Goal: Information Seeking & Learning: Learn about a topic

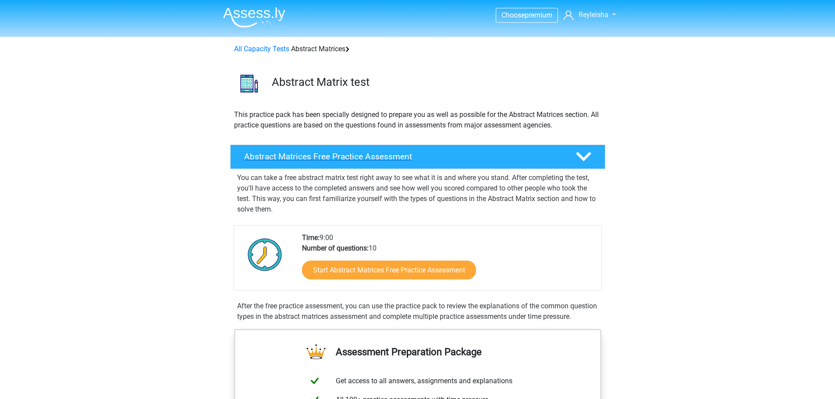
click at [577, 154] on polygon at bounding box center [583, 157] width 15 height 10
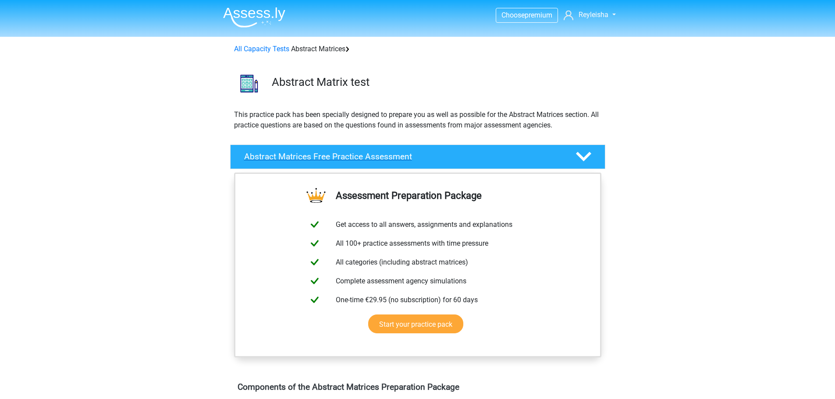
click at [584, 155] on icon at bounding box center [583, 156] width 15 height 15
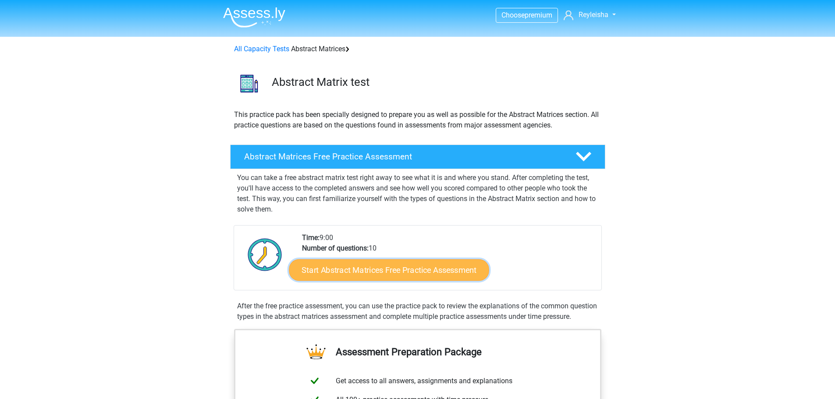
click at [410, 272] on font "Start Abstract Matrices Free Practice Assessment" at bounding box center [388, 270] width 175 height 10
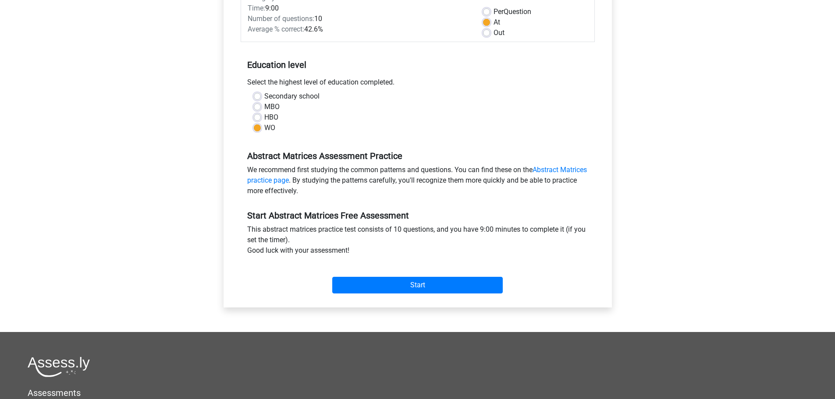
scroll to position [131, 0]
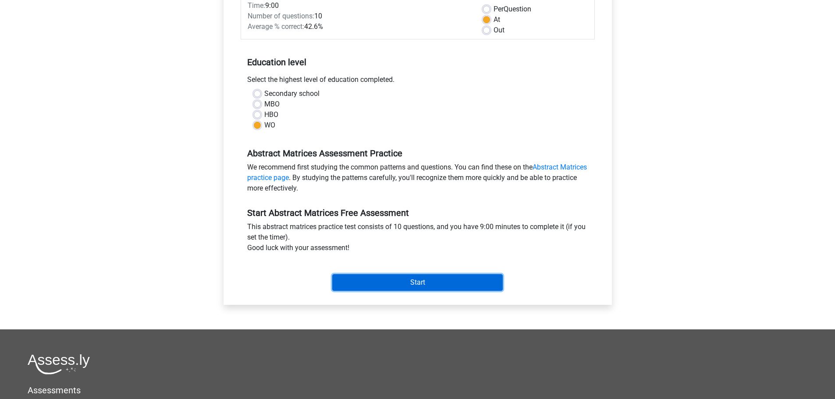
click at [395, 279] on input "Start" at bounding box center [417, 282] width 170 height 17
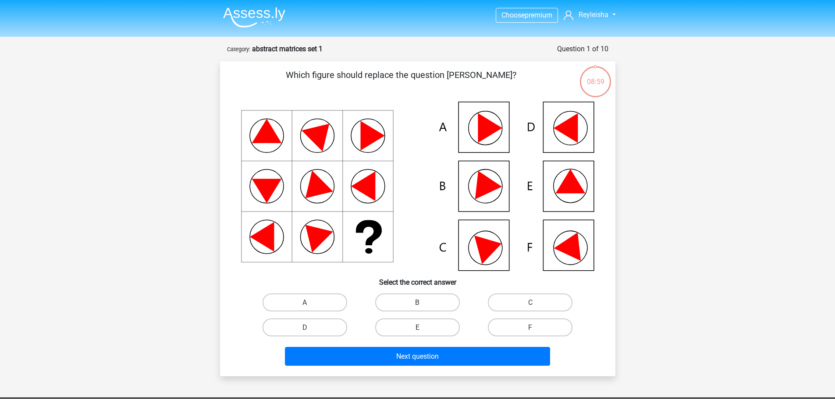
scroll to position [894, 0]
click at [438, 328] on label "E" at bounding box center [417, 328] width 85 height 18
click at [423, 328] on input "E" at bounding box center [420, 330] width 6 height 6
radio input "true"
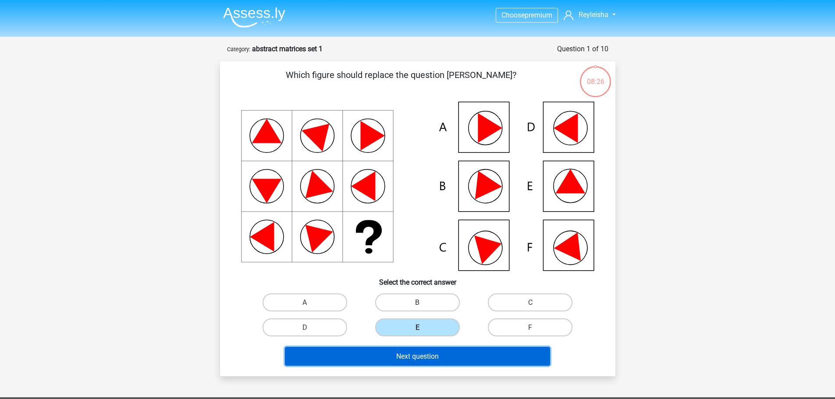
click at [429, 354] on font "Next question" at bounding box center [417, 356] width 42 height 8
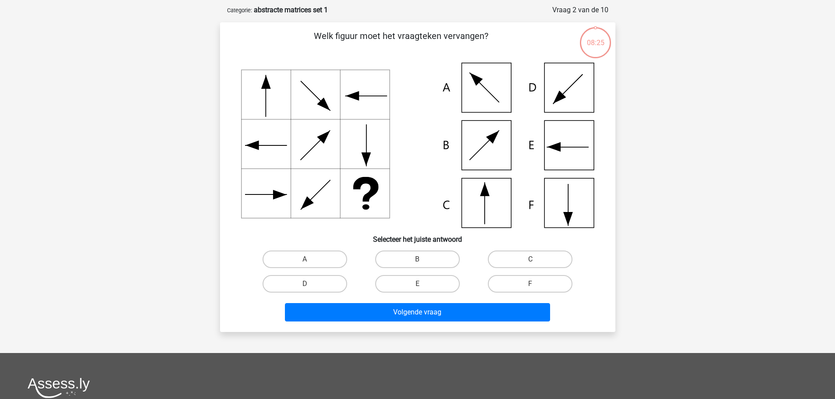
scroll to position [44, 0]
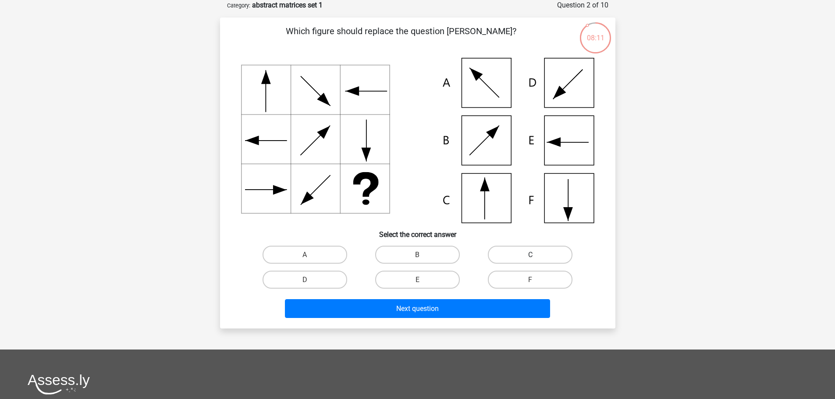
click at [519, 253] on label "C" at bounding box center [530, 255] width 85 height 18
click at [530, 255] on input "C" at bounding box center [533, 258] width 6 height 6
radio input "true"
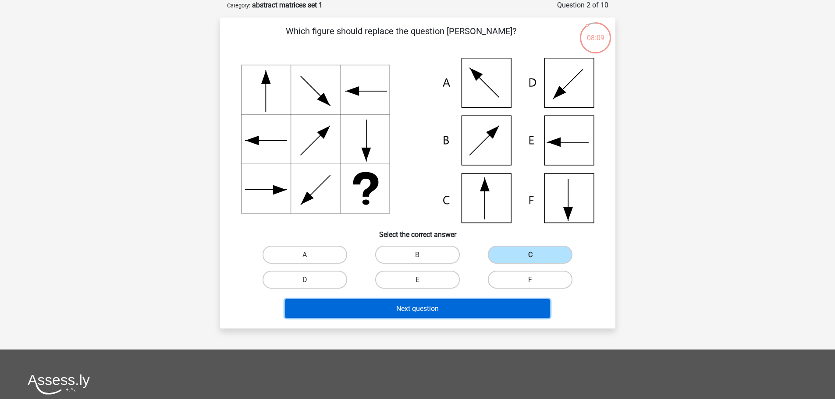
click at [413, 306] on font "Next question" at bounding box center [417, 308] width 42 height 8
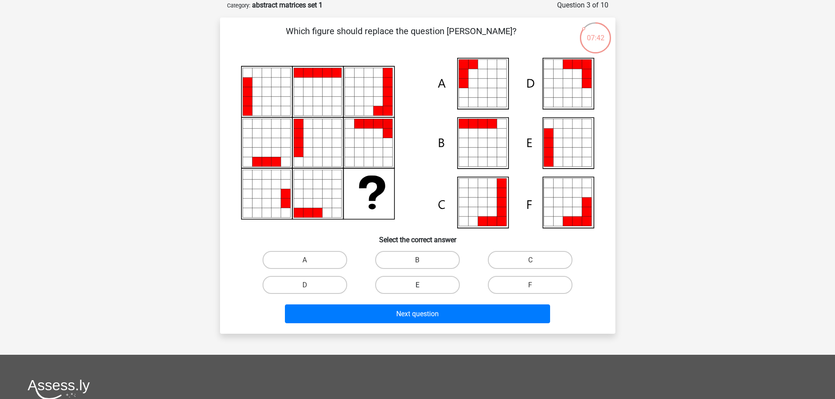
click at [407, 284] on label "E" at bounding box center [417, 285] width 85 height 18
click at [417, 285] on input "E" at bounding box center [420, 288] width 6 height 6
radio input "true"
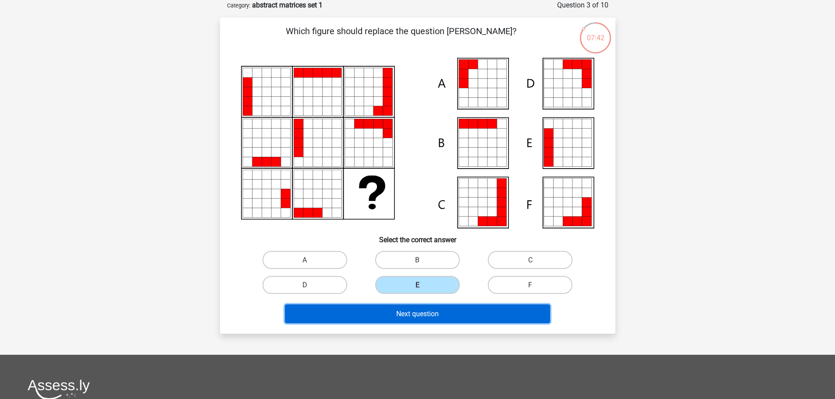
click at [411, 307] on button "Next question" at bounding box center [417, 313] width 265 height 19
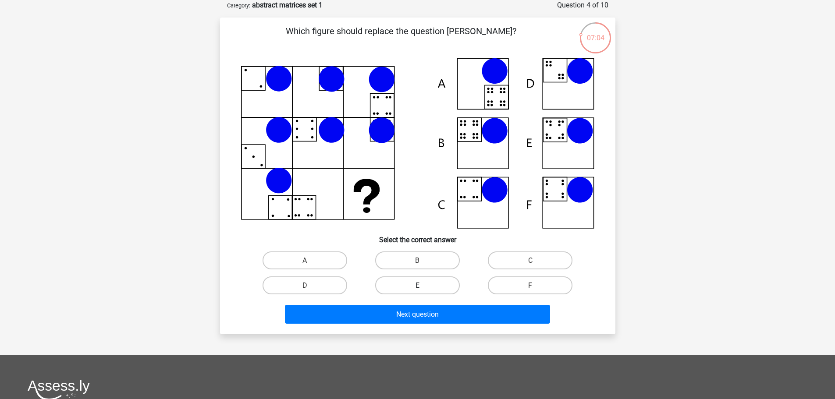
click at [434, 282] on label "E" at bounding box center [417, 285] width 85 height 18
click at [423, 285] on input "E" at bounding box center [420, 288] width 6 height 6
radio input "true"
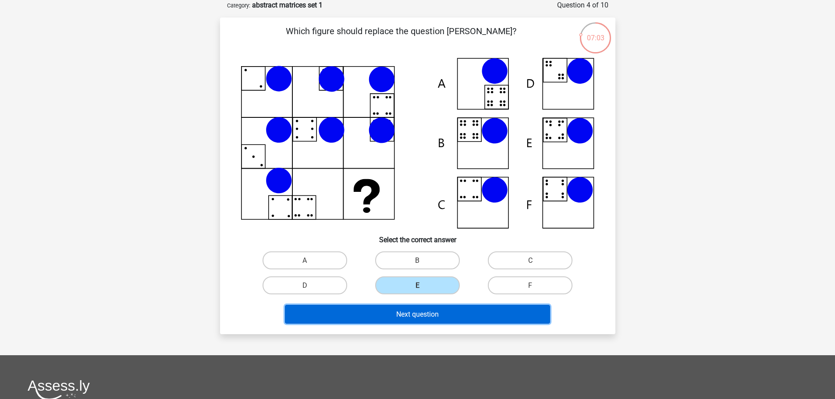
click at [439, 316] on font "Next question" at bounding box center [417, 314] width 42 height 8
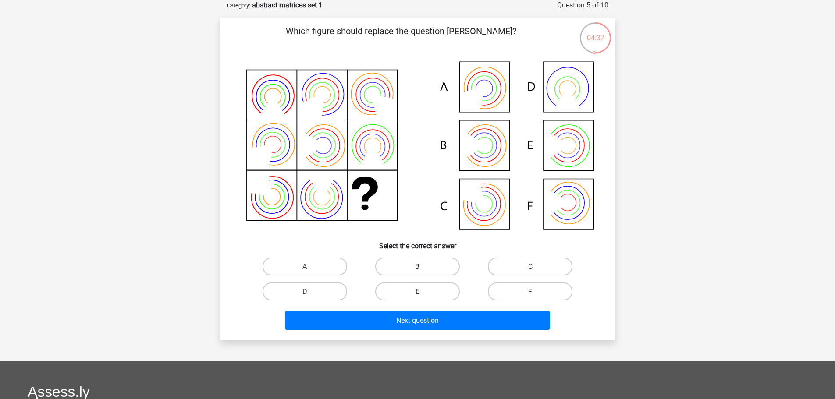
click at [419, 262] on font "B" at bounding box center [417, 266] width 4 height 8
click at [419, 266] on input "B" at bounding box center [420, 269] width 6 height 6
radio input "true"
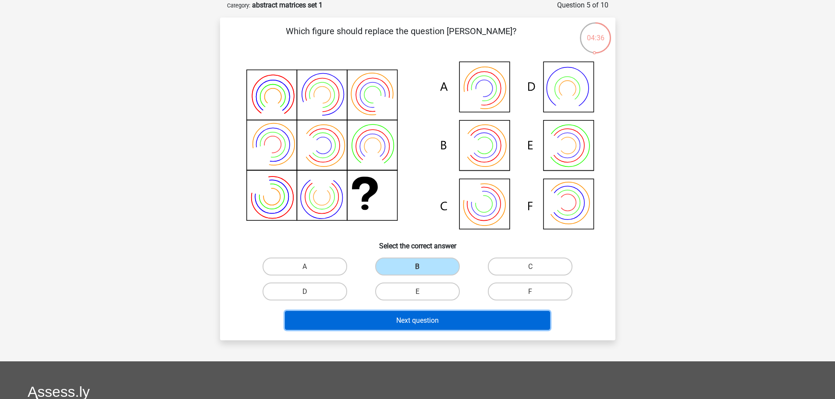
click at [427, 318] on font "Next question" at bounding box center [417, 320] width 42 height 8
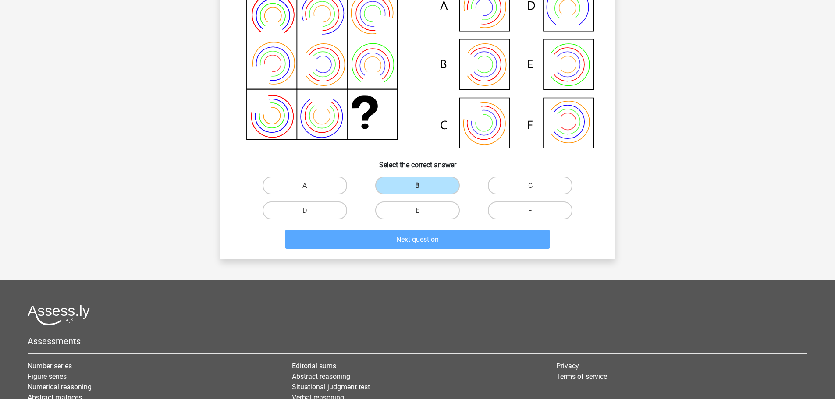
scroll to position [62, 0]
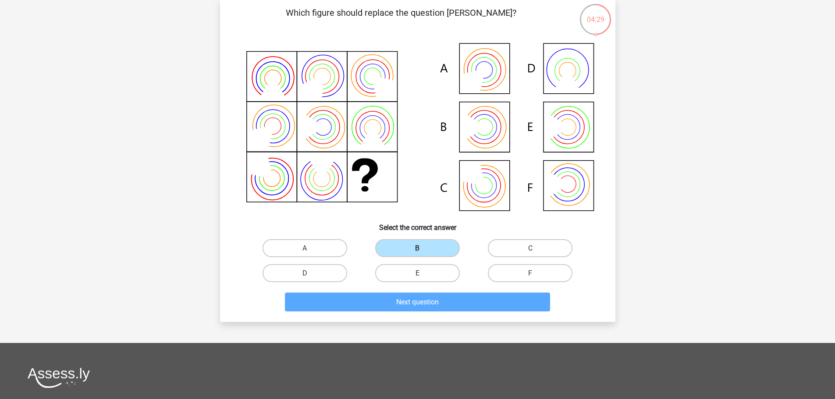
click at [306, 251] on input "A" at bounding box center [307, 251] width 6 height 6
radio input "true"
click at [330, 270] on label "D" at bounding box center [304, 273] width 85 height 18
click at [310, 273] on input "D" at bounding box center [307, 276] width 6 height 6
radio input "true"
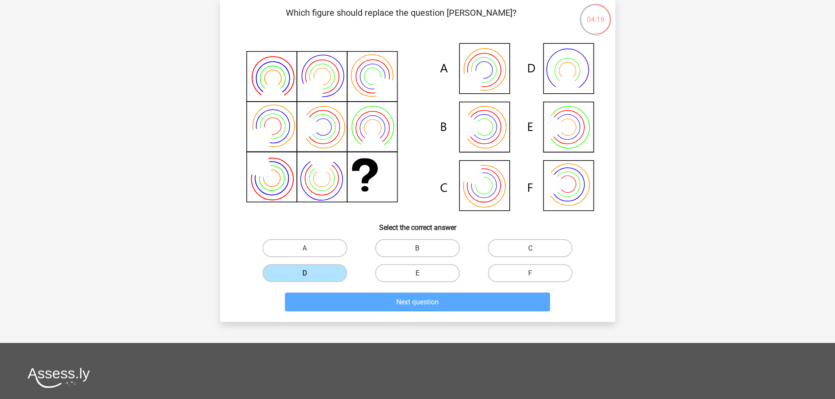
click at [436, 274] on label "E" at bounding box center [417, 273] width 85 height 18
click at [423, 274] on input "E" at bounding box center [420, 276] width 6 height 6
radio input "true"
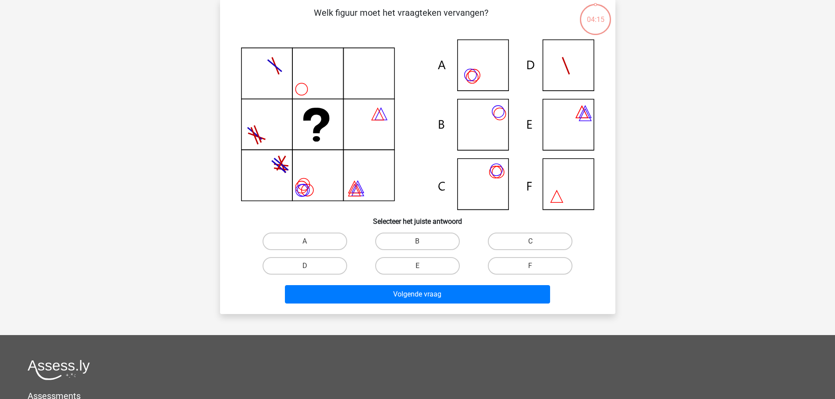
scroll to position [44, 0]
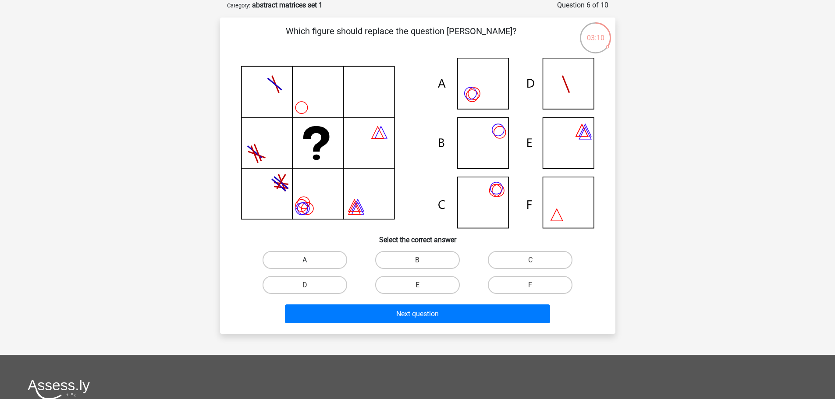
click at [315, 260] on label "A" at bounding box center [304, 260] width 85 height 18
click at [310, 260] on input "A" at bounding box center [307, 263] width 6 height 6
radio input "true"
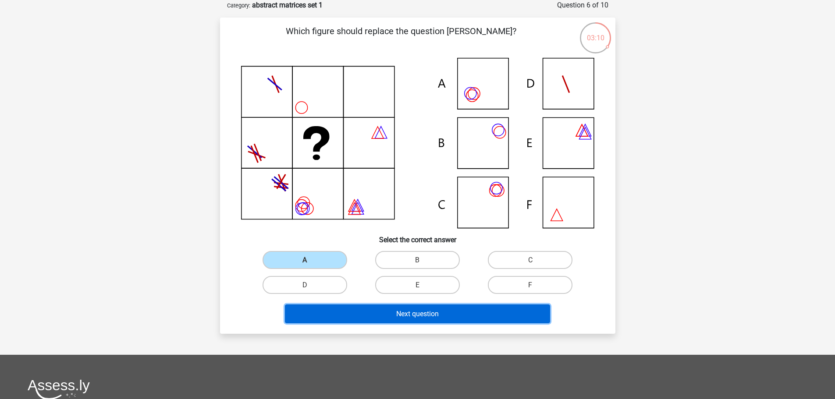
click at [397, 307] on button "Next question" at bounding box center [417, 313] width 265 height 19
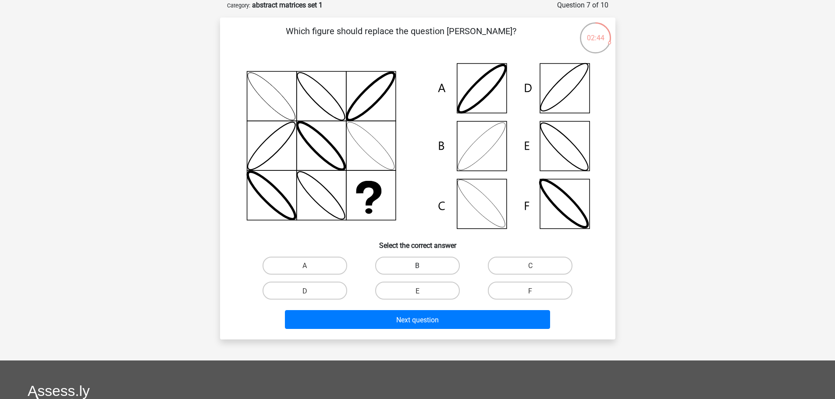
click at [413, 273] on label "B" at bounding box center [417, 266] width 85 height 18
click at [417, 271] on input "B" at bounding box center [420, 268] width 6 height 6
radio input "true"
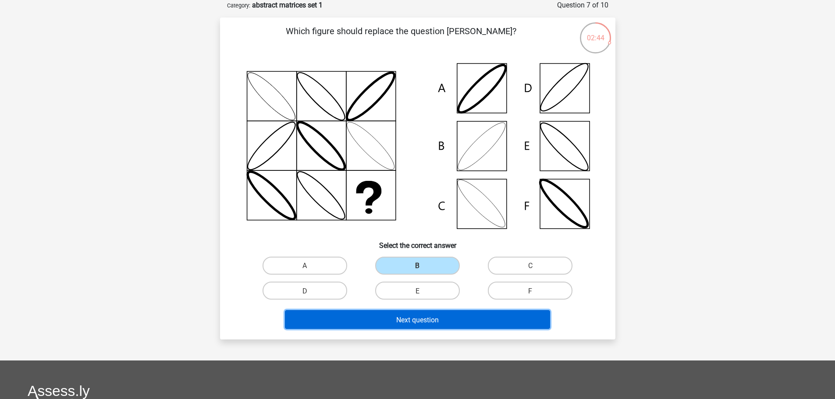
click at [407, 317] on font "Next question" at bounding box center [417, 319] width 42 height 8
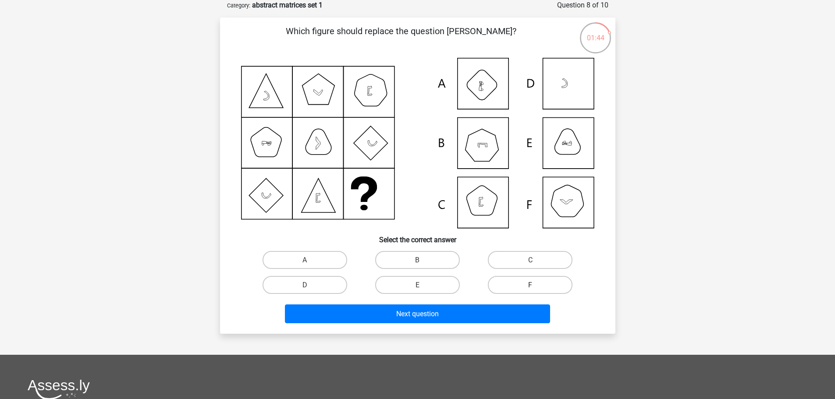
click at [513, 284] on label "F" at bounding box center [530, 285] width 85 height 18
click at [530, 285] on input "F" at bounding box center [533, 288] width 6 height 6
radio input "true"
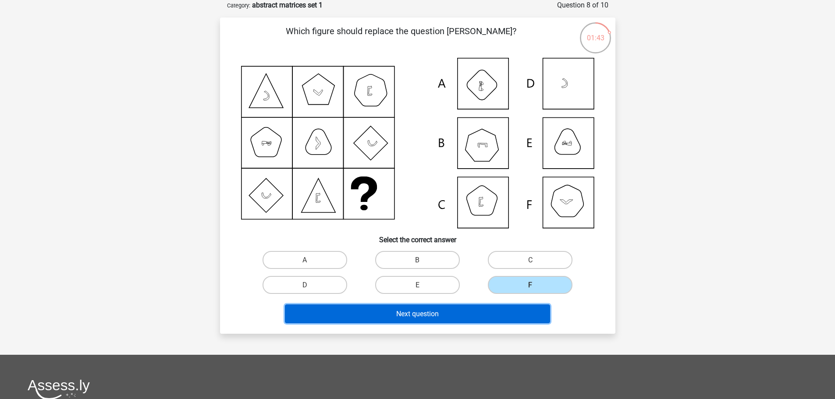
click at [452, 305] on button "Next question" at bounding box center [417, 313] width 265 height 19
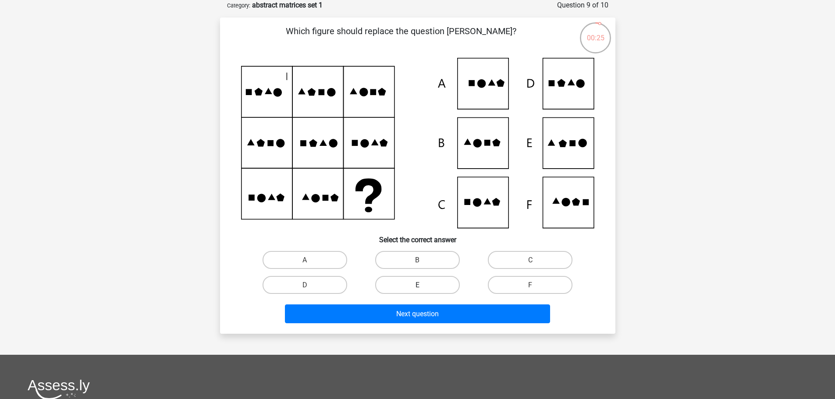
click at [428, 288] on label "E" at bounding box center [417, 285] width 85 height 18
click at [423, 288] on input "E" at bounding box center [420, 288] width 6 height 6
radio input "true"
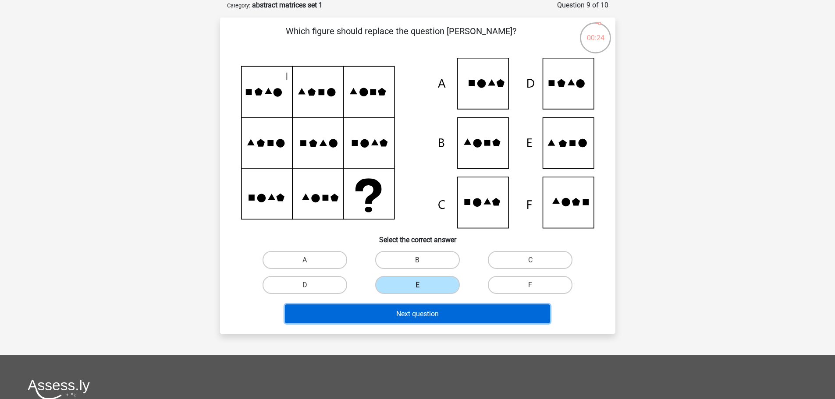
click at [442, 309] on button "Next question" at bounding box center [417, 313] width 265 height 19
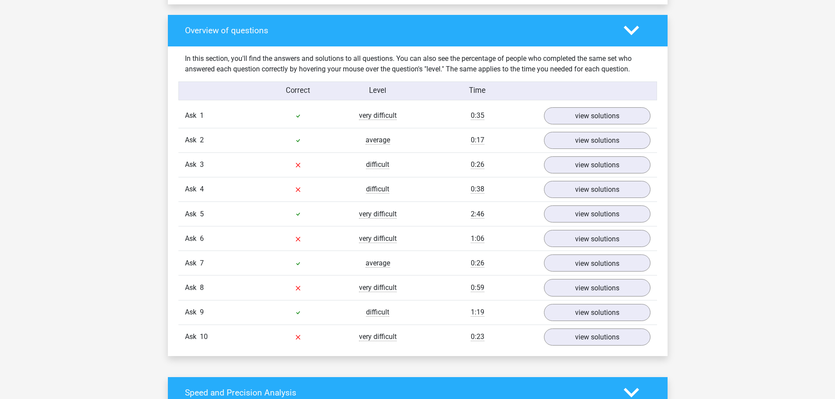
scroll to position [613, 0]
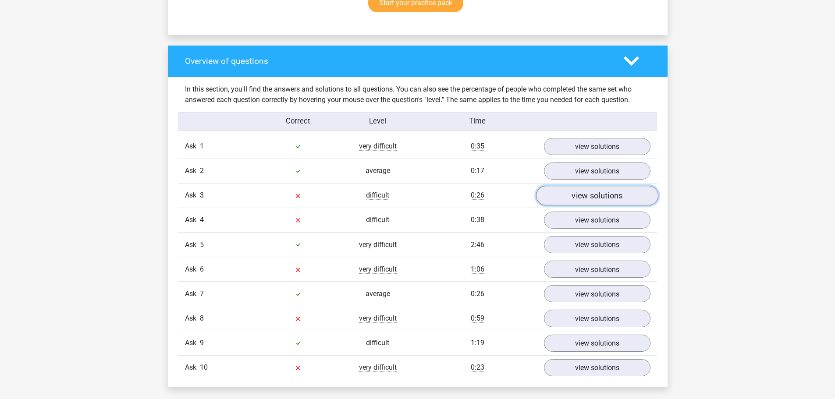
click at [571, 195] on link "view solutions" at bounding box center [596, 196] width 122 height 20
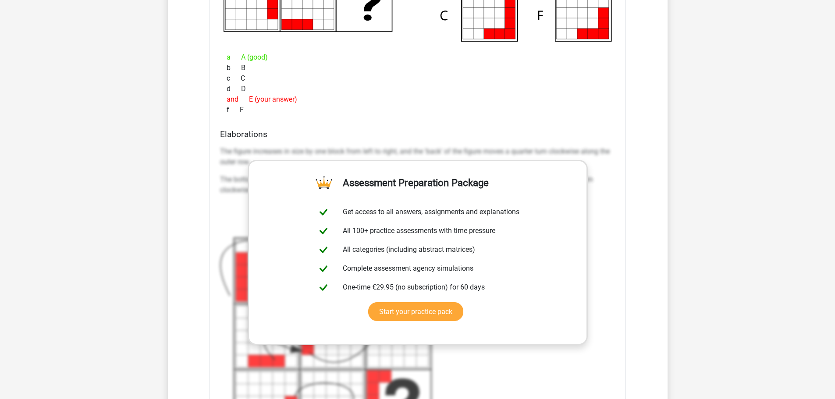
scroll to position [1008, 0]
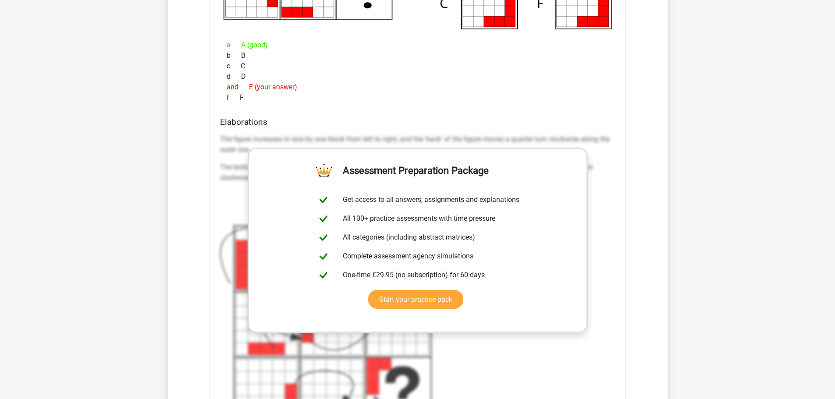
click at [643, 137] on div "Ask 1 very difficult 0:35 view solutions Which figure should replace the questi…" at bounding box center [417, 205] width 465 height 931
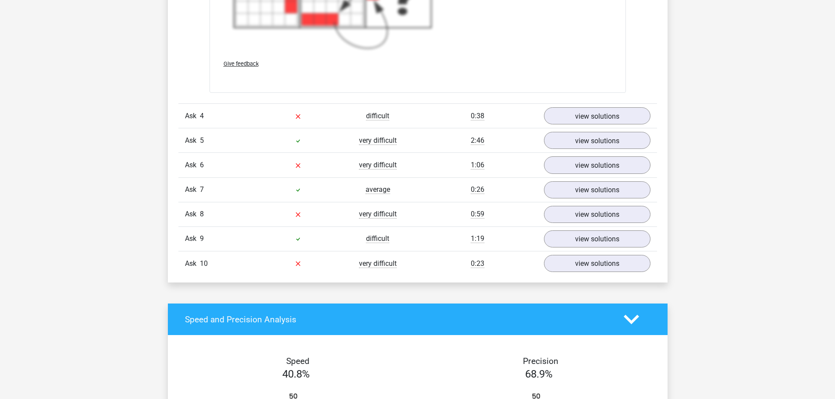
scroll to position [1402, 0]
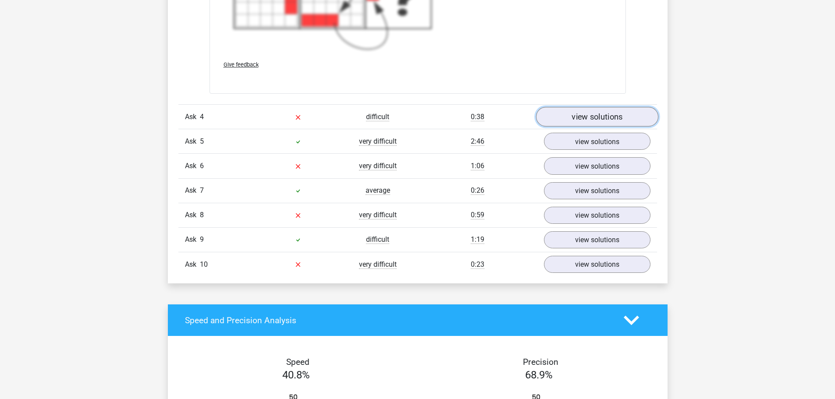
click at [604, 118] on font "view solutions" at bounding box center [596, 117] width 51 height 10
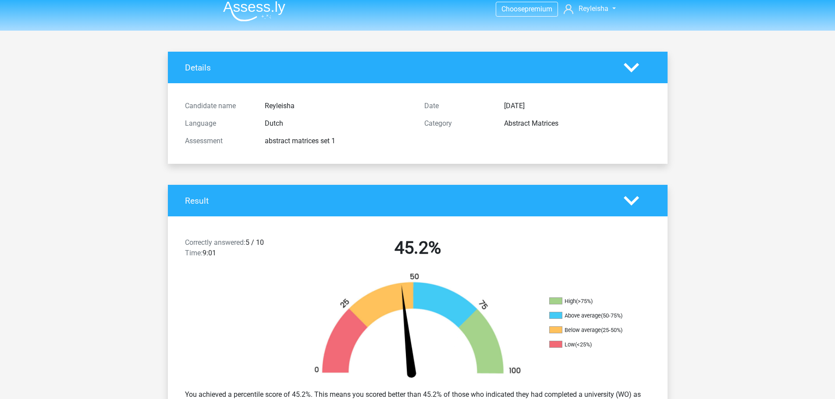
scroll to position [0, 0]
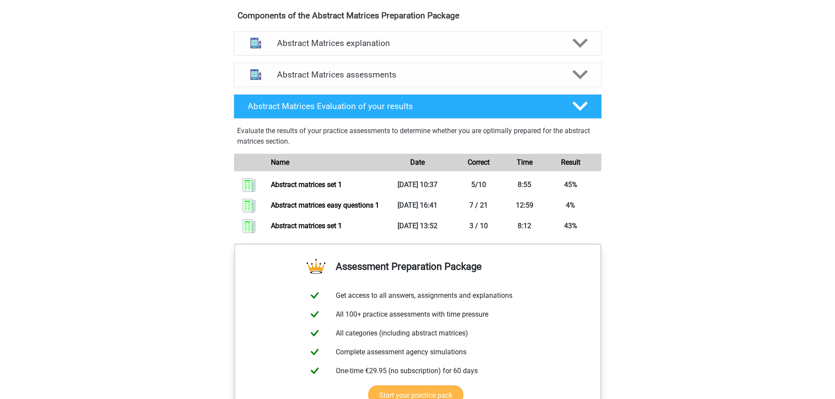
scroll to position [589, 0]
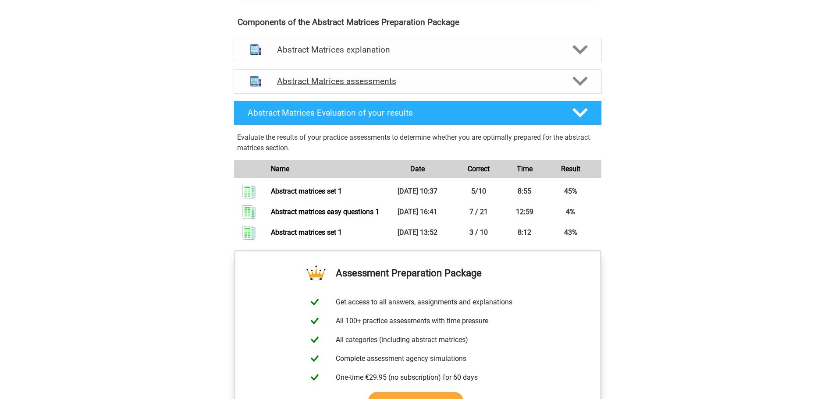
click at [576, 87] on icon at bounding box center [579, 81] width 15 height 15
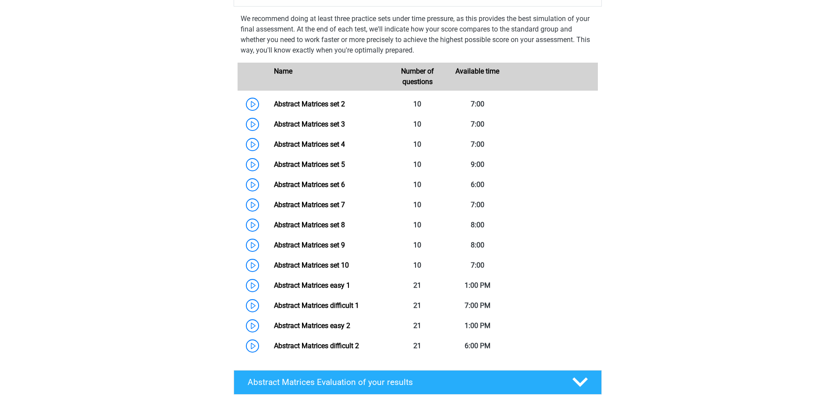
scroll to position [677, 0]
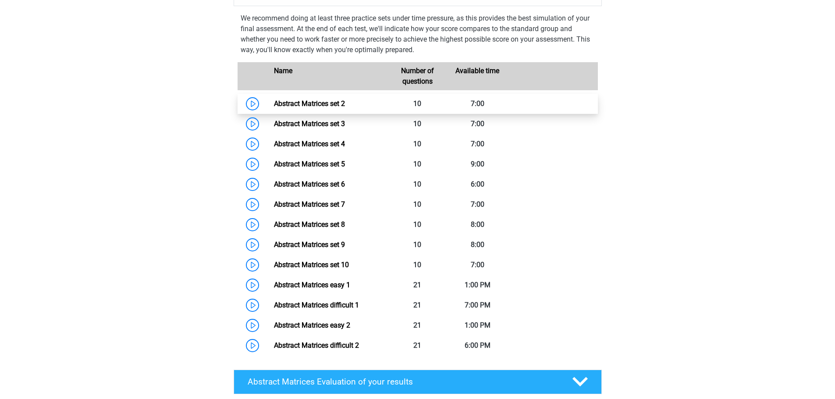
click at [274, 108] on link "Abstract Matrices set 2" at bounding box center [309, 103] width 71 height 8
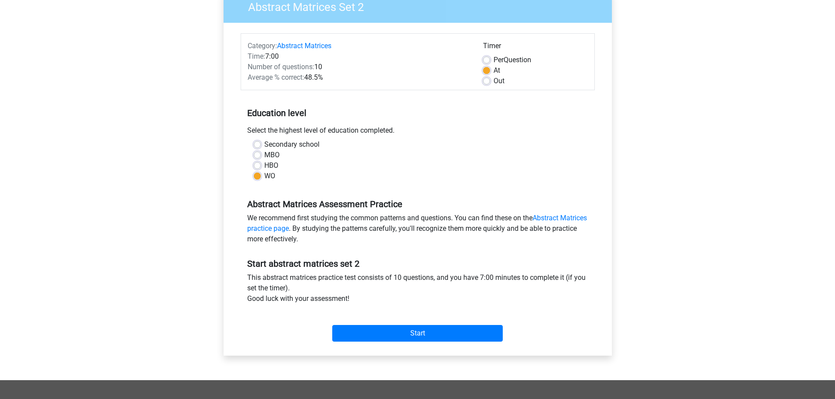
scroll to position [131, 0]
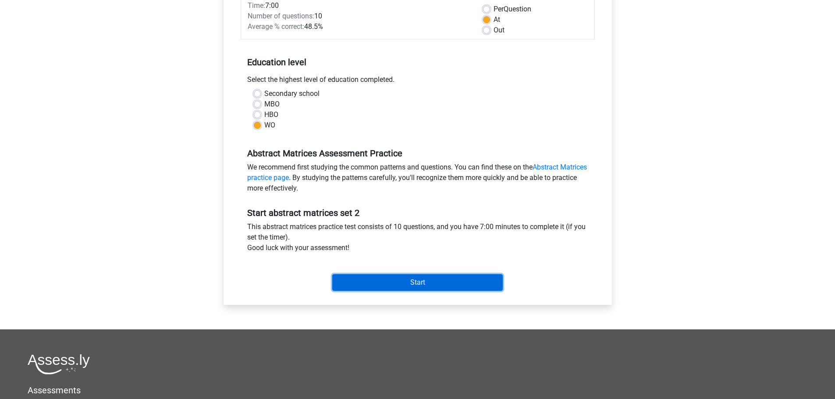
click at [405, 283] on input "Start" at bounding box center [417, 282] width 170 height 17
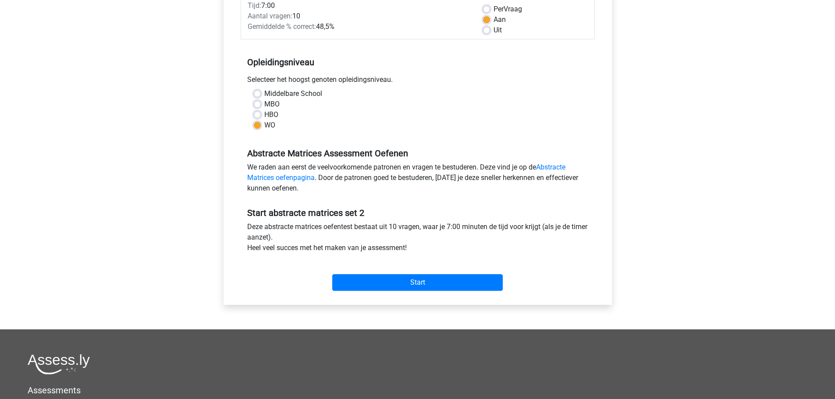
scroll to position [894, 0]
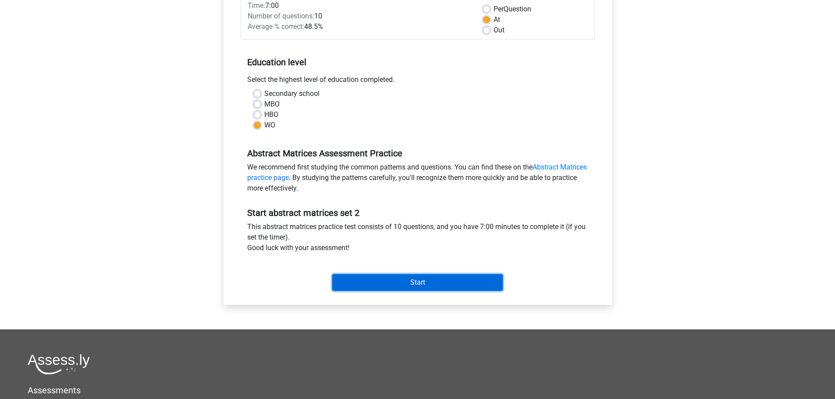
click at [353, 279] on input "Start" at bounding box center [417, 282] width 170 height 17
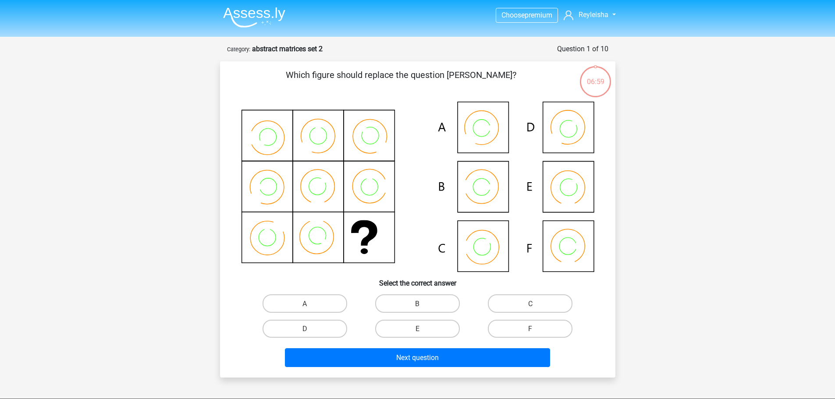
scroll to position [894, 0]
drag, startPoint x: 525, startPoint y: 301, endPoint x: 524, endPoint y: 307, distance: 5.8
click at [525, 301] on label "C" at bounding box center [530, 303] width 85 height 18
click at [530, 303] on input "C" at bounding box center [533, 306] width 6 height 6
radio input "true"
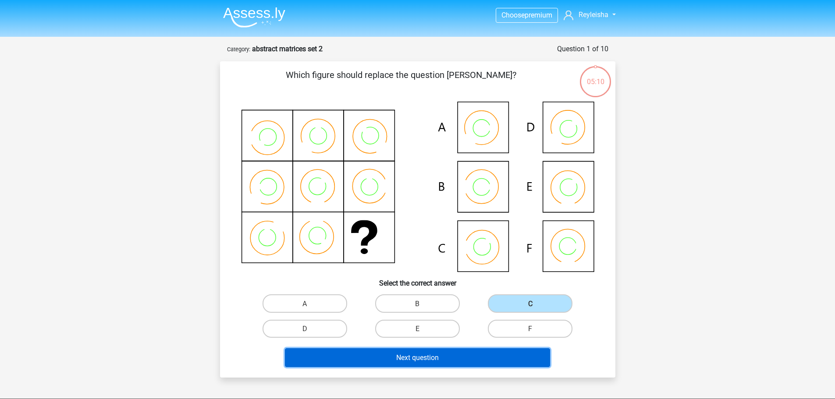
click at [450, 358] on button "Next question" at bounding box center [417, 357] width 265 height 19
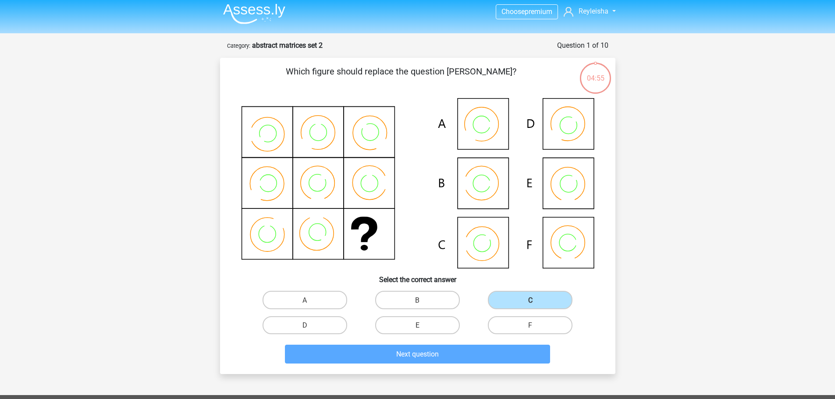
scroll to position [0, 0]
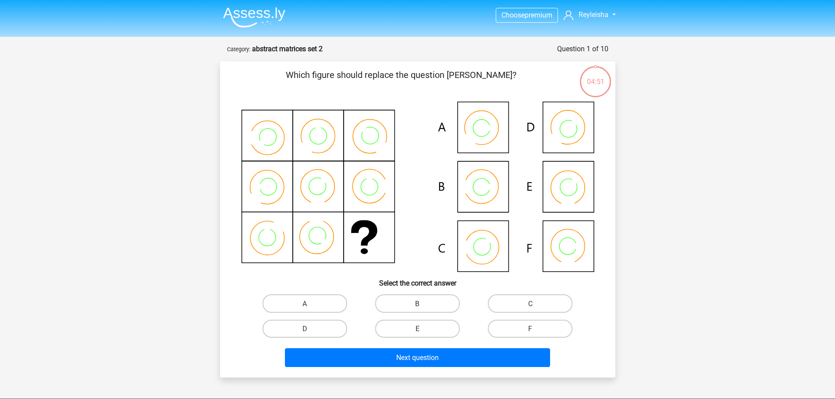
scroll to position [894, 0]
click at [520, 299] on label "C" at bounding box center [530, 303] width 85 height 18
click at [530, 303] on input "C" at bounding box center [533, 306] width 6 height 6
radio input "true"
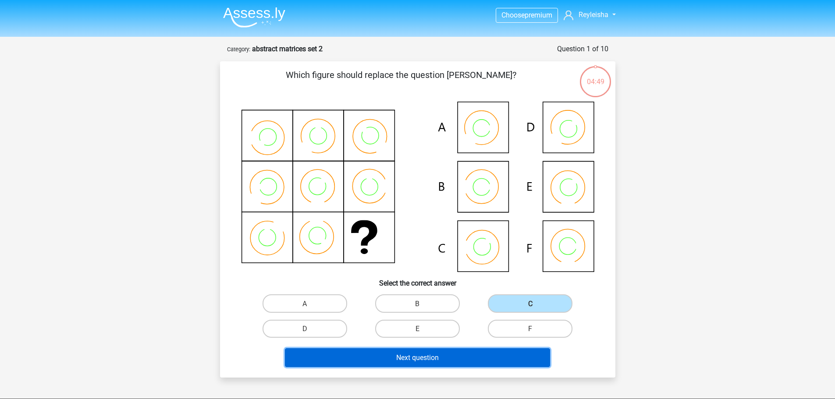
click at [430, 356] on font "Next question" at bounding box center [417, 358] width 42 height 8
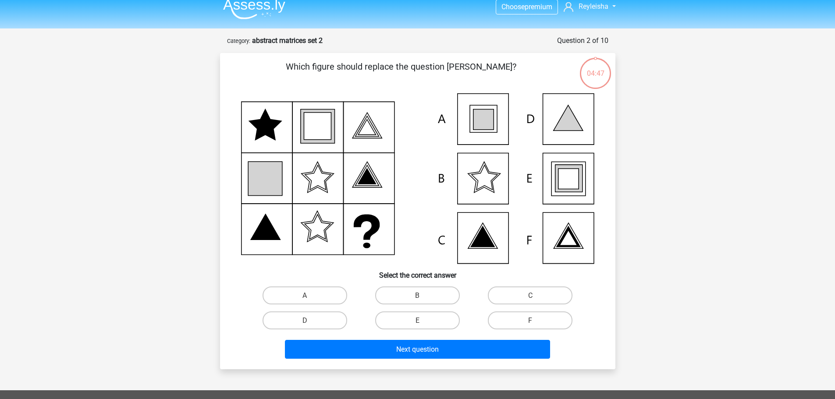
scroll to position [0, 0]
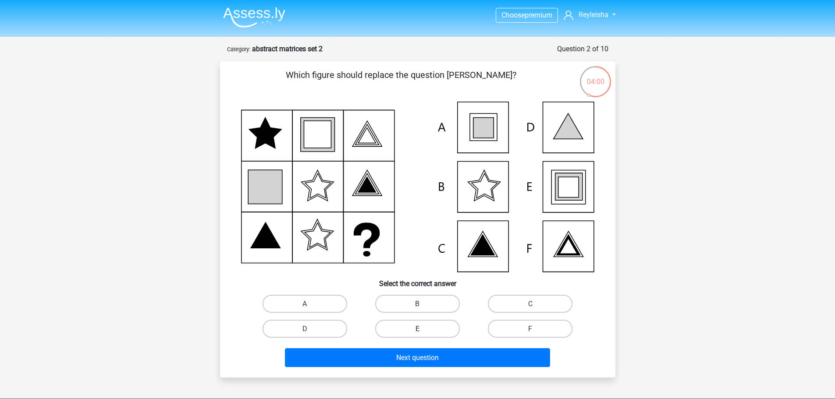
click at [396, 333] on label "E" at bounding box center [417, 329] width 85 height 18
click at [417, 333] on input "E" at bounding box center [420, 332] width 6 height 6
radio input "true"
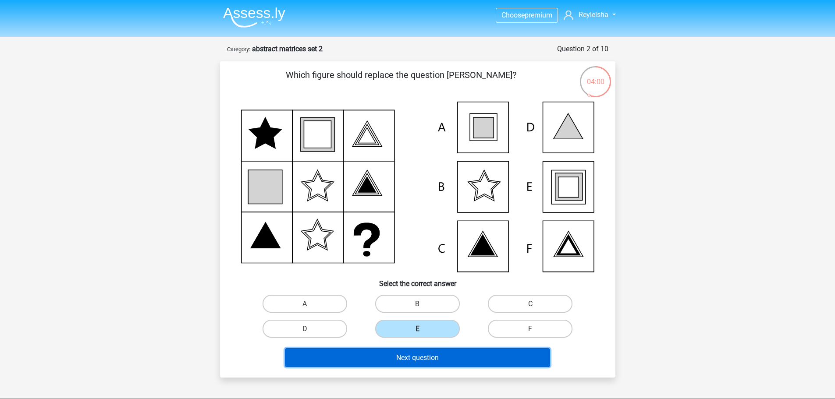
click at [396, 356] on font "Next question" at bounding box center [417, 358] width 42 height 8
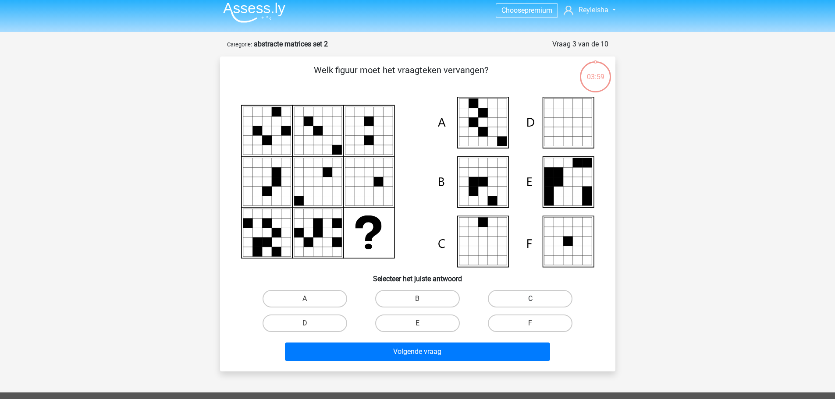
scroll to position [44, 0]
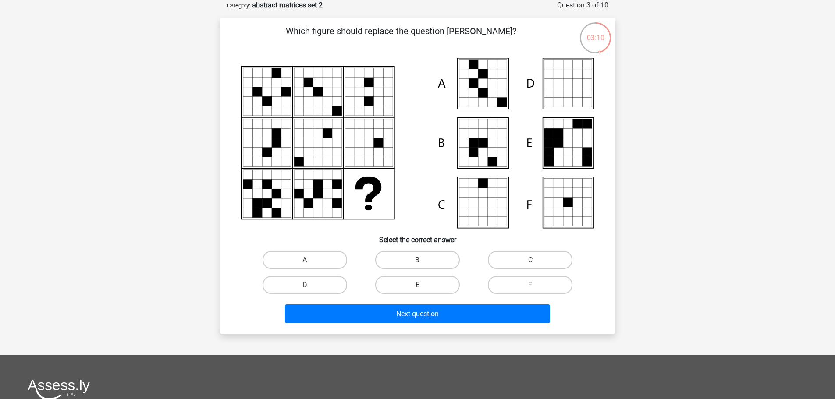
click at [299, 255] on label "A" at bounding box center [304, 260] width 85 height 18
click at [304, 260] on input "A" at bounding box center [307, 263] width 6 height 6
radio input "true"
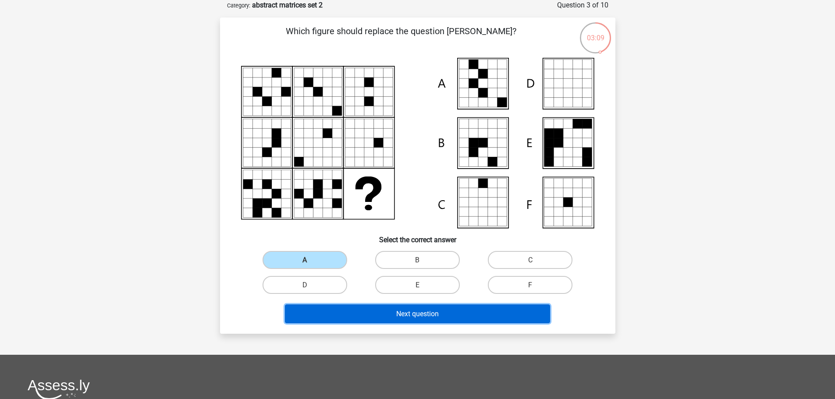
click at [347, 318] on button "Next question" at bounding box center [417, 313] width 265 height 19
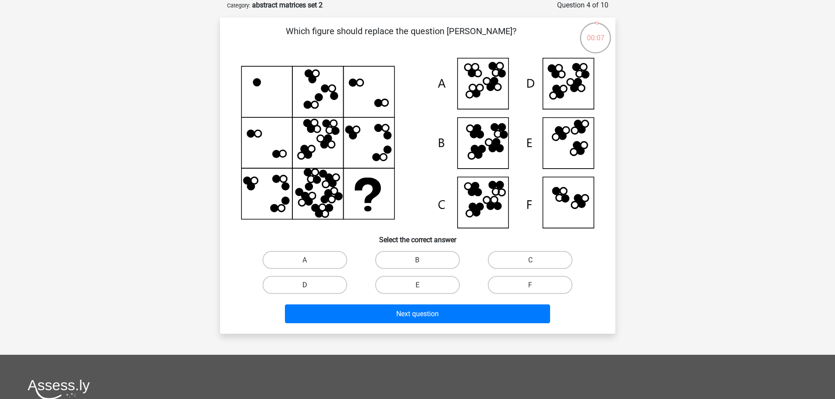
click at [300, 284] on label "D" at bounding box center [304, 285] width 85 height 18
click at [304, 285] on input "D" at bounding box center [307, 288] width 6 height 6
radio input "true"
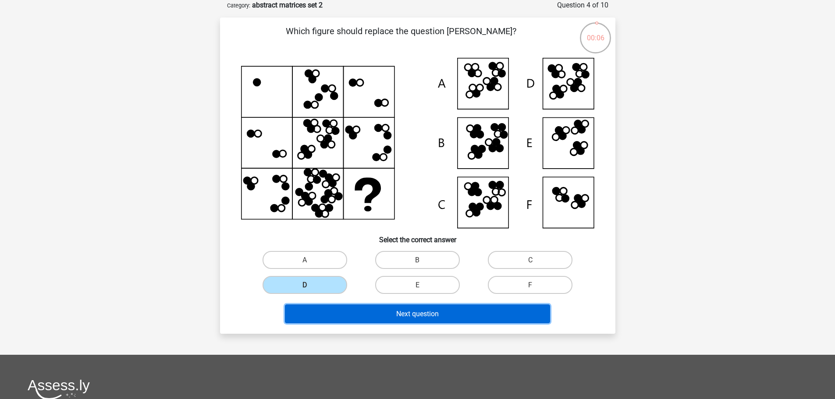
click at [347, 306] on button "Next question" at bounding box center [417, 313] width 265 height 19
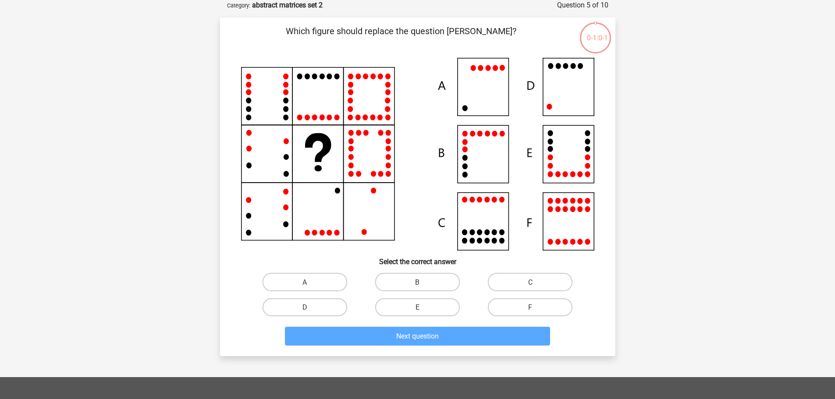
scroll to position [894, 0]
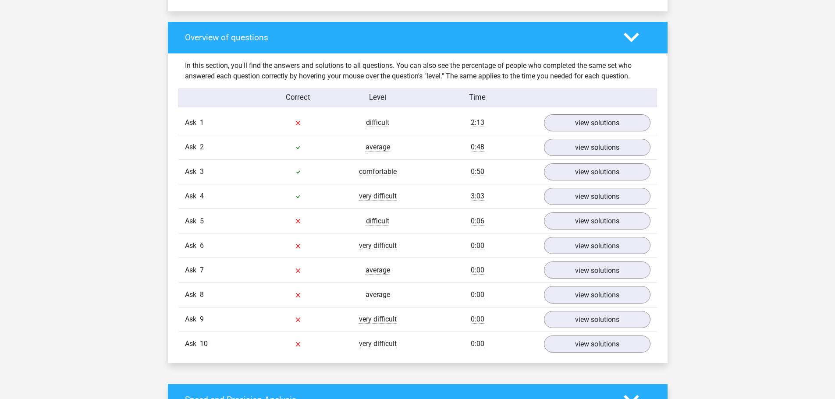
scroll to position [657, 0]
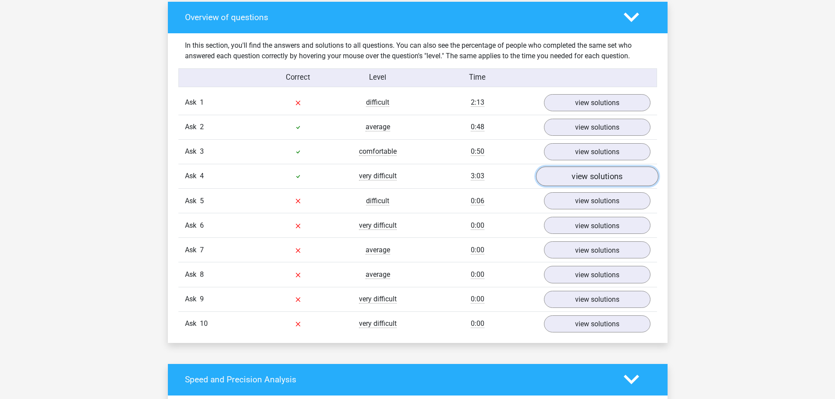
click at [561, 177] on link "view solutions" at bounding box center [596, 176] width 122 height 20
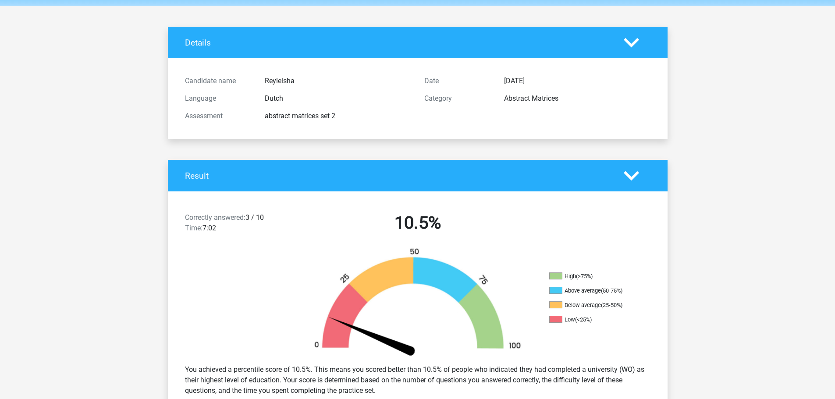
scroll to position [0, 0]
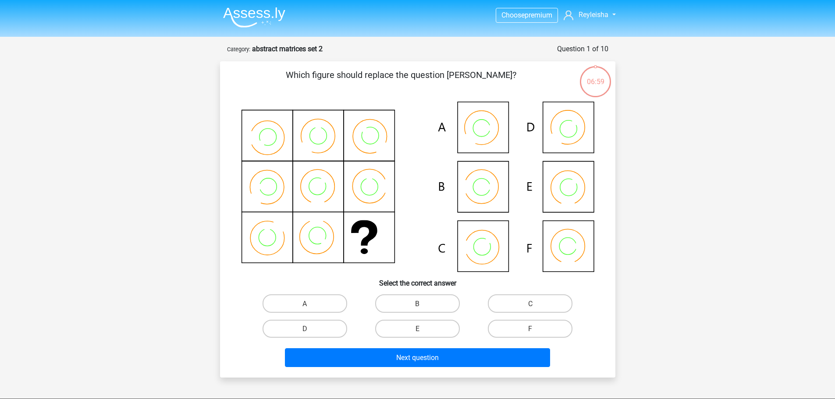
scroll to position [894, 0]
click at [526, 300] on label "C" at bounding box center [530, 303] width 85 height 18
click at [530, 303] on input "C" at bounding box center [533, 306] width 6 height 6
radio input "true"
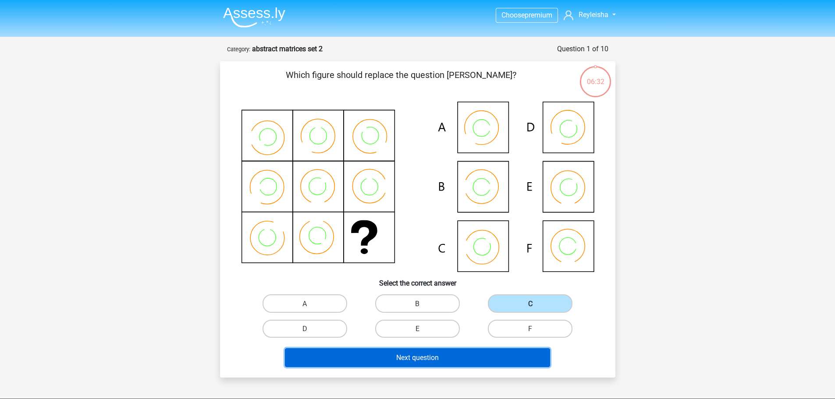
click at [458, 357] on button "Next question" at bounding box center [417, 357] width 265 height 19
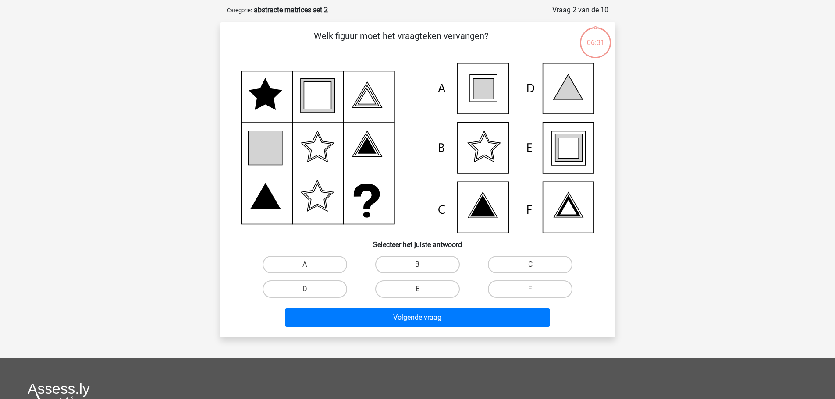
scroll to position [44, 0]
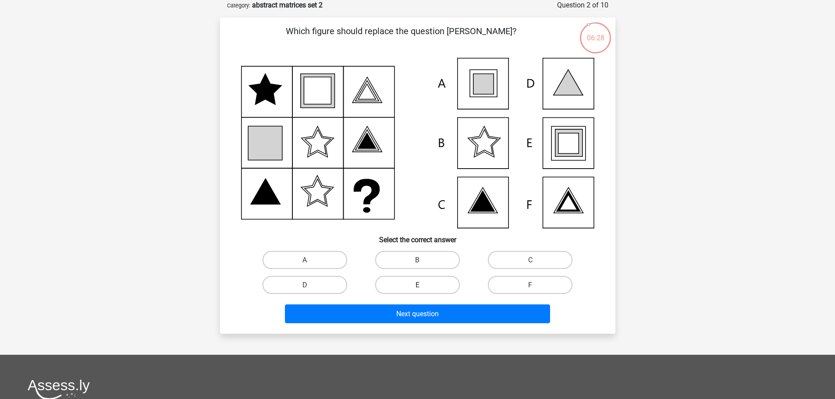
click at [425, 284] on label "E" at bounding box center [417, 285] width 85 height 18
click at [423, 285] on input "E" at bounding box center [420, 288] width 6 height 6
radio input "true"
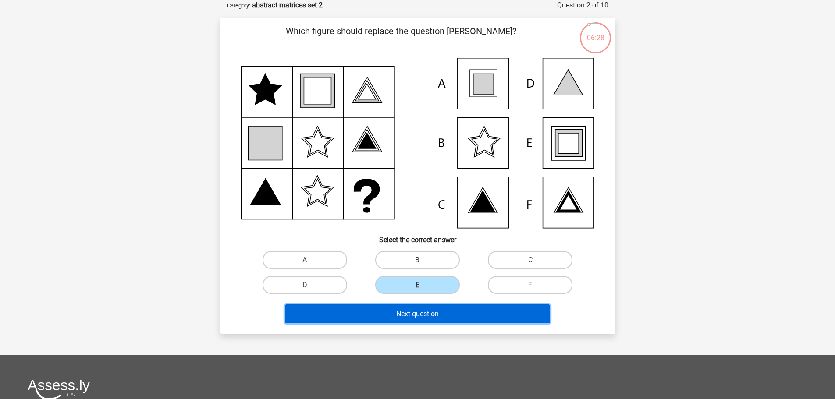
click at [425, 315] on font "Next question" at bounding box center [417, 314] width 42 height 8
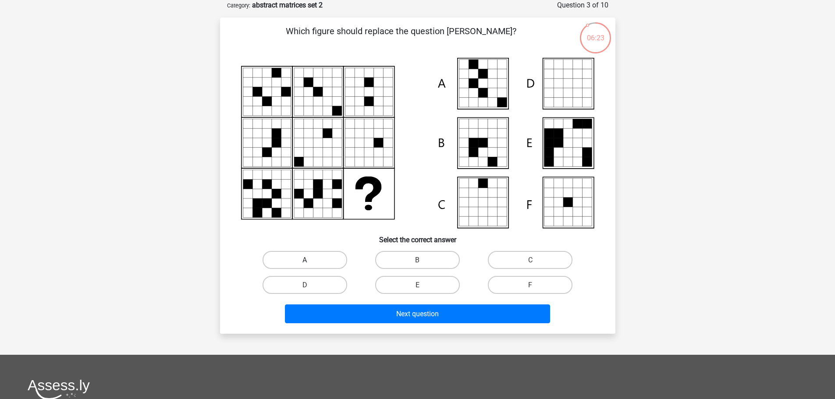
click at [311, 257] on label "A" at bounding box center [304, 260] width 85 height 18
click at [310, 260] on input "A" at bounding box center [307, 263] width 6 height 6
radio input "true"
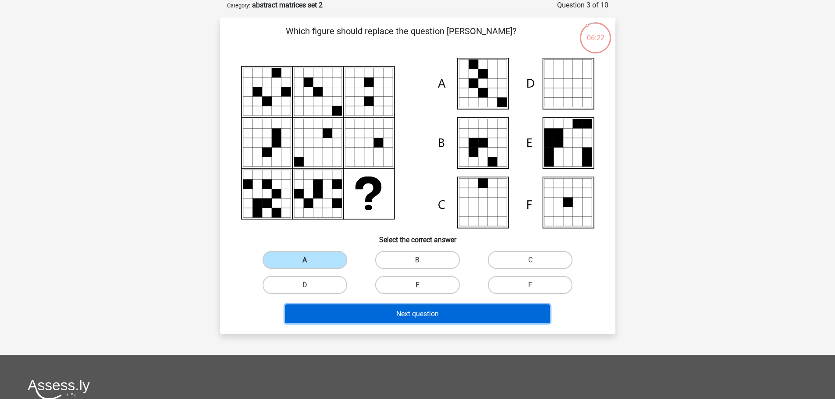
click at [368, 317] on button "Next question" at bounding box center [417, 313] width 265 height 19
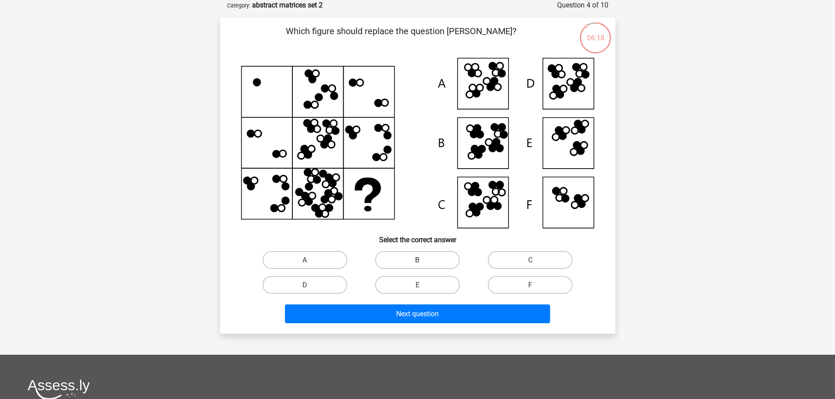
click at [420, 258] on label "B" at bounding box center [417, 260] width 85 height 18
click at [420, 260] on input "B" at bounding box center [420, 263] width 6 height 6
radio input "true"
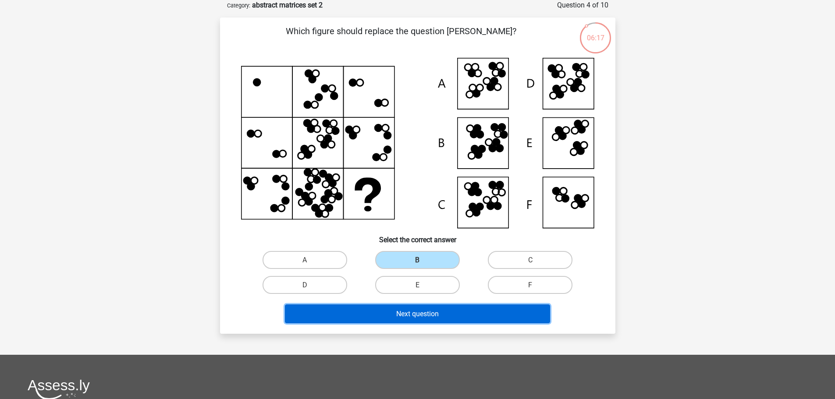
click at [403, 311] on font "Next question" at bounding box center [417, 314] width 42 height 8
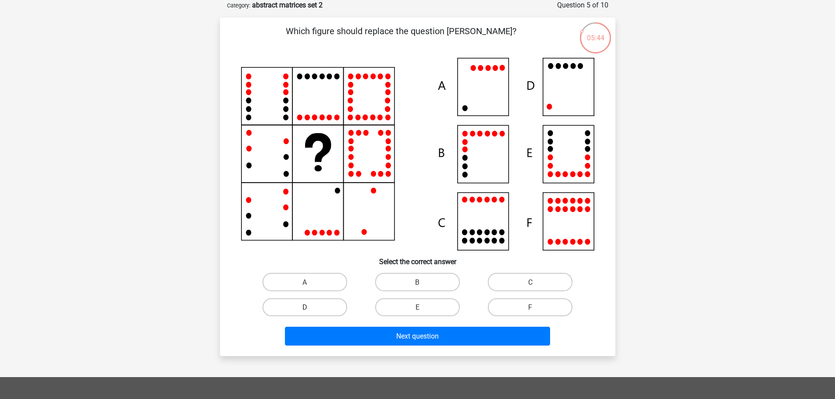
click at [313, 311] on label "D" at bounding box center [304, 307] width 85 height 18
click at [310, 311] on input "D" at bounding box center [307, 310] width 6 height 6
radio input "true"
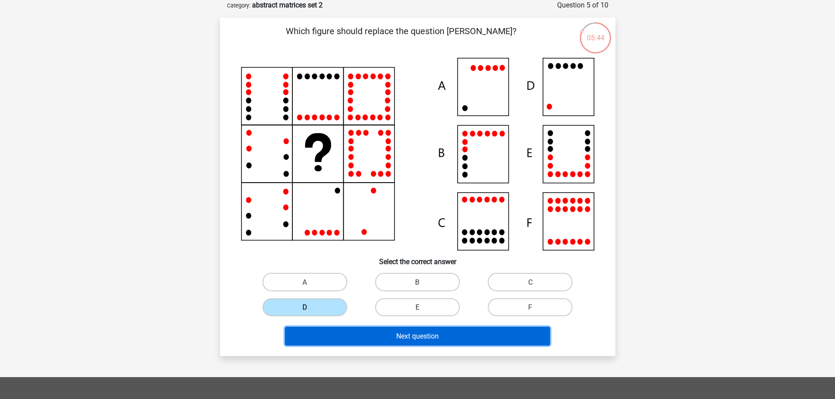
click at [331, 329] on button "Next question" at bounding box center [417, 336] width 265 height 19
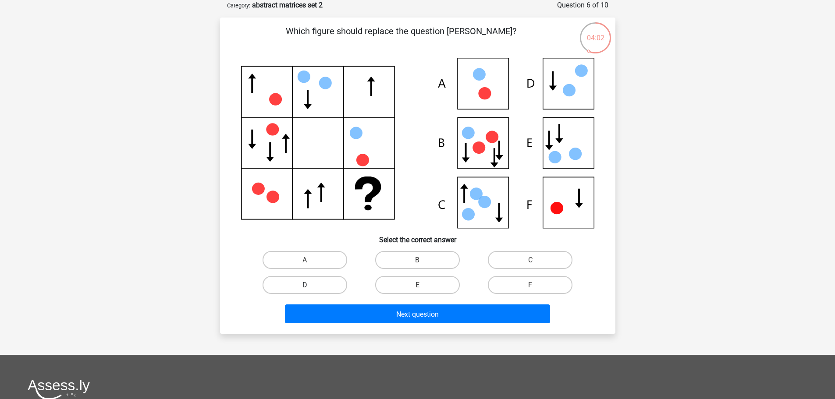
click at [304, 283] on font "D" at bounding box center [304, 285] width 5 height 8
click at [304, 285] on input "D" at bounding box center [307, 288] width 6 height 6
radio input "true"
click at [378, 302] on div "Next question" at bounding box center [417, 311] width 367 height 29
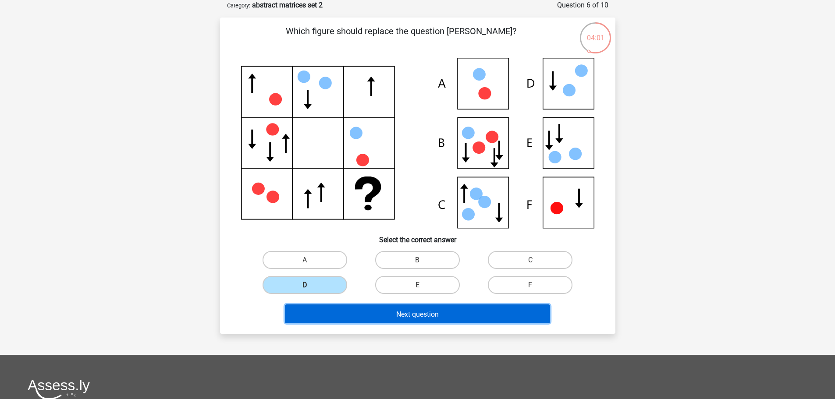
drag, startPoint x: 374, startPoint y: 309, endPoint x: 365, endPoint y: 315, distance: 10.7
click at [374, 309] on button "Next question" at bounding box center [417, 313] width 265 height 19
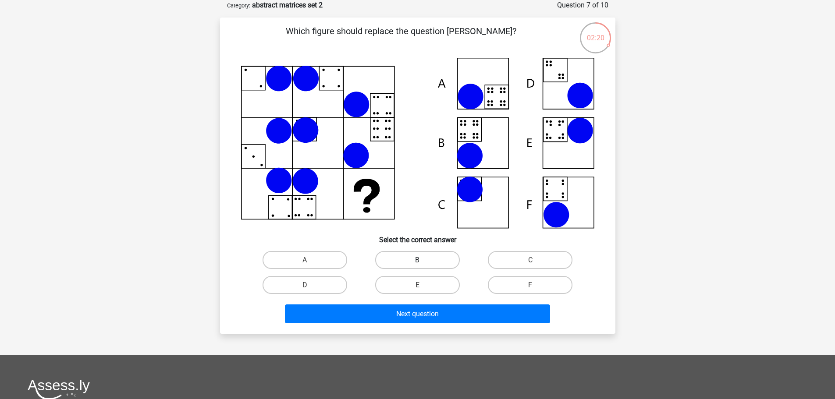
click at [401, 261] on label "B" at bounding box center [417, 260] width 85 height 18
click at [417, 261] on input "B" at bounding box center [420, 263] width 6 height 6
radio input "true"
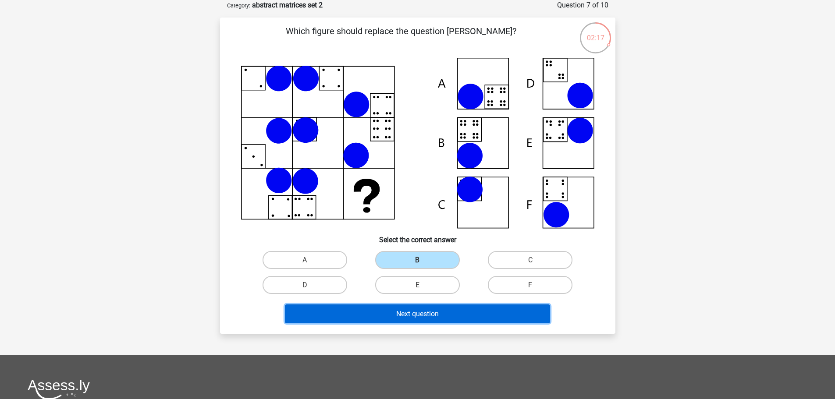
click at [378, 311] on button "Next question" at bounding box center [417, 313] width 265 height 19
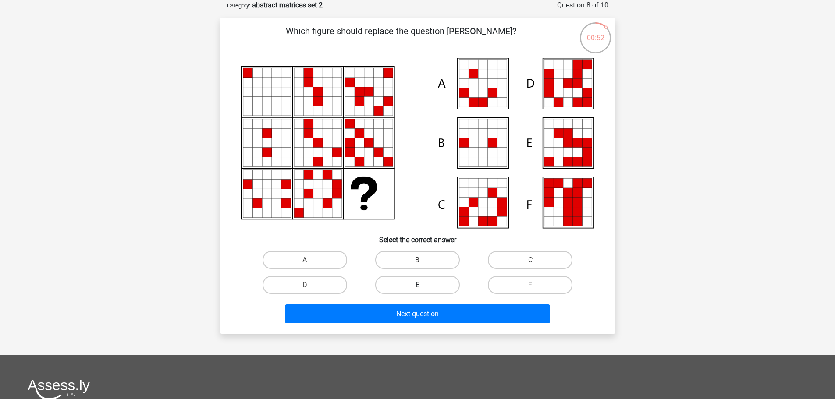
click at [433, 290] on label "E" at bounding box center [417, 285] width 85 height 18
click at [423, 290] on input "E" at bounding box center [420, 288] width 6 height 6
radio input "true"
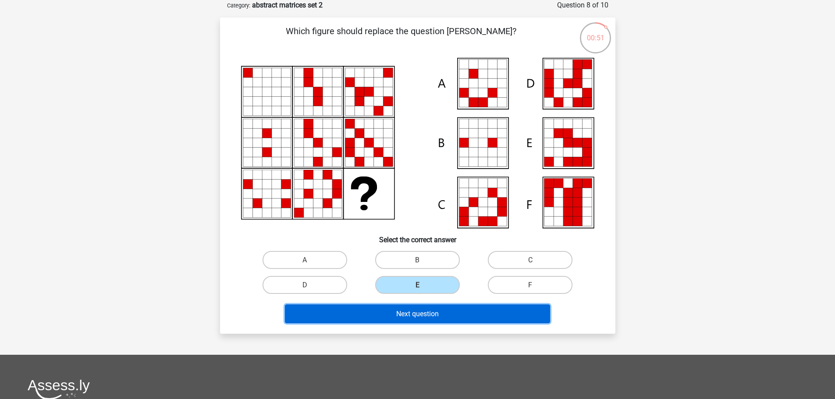
click at [444, 311] on button "Next question" at bounding box center [417, 313] width 265 height 19
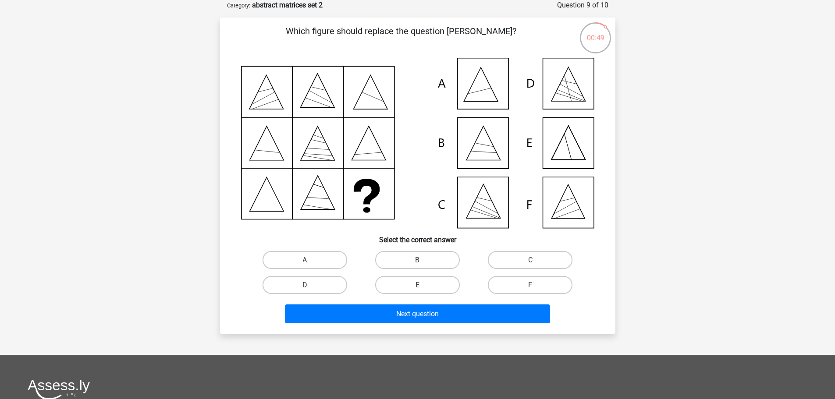
drag, startPoint x: 444, startPoint y: 311, endPoint x: 404, endPoint y: 56, distance: 258.5
click at [404, 56] on div "Which figure should replace the question [PERSON_NAME]?" at bounding box center [417, 176] width 388 height 302
click at [529, 258] on font "C" at bounding box center [530, 260] width 4 height 8
click at [530, 260] on input "C" at bounding box center [533, 263] width 6 height 6
radio input "true"
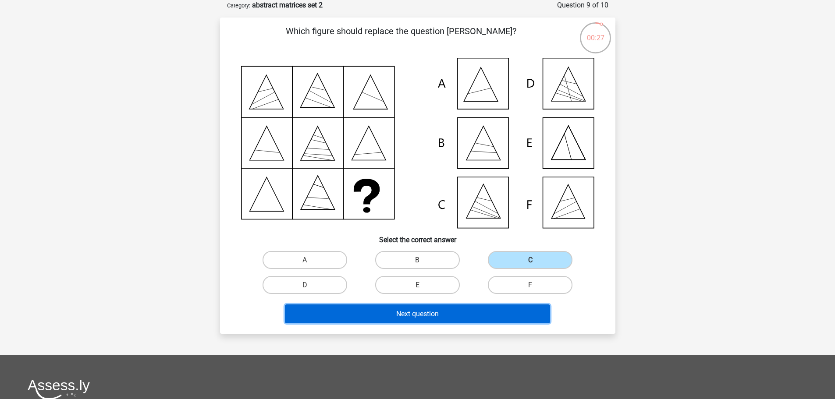
click at [387, 313] on button "Next question" at bounding box center [417, 313] width 265 height 19
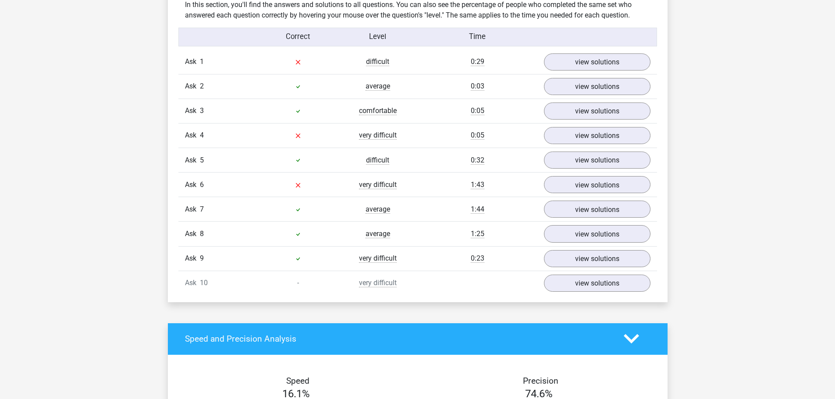
scroll to position [701, 0]
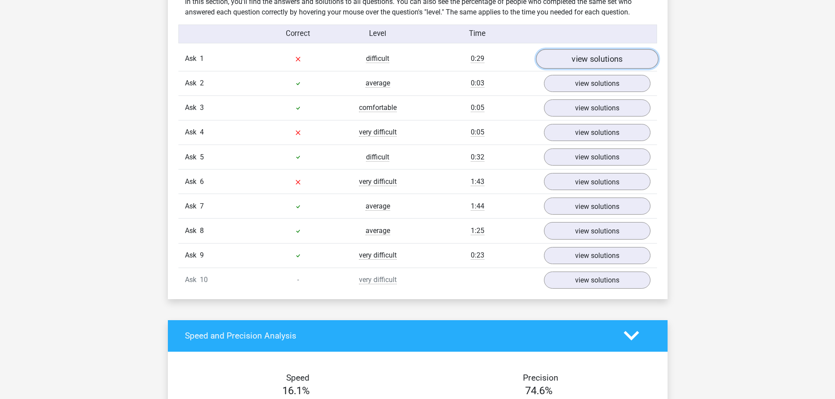
drag, startPoint x: 605, startPoint y: 59, endPoint x: 598, endPoint y: 60, distance: 6.7
click at [605, 59] on font "view solutions" at bounding box center [596, 59] width 51 height 10
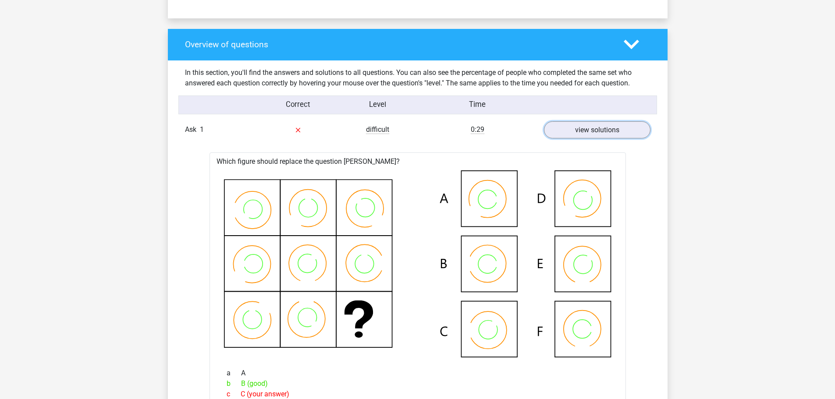
scroll to position [570, 0]
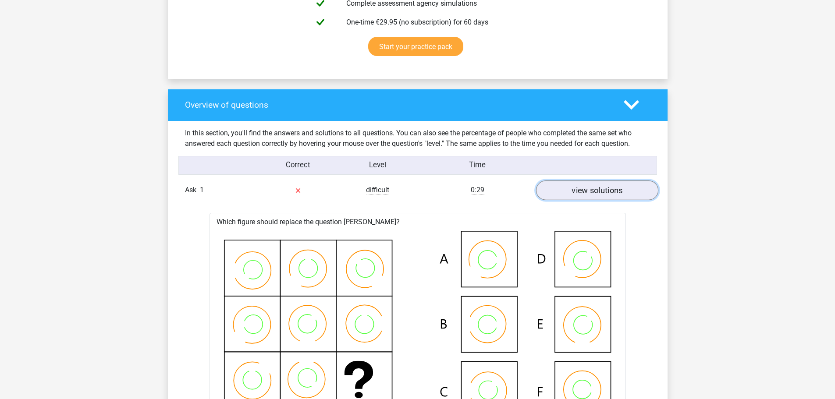
click at [568, 192] on link "view solutions" at bounding box center [596, 190] width 122 height 20
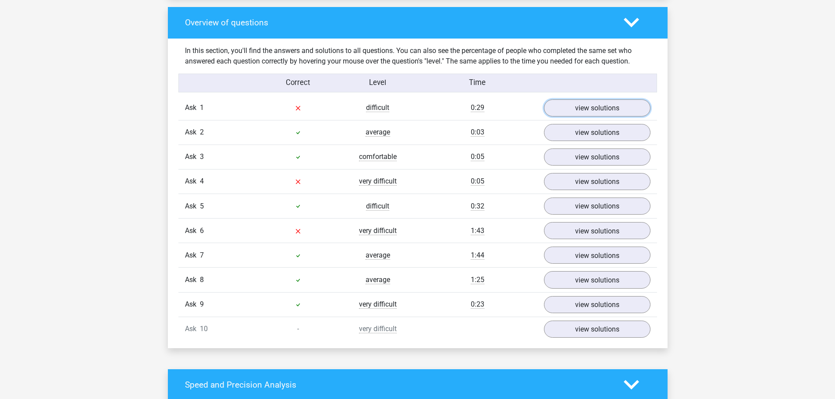
scroll to position [701, 0]
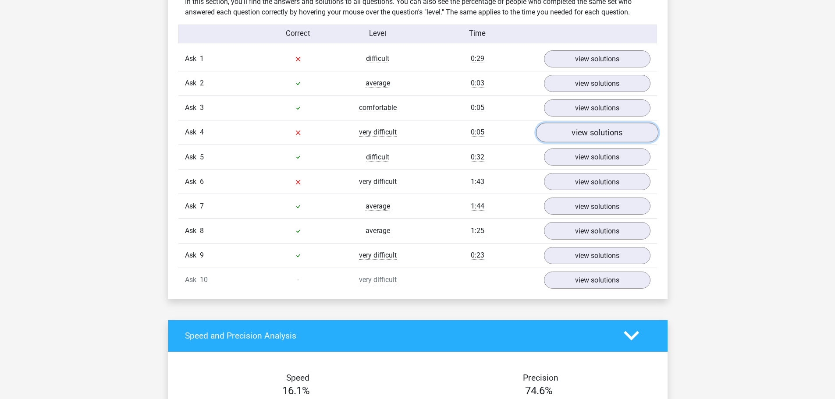
click at [599, 132] on font "view solutions" at bounding box center [596, 133] width 51 height 10
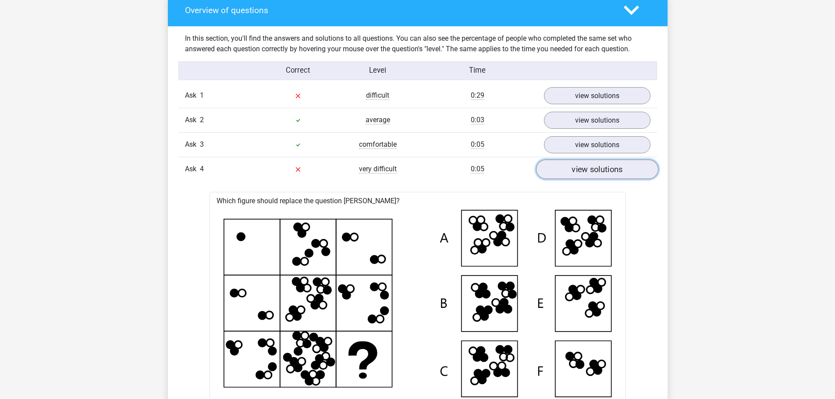
scroll to position [657, 0]
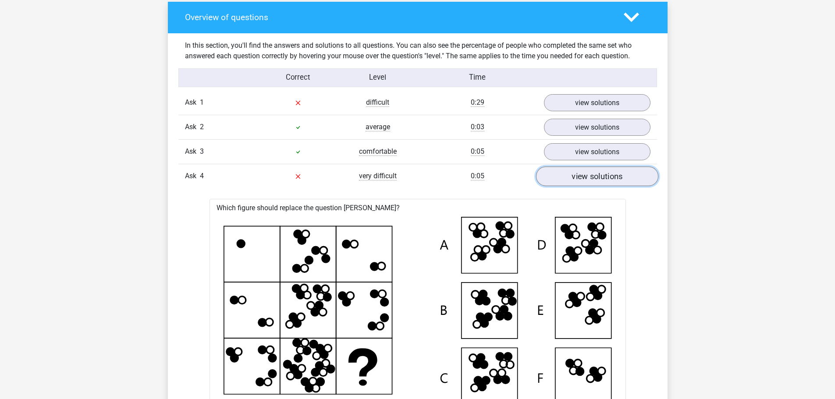
click at [597, 183] on link "view solutions" at bounding box center [596, 176] width 122 height 20
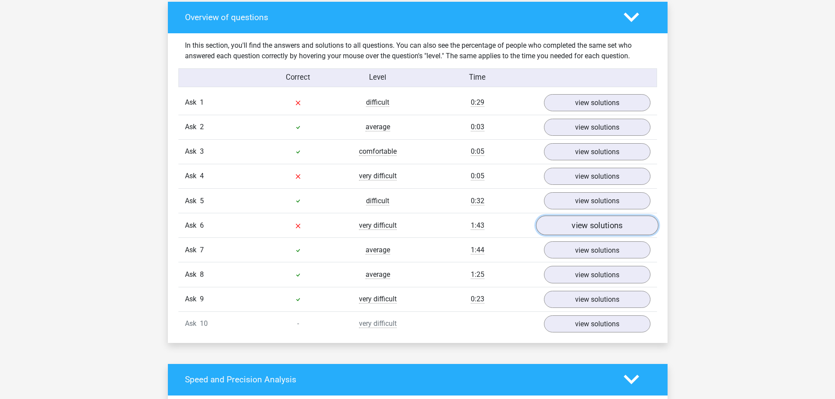
click at [570, 231] on link "view solutions" at bounding box center [596, 226] width 122 height 20
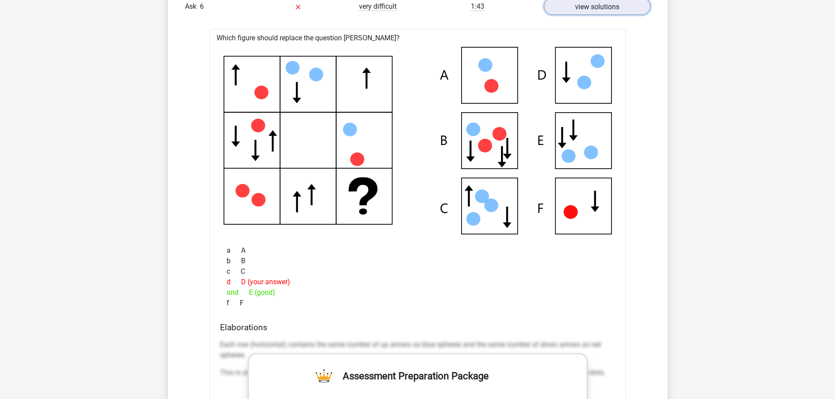
scroll to position [1051, 0]
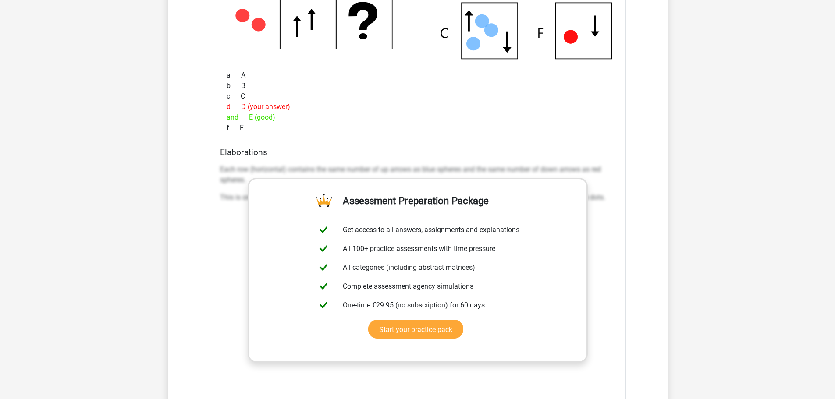
click at [540, 139] on div "Which figure should replace the question [PERSON_NAME]?" at bounding box center [417, 159] width 416 height 610
click at [263, 153] on font "Elaborations" at bounding box center [243, 152] width 47 height 10
click at [251, 169] on font "Each row (horizontal) contains the same number of up arrows as blue spheres and…" at bounding box center [410, 174] width 381 height 19
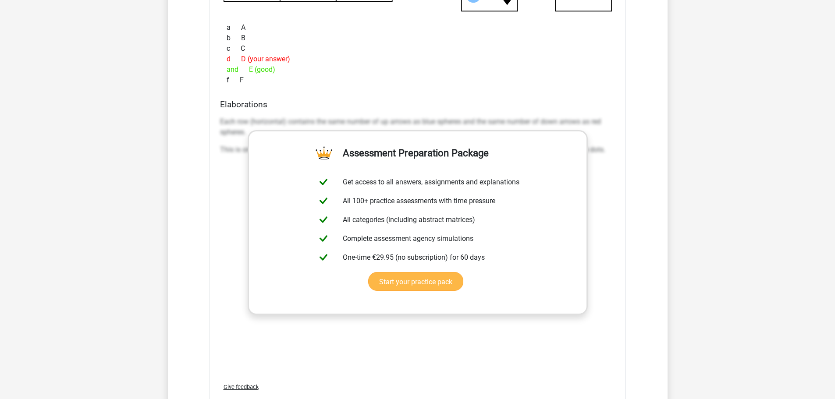
scroll to position [1095, 0]
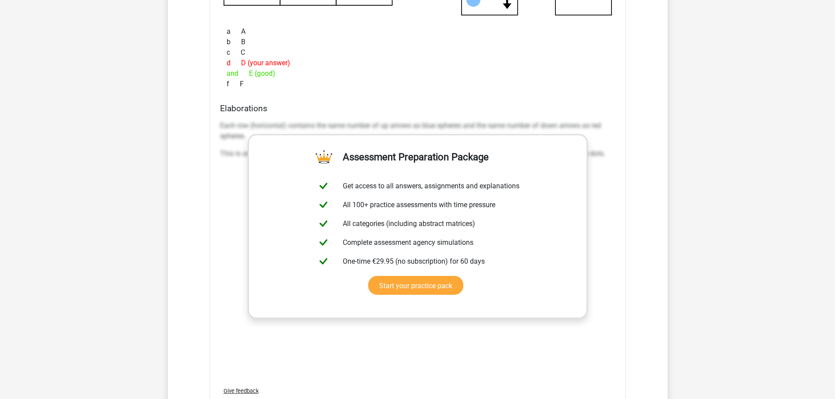
click at [388, 66] on div "d D (your answer)" at bounding box center [417, 63] width 395 height 11
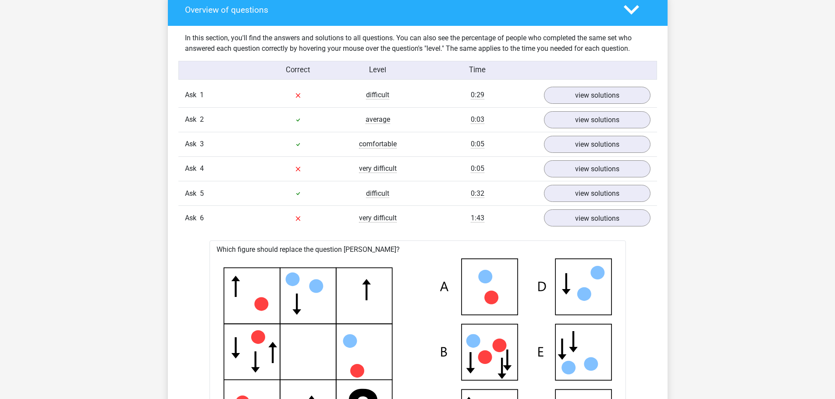
scroll to position [613, 0]
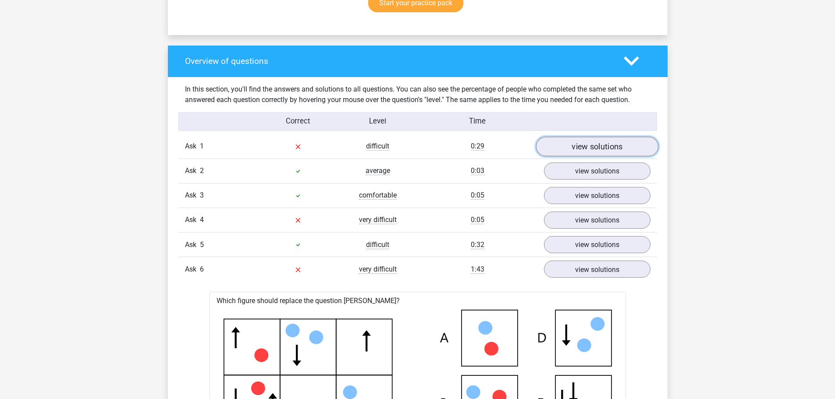
click at [581, 152] on link "view solutions" at bounding box center [596, 147] width 122 height 20
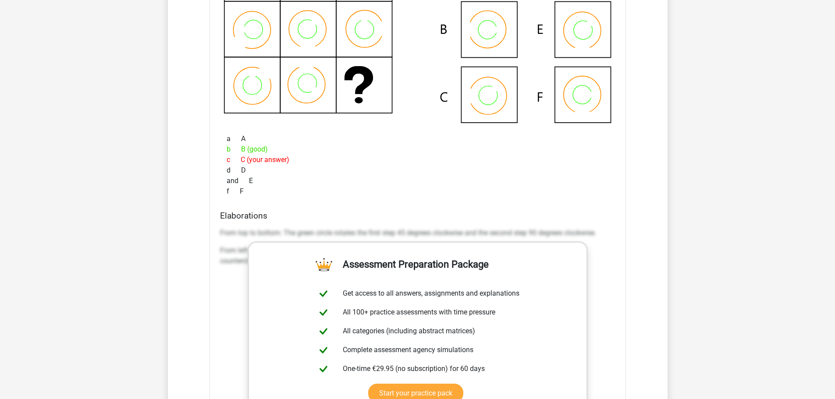
scroll to position [920, 0]
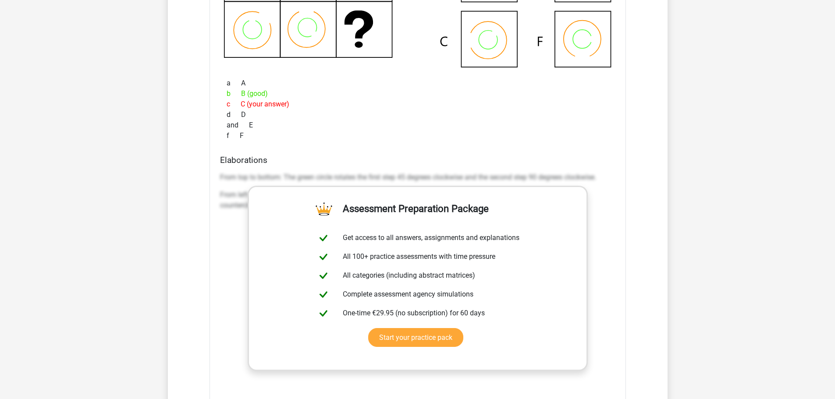
click at [407, 166] on div "Elaborations From top to bottom: The green circle rotates the first step 45 deg…" at bounding box center [417, 293] width 402 height 276
click at [408, 182] on p "From top to bottom: The green circle rotates the first step 45 degrees clockwis…" at bounding box center [417, 177] width 395 height 11
click at [596, 201] on p "From left to right: The orange circle rotates the first step 45 degrees counter…" at bounding box center [417, 200] width 395 height 21
click at [248, 173] on font "From top to bottom: The green circle rotates the first step 45 degrees clockwis…" at bounding box center [408, 177] width 376 height 8
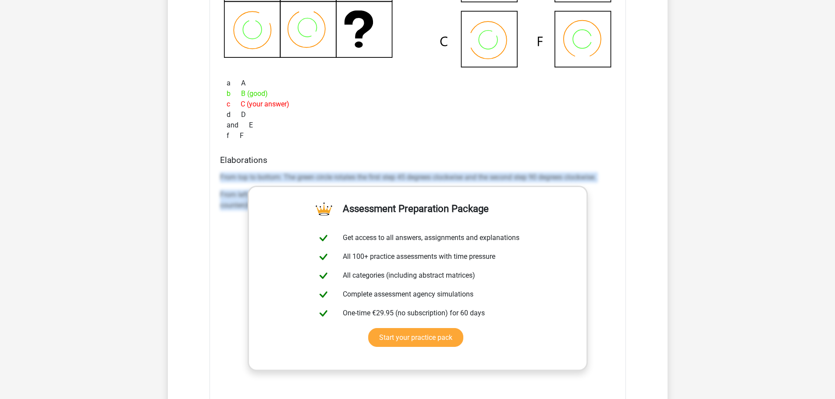
drag, startPoint x: 215, startPoint y: 172, endPoint x: 597, endPoint y: 216, distance: 384.1
type textarea "From top to bottom: The green circle rotates the first step 45 degrees clockwis…"
click at [597, 216] on div "Which figure should replace the question mark?" at bounding box center [417, 167] width 416 height 610
copy div "From top to bottom: The green circle rotates the first step 45 degrees clockwis…"
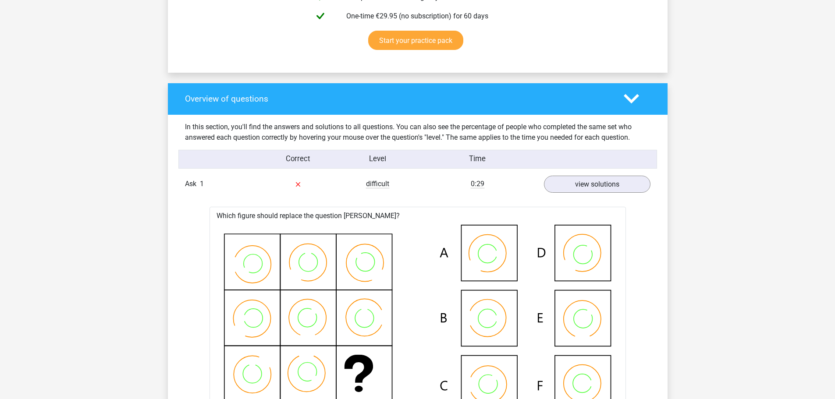
scroll to position [570, 0]
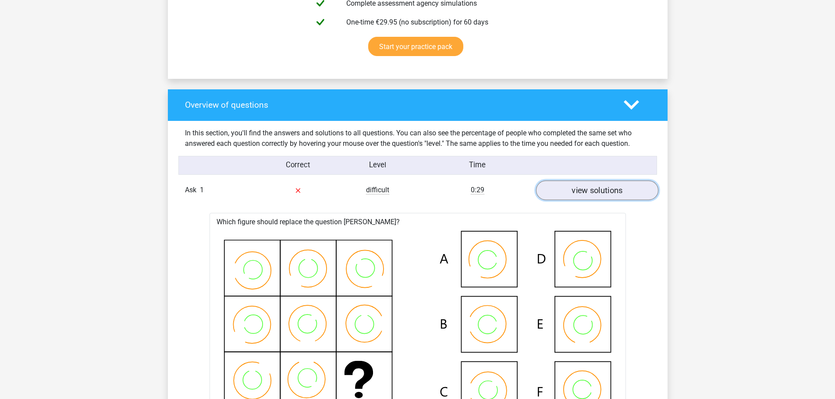
click at [580, 189] on font "view solutions" at bounding box center [596, 190] width 51 height 10
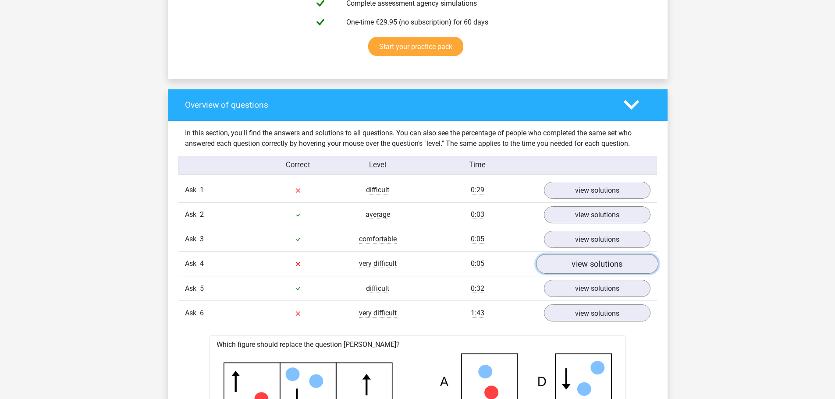
click at [588, 264] on font "view solutions" at bounding box center [596, 264] width 51 height 10
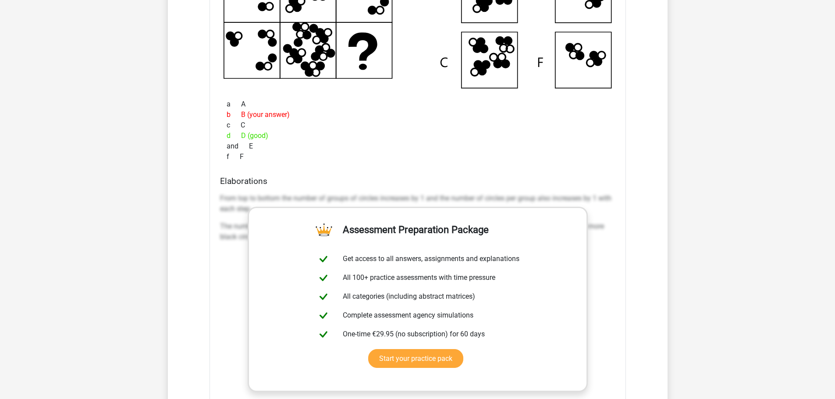
scroll to position [1008, 0]
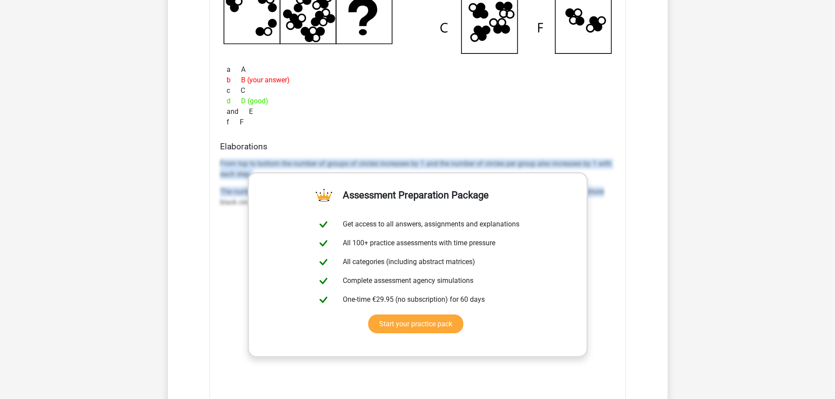
drag, startPoint x: 218, startPoint y: 161, endPoint x: 616, endPoint y: 193, distance: 399.5
click at [616, 193] on div "Elaborations From top to bottom the number of groups of circles increases by 1 …" at bounding box center [417, 280] width 402 height 276
drag, startPoint x: 236, startPoint y: 191, endPoint x: 226, endPoint y: 170, distance: 22.7
click at [235, 191] on font "The number of black and white circles per group is equal for an even number of …" at bounding box center [412, 197] width 384 height 19
click at [218, 162] on div "Elaborations From top to bottom the number of groups of circles increases by 1 …" at bounding box center [417, 280] width 402 height 276
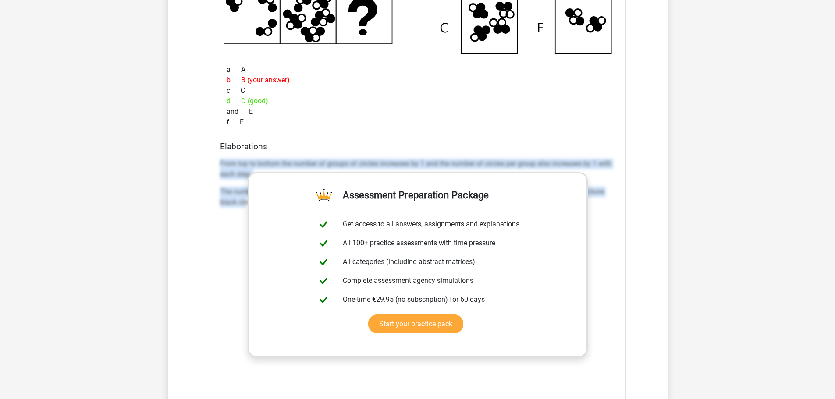
drag, startPoint x: 219, startPoint y: 163, endPoint x: 245, endPoint y: 221, distance: 64.1
click at [245, 221] on div "From top to bottom the number of groups of circles increases by 1 and the numbe…" at bounding box center [417, 286] width 395 height 263
copy div "From top to bottom the number of groups of circles increases by 1 and the numbe…"
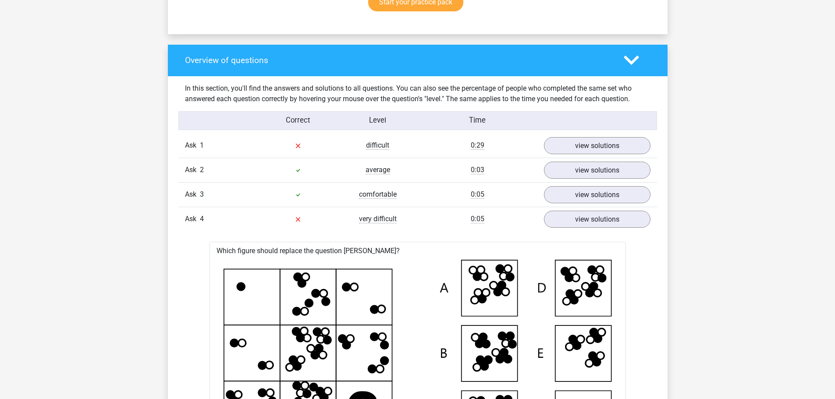
scroll to position [613, 0]
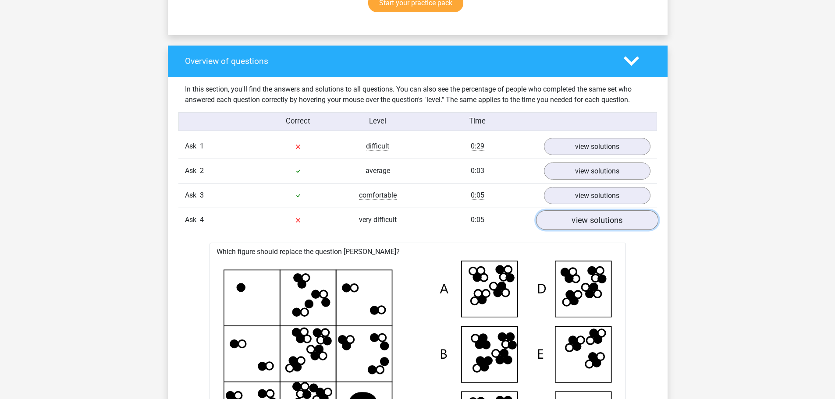
click at [570, 223] on link "view solutions" at bounding box center [596, 220] width 122 height 20
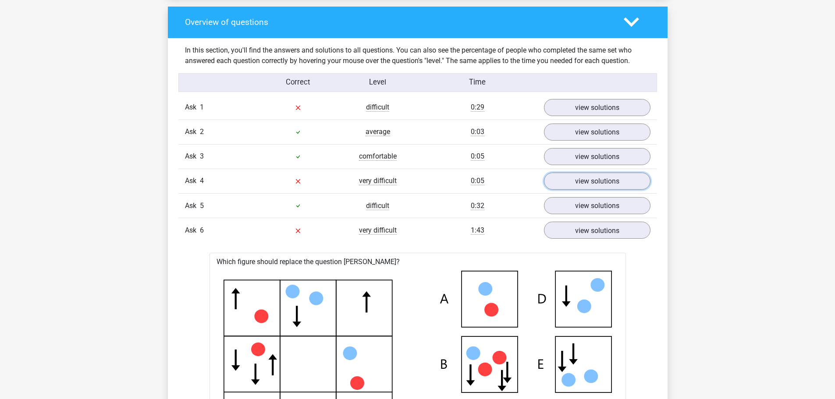
scroll to position [657, 0]
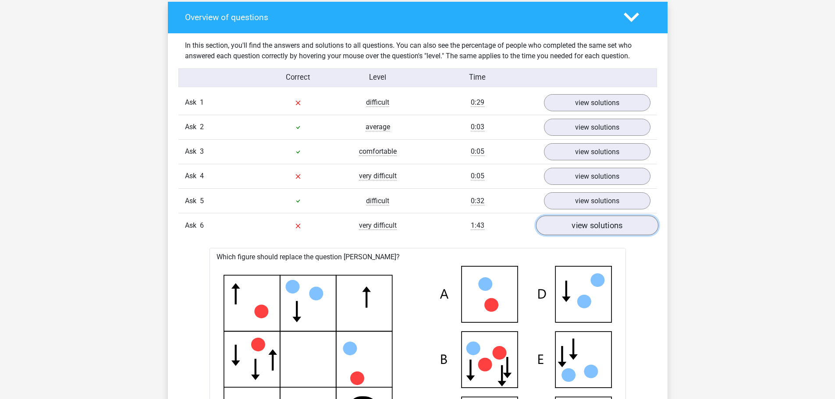
click at [579, 226] on font "view solutions" at bounding box center [596, 226] width 51 height 10
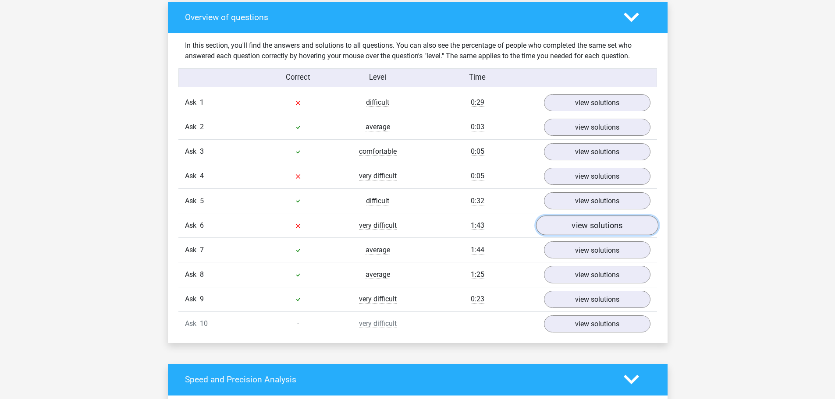
click at [579, 226] on font "view solutions" at bounding box center [596, 226] width 51 height 10
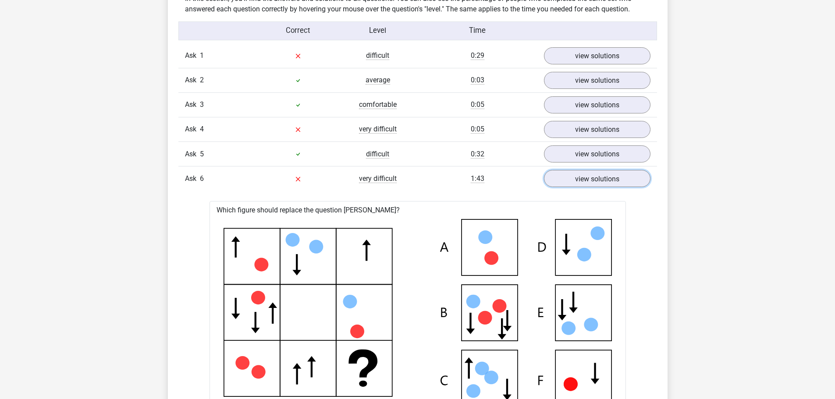
scroll to position [964, 0]
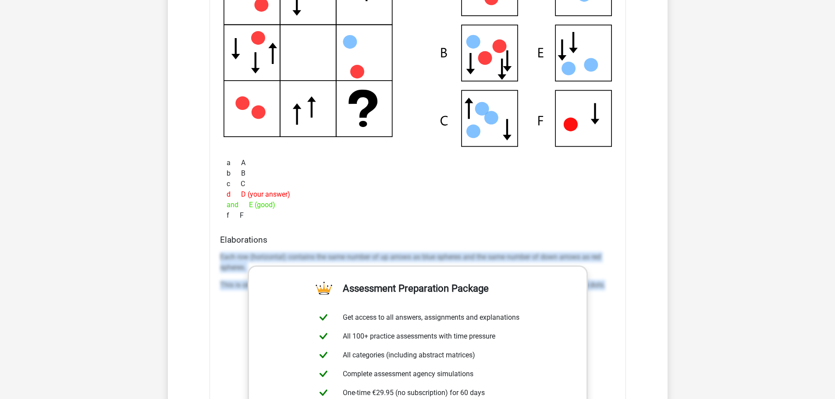
drag, startPoint x: 219, startPoint y: 255, endPoint x: 609, endPoint y: 286, distance: 391.1
click at [609, 286] on div "Elaborations Each row (horizontal) contains the same number of up arrows as blu…" at bounding box center [417, 373] width 402 height 276
copy div "Each row (horizontal) contains the same number of up arrows as blue spheres and…"
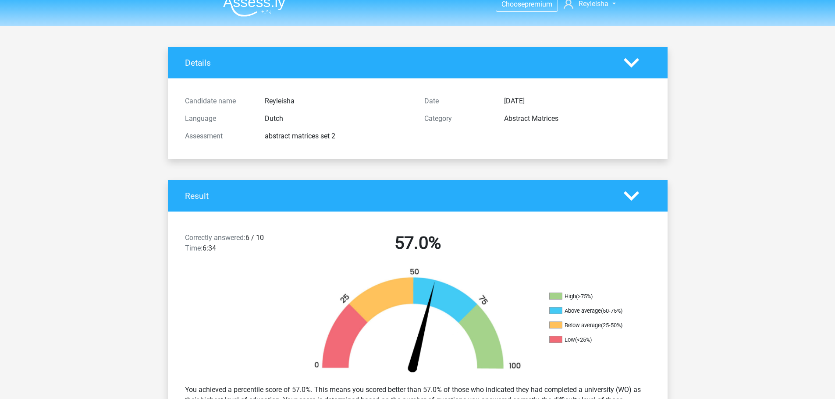
scroll to position [0, 0]
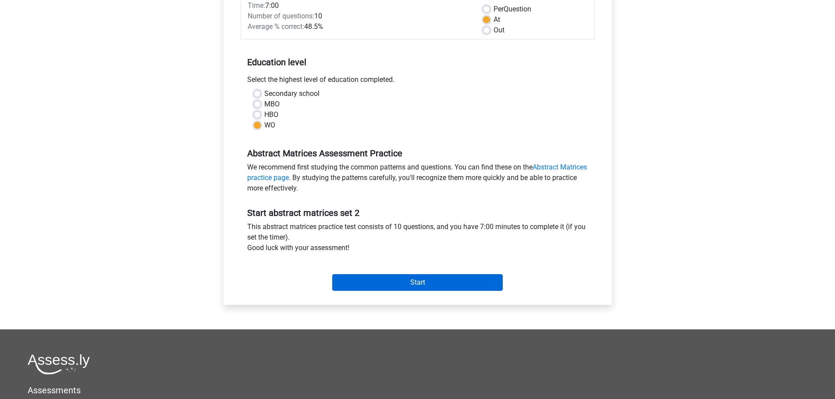
scroll to position [894, 0]
click at [393, 283] on input "Start" at bounding box center [417, 282] width 170 height 17
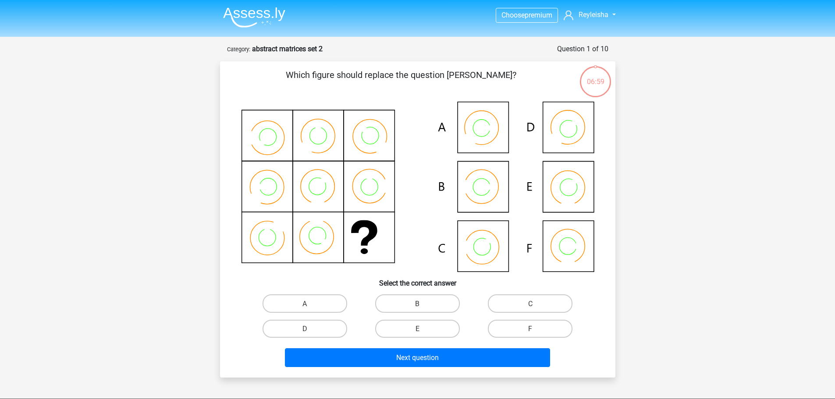
scroll to position [894, 0]
click at [419, 302] on font "B" at bounding box center [417, 304] width 4 height 8
click at [419, 303] on input "B" at bounding box center [420, 306] width 6 height 6
radio input "true"
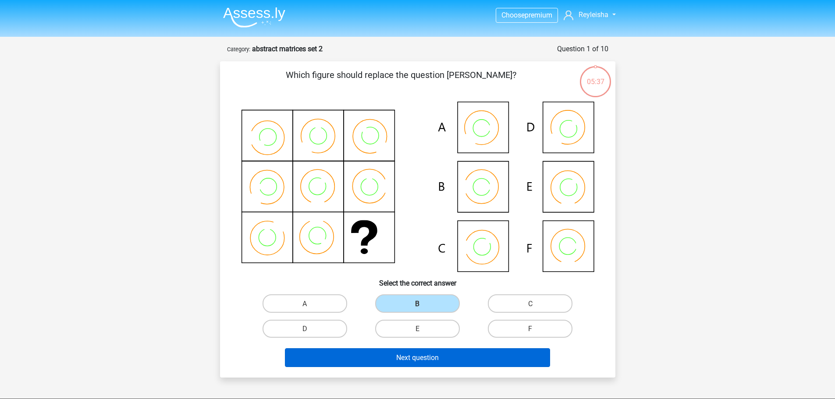
drag, startPoint x: 394, startPoint y: 369, endPoint x: 394, endPoint y: 360, distance: 8.8
click at [394, 368] on div "Next question" at bounding box center [417, 359] width 338 height 22
click at [393, 359] on button "Next question" at bounding box center [417, 357] width 265 height 19
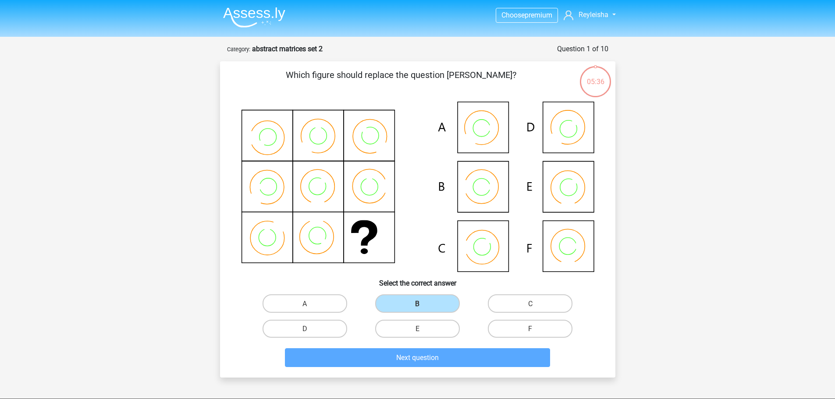
scroll to position [44, 0]
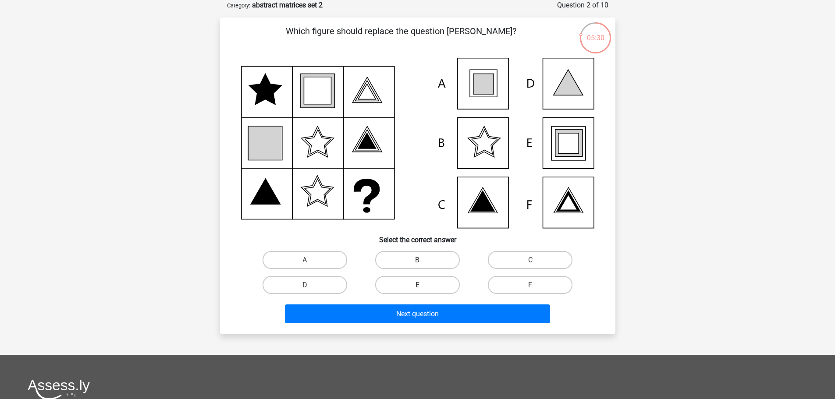
click at [425, 286] on label "E" at bounding box center [417, 285] width 85 height 18
click at [423, 286] on input "E" at bounding box center [420, 288] width 6 height 6
radio input "true"
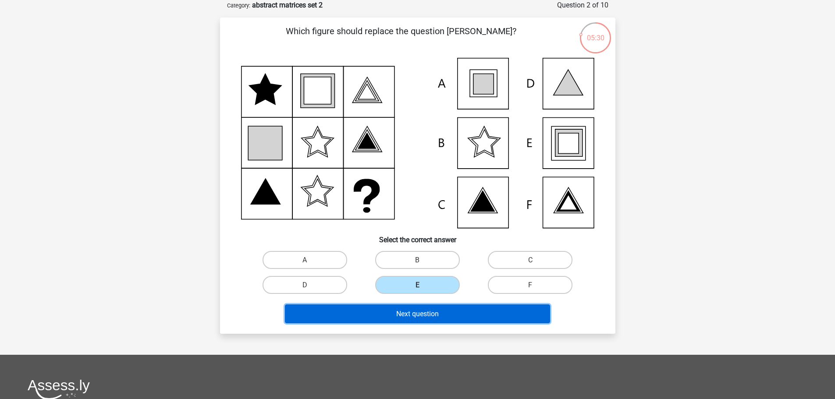
click at [427, 308] on button "Next question" at bounding box center [417, 313] width 265 height 19
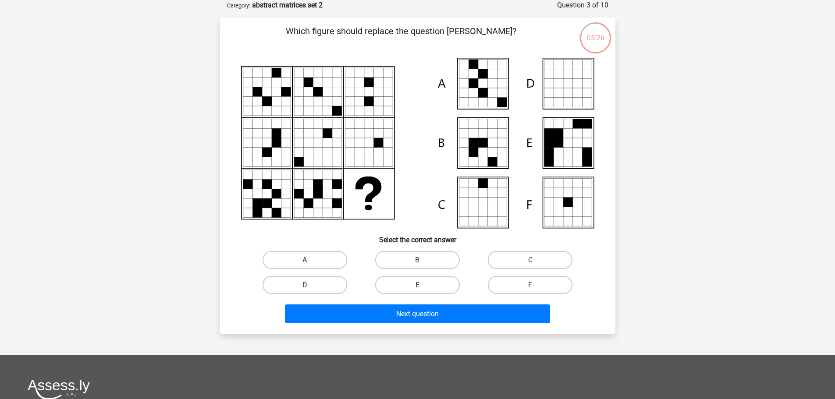
click at [301, 255] on label "A" at bounding box center [304, 260] width 85 height 18
click at [304, 260] on input "A" at bounding box center [307, 263] width 6 height 6
radio input "true"
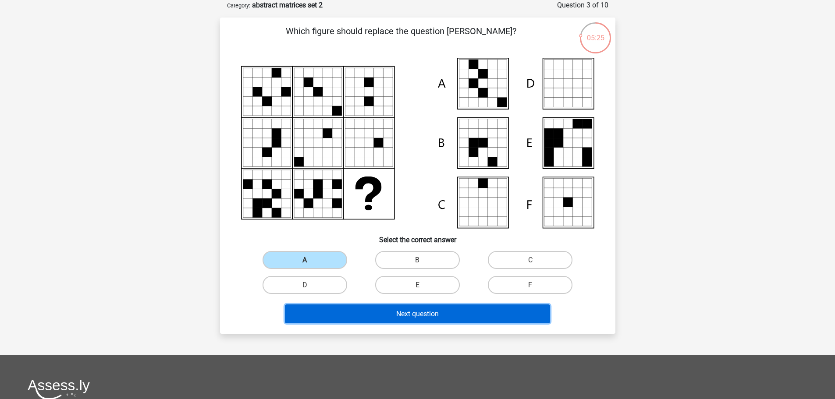
click at [336, 321] on button "Next question" at bounding box center [417, 313] width 265 height 19
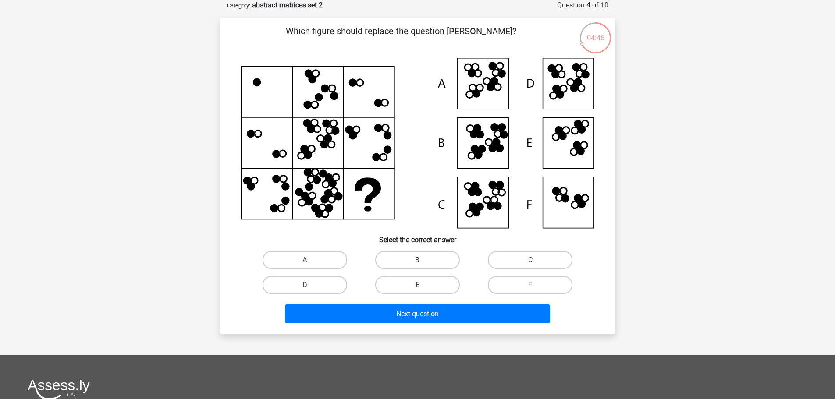
click at [333, 286] on label "D" at bounding box center [304, 285] width 85 height 18
click at [310, 286] on input "D" at bounding box center [307, 288] width 6 height 6
radio input "true"
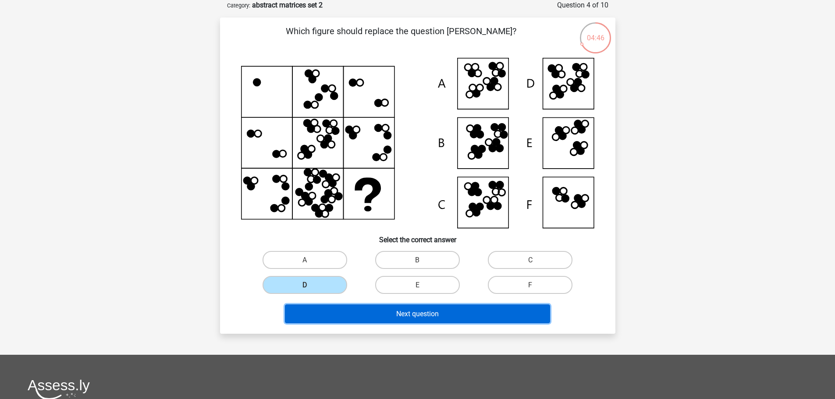
click at [371, 307] on button "Next question" at bounding box center [417, 313] width 265 height 19
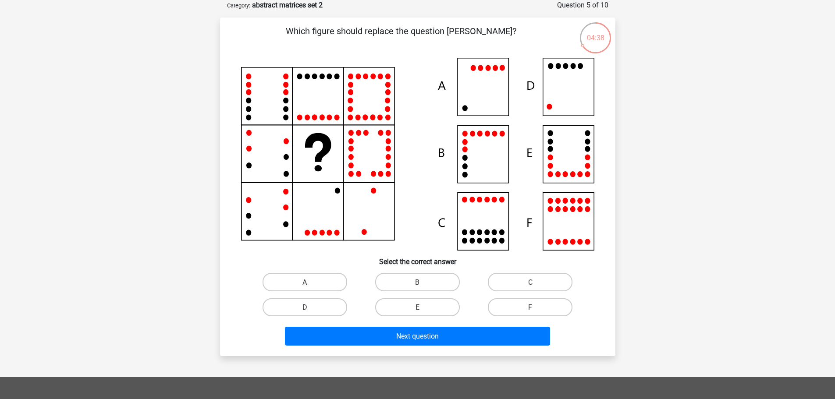
drag, startPoint x: 320, startPoint y: 303, endPoint x: 329, endPoint y: 316, distance: 15.7
click at [320, 303] on label "D" at bounding box center [304, 307] width 85 height 18
click at [310, 307] on input "D" at bounding box center [307, 310] width 6 height 6
radio input "true"
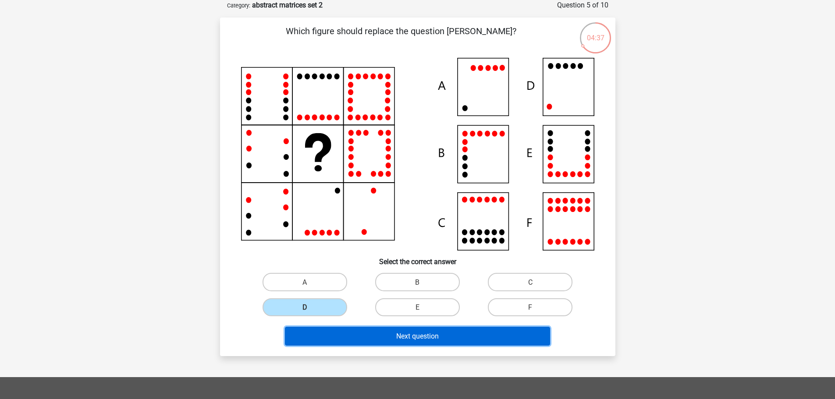
click at [349, 336] on button "Next question" at bounding box center [417, 336] width 265 height 19
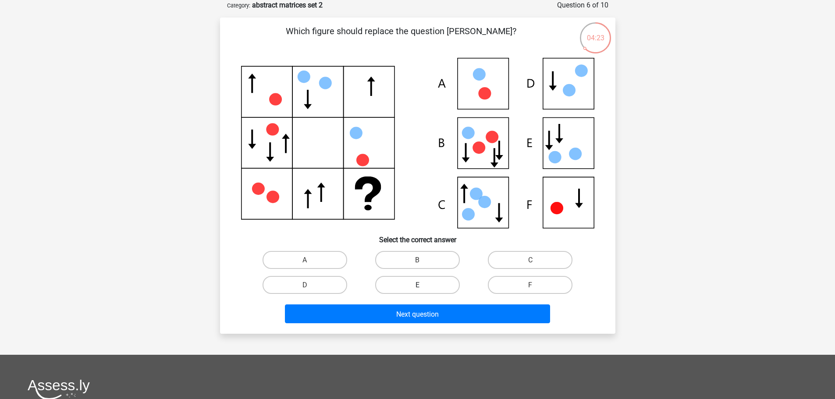
click at [407, 290] on label "E" at bounding box center [417, 285] width 85 height 18
click at [417, 290] on input "E" at bounding box center [420, 288] width 6 height 6
radio input "true"
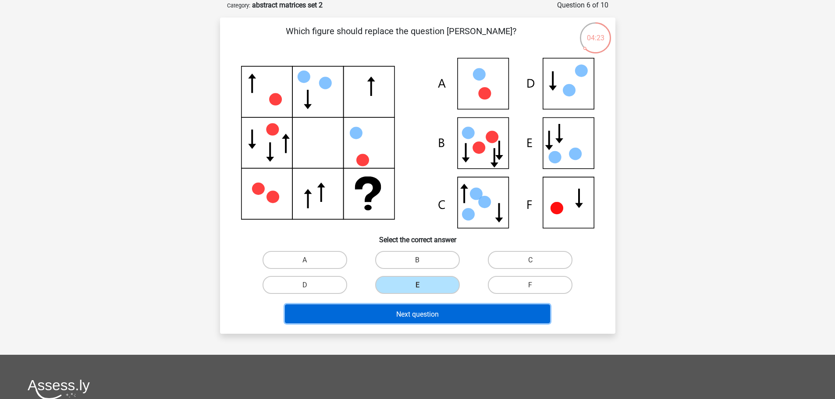
click at [405, 310] on font "Next question" at bounding box center [417, 314] width 42 height 8
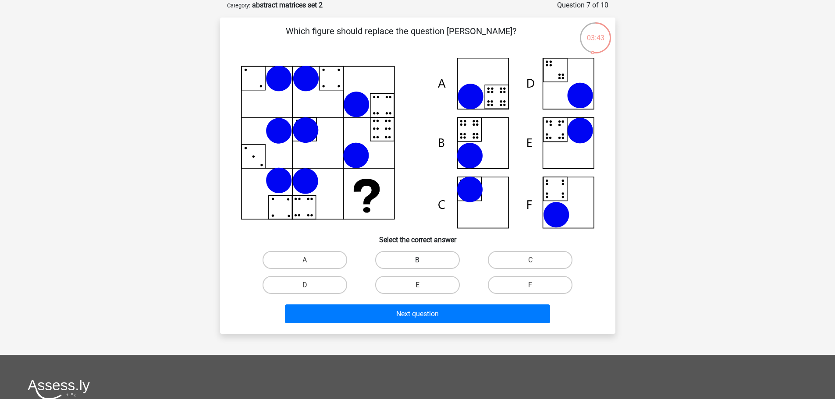
click at [408, 252] on label "B" at bounding box center [417, 260] width 85 height 18
click at [417, 260] on input "B" at bounding box center [420, 263] width 6 height 6
radio input "true"
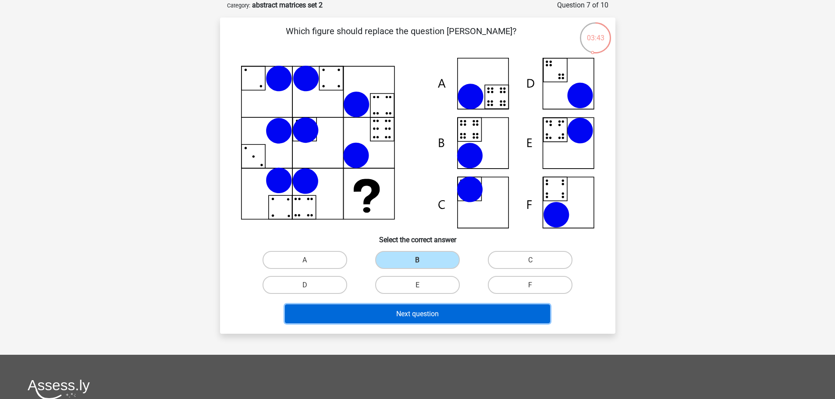
click at [396, 308] on button "Next question" at bounding box center [417, 313] width 265 height 19
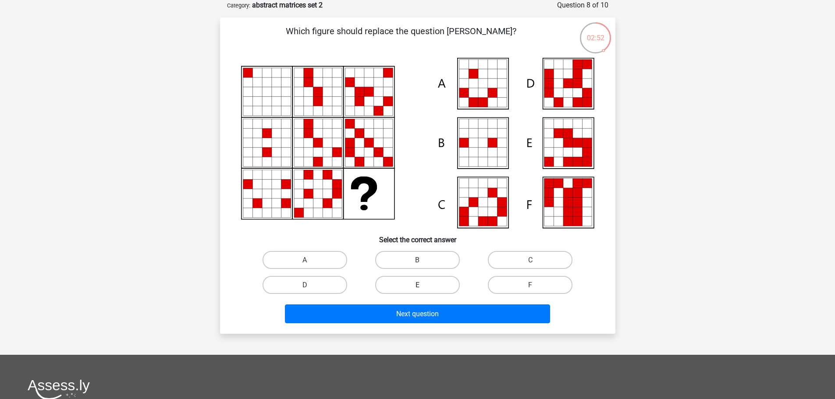
drag, startPoint x: 432, startPoint y: 277, endPoint x: 432, endPoint y: 283, distance: 5.7
click at [432, 277] on label "E" at bounding box center [417, 285] width 85 height 18
click at [423, 285] on input "E" at bounding box center [420, 288] width 6 height 6
radio input "true"
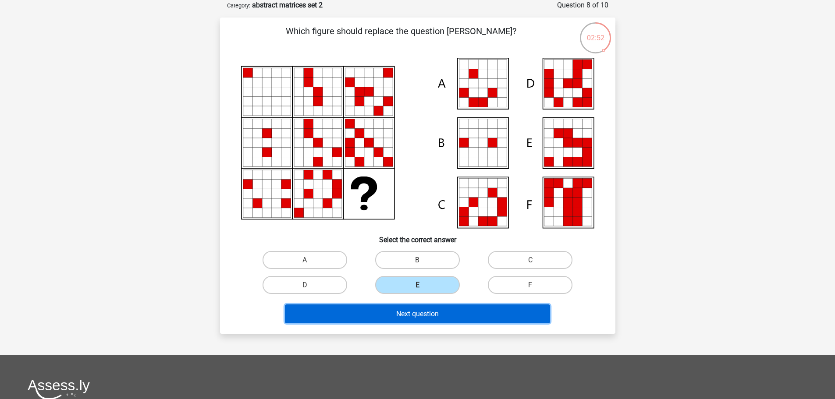
click at [426, 310] on font "Next question" at bounding box center [417, 314] width 42 height 8
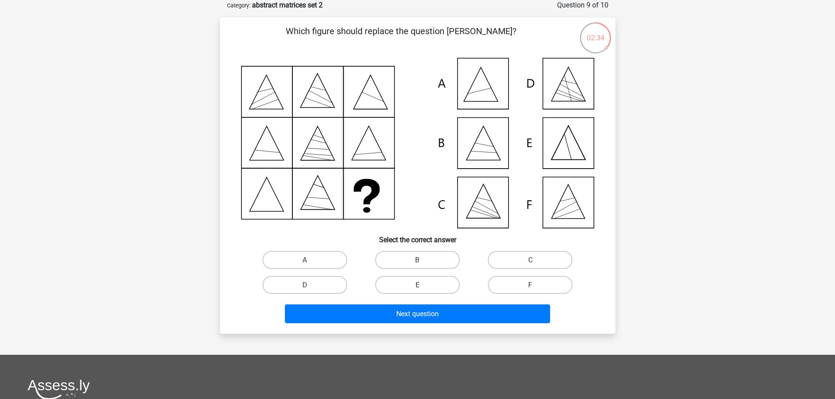
drag, startPoint x: 524, startPoint y: 262, endPoint x: 510, endPoint y: 269, distance: 16.3
click at [524, 261] on label "C" at bounding box center [530, 260] width 85 height 18
click at [530, 261] on input "C" at bounding box center [533, 263] width 6 height 6
radio input "true"
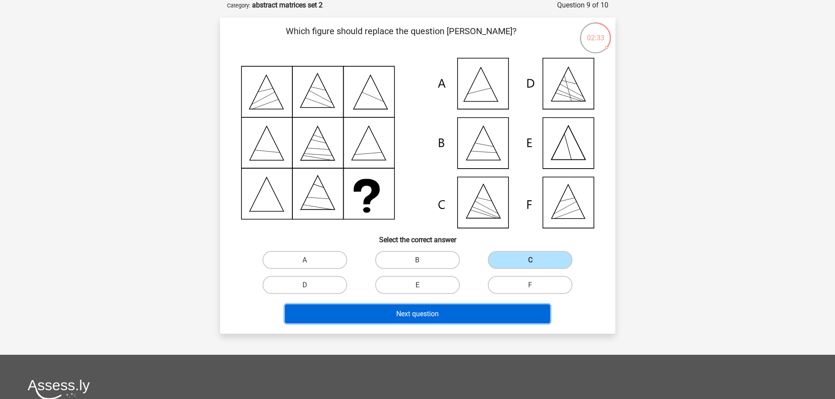
click at [418, 312] on font "Next question" at bounding box center [417, 314] width 42 height 8
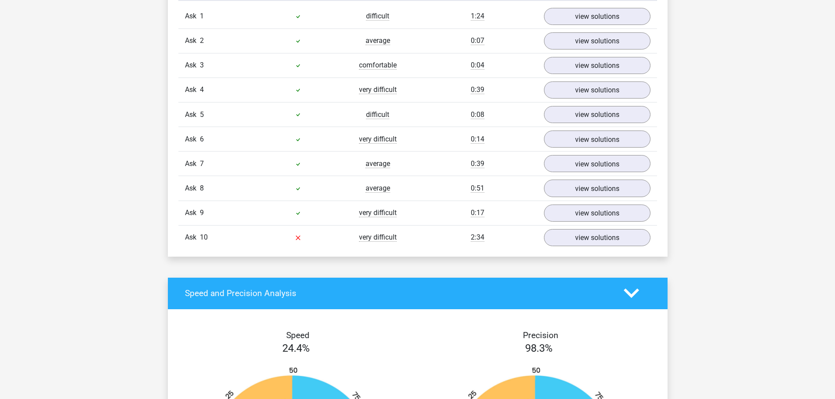
scroll to position [789, 0]
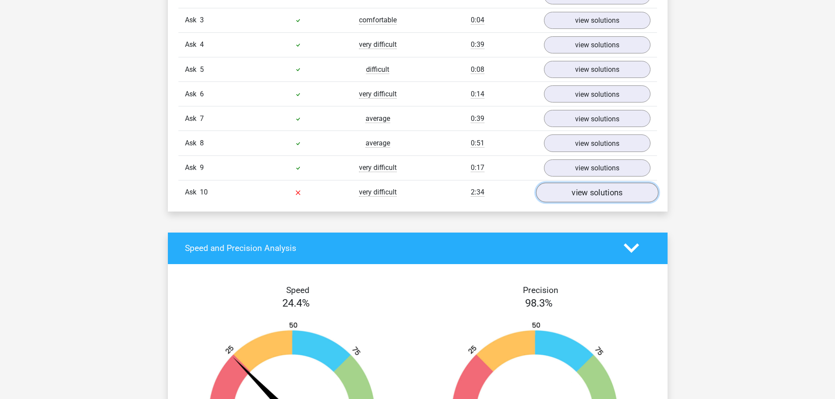
drag, startPoint x: 579, startPoint y: 193, endPoint x: 570, endPoint y: 196, distance: 10.3
click at [579, 193] on font "view solutions" at bounding box center [596, 193] width 51 height 10
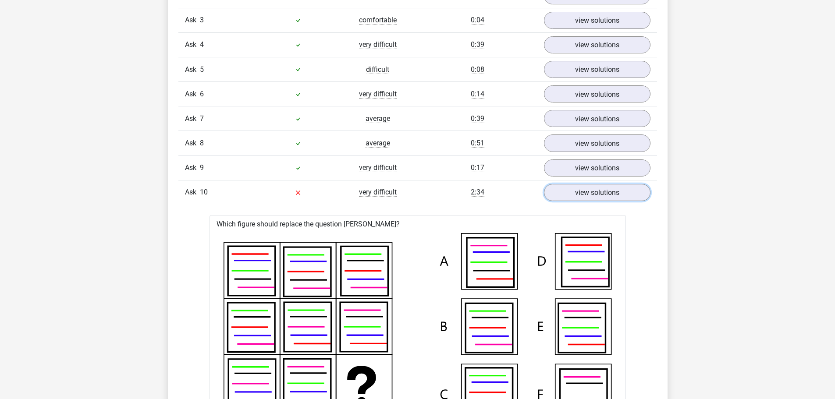
scroll to position [1095, 0]
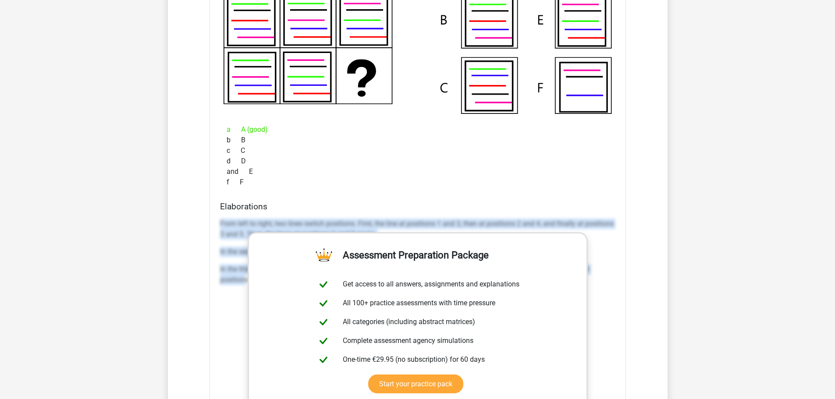
drag, startPoint x: 219, startPoint y: 223, endPoint x: 245, endPoint y: 280, distance: 62.5
type textarea "From left to right, two lines switch positions. First, the line at positions 1 …"
click at [245, 280] on div "Elaborations From left to right, two lines switch positions. First, the line at…" at bounding box center [417, 340] width 402 height 276
copy div "From left to right, two lines switch positions. First, the line at positions 1 …"
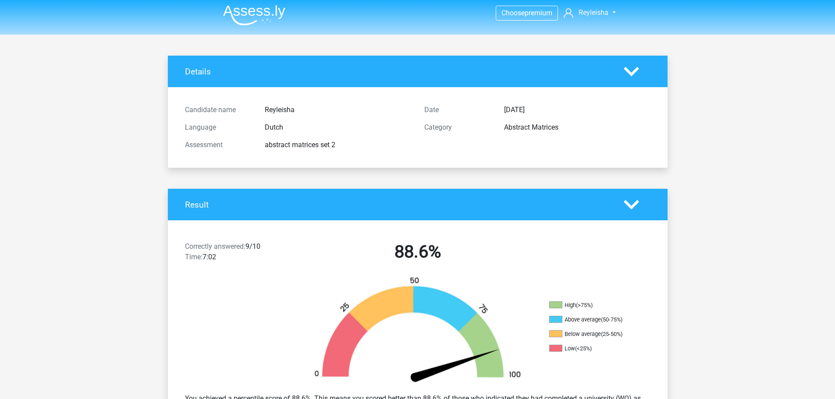
scroll to position [0, 0]
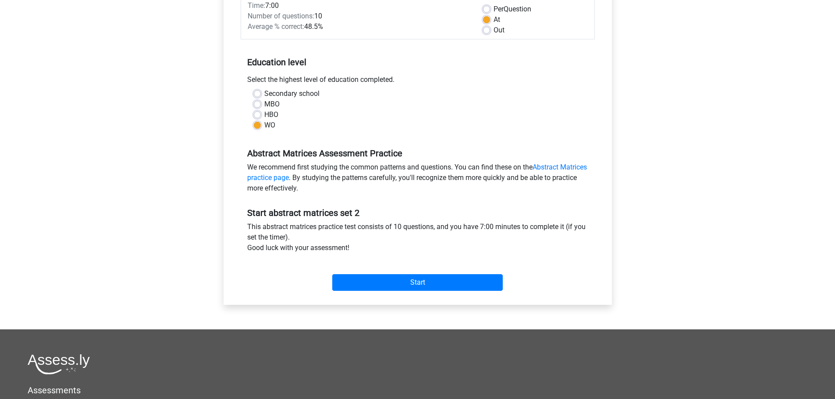
scroll to position [59, 0]
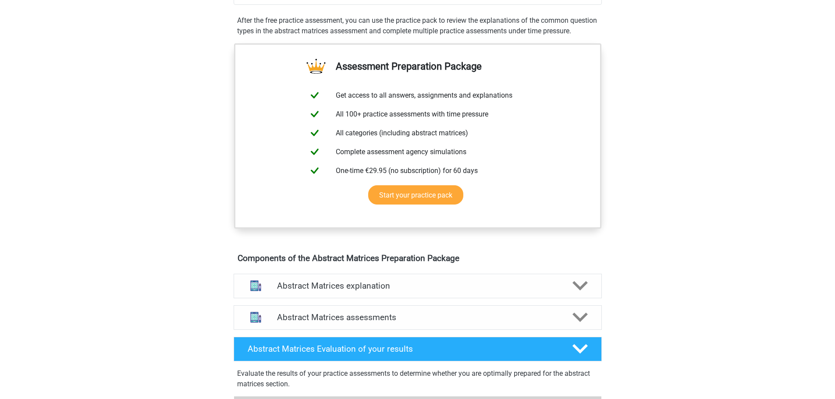
scroll to position [307, 0]
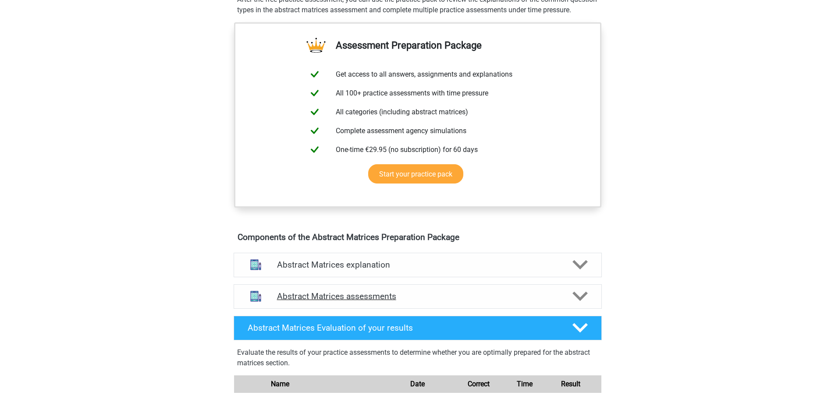
click at [580, 299] on div "Abstract Matrices assessments" at bounding box center [418, 296] width 368 height 25
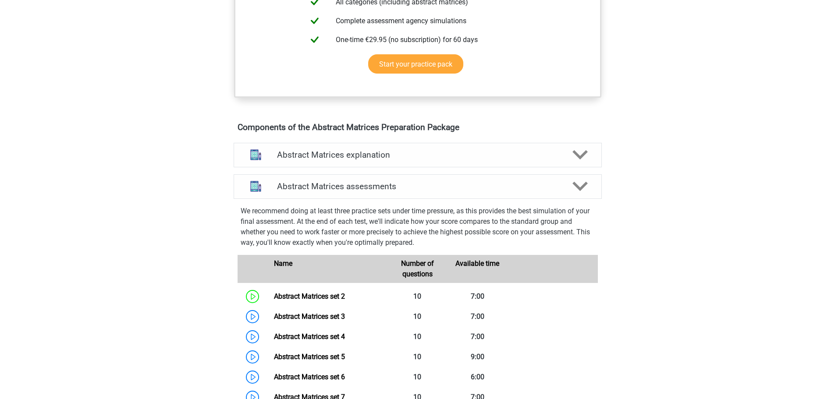
scroll to position [482, 0]
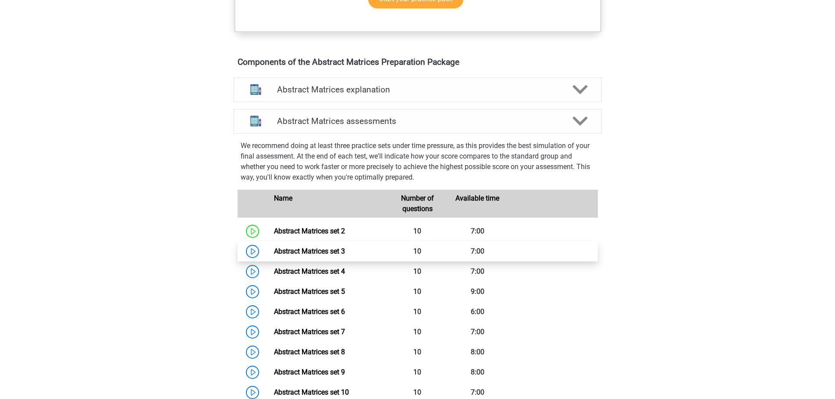
click at [287, 255] on link "Abstract Matrices set 3" at bounding box center [309, 251] width 71 height 8
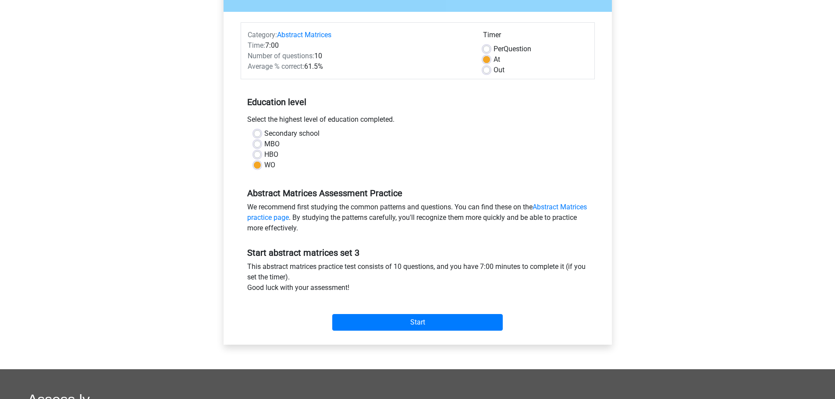
scroll to position [131, 0]
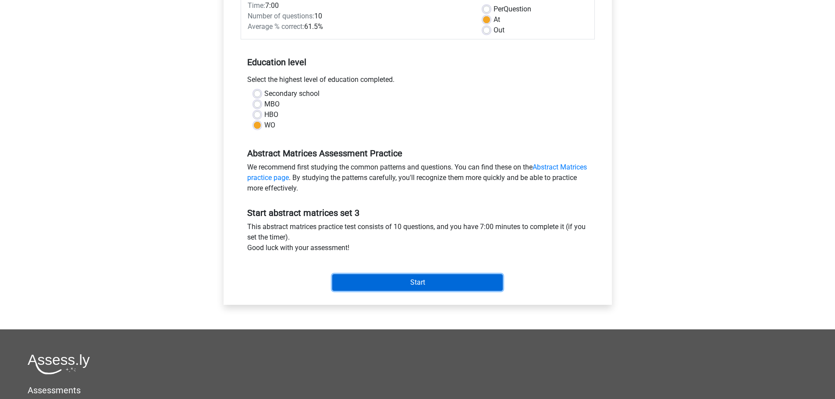
click at [379, 281] on input "Start" at bounding box center [417, 282] width 170 height 17
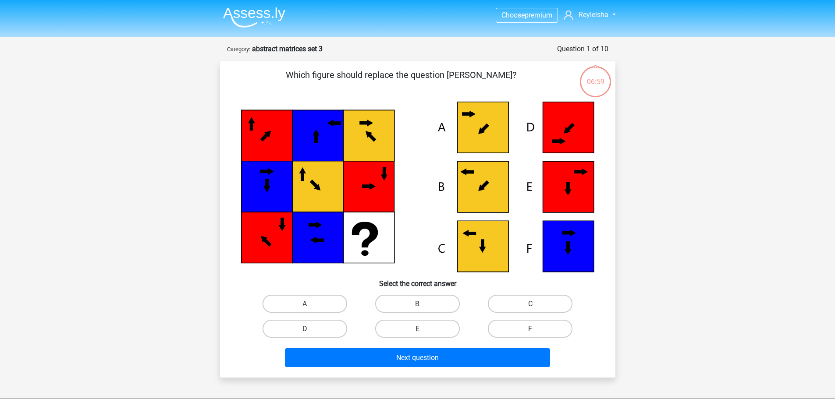
scroll to position [894, 0]
click at [435, 298] on label "B" at bounding box center [417, 304] width 85 height 18
click at [423, 304] on input "B" at bounding box center [420, 307] width 6 height 6
radio input "true"
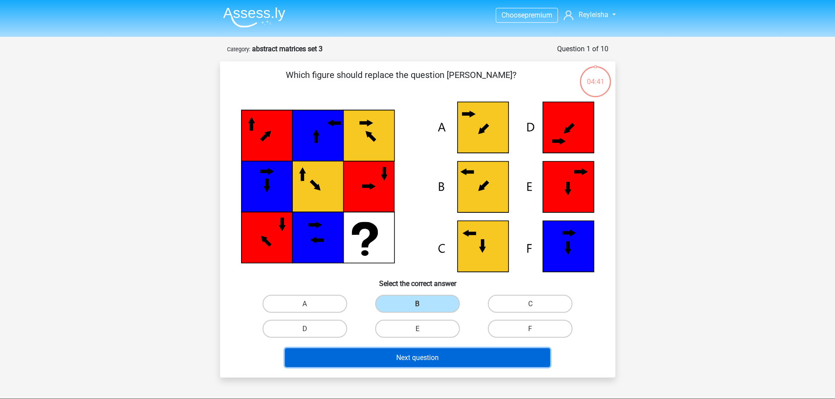
click at [428, 361] on font "Next question" at bounding box center [417, 358] width 42 height 8
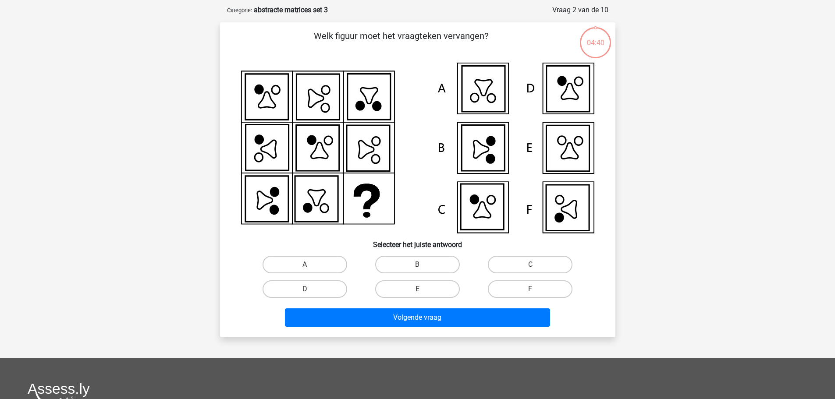
scroll to position [44, 0]
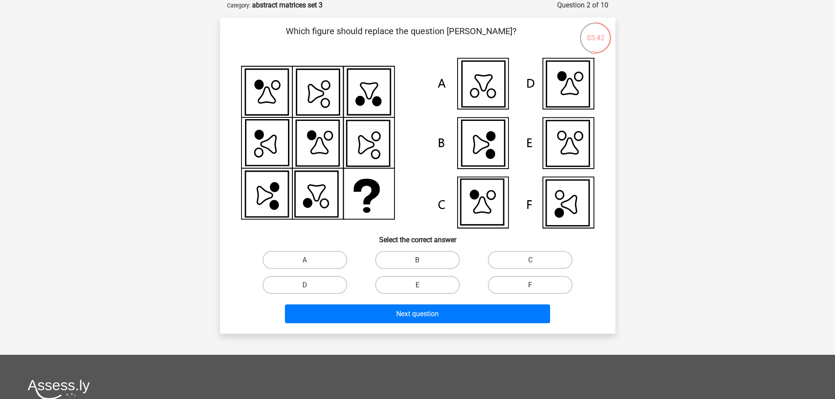
click at [538, 284] on label "F" at bounding box center [530, 285] width 85 height 18
click at [536, 285] on input "F" at bounding box center [533, 288] width 6 height 6
radio input "true"
click at [519, 303] on div "Next question" at bounding box center [417, 311] width 367 height 29
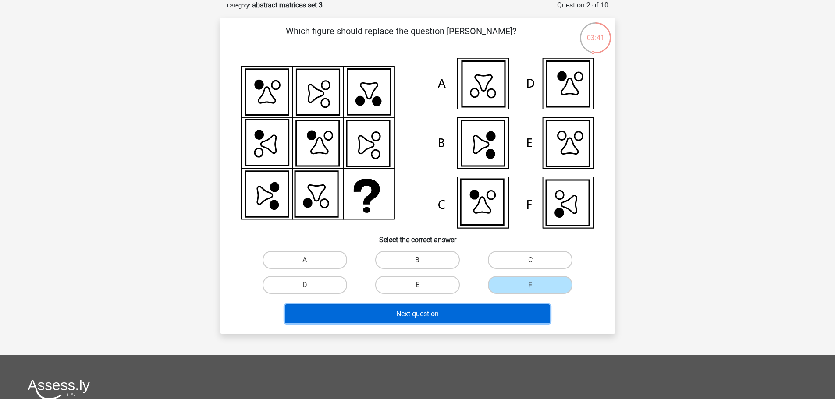
click at [512, 310] on button "Next question" at bounding box center [417, 313] width 265 height 19
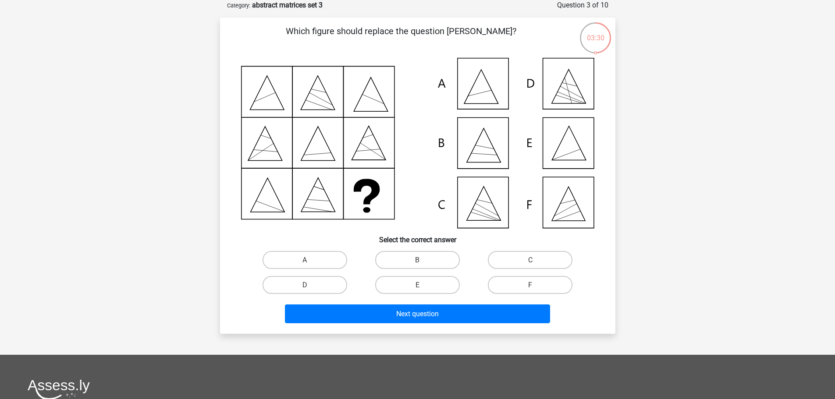
click at [534, 260] on input "C" at bounding box center [533, 263] width 6 height 6
radio input "true"
click at [329, 278] on label "D" at bounding box center [304, 285] width 85 height 18
click at [310, 285] on input "D" at bounding box center [307, 288] width 6 height 6
radio input "true"
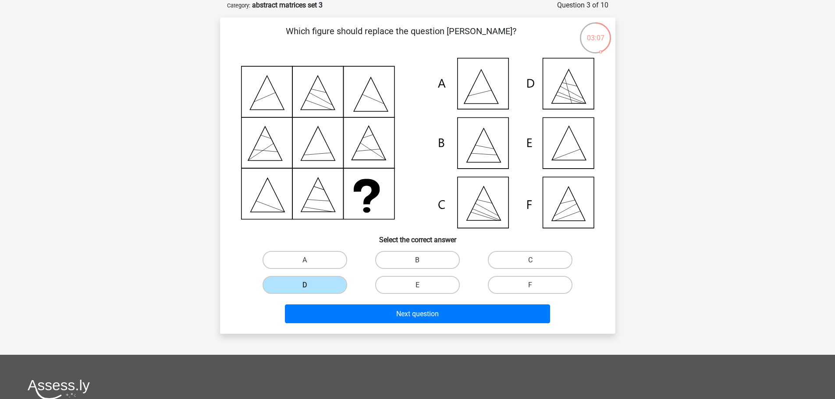
click at [406, 304] on div "Next question" at bounding box center [417, 311] width 367 height 29
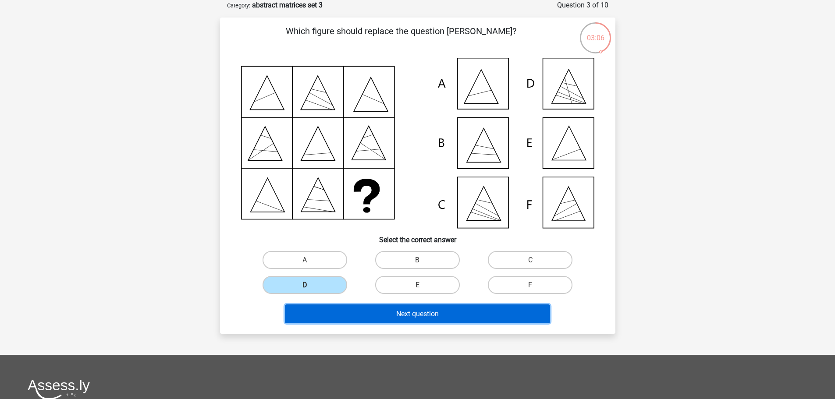
click at [408, 314] on font "Next question" at bounding box center [417, 314] width 42 height 8
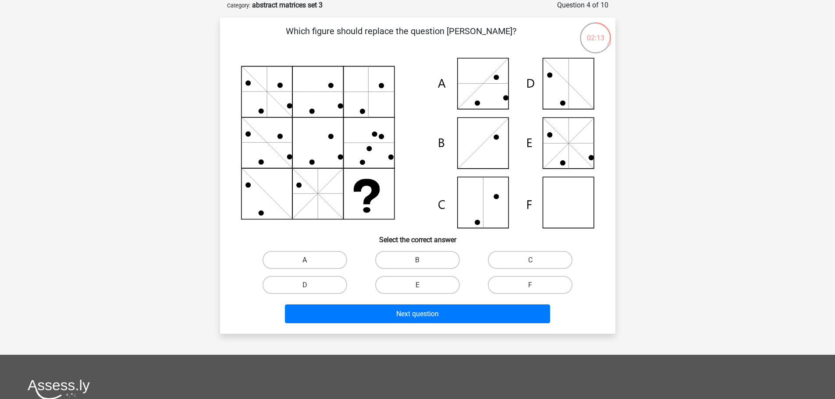
click at [301, 262] on label "A" at bounding box center [304, 260] width 85 height 18
click at [304, 262] on input "A" at bounding box center [307, 263] width 6 height 6
radio input "true"
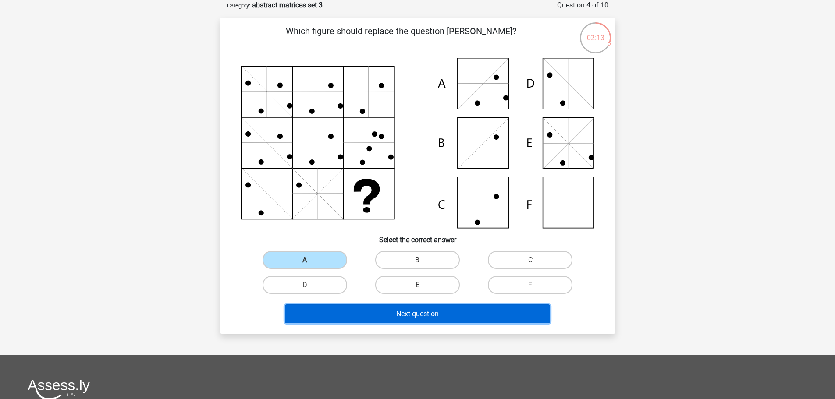
click at [369, 318] on button "Next question" at bounding box center [417, 313] width 265 height 19
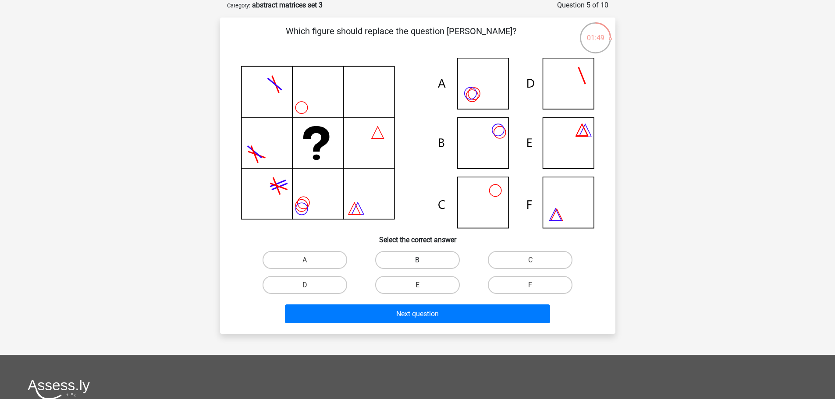
click at [425, 263] on label "B" at bounding box center [417, 260] width 85 height 18
click at [423, 263] on input "B" at bounding box center [420, 263] width 6 height 6
radio input "true"
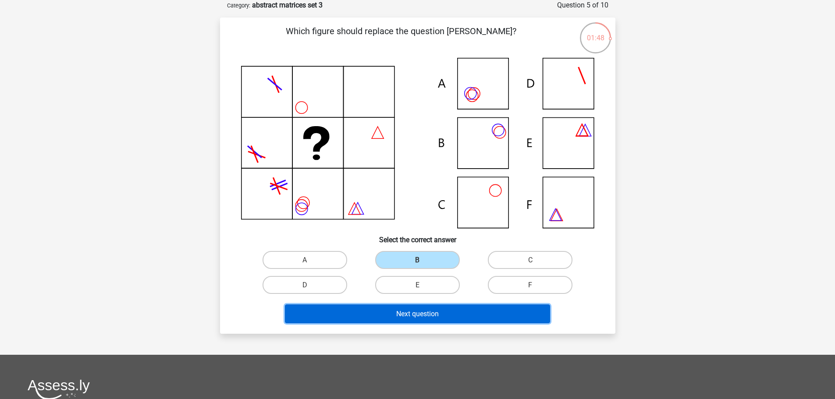
click at [401, 313] on font "Next question" at bounding box center [417, 314] width 42 height 8
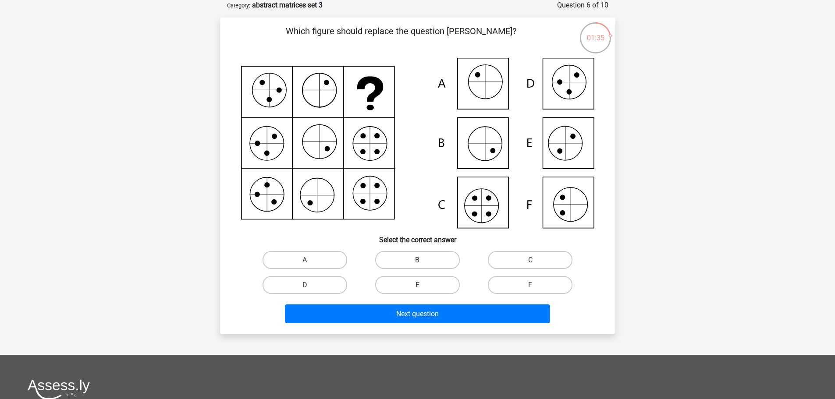
click at [522, 263] on label "C" at bounding box center [530, 260] width 85 height 18
click at [530, 263] on input "C" at bounding box center [533, 263] width 6 height 6
radio input "true"
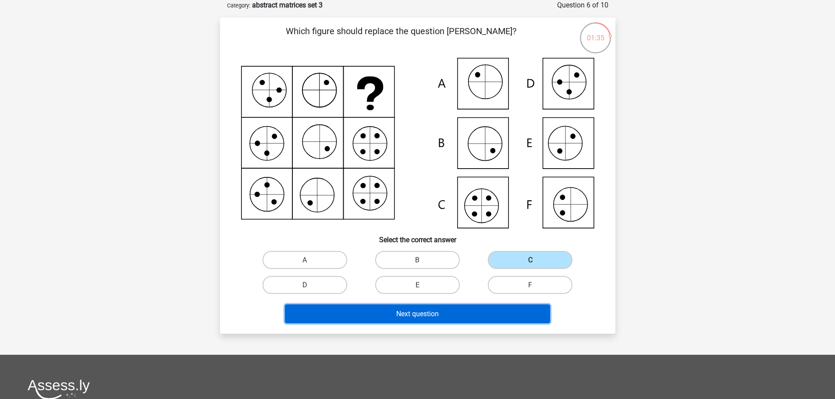
click at [457, 317] on button "Next question" at bounding box center [417, 313] width 265 height 19
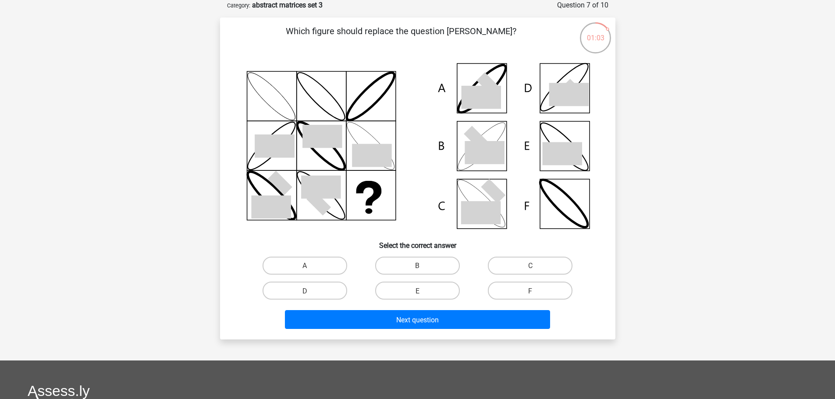
click at [419, 265] on input "B" at bounding box center [420, 268] width 6 height 6
radio input "true"
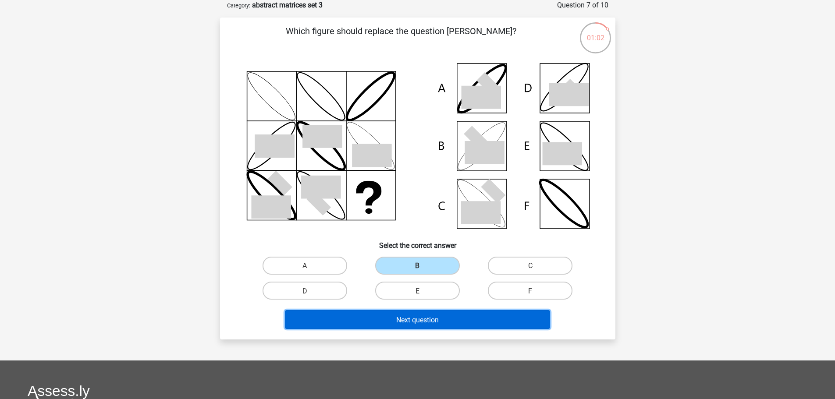
click at [402, 316] on font "Next question" at bounding box center [417, 319] width 42 height 8
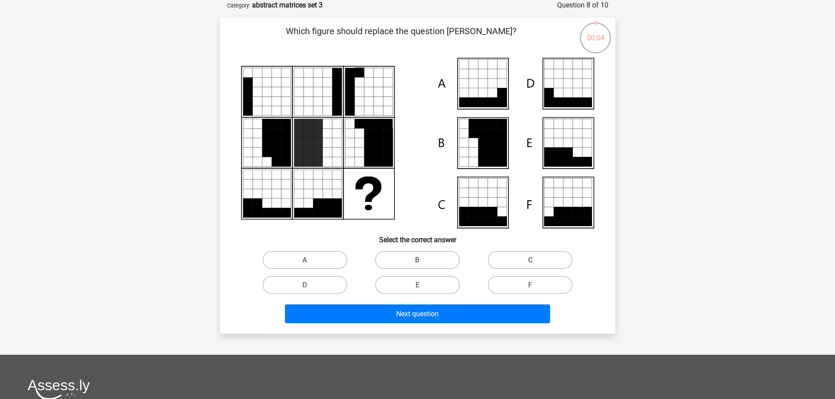
click at [544, 251] on label "C" at bounding box center [530, 260] width 85 height 18
click at [536, 260] on input "C" at bounding box center [533, 263] width 6 height 6
radio input "true"
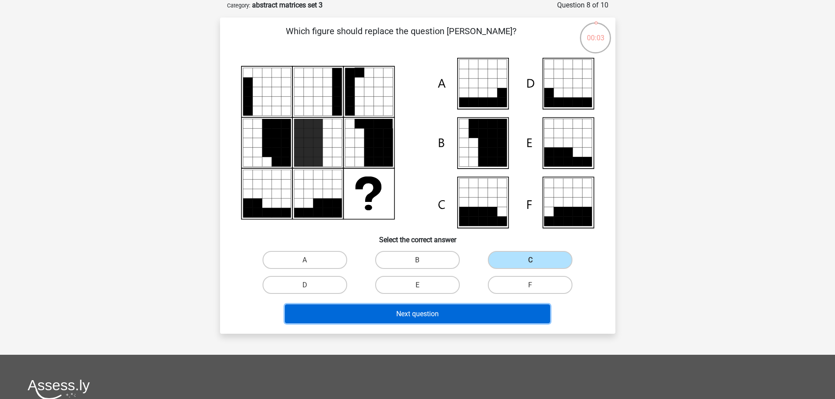
click at [422, 315] on font "Next question" at bounding box center [417, 314] width 42 height 8
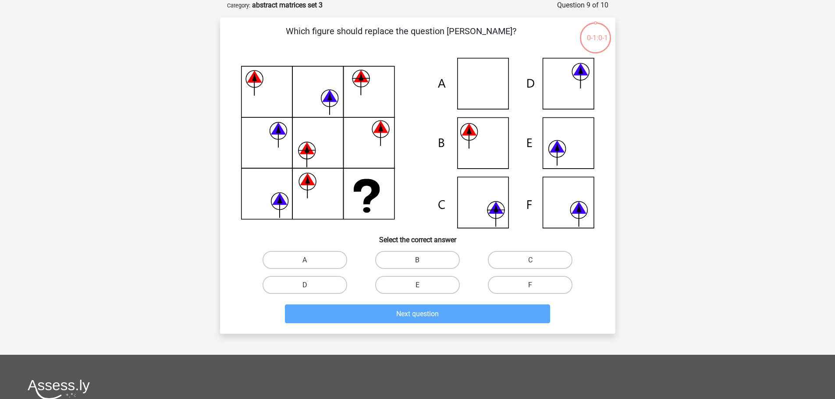
scroll to position [894, 0]
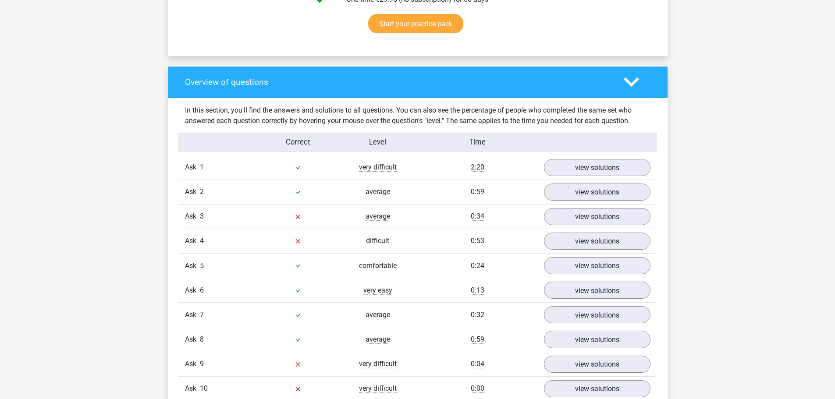
scroll to position [657, 0]
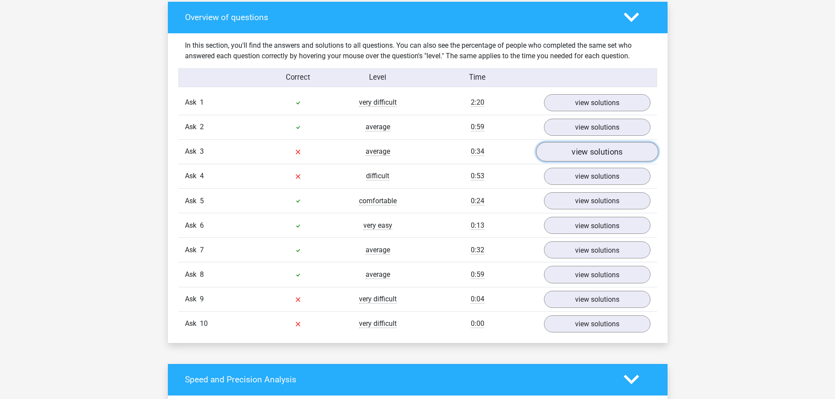
click at [581, 158] on link "view solutions" at bounding box center [596, 152] width 122 height 20
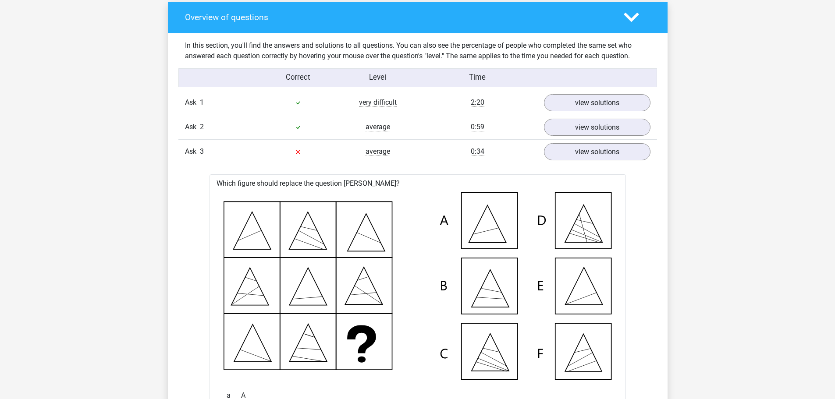
drag, startPoint x: 167, startPoint y: 263, endPoint x: 440, endPoint y: 180, distance: 285.1
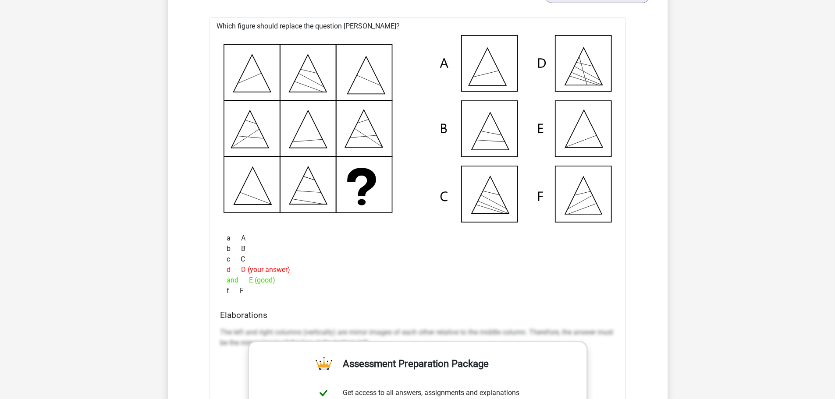
scroll to position [832, 0]
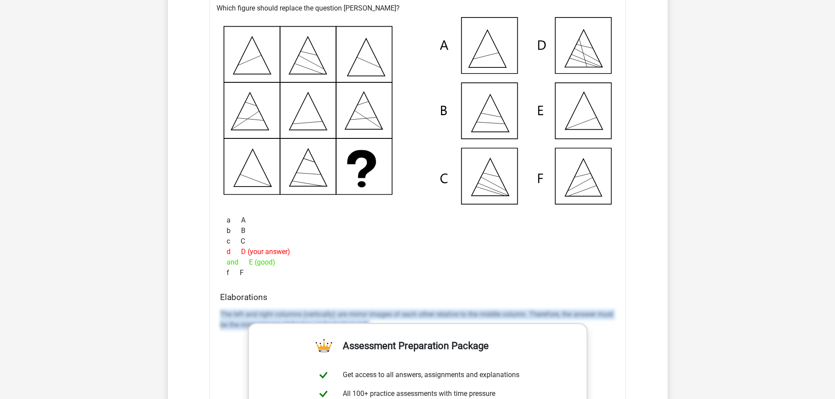
drag, startPoint x: 220, startPoint y: 313, endPoint x: 602, endPoint y: 355, distance: 383.4
type textarea "The left and right columns (vertically) are mirror images of each other relativ…"
copy font "The left and right columns (vertically) are mirror images of each other relativ…"
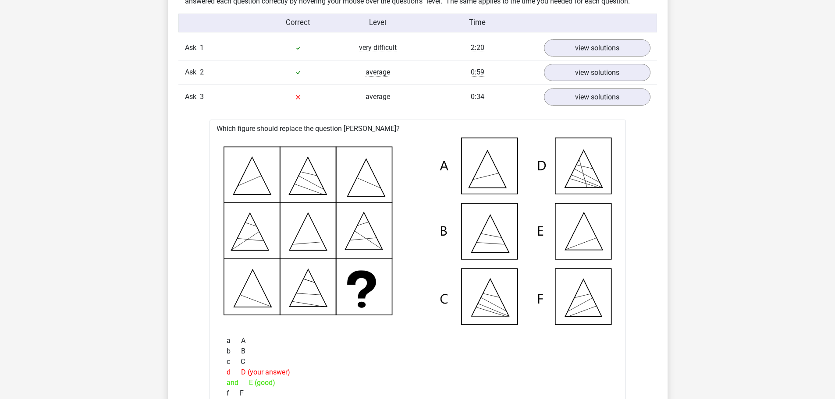
scroll to position [701, 0]
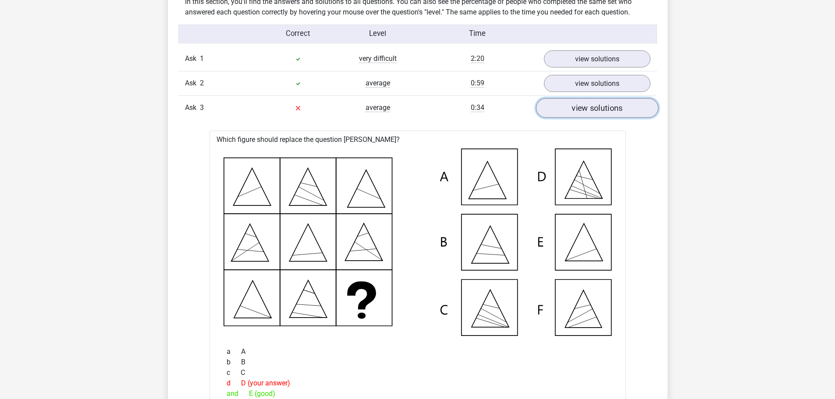
click at [594, 112] on font "view solutions" at bounding box center [596, 108] width 51 height 10
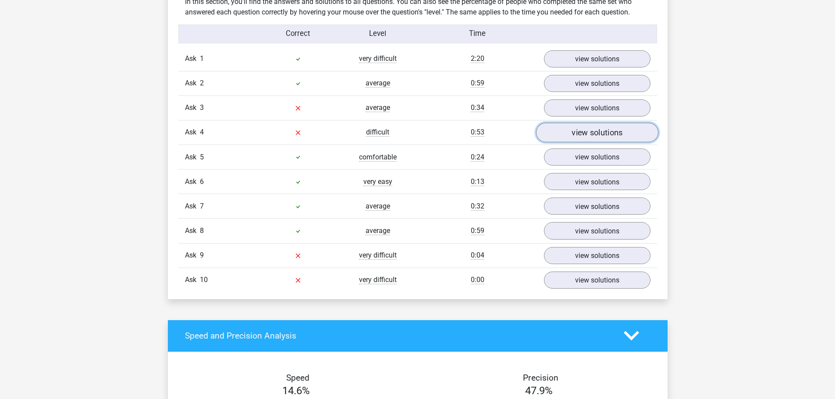
click at [611, 131] on font "view solutions" at bounding box center [596, 133] width 51 height 10
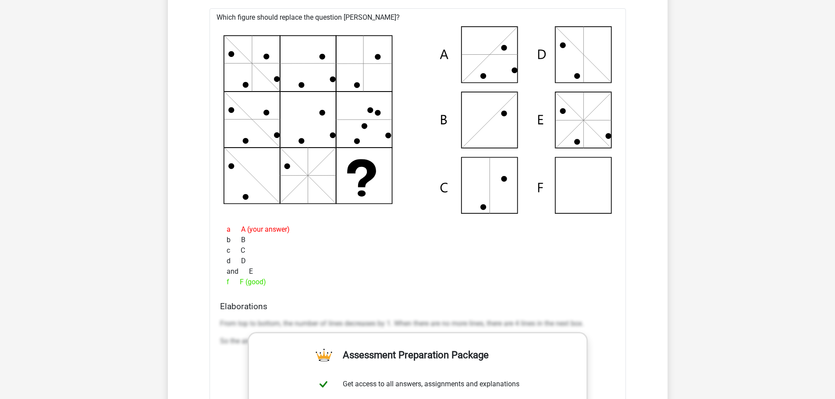
scroll to position [832, 0]
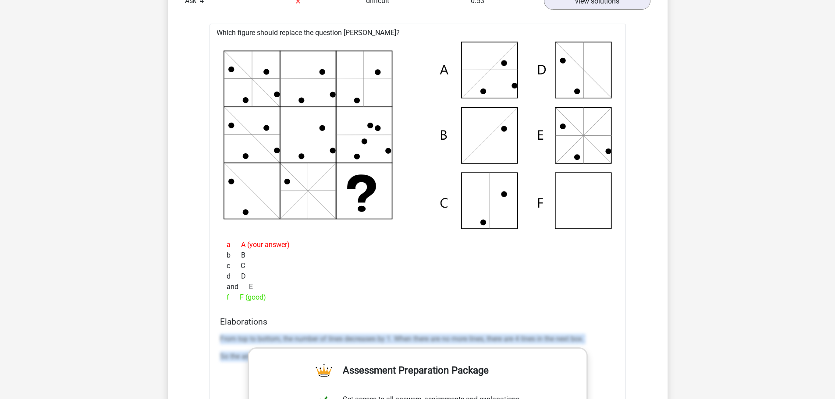
drag, startPoint x: 220, startPoint y: 338, endPoint x: 605, endPoint y: 359, distance: 385.2
click at [605, 359] on div "From top to bottom, the number of lines decreases by 1. When there are no more …" at bounding box center [417, 351] width 395 height 42
copy div "From top to bottom, the number of lines decreases by 1. When there are no more …"
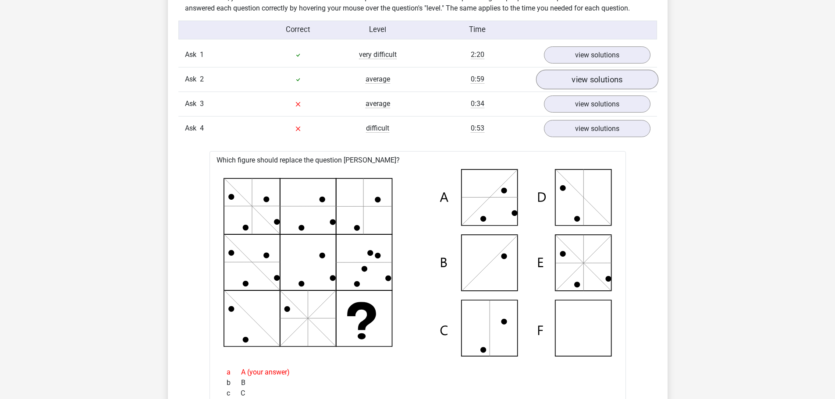
scroll to position [657, 0]
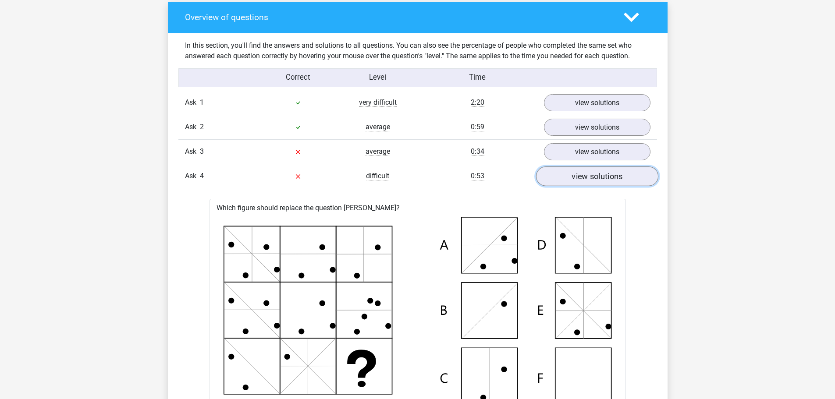
drag, startPoint x: 600, startPoint y: 177, endPoint x: 593, endPoint y: 177, distance: 6.6
click at [600, 177] on font "view solutions" at bounding box center [596, 177] width 51 height 10
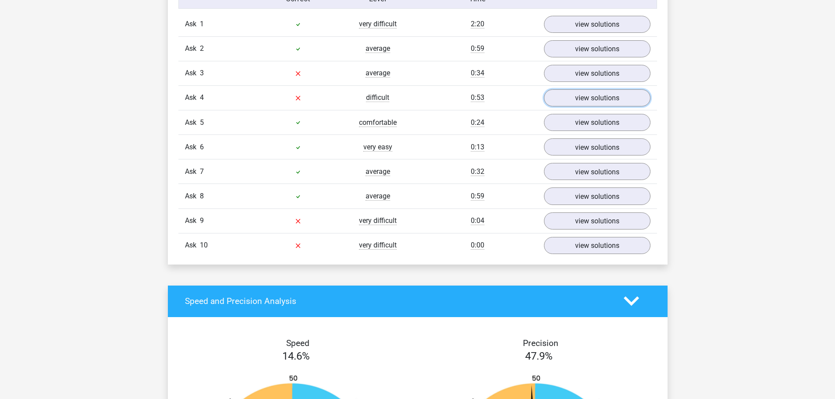
scroll to position [745, 0]
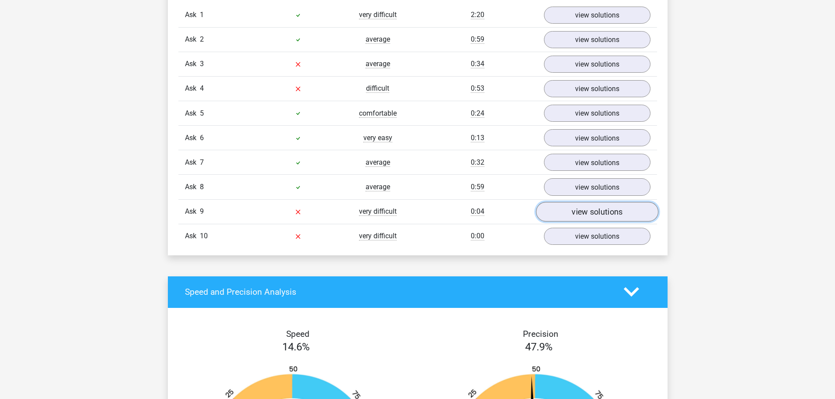
click at [604, 214] on font "view solutions" at bounding box center [596, 212] width 51 height 10
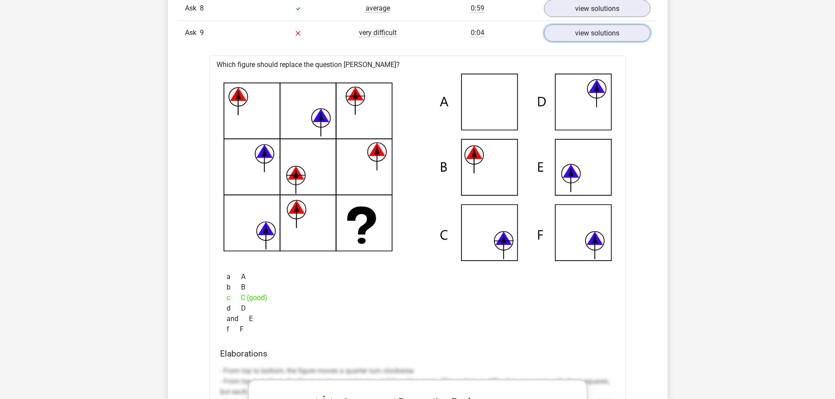
scroll to position [920, 0]
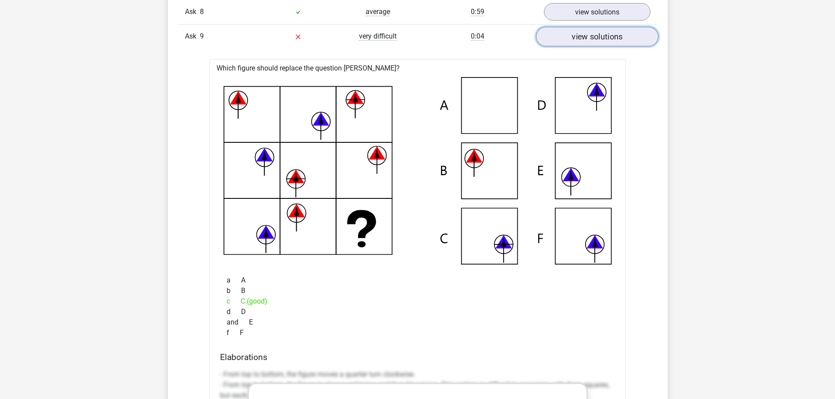
click at [608, 36] on font "view solutions" at bounding box center [596, 37] width 51 height 10
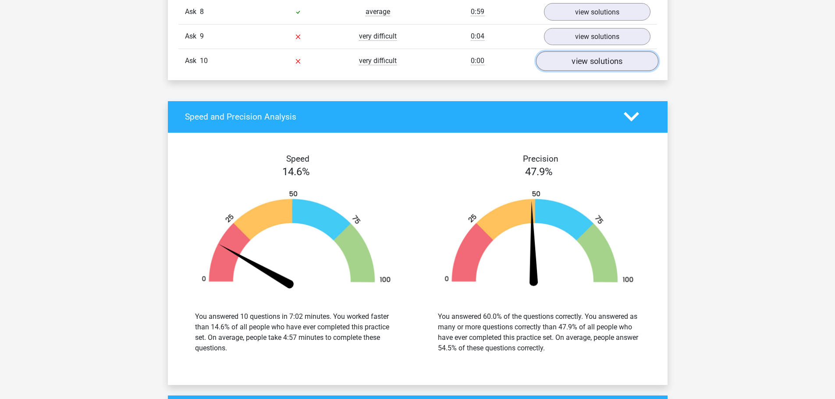
click at [591, 60] on font "view solutions" at bounding box center [596, 61] width 51 height 10
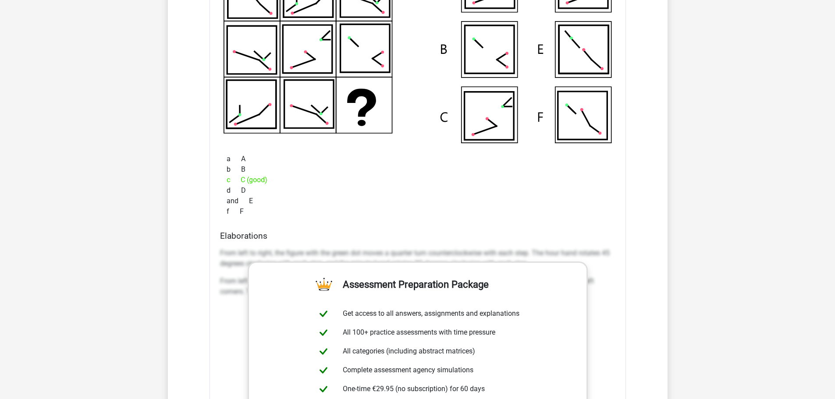
scroll to position [1095, 0]
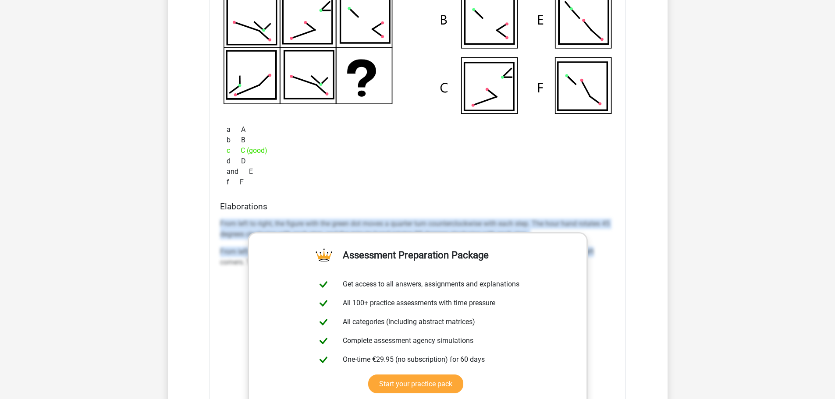
drag, startPoint x: 218, startPoint y: 222, endPoint x: 605, endPoint y: 252, distance: 388.5
click at [605, 252] on div "Elaborations From left to right, the figure with the green dot moves a quarter …" at bounding box center [417, 340] width 402 height 276
click at [212, 257] on div "Which figure should replace the question mark?" at bounding box center [417, 213] width 416 height 610
drag, startPoint x: 219, startPoint y: 222, endPoint x: 614, endPoint y: 281, distance: 399.6
click at [614, 281] on div "Elaborations From left to right, the figure with the green dot moves a quarter …" at bounding box center [417, 340] width 402 height 276
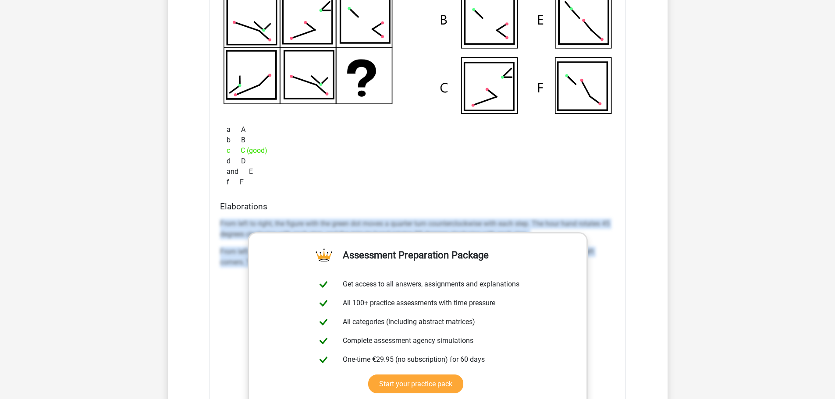
copy div "From left to right, the figure with the green dot moves a quarter turn counterc…"
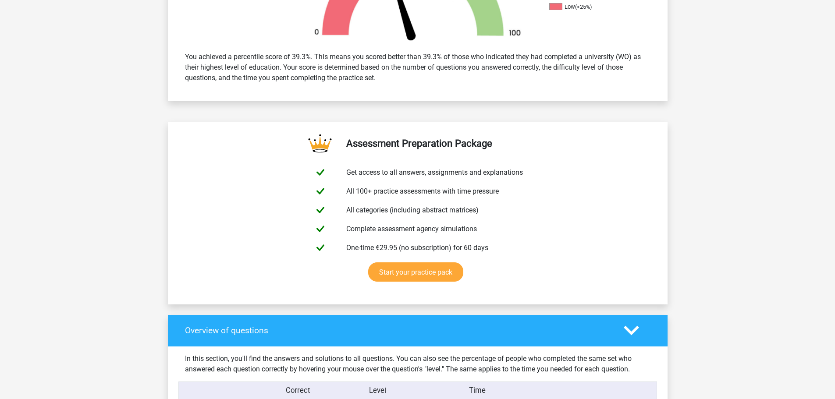
scroll to position [263, 0]
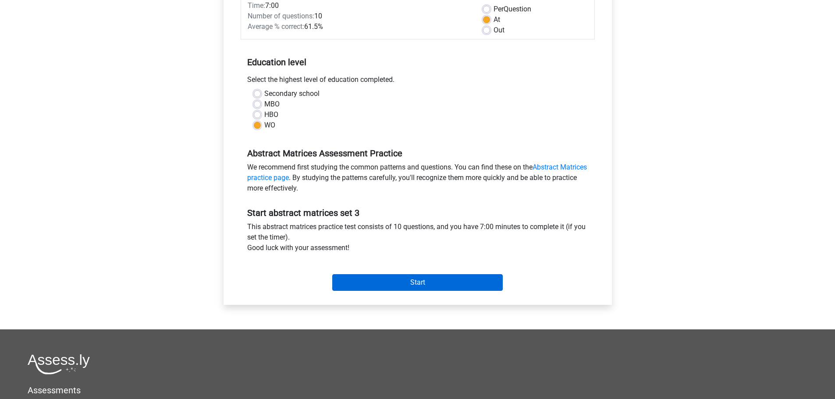
scroll to position [894, 0]
click at [397, 281] on input "Start" at bounding box center [417, 282] width 170 height 17
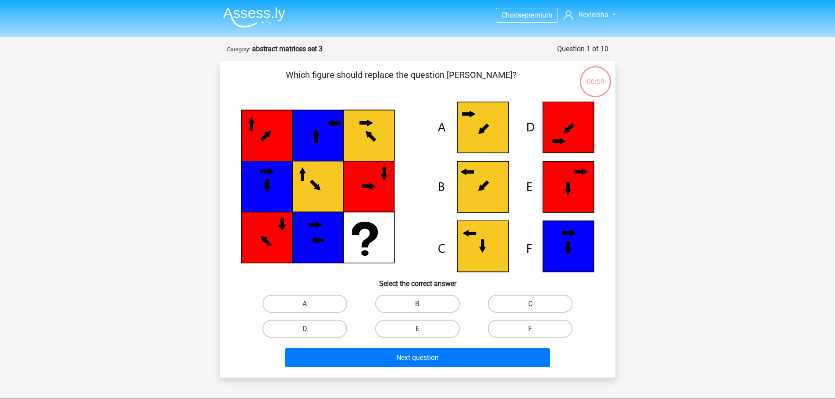
scroll to position [894, 0]
click at [413, 300] on label "B" at bounding box center [417, 304] width 85 height 18
click at [417, 304] on input "B" at bounding box center [420, 307] width 6 height 6
radio input "true"
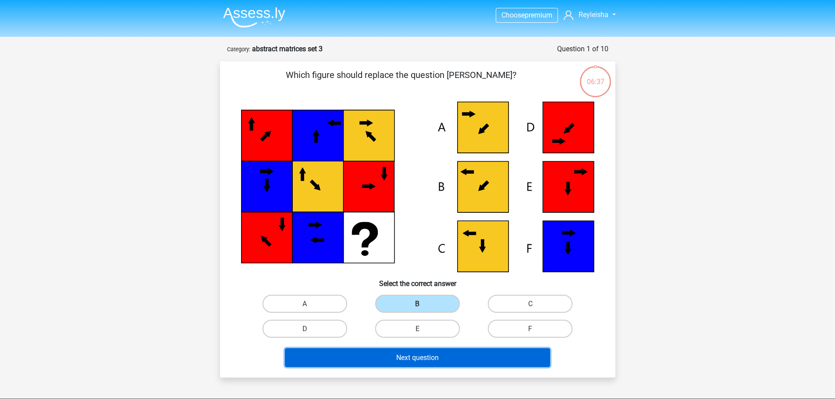
click at [409, 358] on font "Next question" at bounding box center [417, 358] width 42 height 8
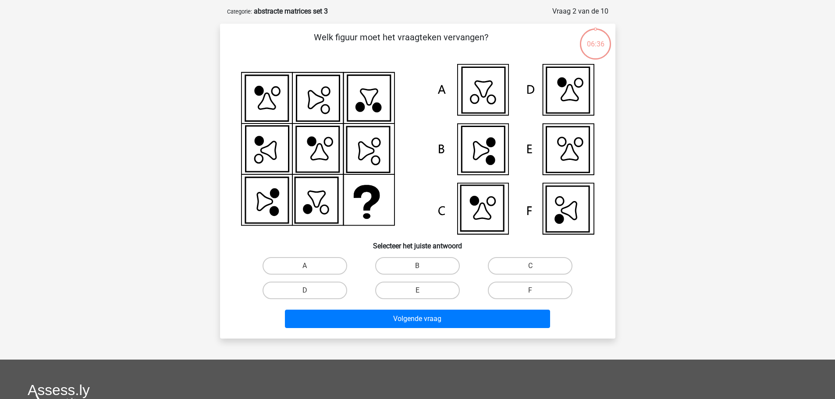
scroll to position [44, 0]
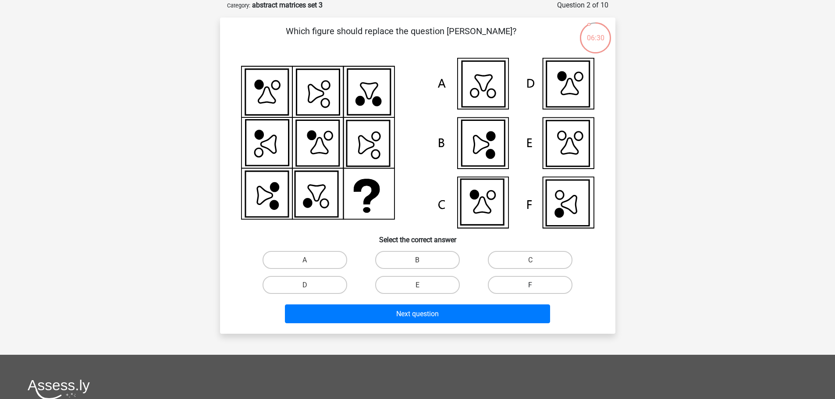
click at [521, 286] on label "F" at bounding box center [530, 285] width 85 height 18
click at [530, 286] on input "F" at bounding box center [533, 288] width 6 height 6
radio input "true"
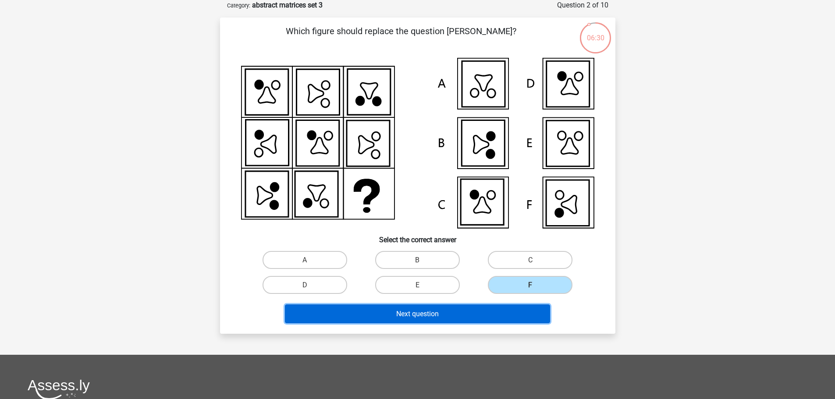
click at [482, 308] on button "Next question" at bounding box center [417, 313] width 265 height 19
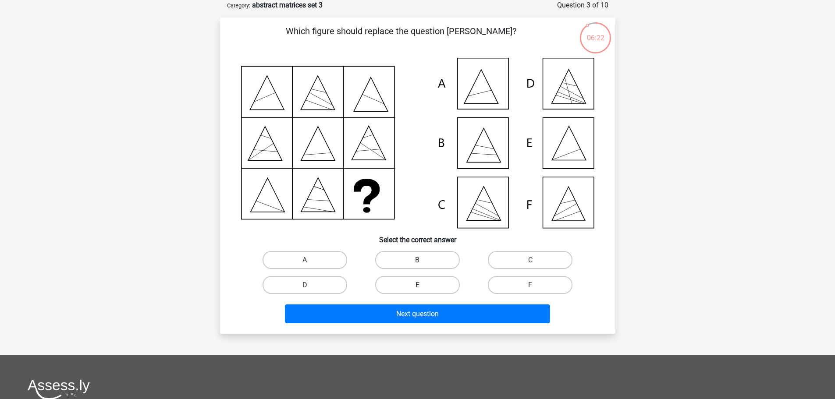
click at [425, 285] on label "E" at bounding box center [417, 285] width 85 height 18
click at [423, 285] on input "E" at bounding box center [420, 288] width 6 height 6
radio input "true"
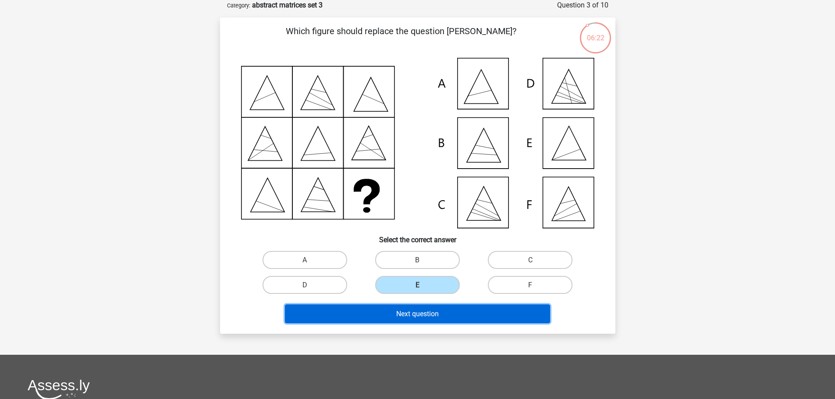
click at [411, 311] on font "Next question" at bounding box center [417, 314] width 42 height 8
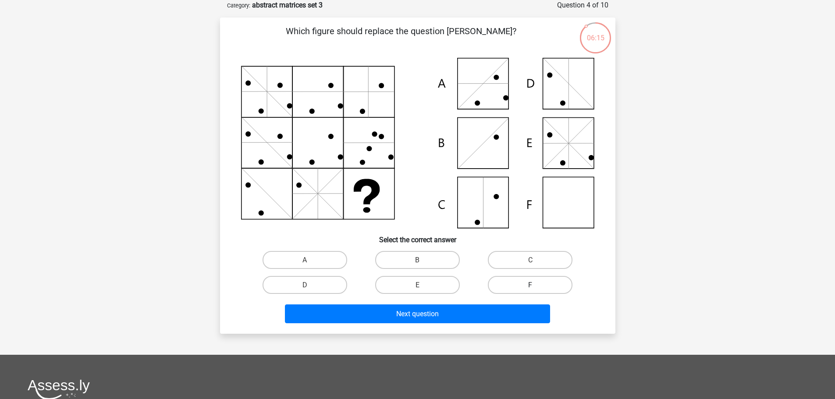
click at [507, 286] on label "F" at bounding box center [530, 285] width 85 height 18
click at [530, 286] on input "F" at bounding box center [533, 288] width 6 height 6
radio input "true"
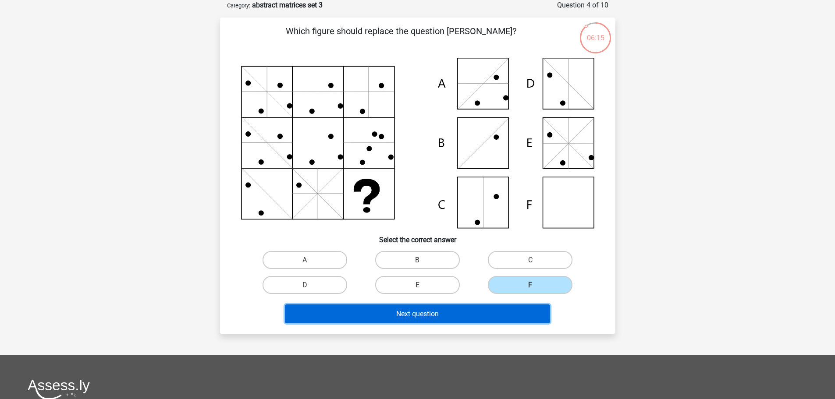
click at [497, 307] on button "Next question" at bounding box center [417, 313] width 265 height 19
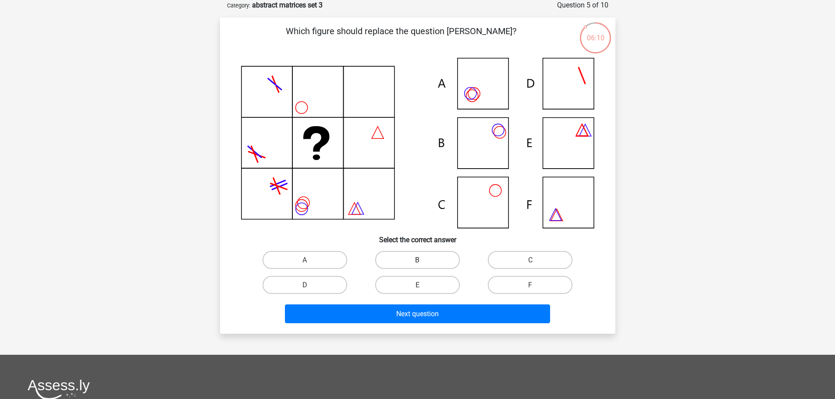
click at [435, 258] on label "B" at bounding box center [417, 260] width 85 height 18
click at [423, 260] on input "B" at bounding box center [420, 263] width 6 height 6
radio input "true"
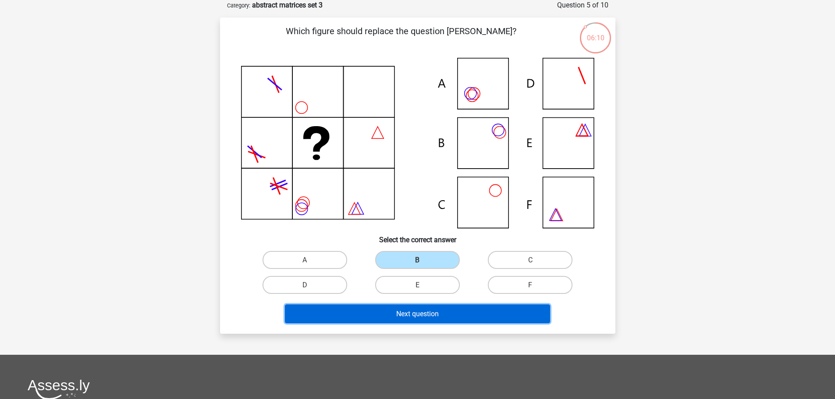
click at [435, 313] on font "Next question" at bounding box center [417, 314] width 42 height 8
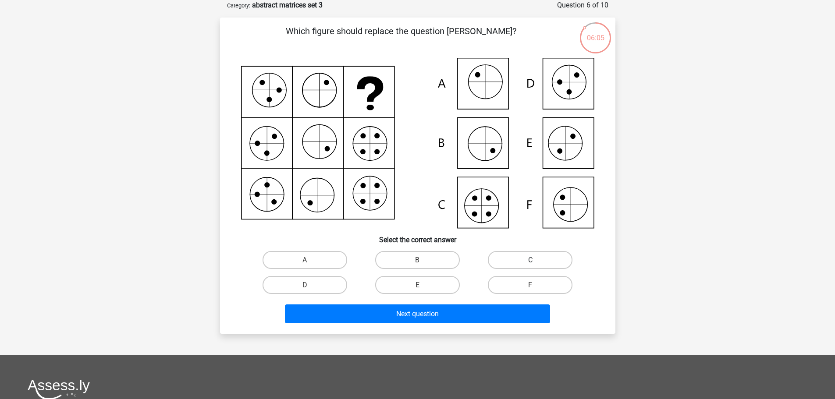
click at [524, 261] on label "C" at bounding box center [530, 260] width 85 height 18
click at [530, 261] on input "C" at bounding box center [533, 263] width 6 height 6
radio input "true"
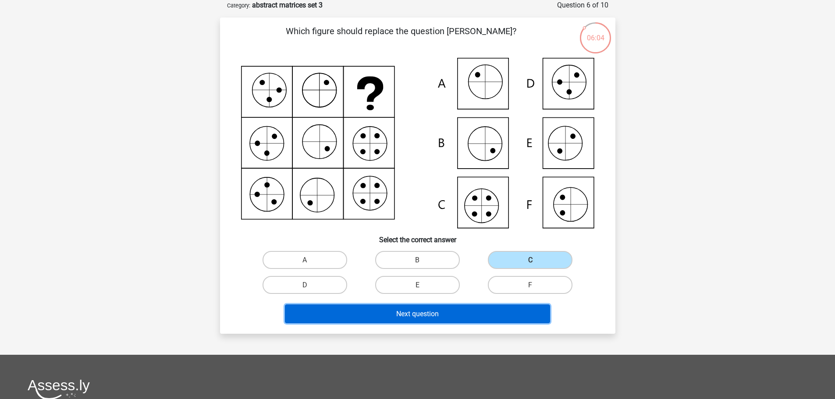
click at [465, 315] on button "Next question" at bounding box center [417, 313] width 265 height 19
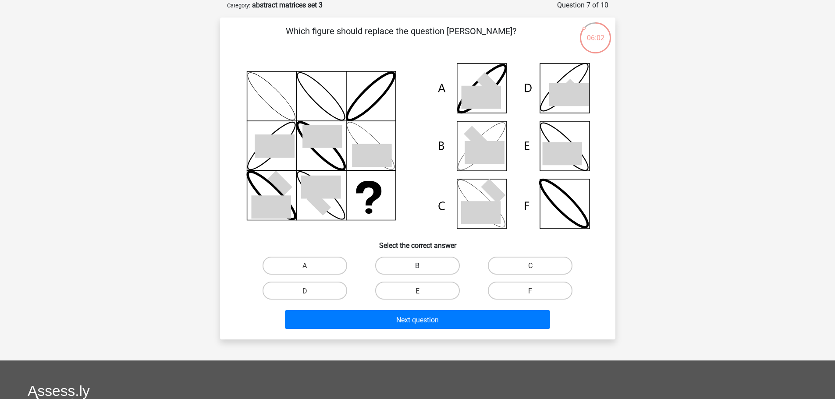
click at [411, 265] on label "B" at bounding box center [417, 266] width 85 height 18
click at [417, 265] on input "B" at bounding box center [420, 268] width 6 height 6
radio input "true"
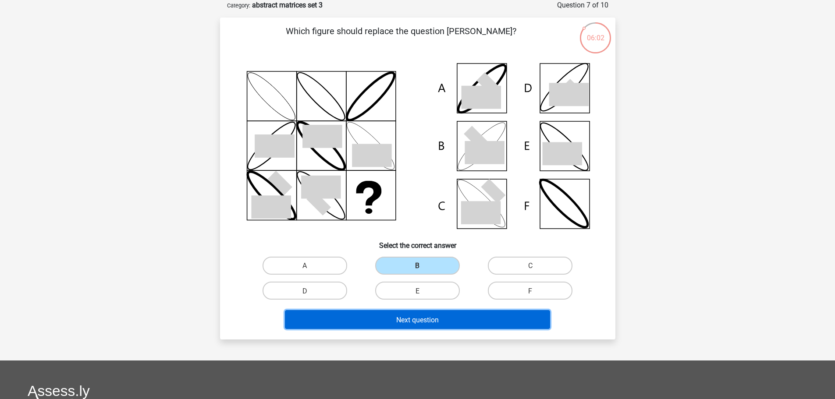
click at [375, 321] on button "Next question" at bounding box center [417, 319] width 265 height 19
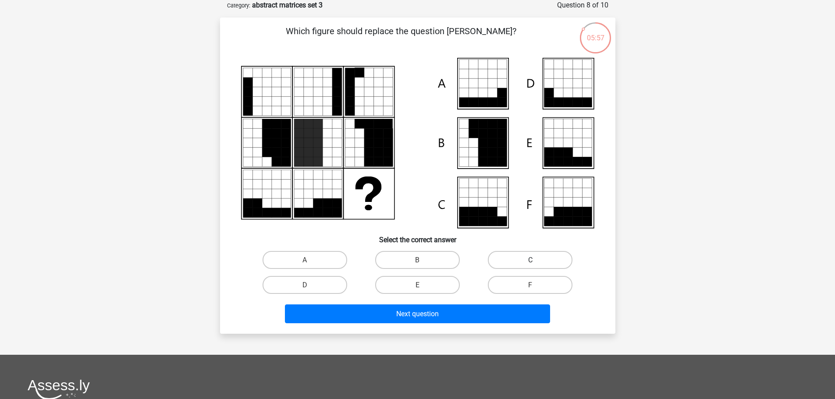
click at [538, 255] on label "C" at bounding box center [530, 260] width 85 height 18
click at [536, 260] on input "C" at bounding box center [533, 263] width 6 height 6
radio input "true"
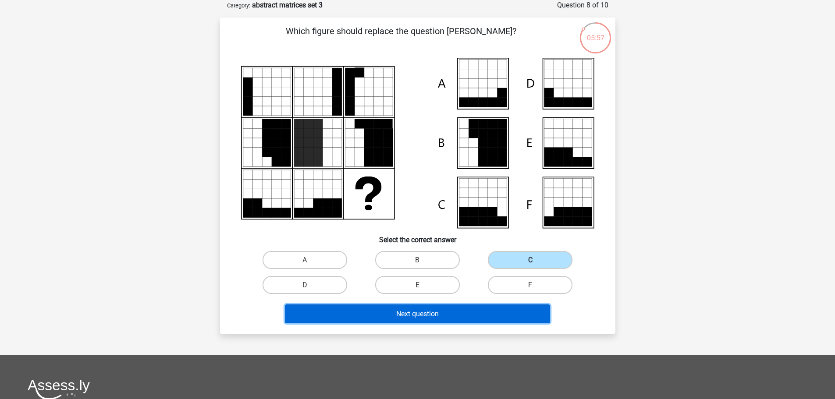
click at [419, 318] on font "Next question" at bounding box center [417, 314] width 42 height 8
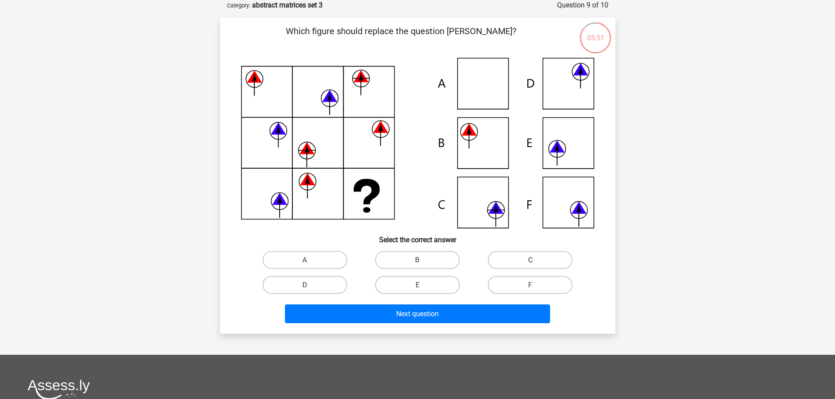
click at [531, 259] on font "C" at bounding box center [530, 260] width 4 height 8
click at [531, 260] on input "C" at bounding box center [533, 263] width 6 height 6
radio input "true"
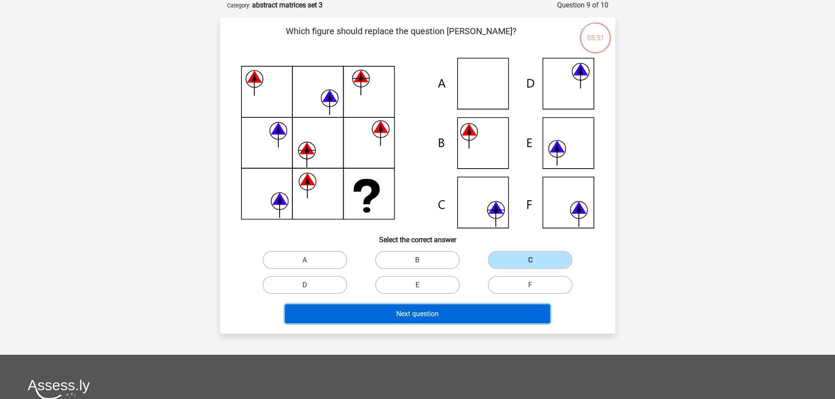
click at [470, 312] on button "Next question" at bounding box center [417, 313] width 265 height 19
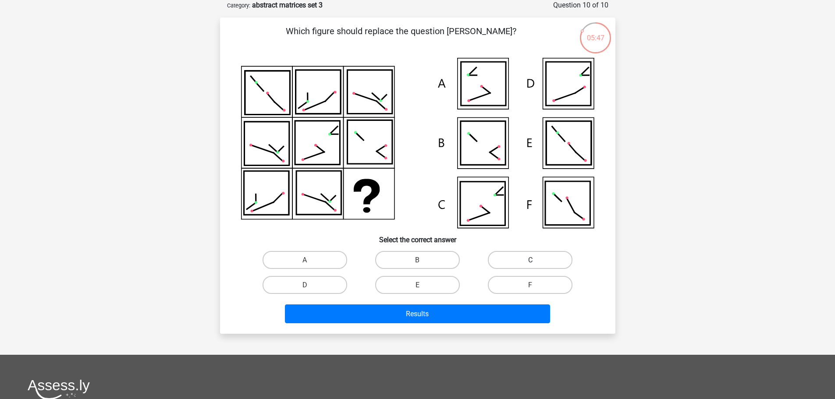
click at [542, 259] on label "C" at bounding box center [530, 260] width 85 height 18
click at [536, 260] on input "C" at bounding box center [533, 263] width 6 height 6
radio input "true"
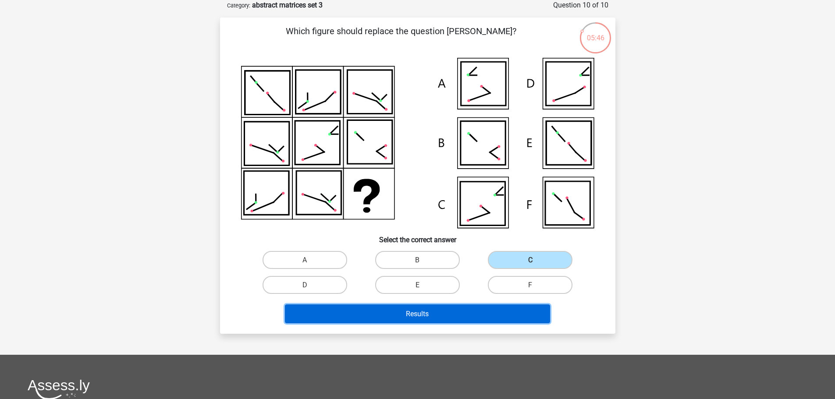
click at [426, 312] on font "Results" at bounding box center [417, 314] width 23 height 8
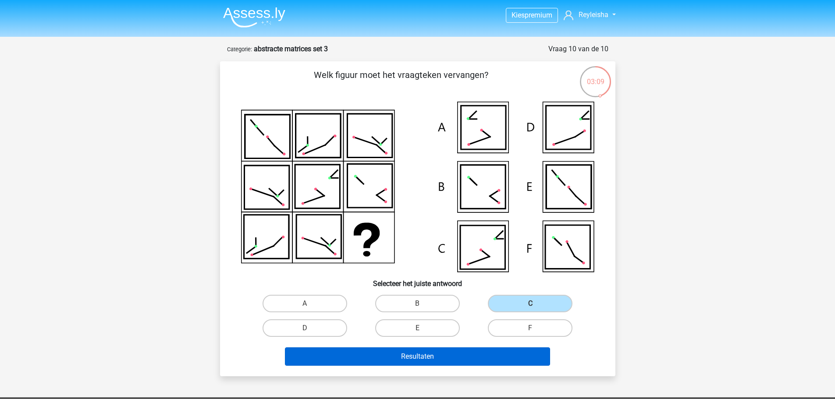
scroll to position [888, 0]
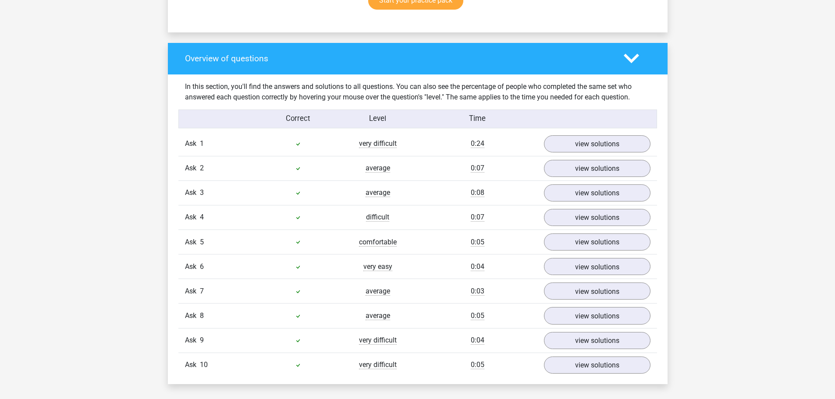
scroll to position [613, 0]
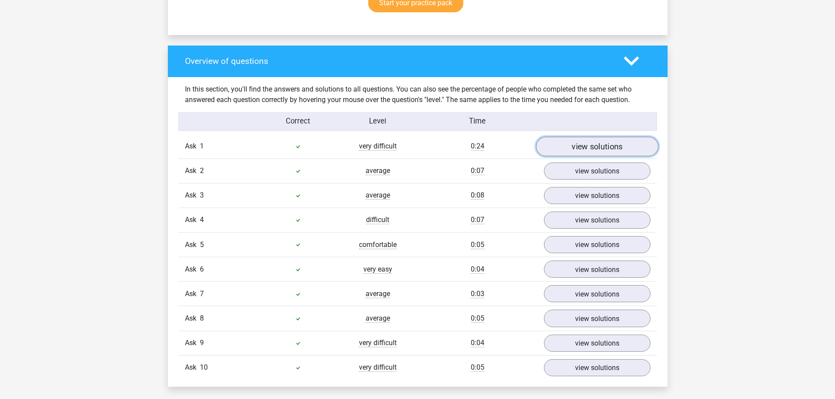
click at [579, 143] on font "view solutions" at bounding box center [596, 147] width 51 height 10
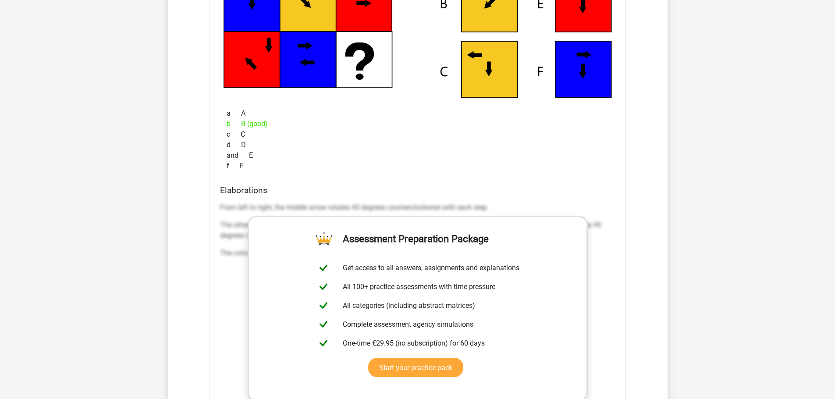
scroll to position [920, 0]
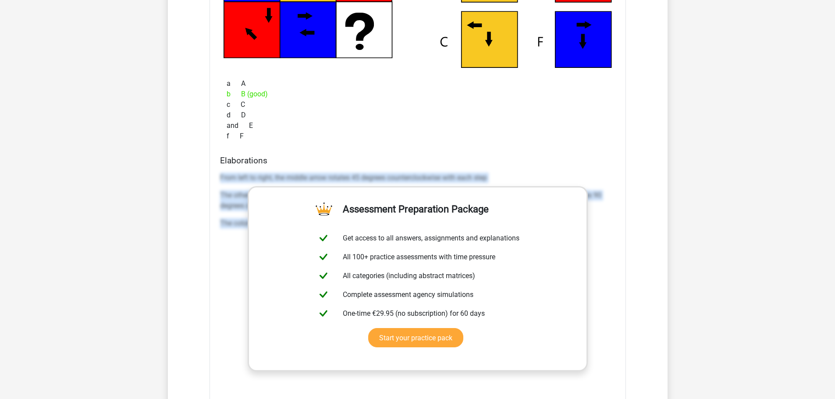
drag, startPoint x: 220, startPoint y: 174, endPoint x: 633, endPoint y: 288, distance: 428.0
type textarea "From left to right, the middle arrow rotates 45 degrees counterclockwise with e…"
click at [632, 287] on div "Ask 1 very difficult 0:24 view solutions Which figure should replace the questi…" at bounding box center [417, 266] width 465 height 877
copy div "From left to right, the middle arrow rotates 45 degrees counterclockwise with e…"
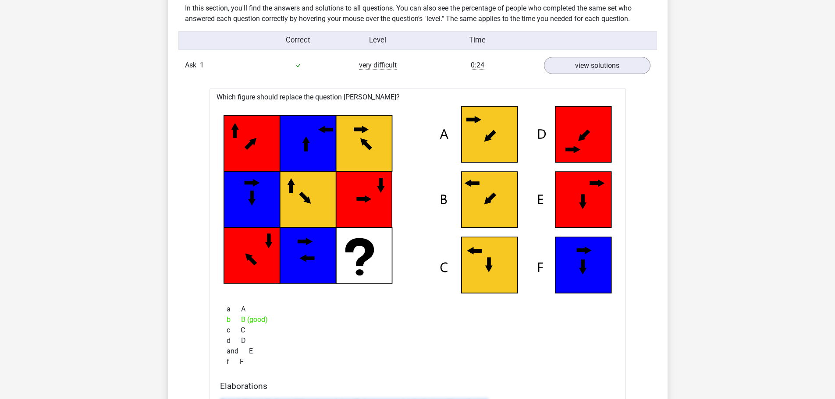
scroll to position [701, 0]
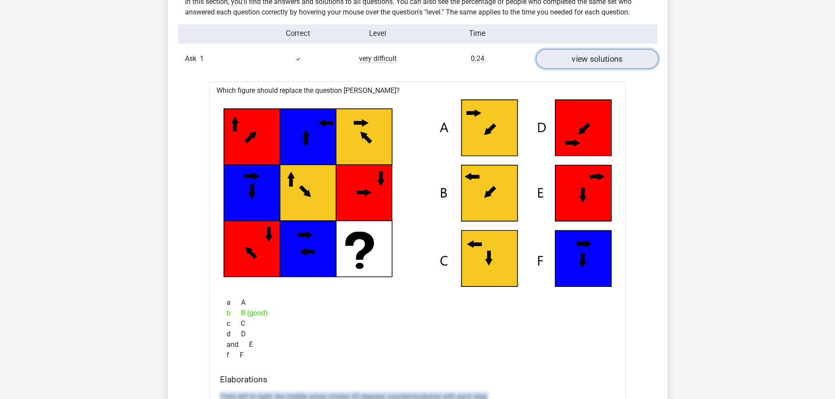
click at [603, 58] on font "view solutions" at bounding box center [596, 59] width 51 height 10
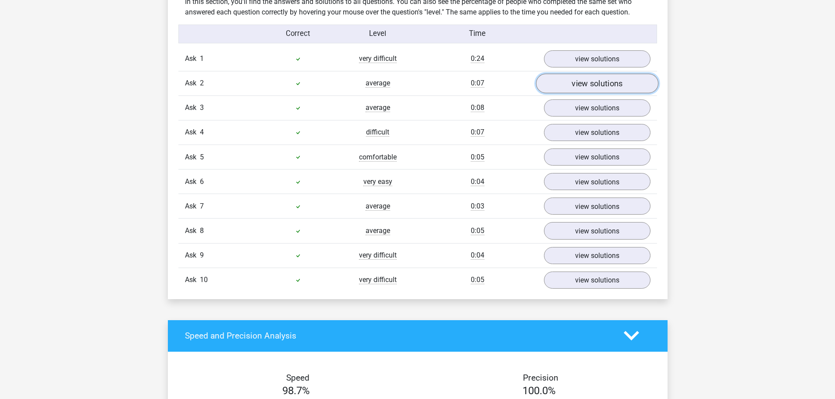
click at [584, 84] on font "view solutions" at bounding box center [596, 83] width 51 height 10
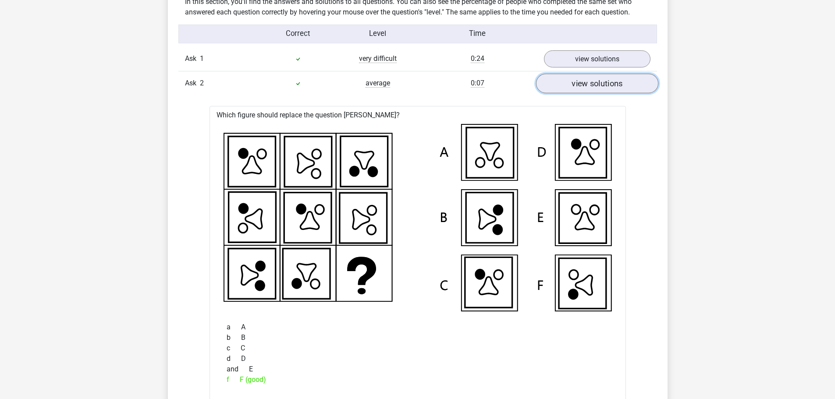
click at [584, 84] on font "view solutions" at bounding box center [596, 83] width 51 height 10
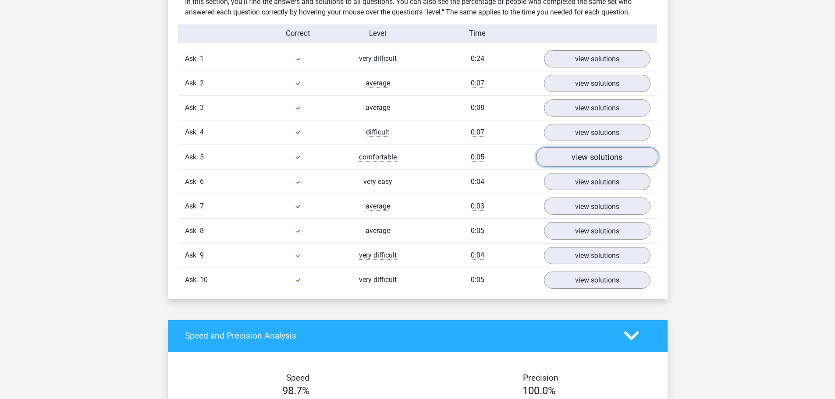
click at [595, 159] on font "view solutions" at bounding box center [596, 157] width 51 height 10
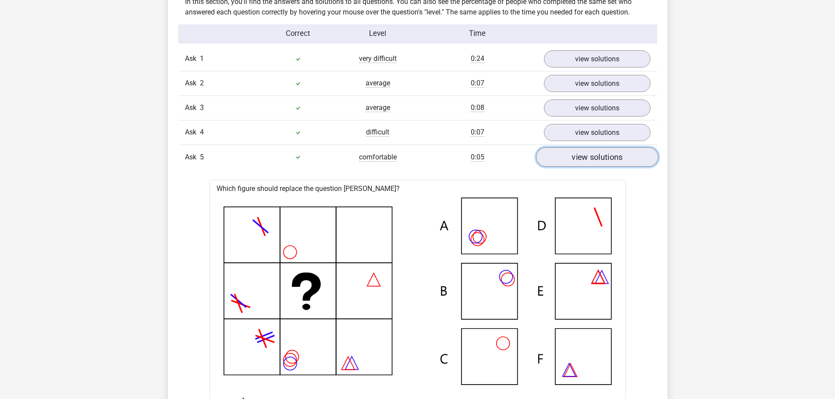
click at [595, 159] on font "view solutions" at bounding box center [596, 157] width 51 height 10
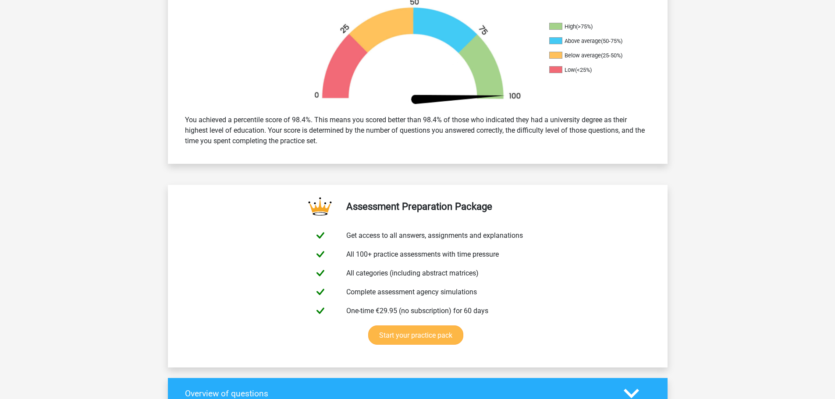
scroll to position [0, 0]
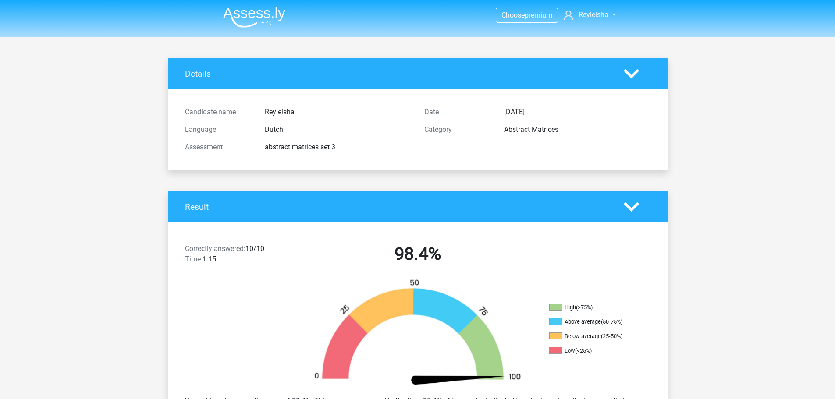
click at [633, 73] on polygon at bounding box center [630, 74] width 15 height 10
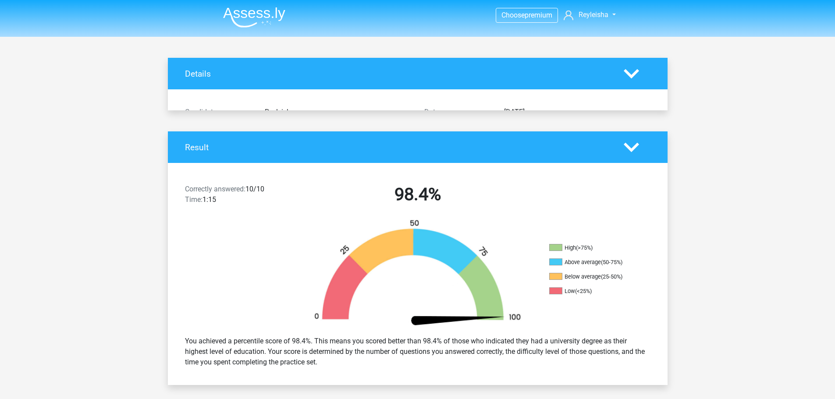
click at [633, 73] on polygon at bounding box center [630, 74] width 15 height 10
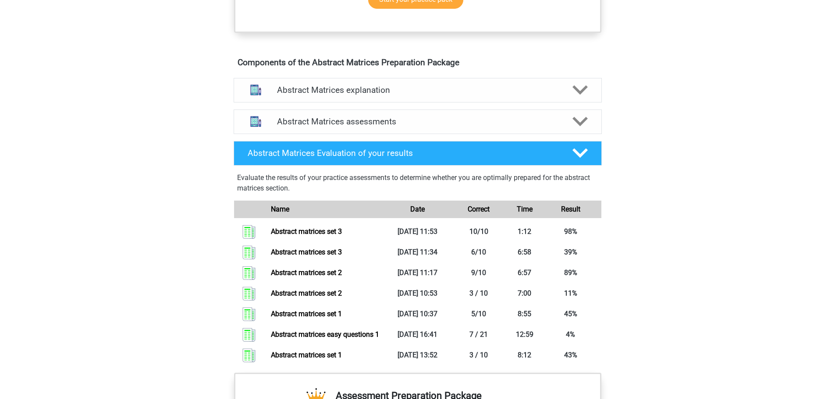
scroll to position [894, 0]
drag, startPoint x: 577, startPoint y: 131, endPoint x: 573, endPoint y: 137, distance: 6.6
click at [577, 127] on polygon at bounding box center [579, 122] width 15 height 10
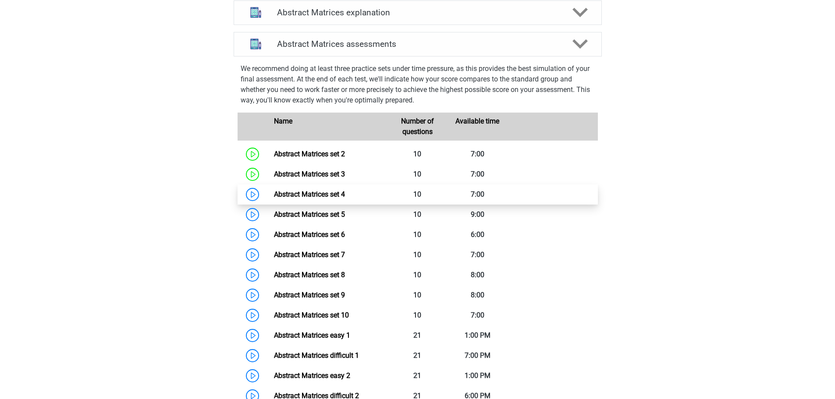
scroll to position [613, 0]
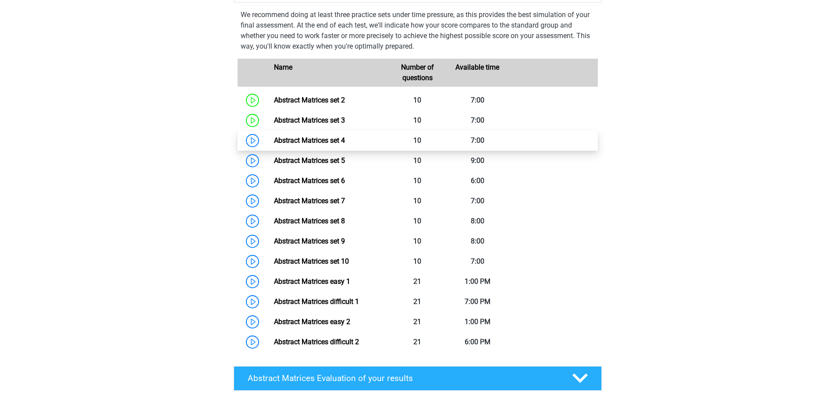
click at [274, 145] on link "Abstract Matrices set 4" at bounding box center [309, 140] width 71 height 8
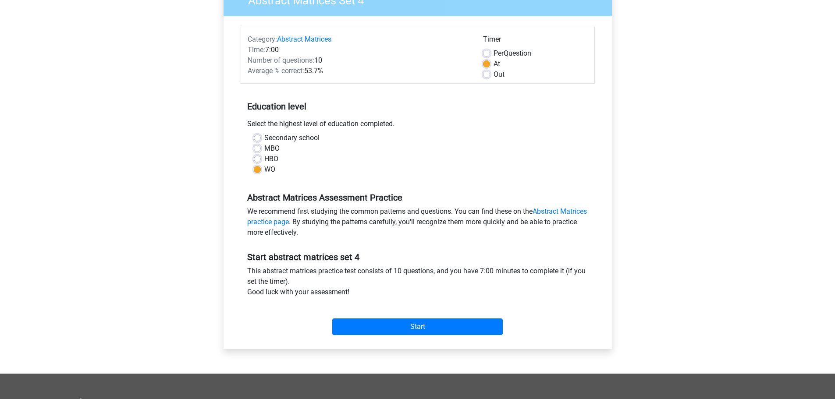
scroll to position [88, 0]
click at [425, 324] on input "Start" at bounding box center [417, 326] width 170 height 17
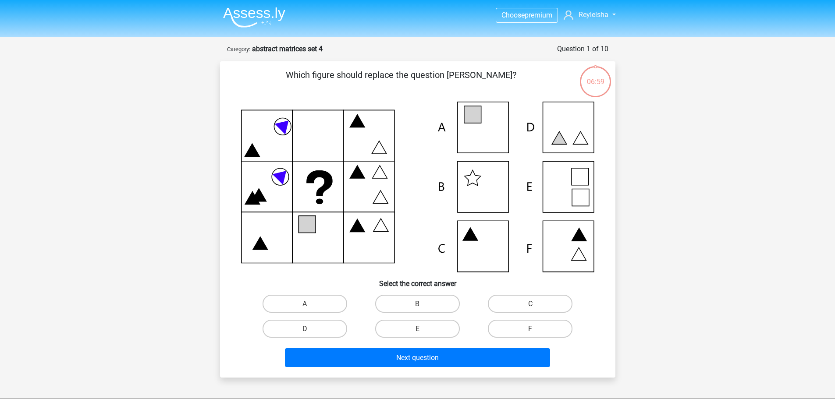
scroll to position [894, 0]
drag, startPoint x: 296, startPoint y: 301, endPoint x: 320, endPoint y: 339, distance: 44.5
click at [296, 301] on label "A" at bounding box center [304, 304] width 85 height 18
click at [304, 304] on input "A" at bounding box center [307, 307] width 6 height 6
radio input "true"
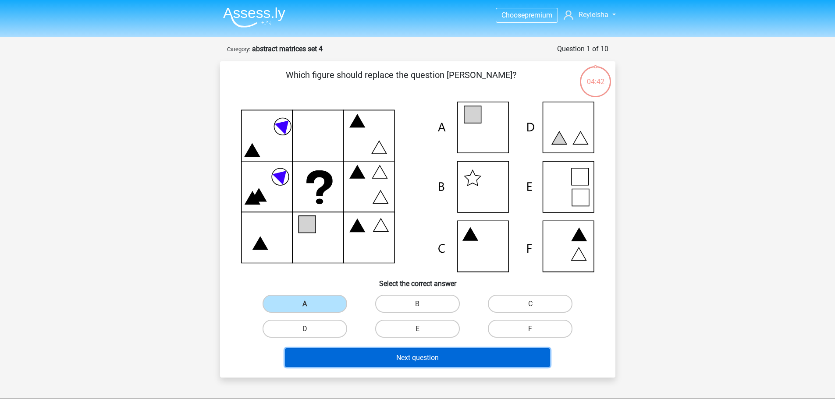
click at [329, 357] on button "Next question" at bounding box center [417, 357] width 265 height 19
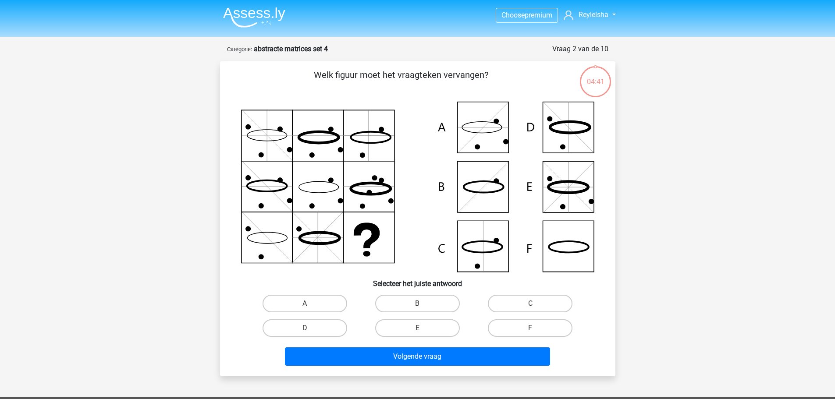
scroll to position [44, 0]
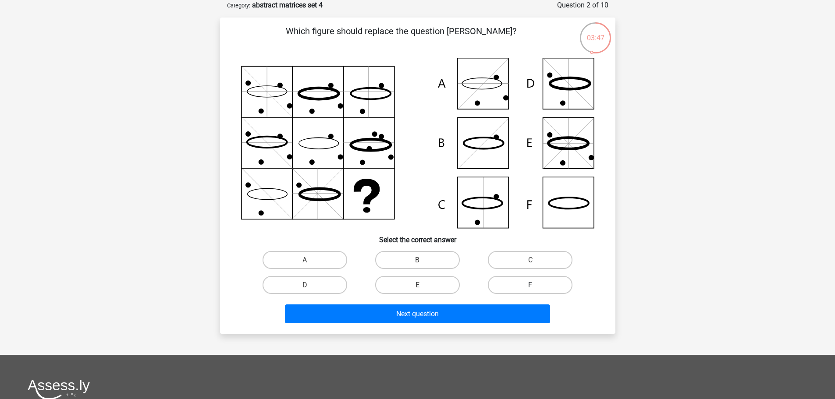
click at [542, 276] on label "F" at bounding box center [530, 285] width 85 height 18
click at [536, 285] on input "F" at bounding box center [533, 288] width 6 height 6
radio input "true"
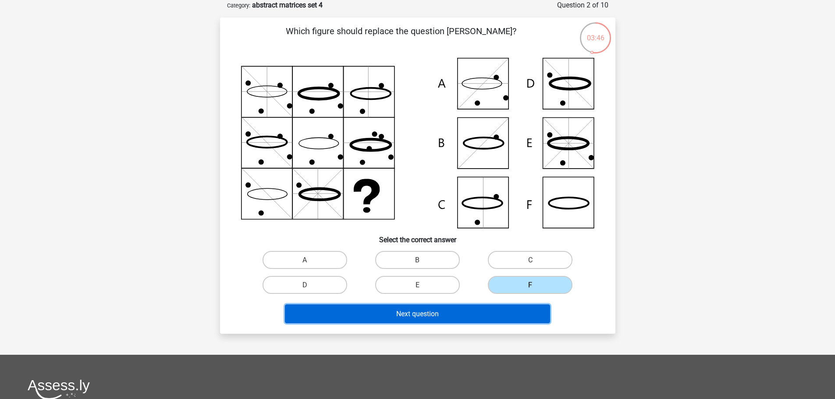
click at [514, 308] on button "Next question" at bounding box center [417, 313] width 265 height 19
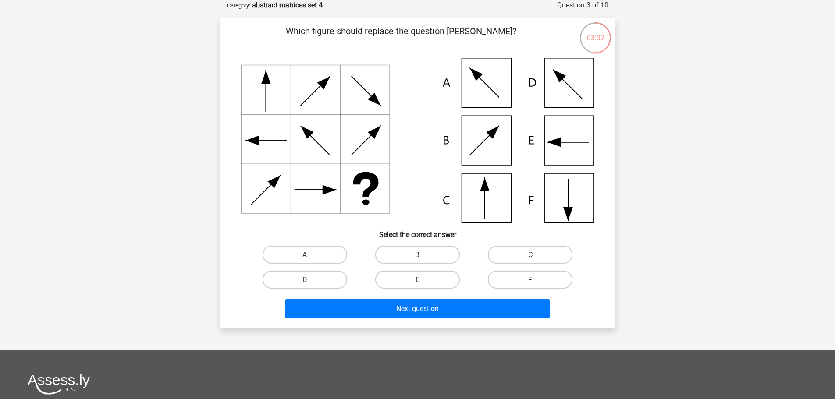
click at [505, 277] on label "F" at bounding box center [530, 280] width 85 height 18
click at [530, 280] on input "F" at bounding box center [533, 283] width 6 height 6
radio input "true"
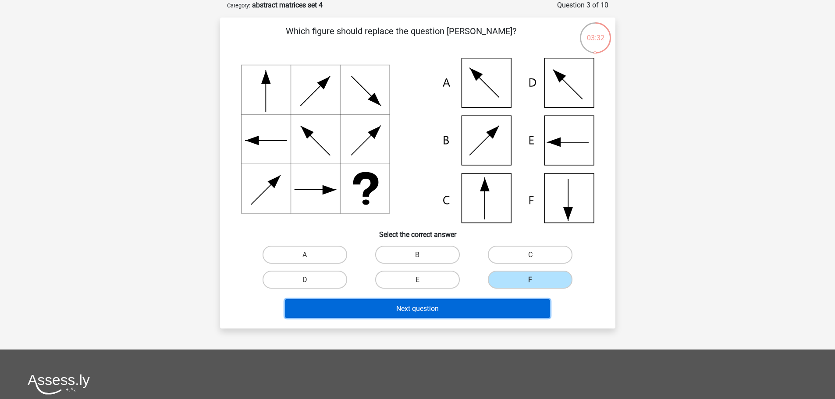
click at [471, 304] on button "Next question" at bounding box center [417, 308] width 265 height 19
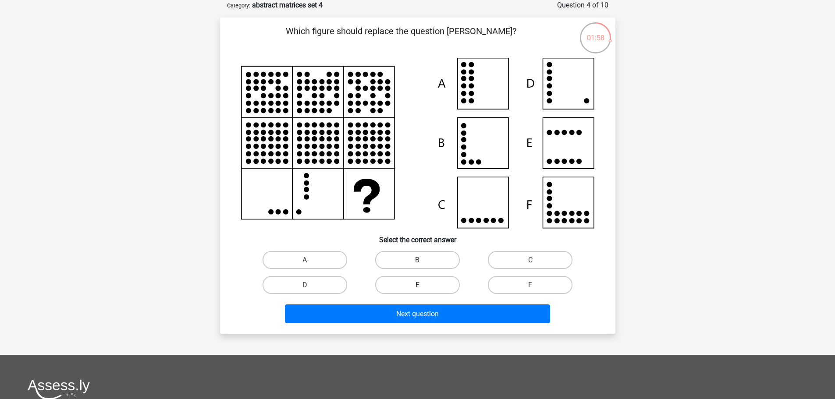
click at [410, 287] on label "E" at bounding box center [417, 285] width 85 height 18
click at [417, 287] on input "E" at bounding box center [420, 288] width 6 height 6
radio input "true"
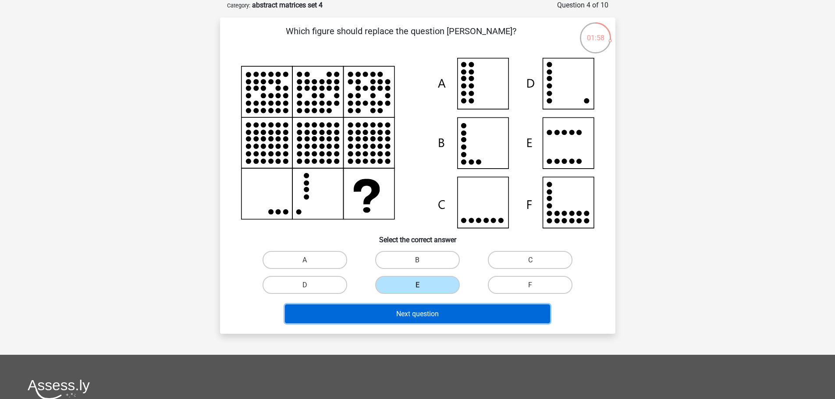
click at [414, 308] on button "Next question" at bounding box center [417, 313] width 265 height 19
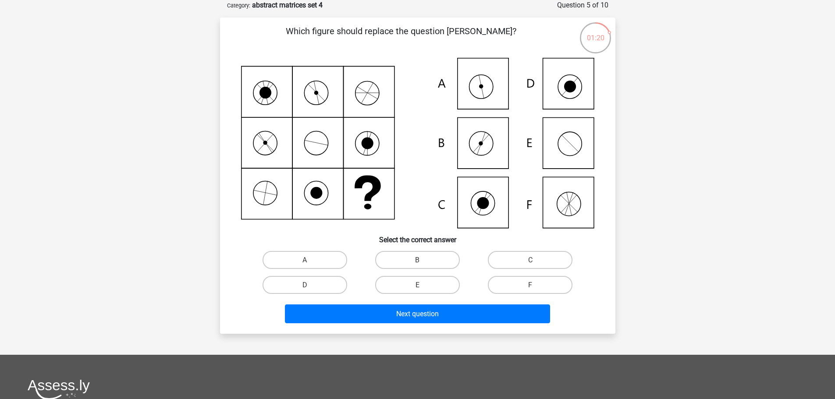
click at [307, 262] on input "A" at bounding box center [307, 263] width 6 height 6
radio input "true"
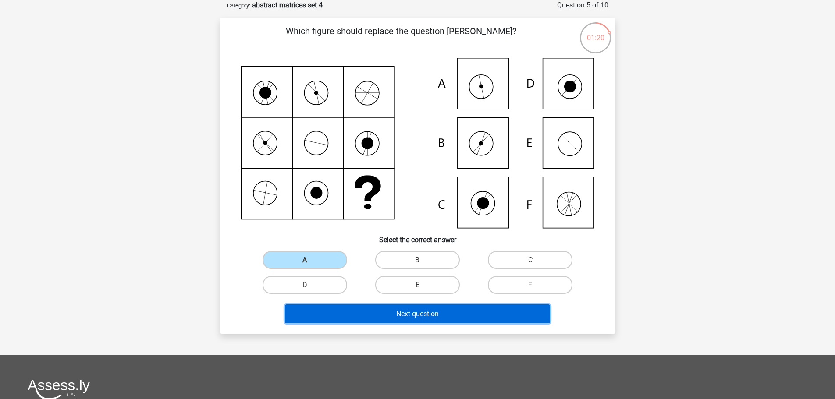
click at [346, 314] on button "Next question" at bounding box center [417, 313] width 265 height 19
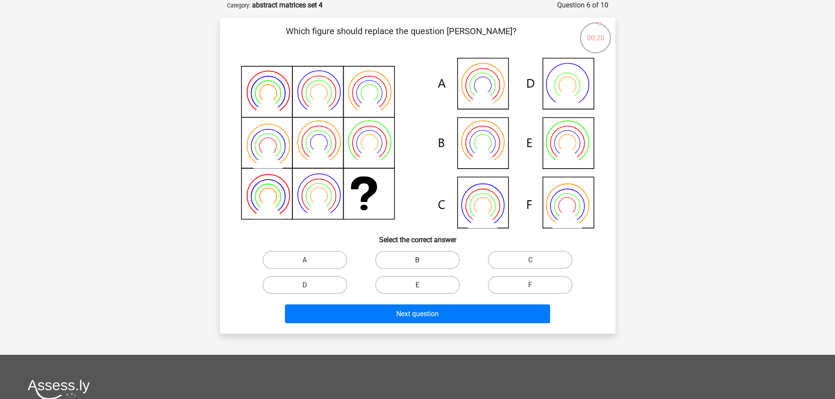
click at [423, 251] on label "B" at bounding box center [417, 260] width 85 height 18
click at [423, 260] on input "B" at bounding box center [420, 263] width 6 height 6
radio input "true"
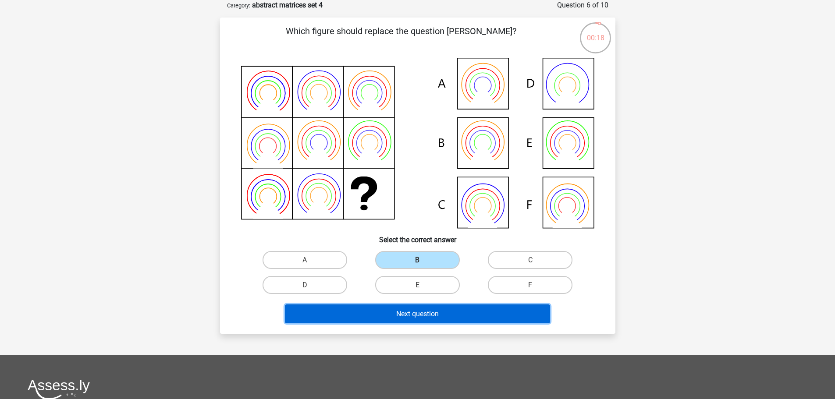
click at [452, 313] on button "Next question" at bounding box center [417, 313] width 265 height 19
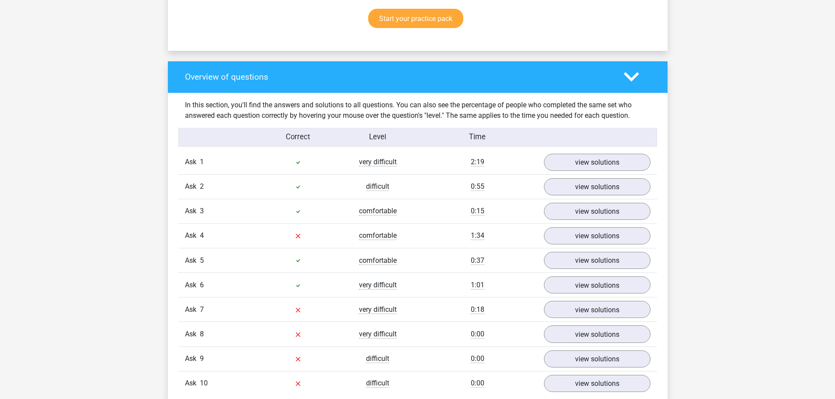
scroll to position [657, 0]
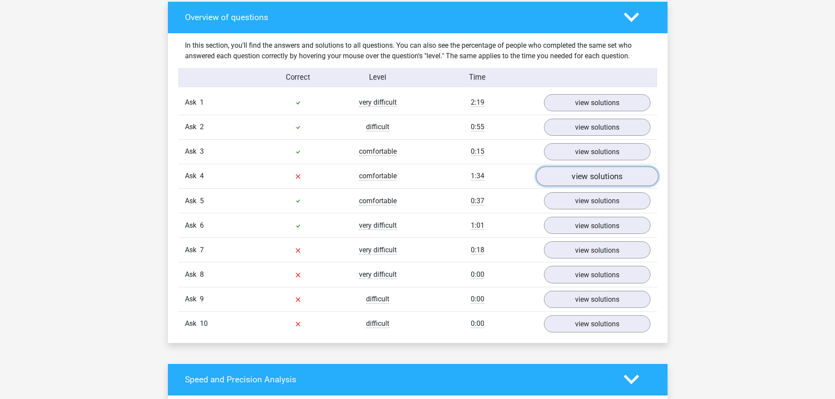
click at [579, 173] on font "view solutions" at bounding box center [596, 177] width 51 height 10
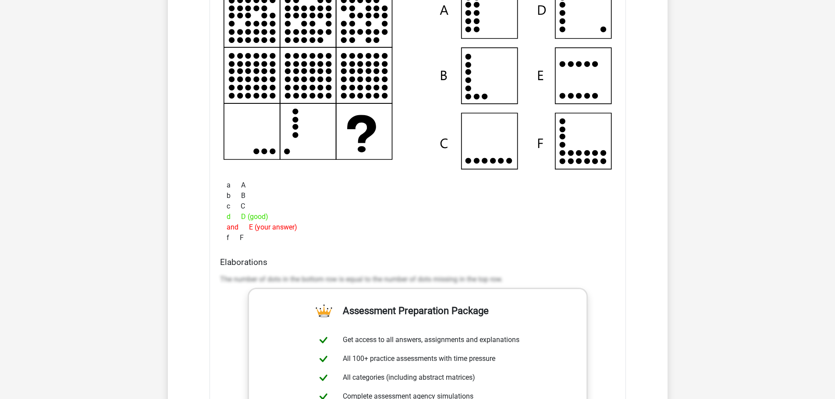
scroll to position [920, 0]
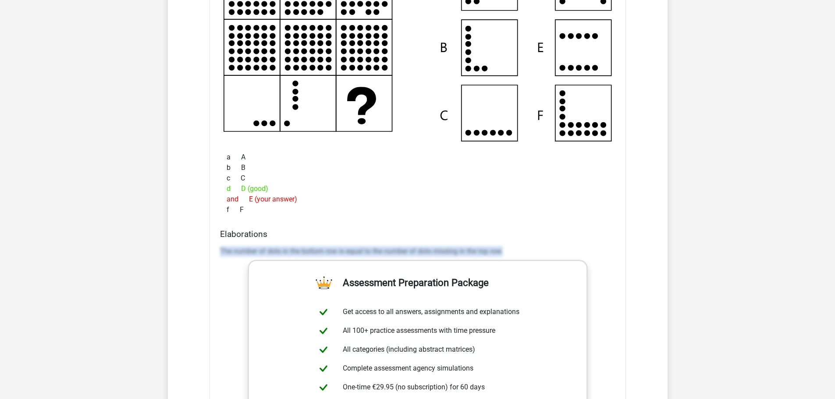
drag, startPoint x: 218, startPoint y: 251, endPoint x: 513, endPoint y: 255, distance: 294.9
type textarea "The number of dots in the bottom row is equal to the number of dots missing in …"
click at [513, 255] on div "Elaborations The number of dots in the bottom row is equal to the number of dot…" at bounding box center [417, 367] width 402 height 276
copy font "The number of dots in the bottom row is equal to the number of dots missing in …"
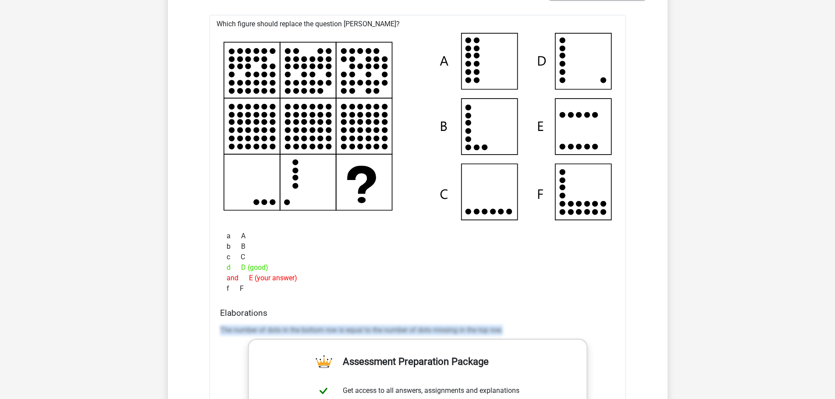
scroll to position [789, 0]
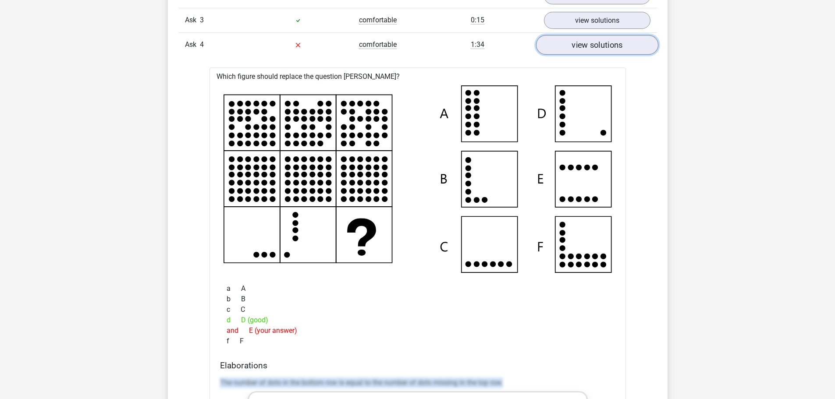
click at [584, 46] on font "view solutions" at bounding box center [596, 45] width 51 height 10
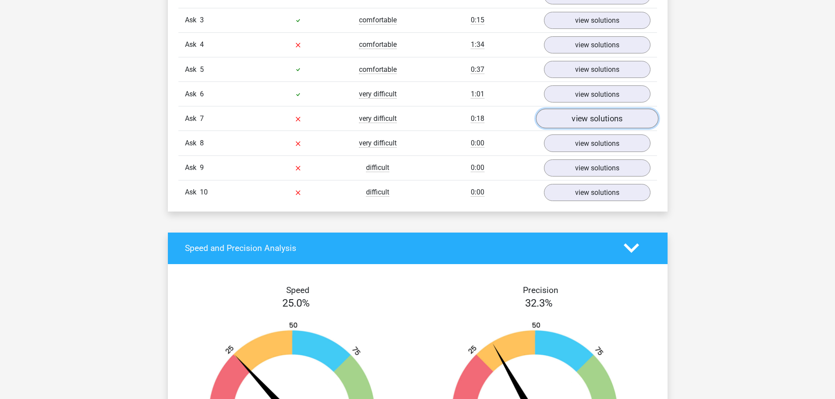
click at [594, 114] on font "view solutions" at bounding box center [596, 119] width 51 height 10
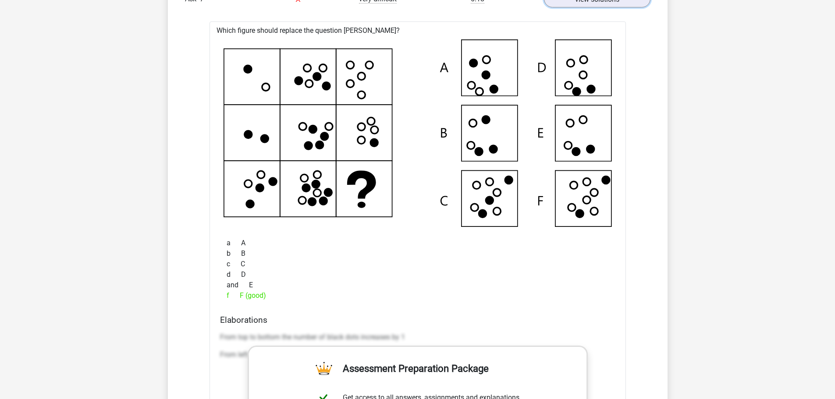
scroll to position [920, 0]
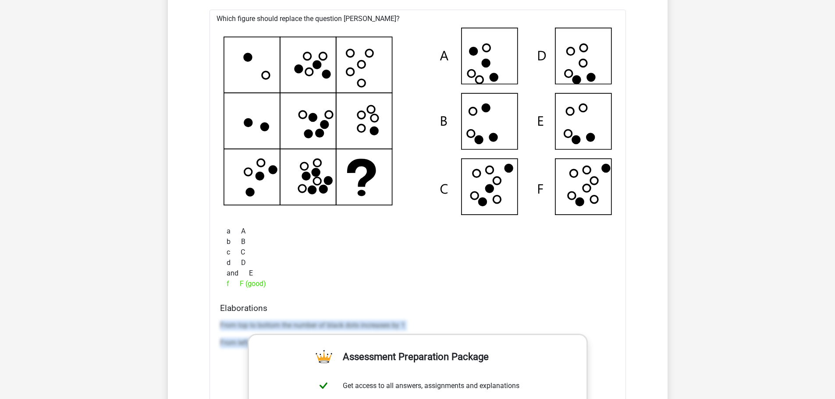
drag, startPoint x: 219, startPoint y: 324, endPoint x: 596, endPoint y: 374, distance: 380.0
copy div "From top to bottom the number of black dots increases by 1 From left to right t…"
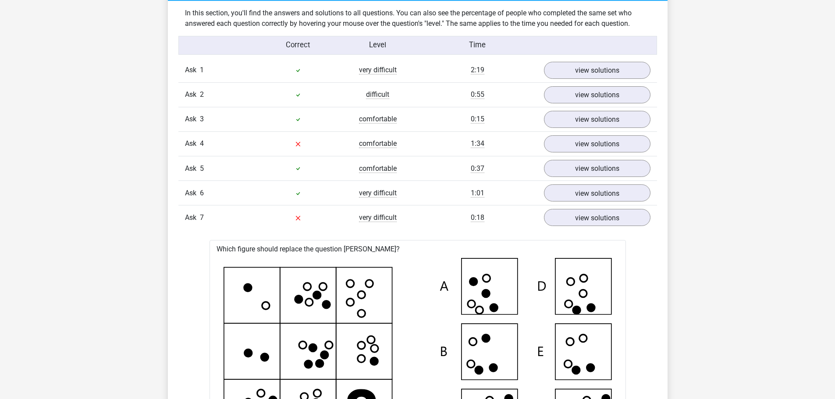
scroll to position [832, 0]
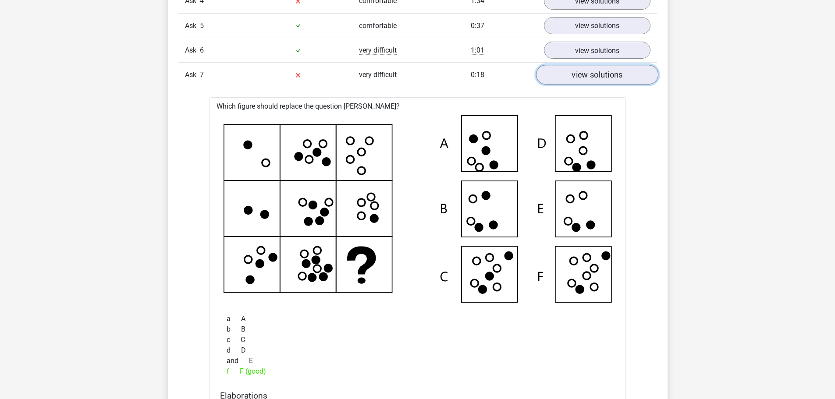
click at [551, 76] on link "view solutions" at bounding box center [596, 75] width 122 height 20
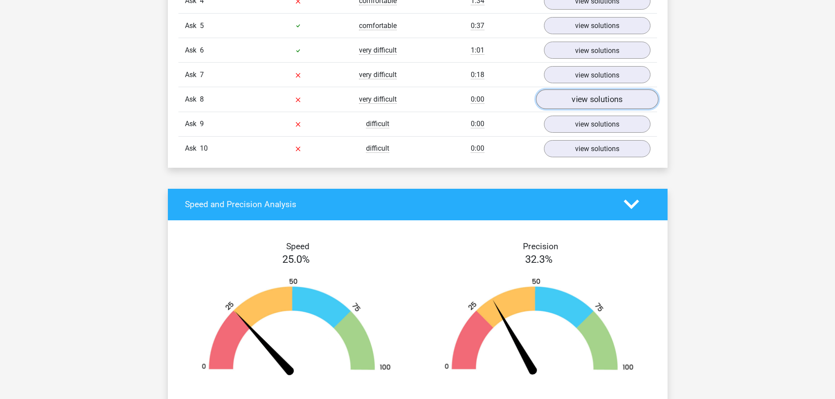
click at [586, 96] on font "view solutions" at bounding box center [596, 100] width 51 height 10
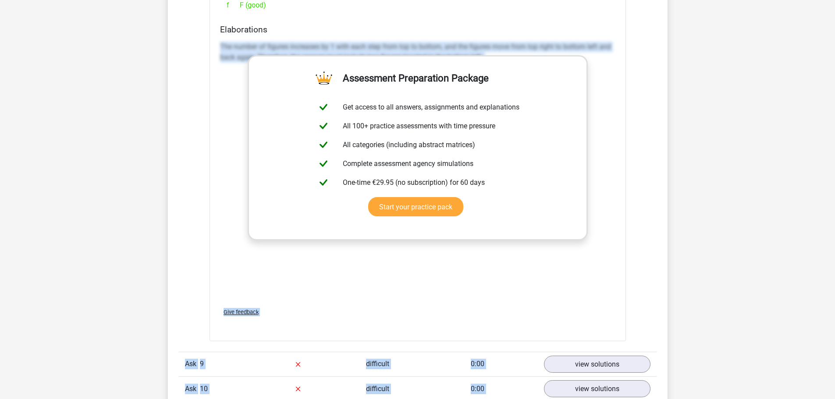
scroll to position [1231, 0]
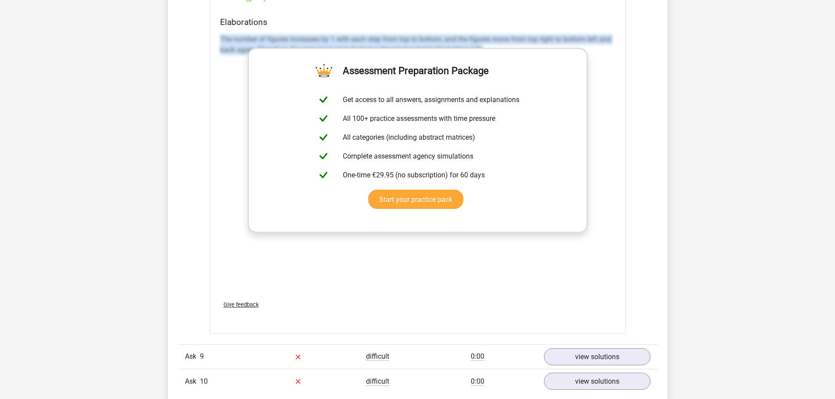
drag, startPoint x: 231, startPoint y: 345, endPoint x: 603, endPoint y: 189, distance: 402.9
click at [602, 184] on div "Elaborations The number of figures increases by 1 with each step from top to bo…" at bounding box center [417, 155] width 402 height 276
copy font "The number of figures increases by 1 with each step from top to bottom, and the…"
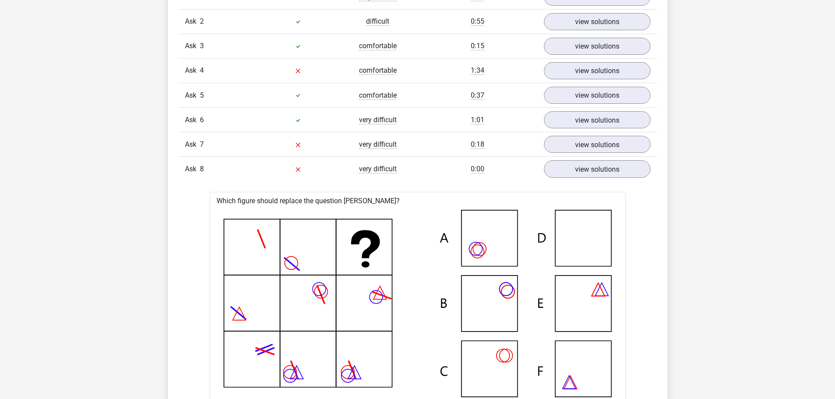
scroll to position [749, 0]
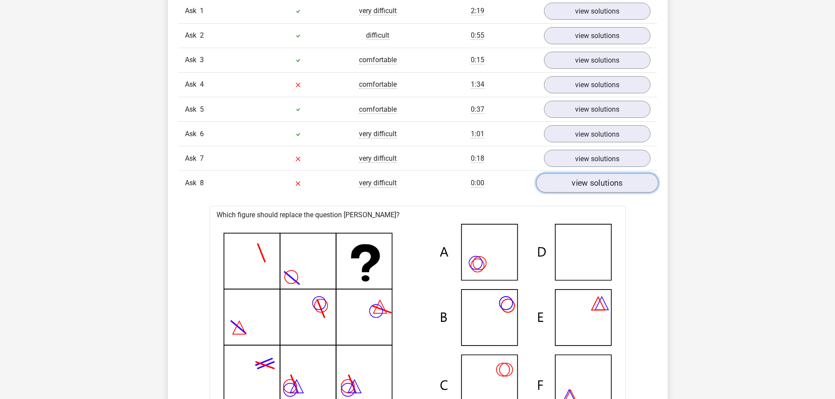
click at [608, 181] on font "view solutions" at bounding box center [596, 183] width 51 height 10
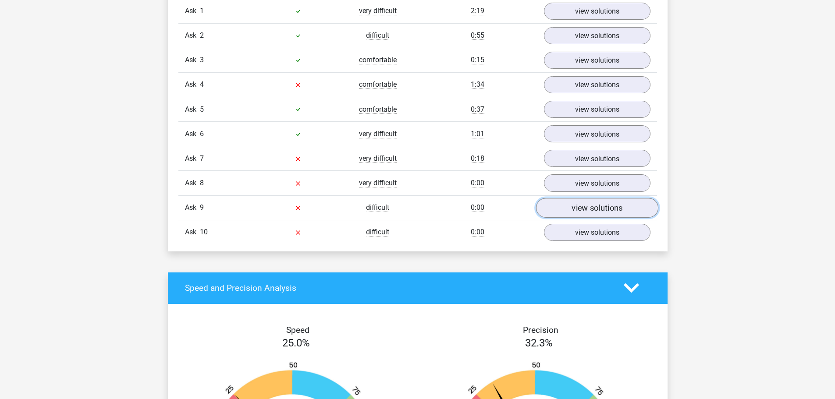
click at [602, 208] on font "view solutions" at bounding box center [596, 208] width 51 height 10
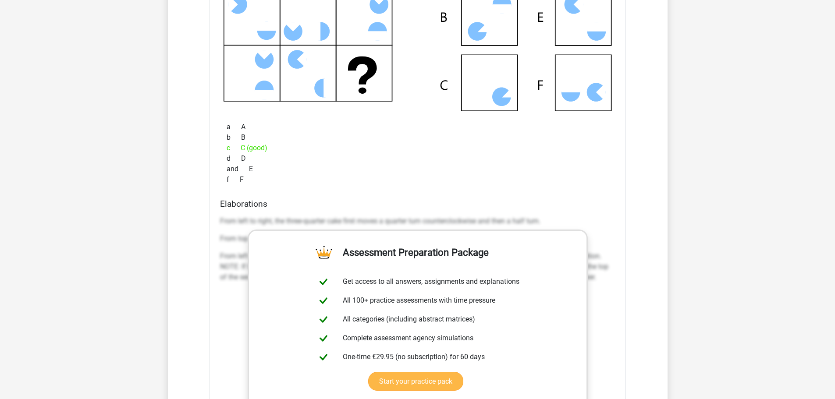
scroll to position [1187, 0]
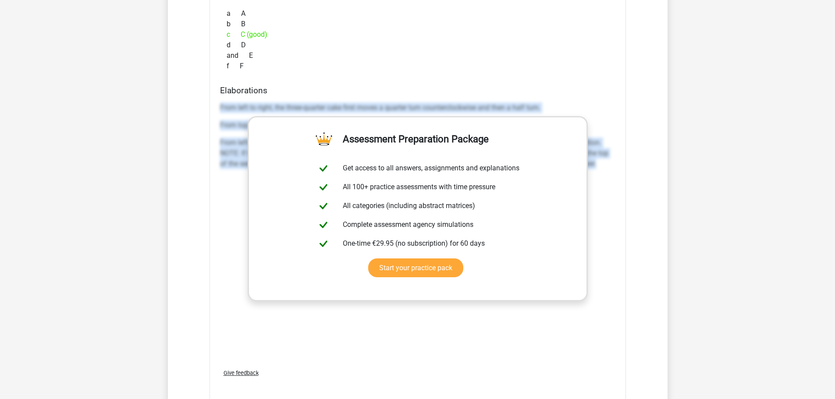
drag, startPoint x: 219, startPoint y: 103, endPoint x: 632, endPoint y: 193, distance: 422.9
copy div "From left to right, the three-quarter cake first moves a quarter turn countercl…"
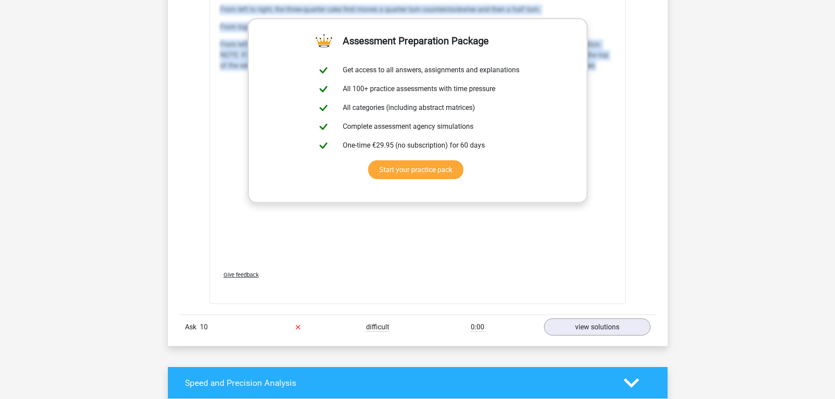
scroll to position [1450, 0]
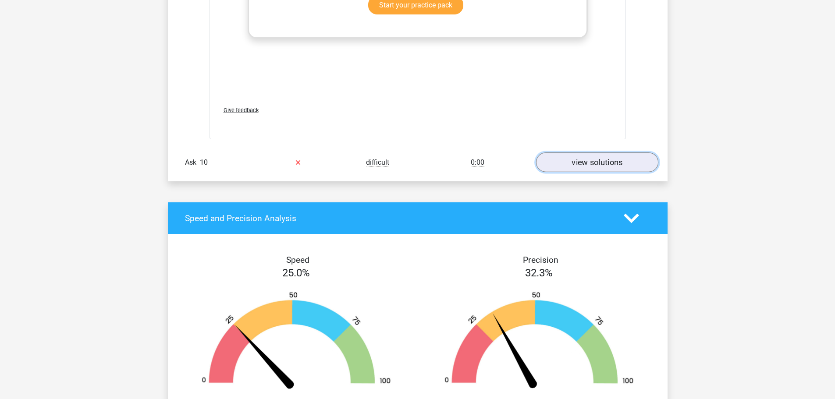
click at [617, 166] on font "view solutions" at bounding box center [596, 163] width 51 height 10
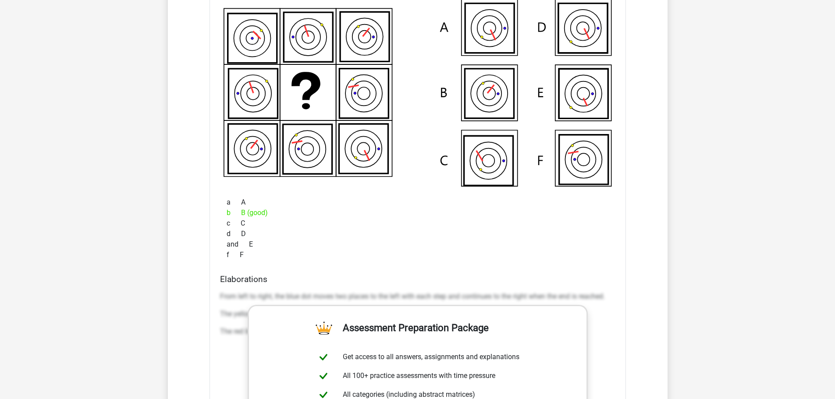
scroll to position [1713, 0]
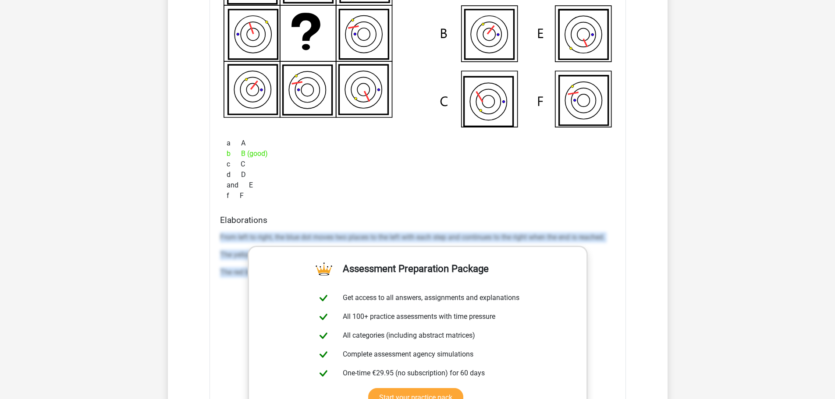
drag, startPoint x: 219, startPoint y: 237, endPoint x: 637, endPoint y: 321, distance: 426.8
copy div "From left to right, the blue dot moves two places to the left with each step an…"
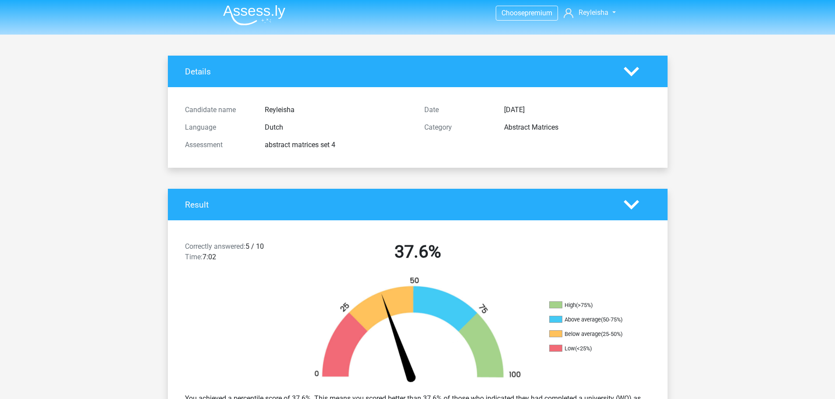
scroll to position [0, 0]
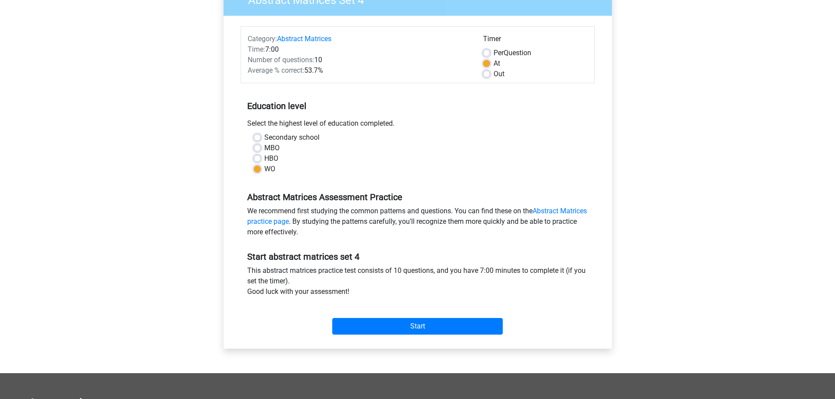
scroll to position [894, 0]
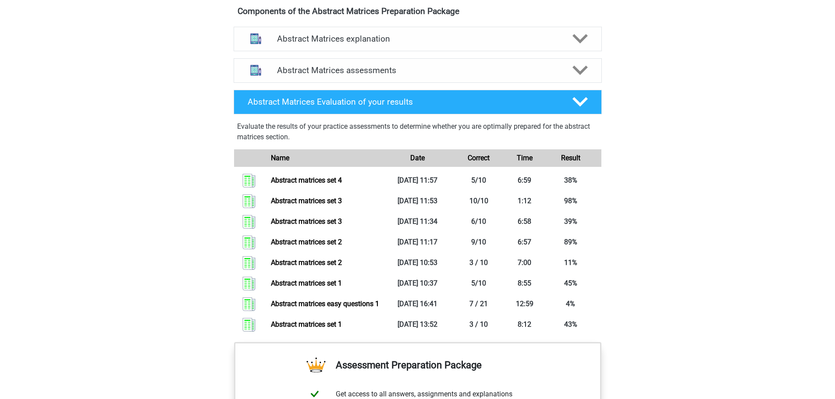
scroll to position [481, 0]
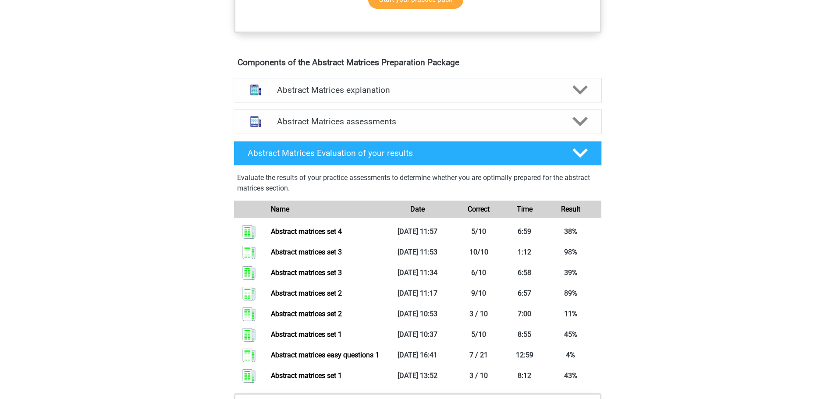
click at [584, 129] on icon at bounding box center [579, 121] width 15 height 15
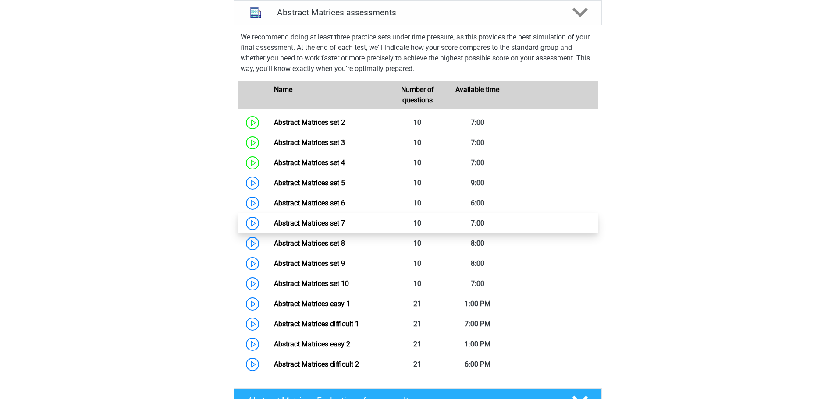
scroll to position [613, 0]
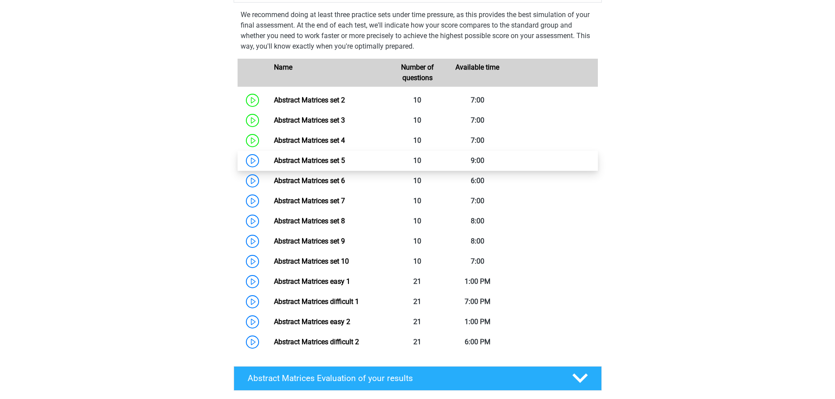
click at [274, 165] on link "Abstract Matrices set 5" at bounding box center [309, 160] width 71 height 8
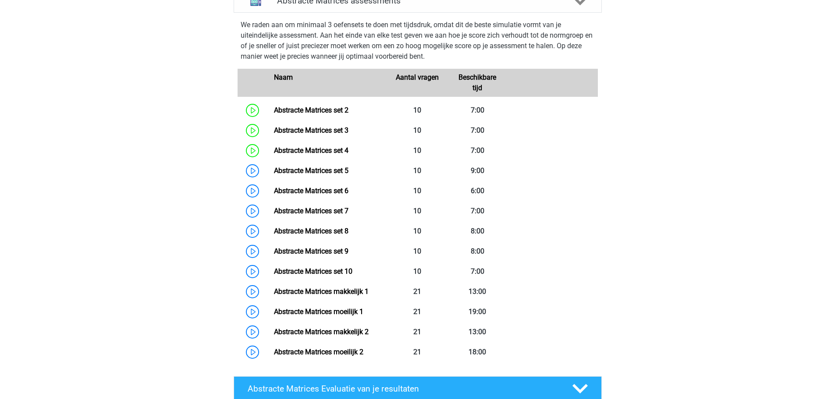
scroll to position [894, 0]
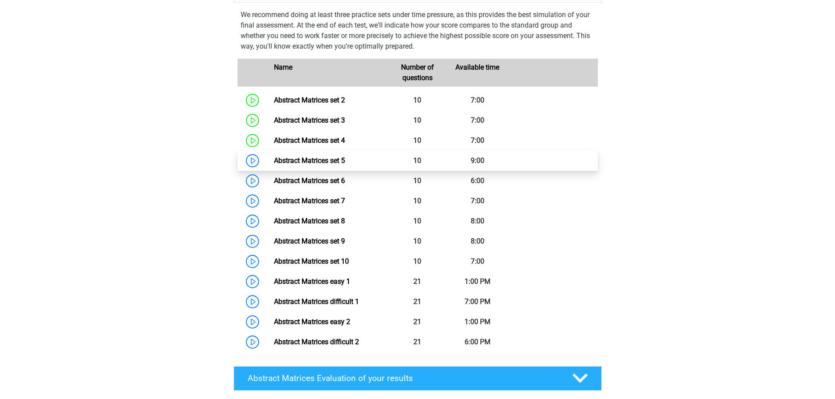
click at [274, 165] on link "Abstract Matrices set 5" at bounding box center [309, 160] width 71 height 8
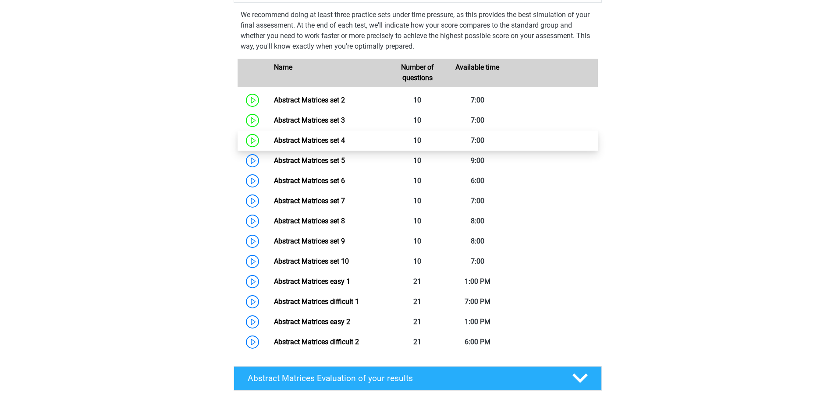
click at [279, 145] on link "Abstract Matrices set 4" at bounding box center [309, 140] width 71 height 8
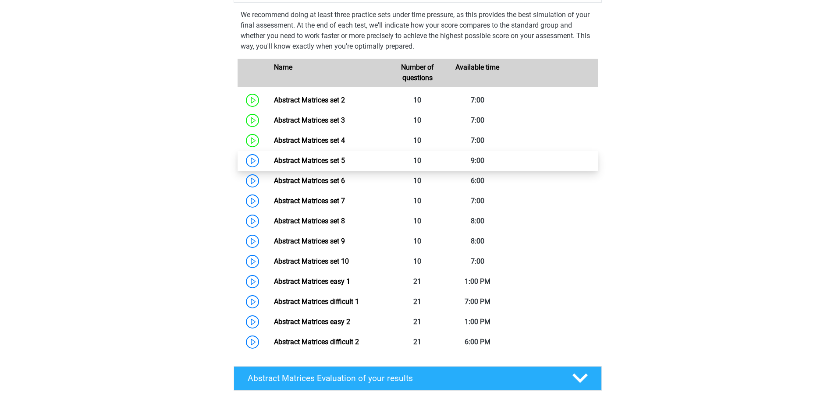
click at [274, 165] on link "Abstract Matrices set 5" at bounding box center [309, 160] width 71 height 8
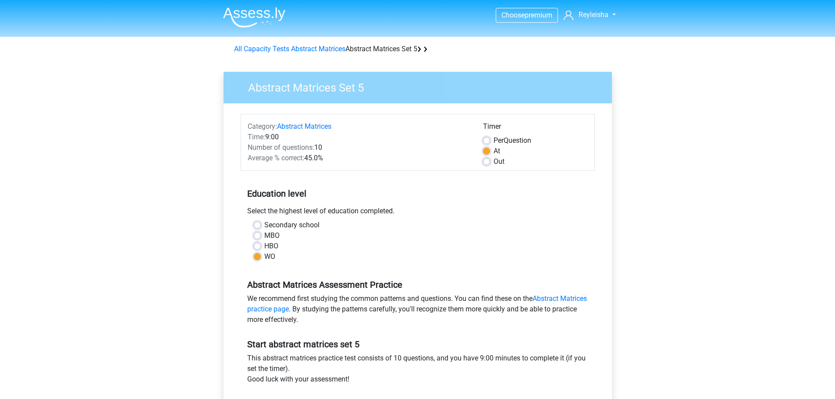
scroll to position [894, 0]
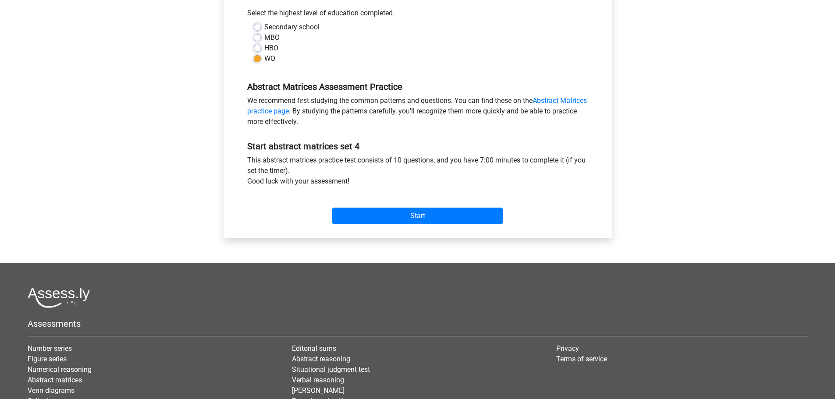
scroll to position [219, 0]
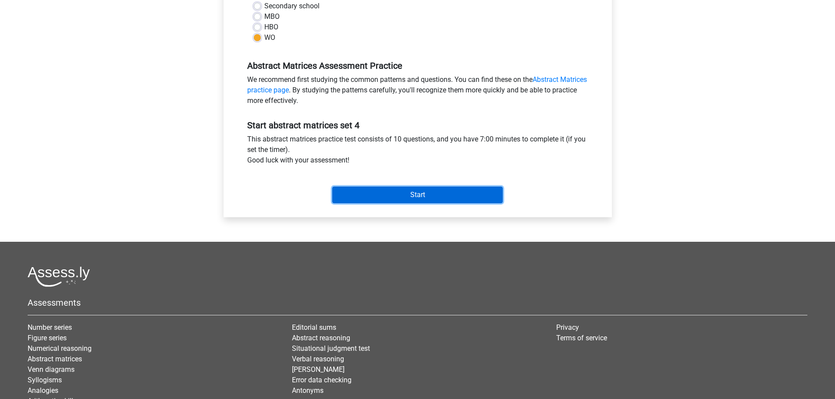
drag, startPoint x: 383, startPoint y: 200, endPoint x: 372, endPoint y: 206, distance: 13.5
click at [383, 199] on input "Start" at bounding box center [417, 195] width 170 height 17
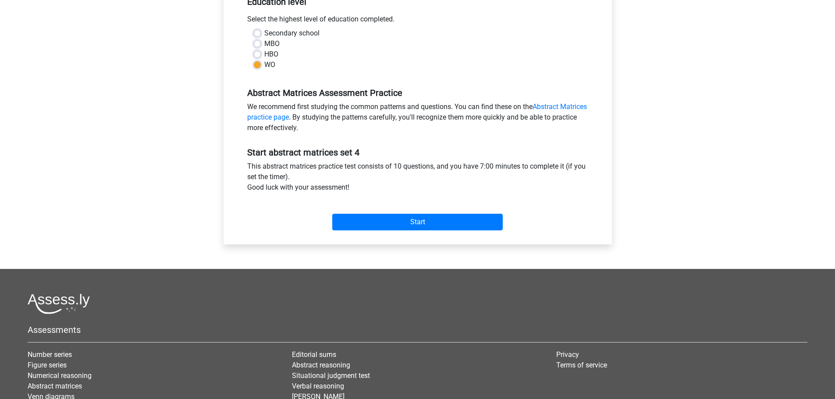
scroll to position [0, 0]
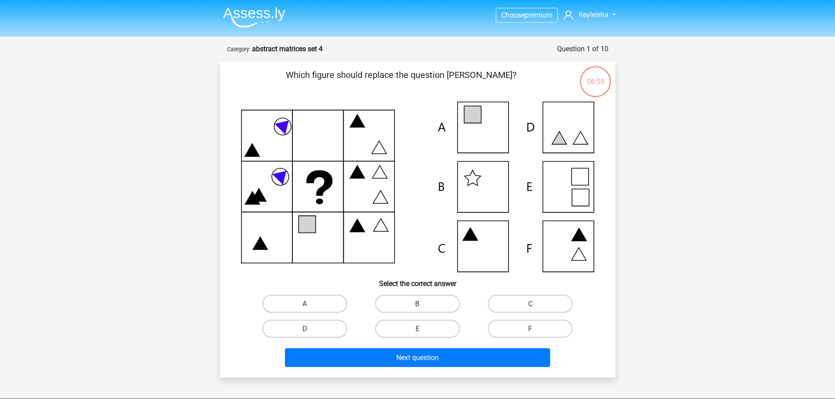
scroll to position [894, 0]
click at [422, 324] on label "E" at bounding box center [417, 329] width 85 height 18
click at [422, 329] on input "E" at bounding box center [420, 332] width 6 height 6
radio input "true"
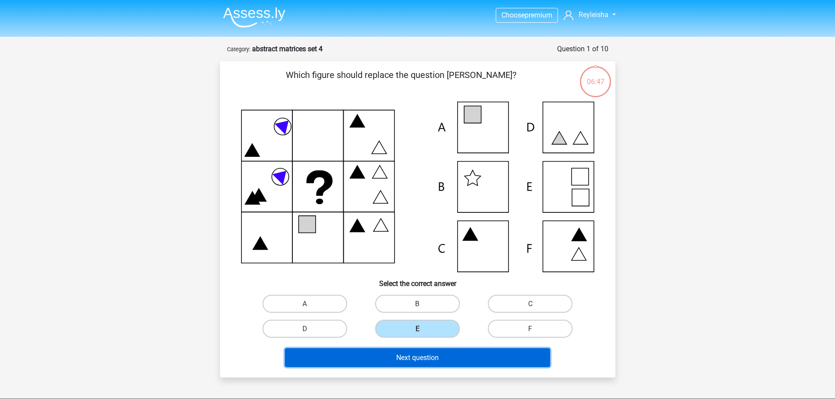
click at [416, 351] on button "Next question" at bounding box center [417, 357] width 265 height 19
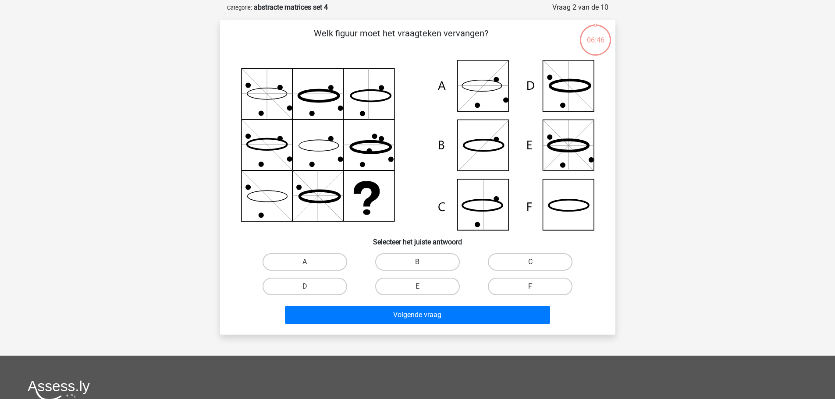
scroll to position [44, 0]
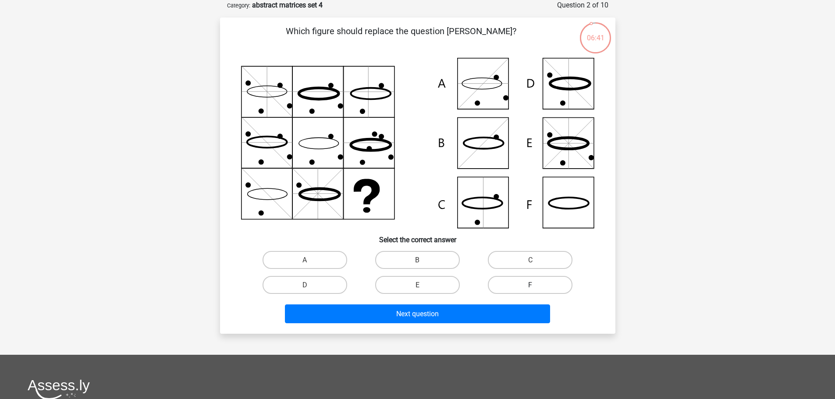
click at [524, 281] on label "F" at bounding box center [530, 285] width 85 height 18
click at [530, 285] on input "F" at bounding box center [533, 288] width 6 height 6
radio input "true"
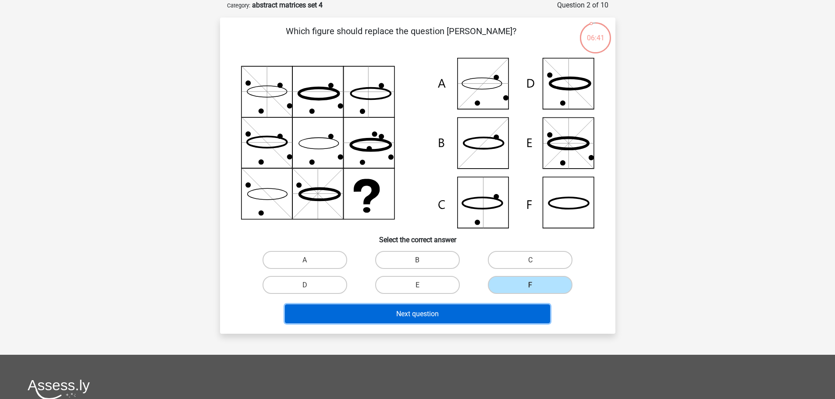
click at [498, 309] on button "Next question" at bounding box center [417, 313] width 265 height 19
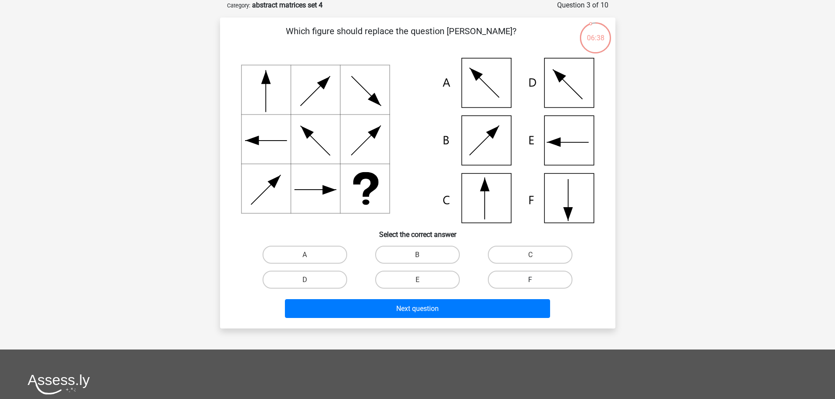
click at [520, 274] on label "F" at bounding box center [530, 280] width 85 height 18
click at [530, 280] on input "F" at bounding box center [533, 283] width 6 height 6
radio input "true"
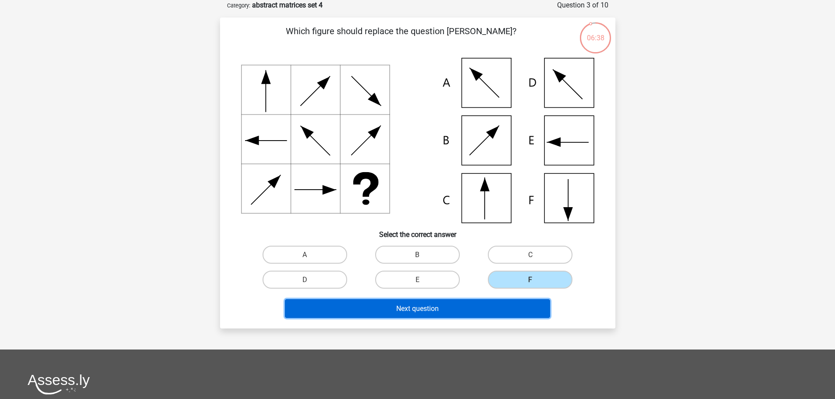
click at [489, 304] on button "Next question" at bounding box center [417, 308] width 265 height 19
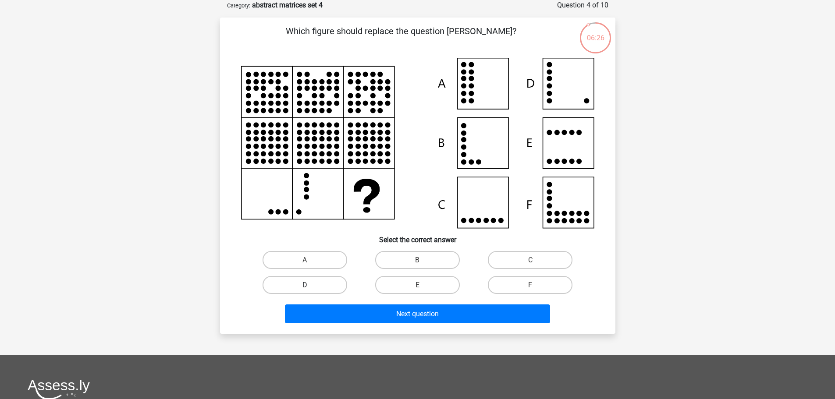
click at [314, 286] on label "D" at bounding box center [304, 285] width 85 height 18
click at [310, 286] on input "D" at bounding box center [307, 288] width 6 height 6
radio input "true"
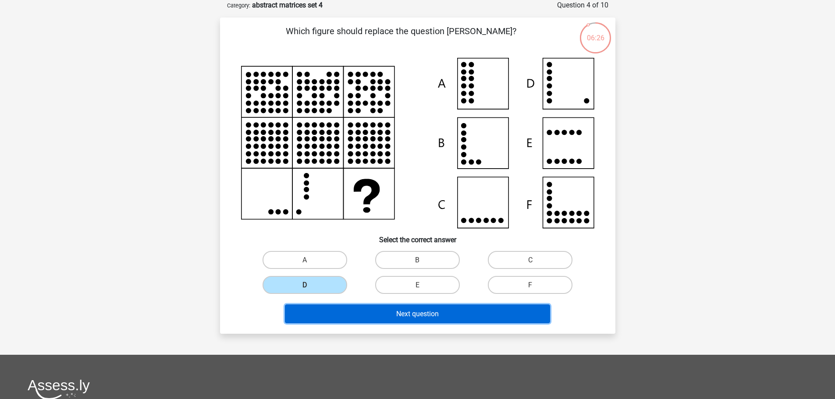
click at [328, 306] on button "Next question" at bounding box center [417, 313] width 265 height 19
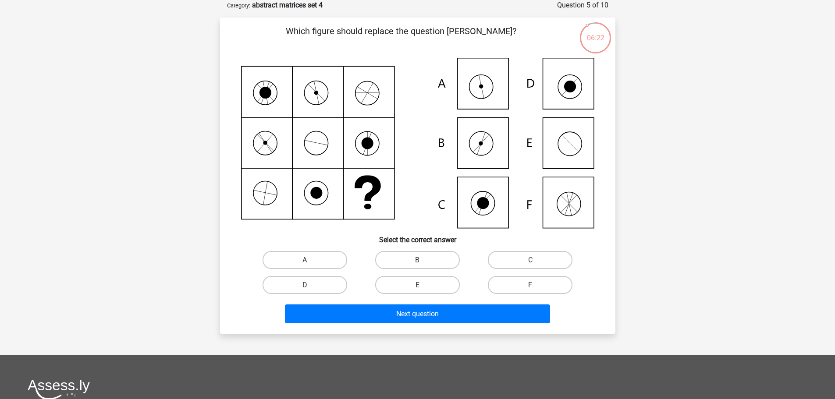
click at [300, 258] on label "A" at bounding box center [304, 260] width 85 height 18
click at [304, 260] on input "A" at bounding box center [307, 263] width 6 height 6
radio input "true"
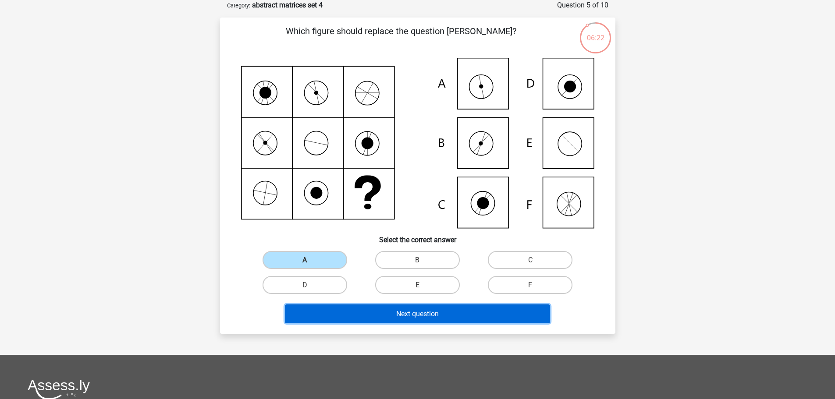
click at [312, 309] on button "Next question" at bounding box center [417, 313] width 265 height 19
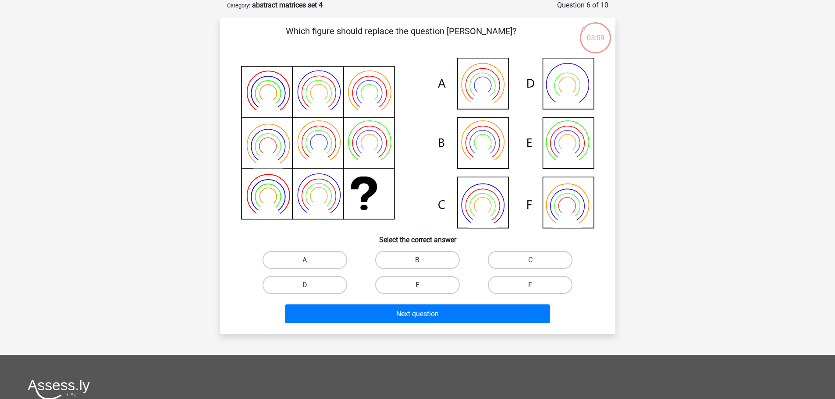
click at [429, 250] on div "B" at bounding box center [417, 260] width 113 height 25
click at [426, 256] on label "B" at bounding box center [417, 260] width 85 height 18
click at [423, 260] on input "B" at bounding box center [420, 263] width 6 height 6
radio input "true"
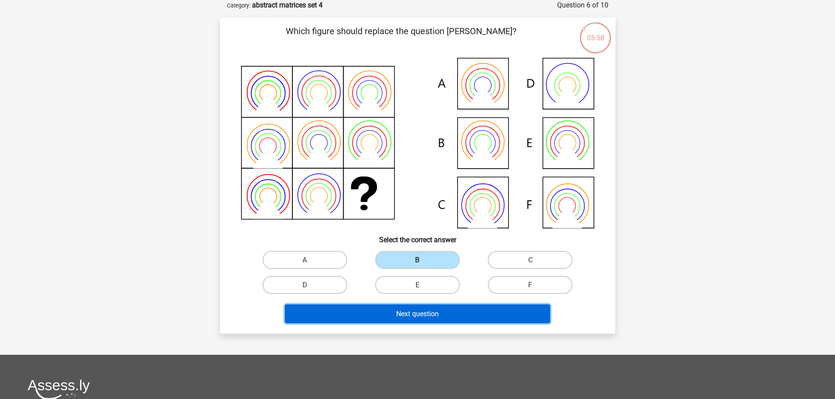
click at [397, 305] on button "Next question" at bounding box center [417, 313] width 265 height 19
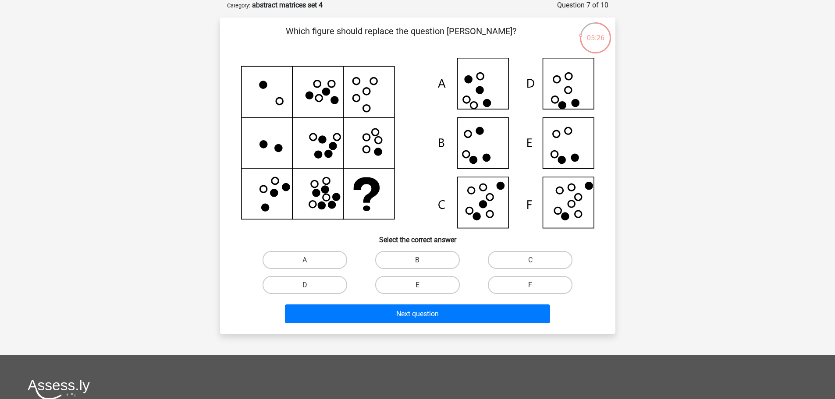
click at [522, 280] on label "F" at bounding box center [530, 285] width 85 height 18
click at [530, 285] on input "F" at bounding box center [533, 288] width 6 height 6
radio input "true"
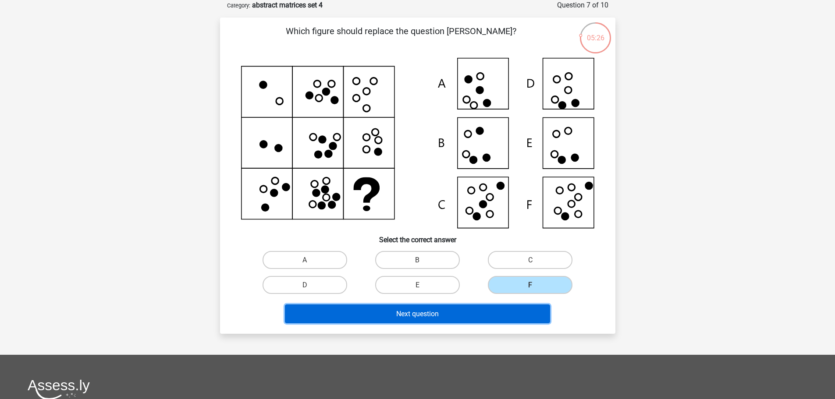
click at [485, 321] on button "Next question" at bounding box center [417, 313] width 265 height 19
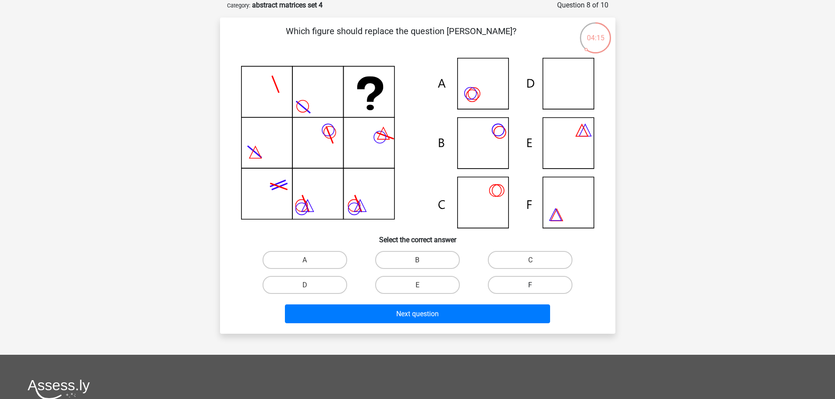
click at [510, 282] on label "F" at bounding box center [530, 285] width 85 height 18
click at [530, 285] on input "F" at bounding box center [533, 288] width 6 height 6
radio input "true"
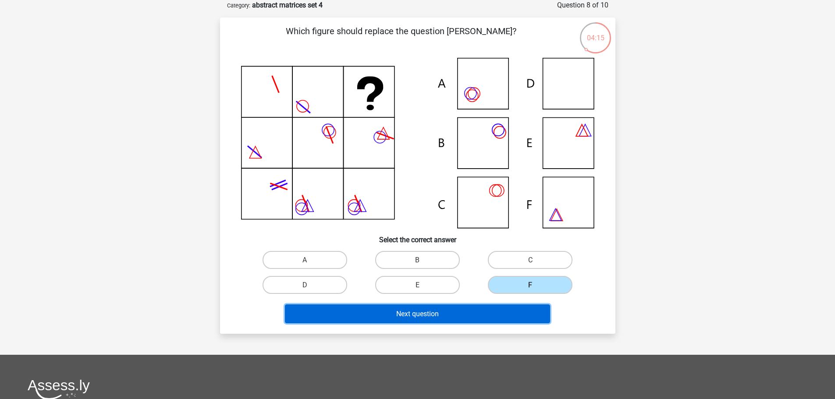
click at [483, 310] on button "Next question" at bounding box center [417, 313] width 265 height 19
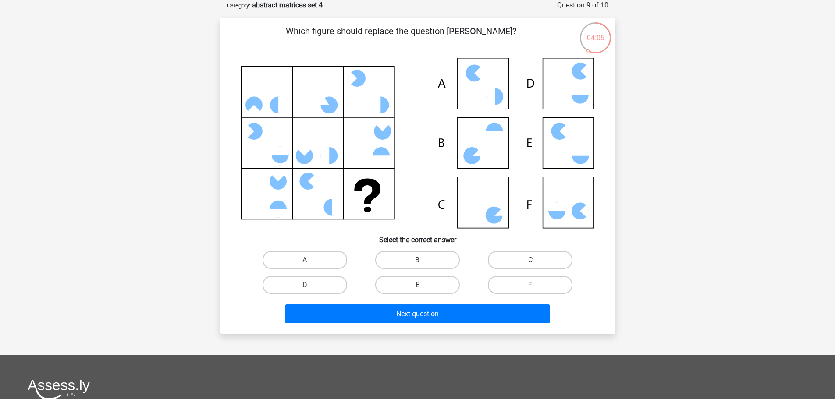
click at [545, 254] on label "C" at bounding box center [530, 260] width 85 height 18
click at [536, 260] on input "C" at bounding box center [533, 263] width 6 height 6
radio input "true"
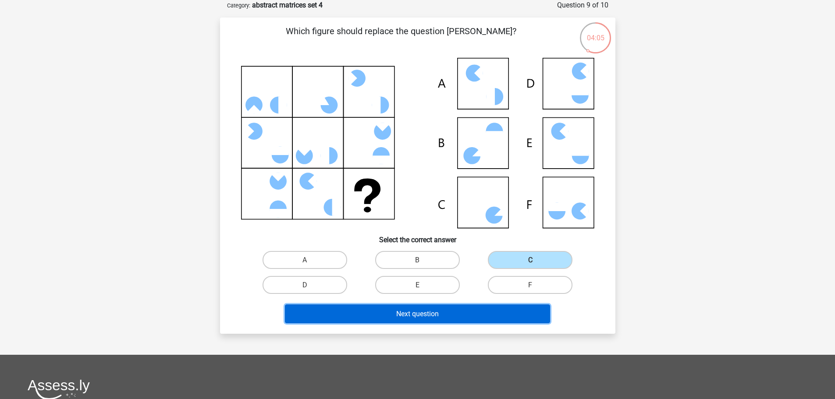
click at [465, 314] on button "Next question" at bounding box center [417, 313] width 265 height 19
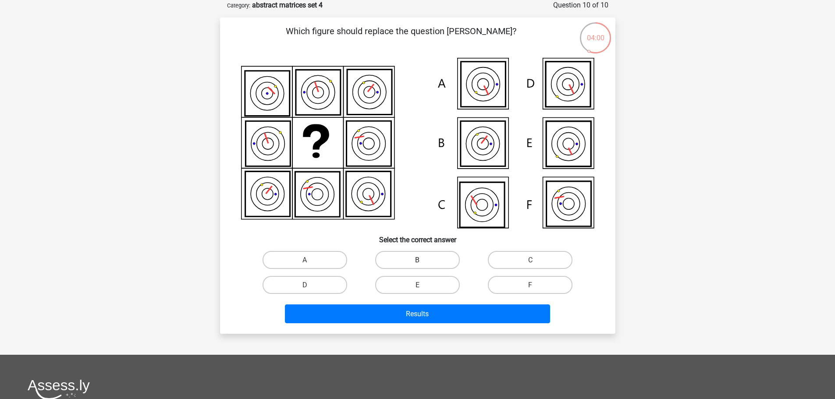
click at [407, 260] on label "B" at bounding box center [417, 260] width 85 height 18
click at [417, 260] on input "B" at bounding box center [420, 263] width 6 height 6
radio input "true"
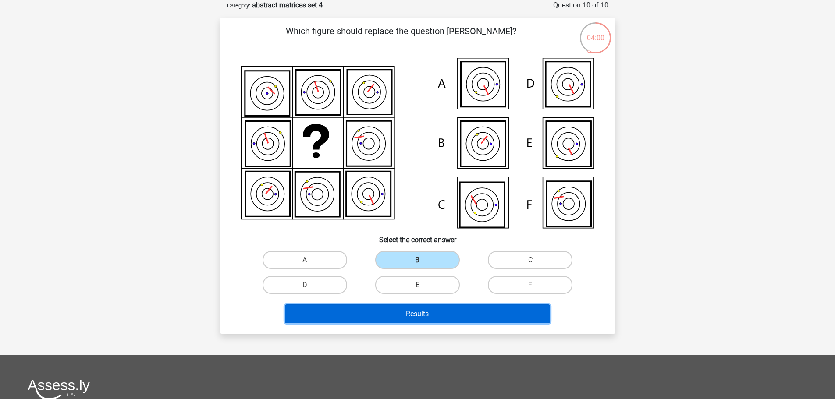
click at [410, 312] on font "Results" at bounding box center [417, 314] width 23 height 8
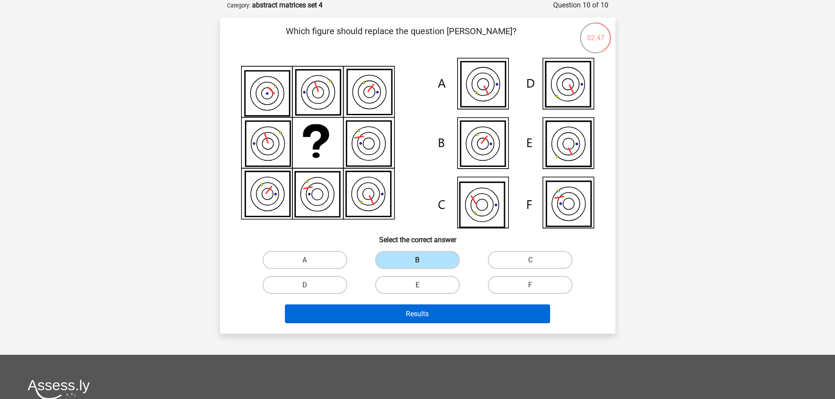
scroll to position [894, 0]
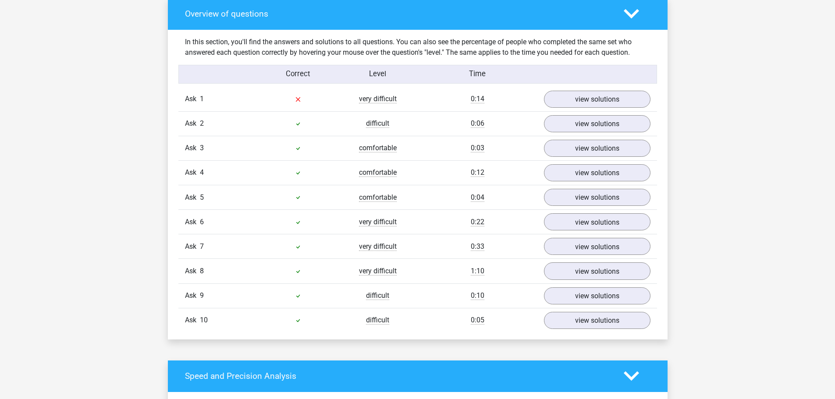
scroll to position [613, 0]
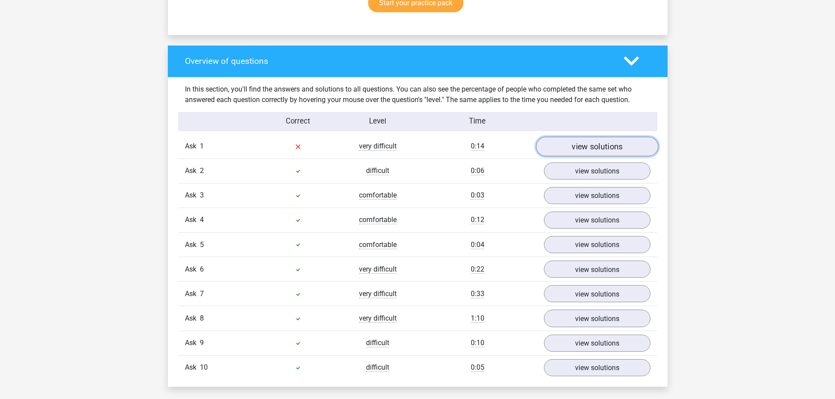
click at [571, 149] on font "view solutions" at bounding box center [596, 147] width 51 height 10
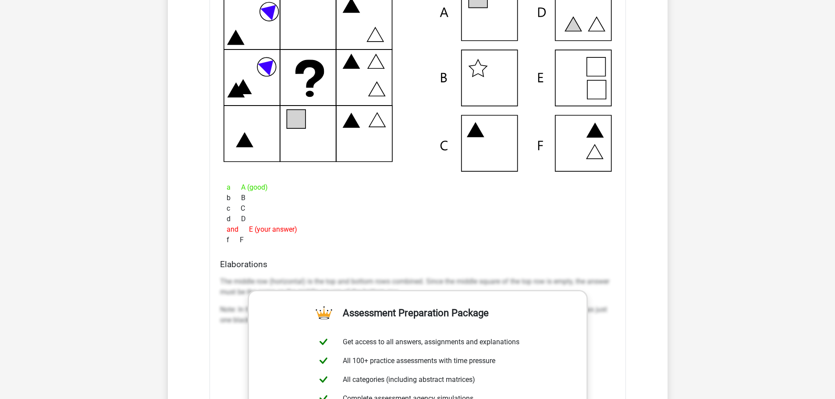
scroll to position [832, 0]
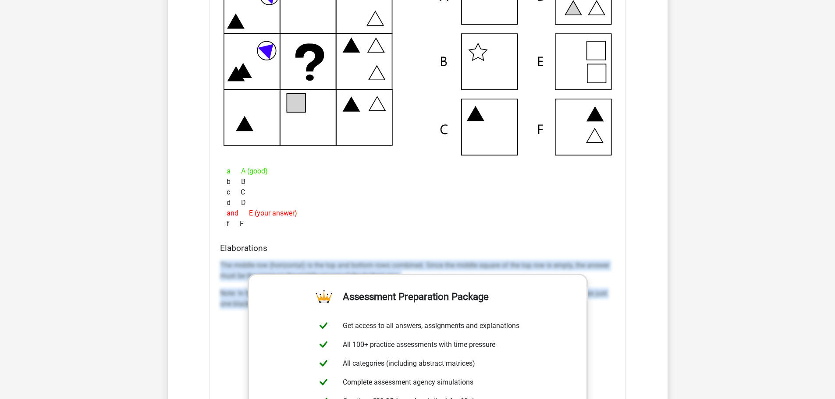
drag, startPoint x: 222, startPoint y: 261, endPoint x: 668, endPoint y: 322, distance: 450.7
type textarea "The middle row (horizontal) is the top and bottom rows combined. Since the midd…"
click at [666, 322] on div "Overview of questions In this section, you'll find the answers and solutions to…" at bounding box center [417, 313] width 499 height 973
copy div "The middle row (horizontal) is the top and bottom rows combined. Since the midd…"
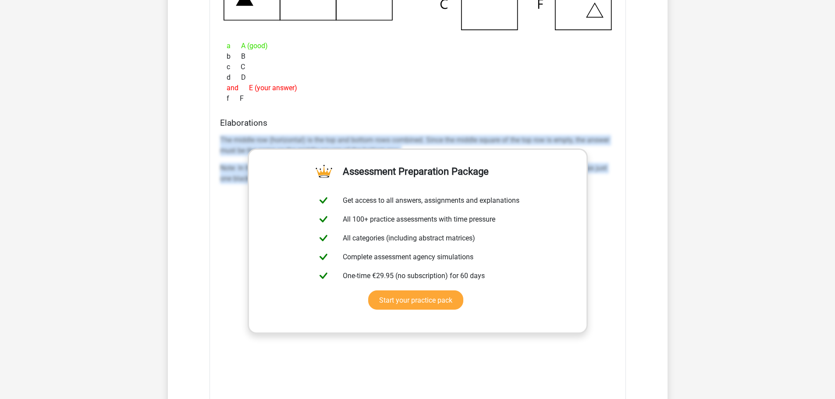
scroll to position [964, 0]
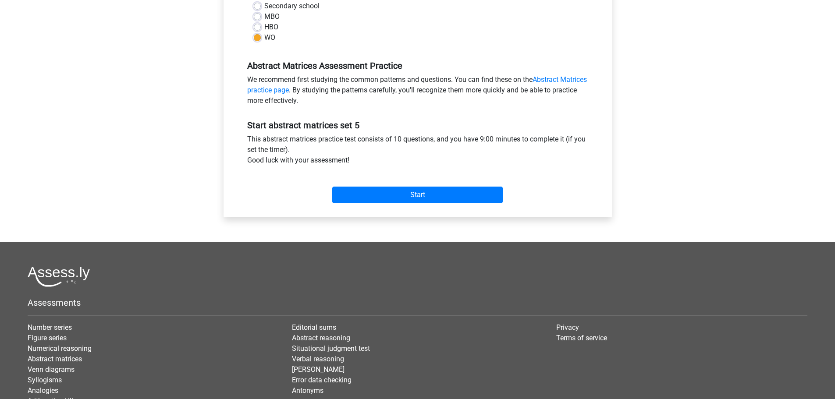
scroll to position [894, 0]
click at [418, 193] on input "Start" at bounding box center [417, 195] width 170 height 17
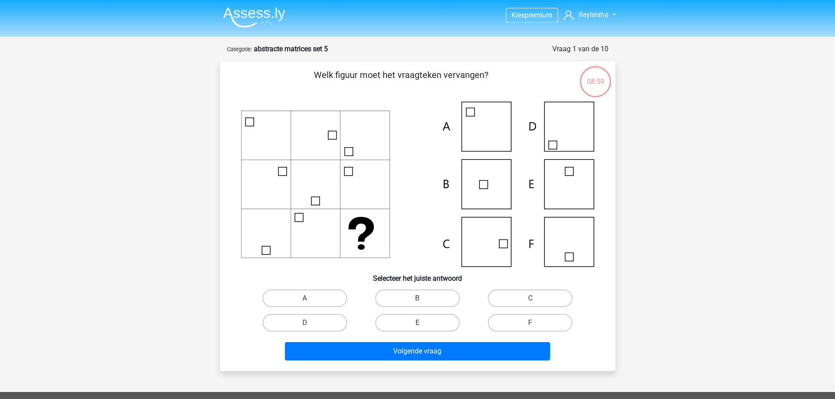
scroll to position [931, 0]
click at [549, 294] on label "C" at bounding box center [530, 299] width 85 height 18
click at [536, 298] on input "C" at bounding box center [533, 301] width 6 height 6
radio input "true"
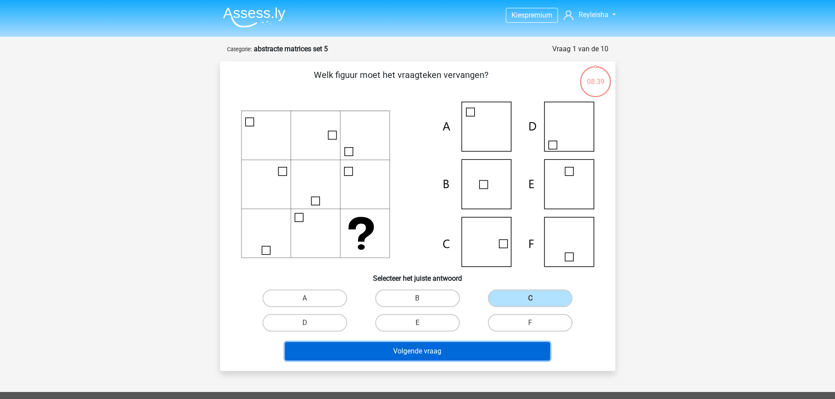
click at [453, 349] on button "Volgende vraag" at bounding box center [417, 351] width 265 height 18
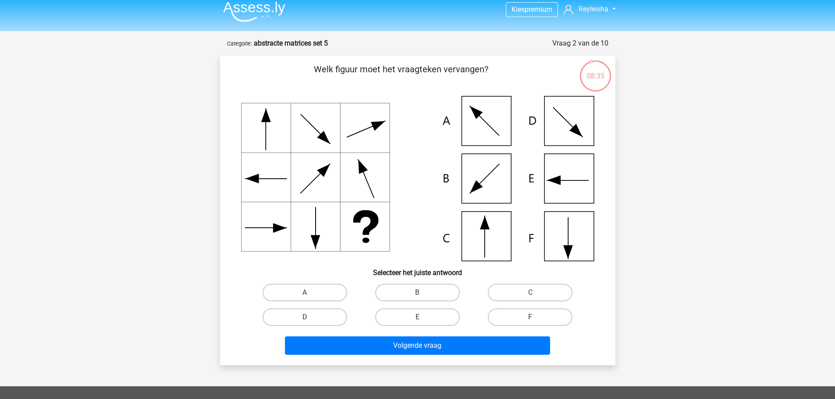
scroll to position [0, 0]
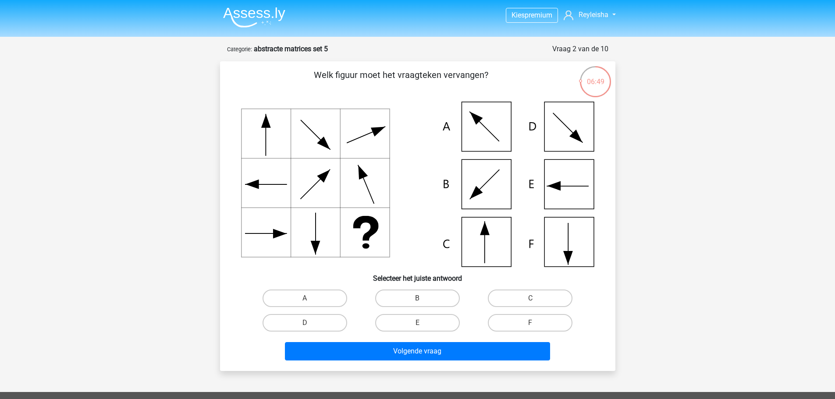
click at [401, 289] on div "B" at bounding box center [417, 298] width 113 height 25
click at [393, 299] on label "B" at bounding box center [417, 299] width 85 height 18
click at [417, 299] on input "B" at bounding box center [420, 301] width 6 height 6
radio input "true"
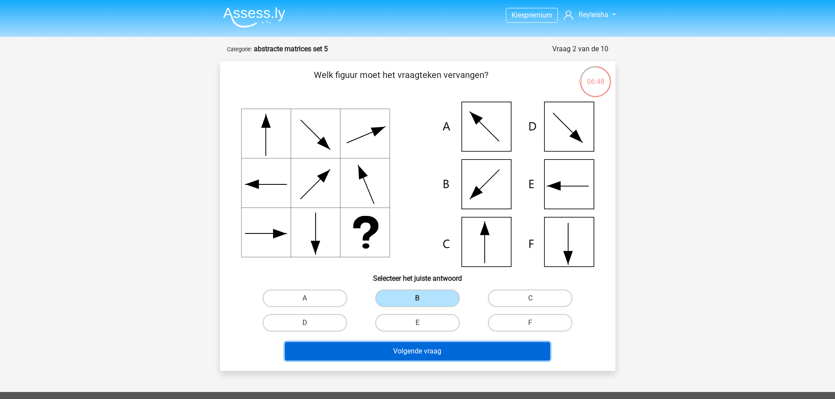
click at [388, 347] on button "Volgende vraag" at bounding box center [417, 351] width 265 height 18
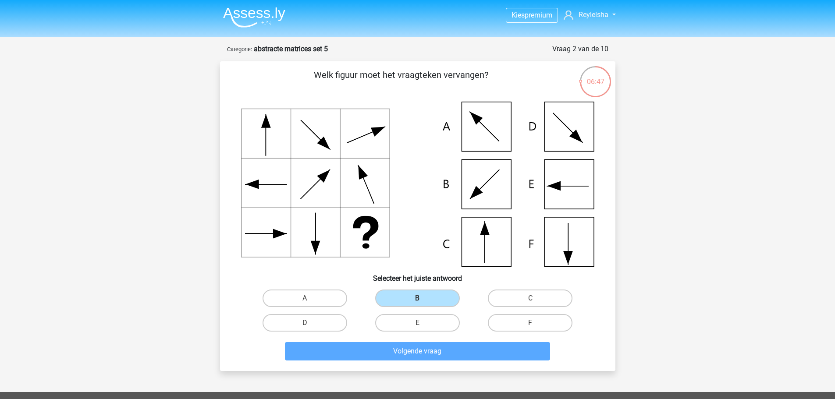
scroll to position [44, 0]
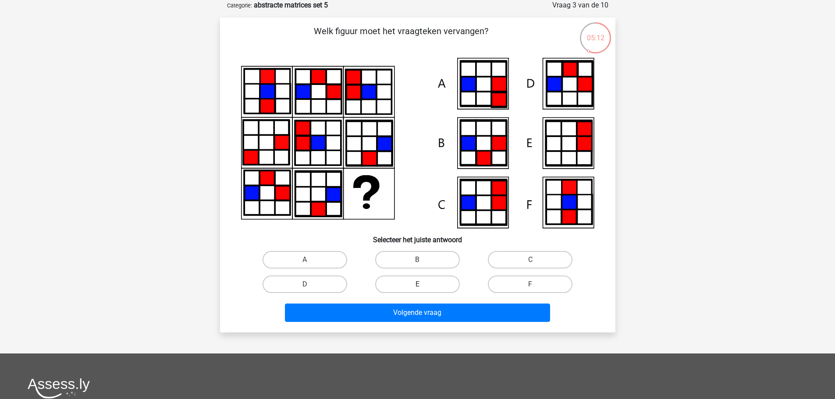
click at [425, 280] on label "E" at bounding box center [417, 285] width 85 height 18
click at [423, 284] on input "E" at bounding box center [420, 287] width 6 height 6
radio input "true"
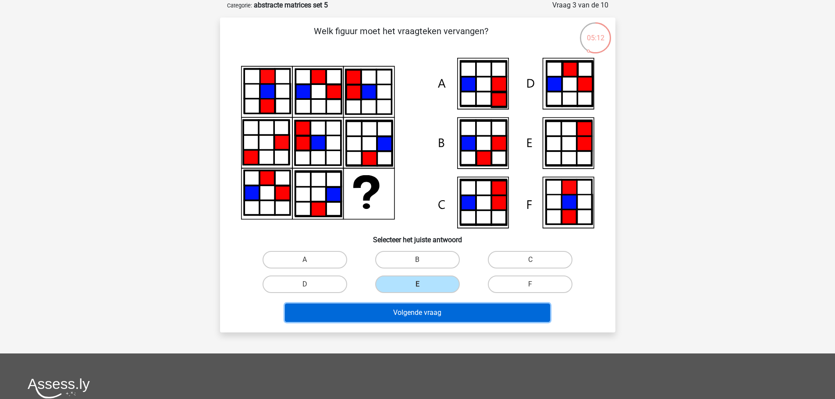
click at [418, 315] on button "Volgende vraag" at bounding box center [417, 313] width 265 height 18
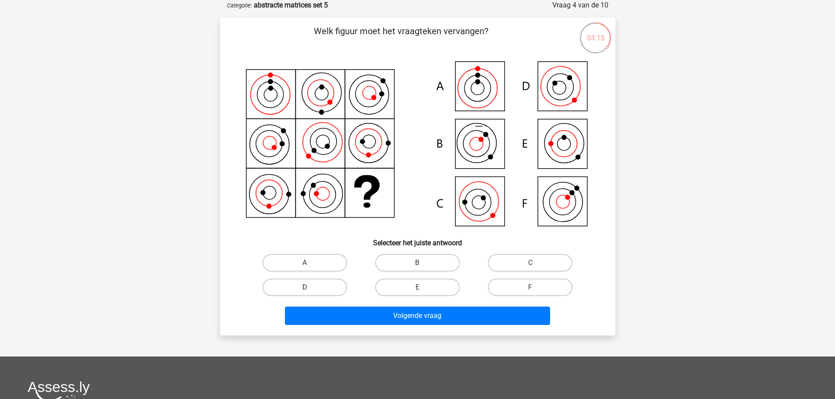
click at [323, 283] on label "D" at bounding box center [304, 288] width 85 height 18
click at [310, 287] on input "D" at bounding box center [307, 290] width 6 height 6
radio input "true"
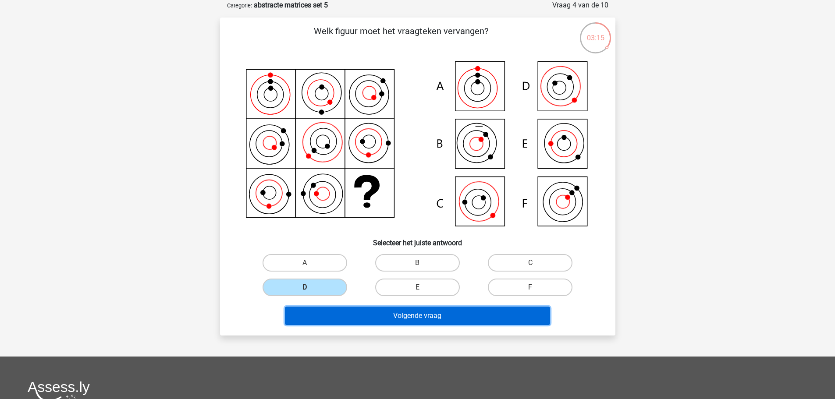
click at [352, 311] on button "Volgende vraag" at bounding box center [417, 316] width 265 height 18
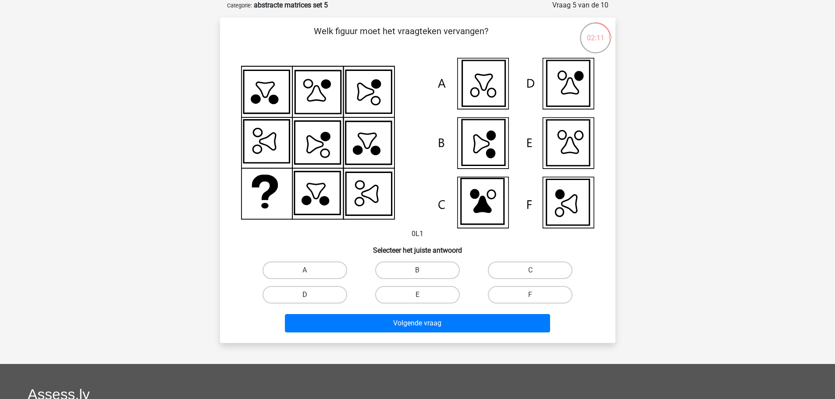
click at [282, 293] on label "D" at bounding box center [304, 295] width 85 height 18
click at [304, 295] on input "D" at bounding box center [307, 298] width 6 height 6
radio input "true"
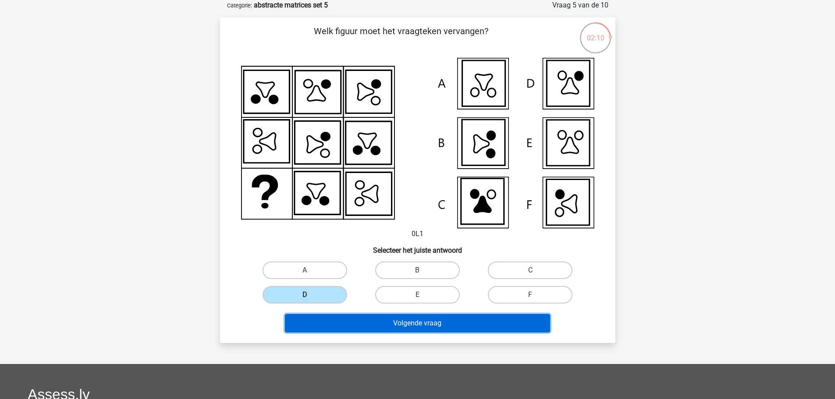
click at [351, 323] on button "Volgende vraag" at bounding box center [417, 323] width 265 height 18
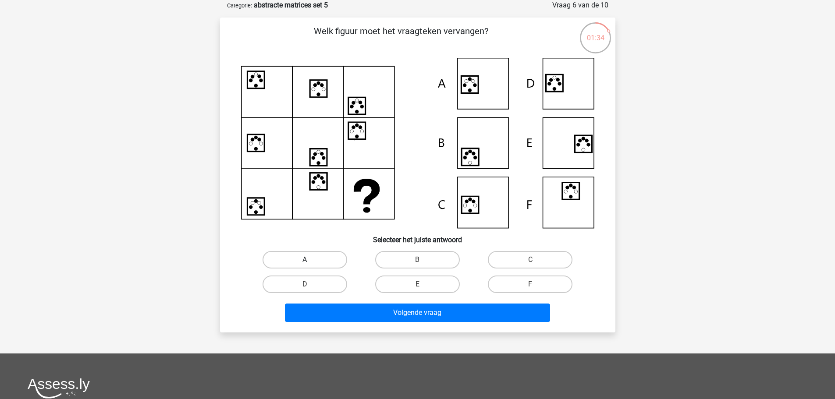
click at [303, 255] on label "A" at bounding box center [304, 260] width 85 height 18
click at [304, 260] on input "A" at bounding box center [307, 263] width 6 height 6
radio input "true"
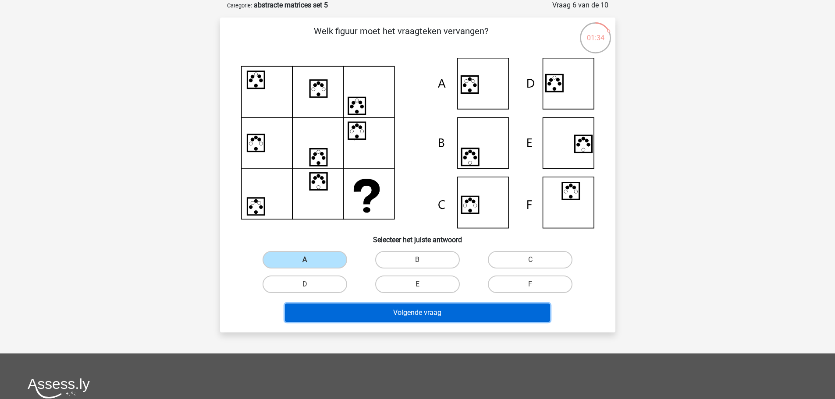
click at [332, 317] on button "Volgende vraag" at bounding box center [417, 313] width 265 height 18
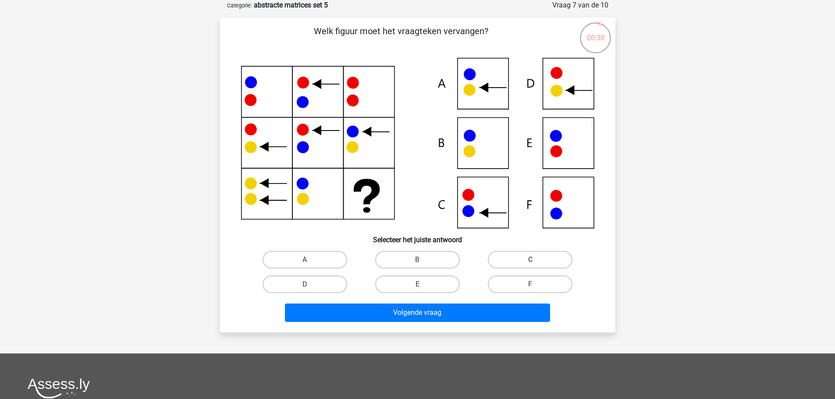
click at [534, 257] on label "C" at bounding box center [530, 260] width 85 height 18
click at [534, 260] on input "C" at bounding box center [533, 263] width 6 height 6
radio input "true"
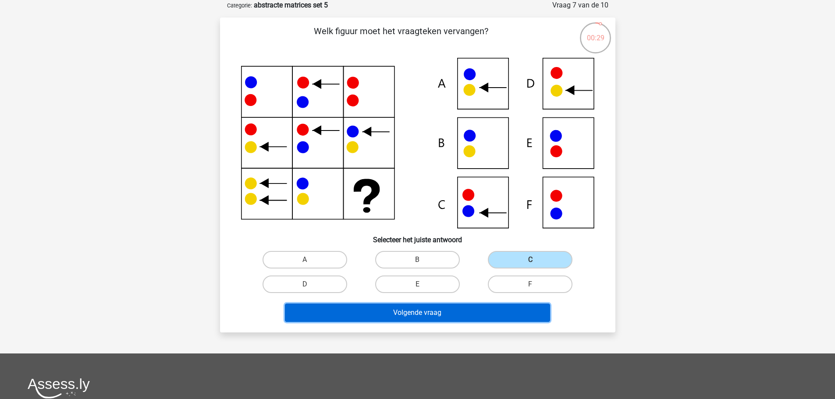
click at [463, 313] on button "Volgende vraag" at bounding box center [417, 313] width 265 height 18
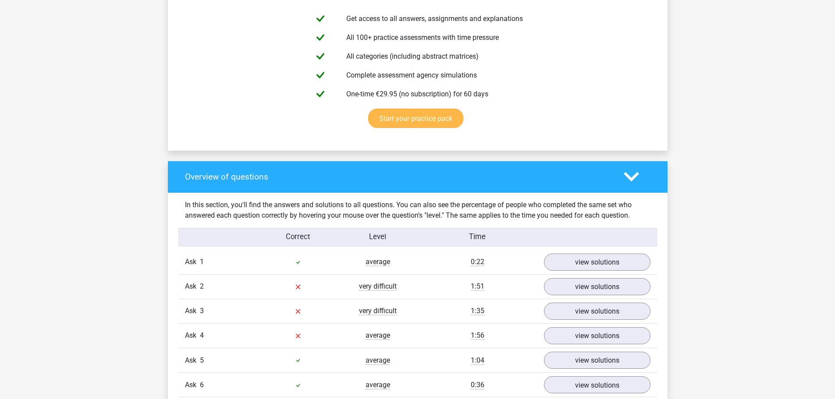
scroll to position [570, 0]
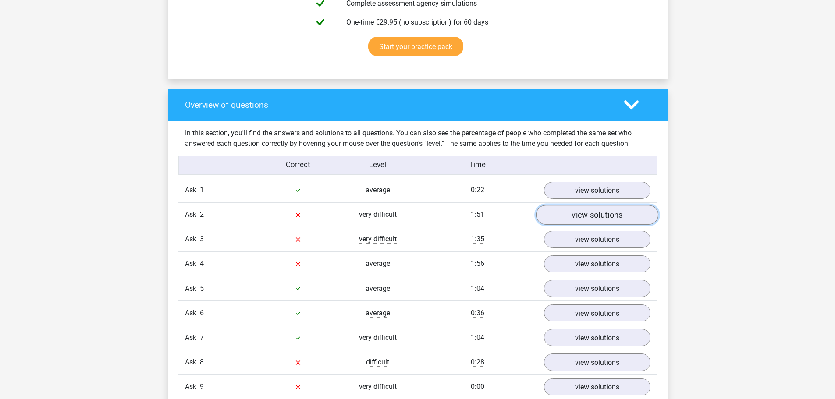
click at [593, 209] on font "view solutions" at bounding box center [596, 214] width 51 height 10
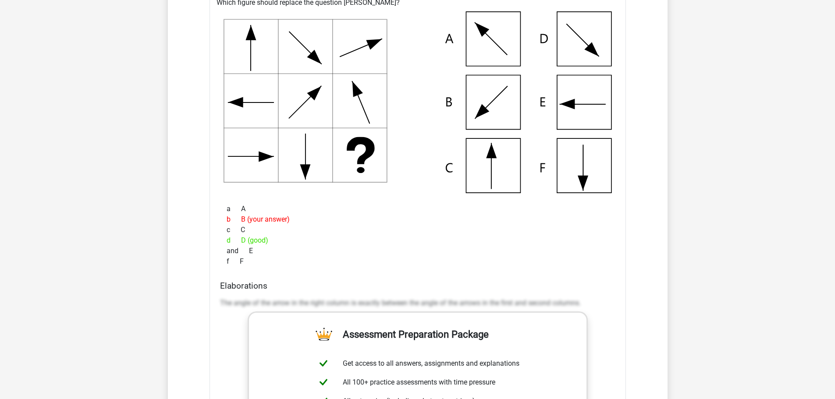
scroll to position [876, 0]
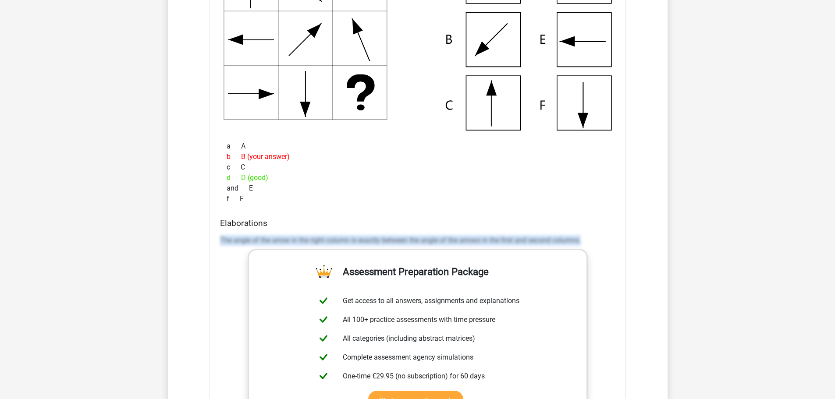
drag, startPoint x: 217, startPoint y: 238, endPoint x: 614, endPoint y: 269, distance: 398.5
type textarea "The angle of the arrow in the right column is exactly between the angle of the …"
click at [614, 268] on div "Elaborations The angle of the arrow in the right column is exactly between the …" at bounding box center [417, 356] width 402 height 276
copy font "The angle of the arrow in the right column is exactly between the angle of the …"
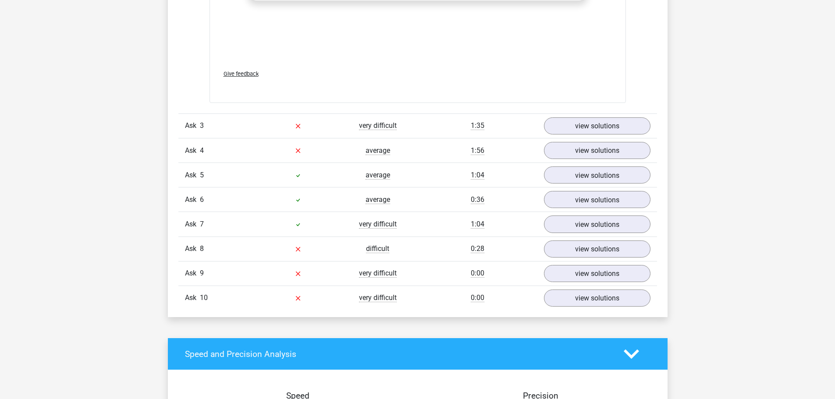
scroll to position [1358, 0]
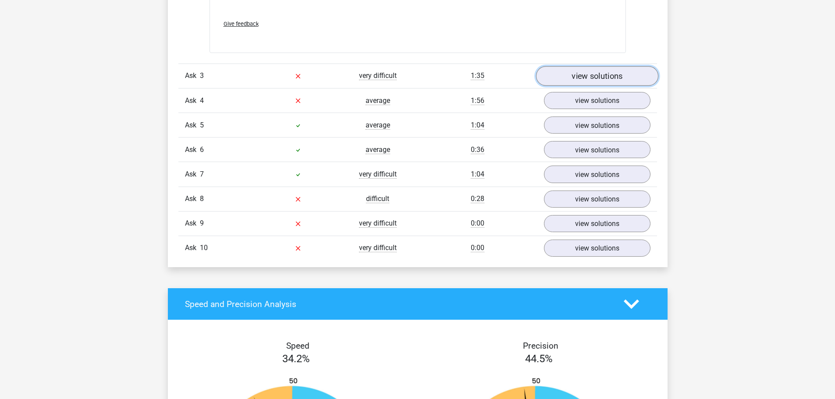
click at [586, 79] on font "view solutions" at bounding box center [596, 76] width 51 height 10
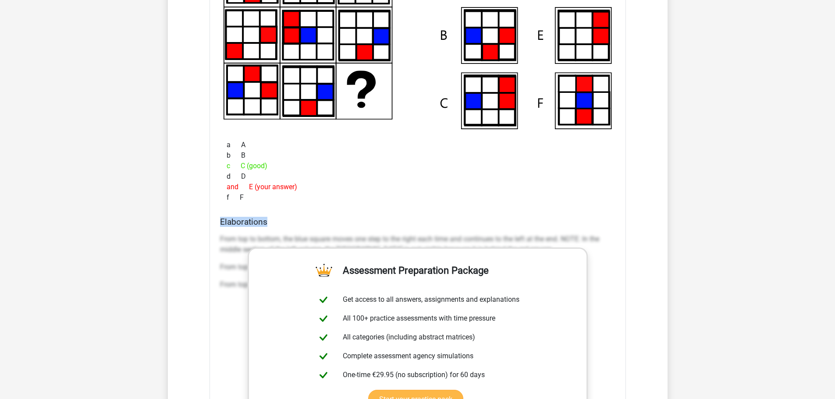
scroll to position [1564, 0]
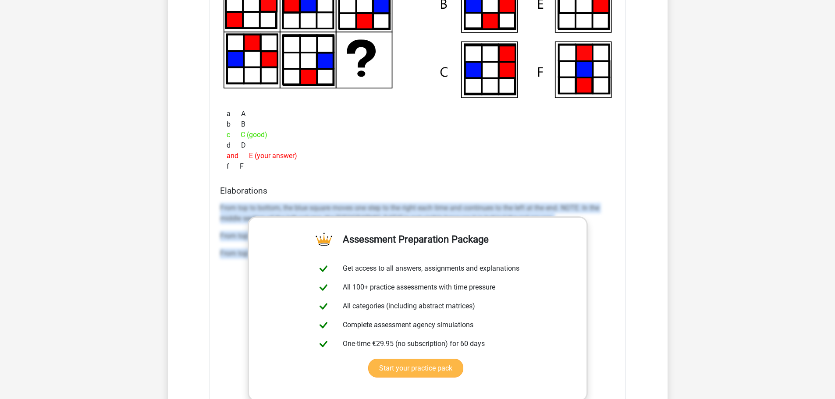
drag, startPoint x: 218, startPoint y: 323, endPoint x: 576, endPoint y: 251, distance: 365.2
click at [618, 262] on div "Elaborations From top to bottom, the blue square moves one step to the right ea…" at bounding box center [417, 324] width 402 height 276
copy div "From top to bottom, the blue square moves one step to the right each time and c…"
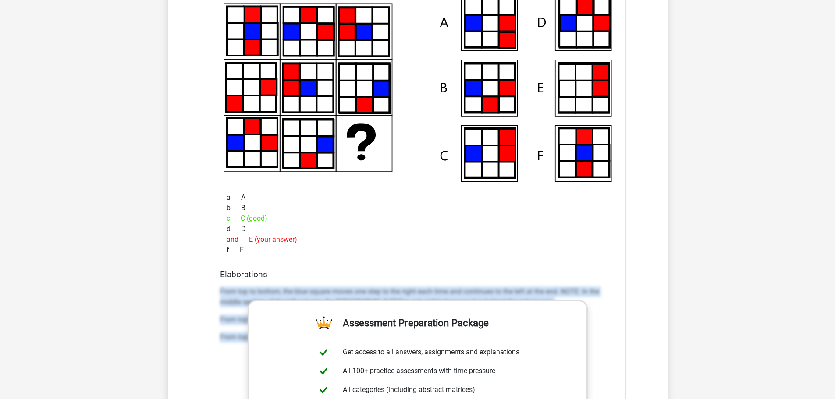
scroll to position [1433, 0]
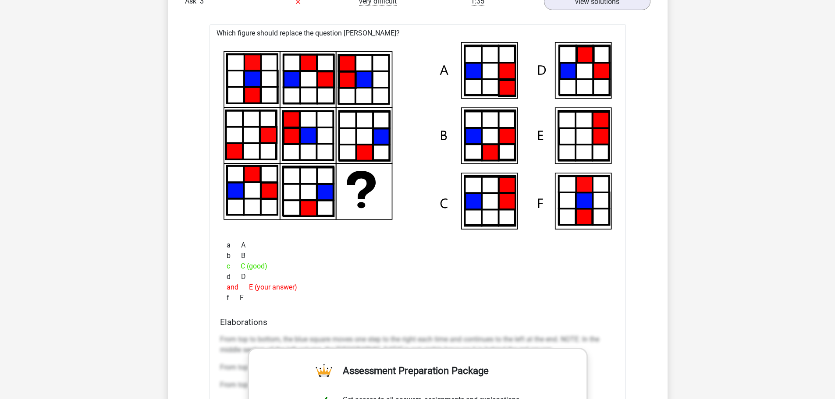
drag, startPoint x: 15, startPoint y: 420, endPoint x: 72, endPoint y: 204, distance: 222.9
click at [72, 204] on div "Choose premium Reyleisha reyleisham@gmail.com" at bounding box center [417, 153] width 835 height 3173
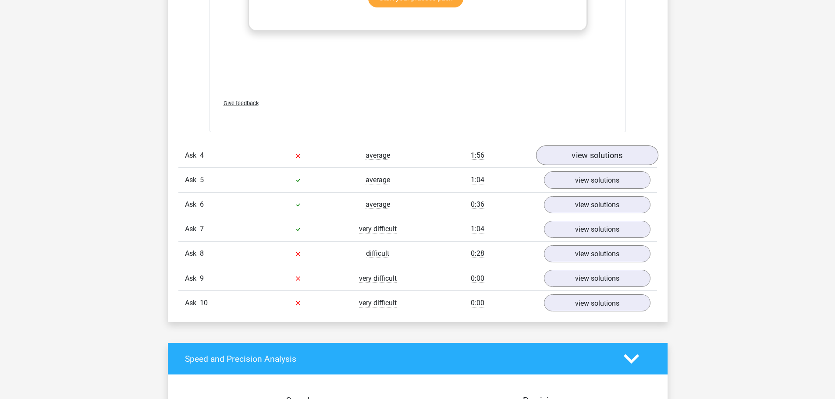
scroll to position [1958, 0]
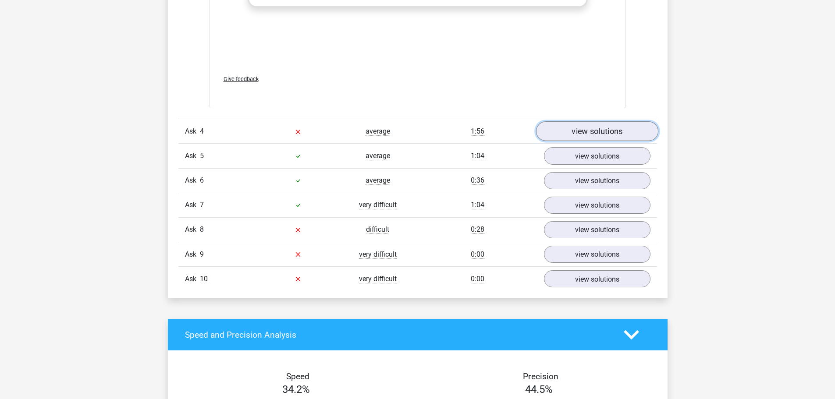
click at [587, 128] on font "view solutions" at bounding box center [596, 132] width 51 height 10
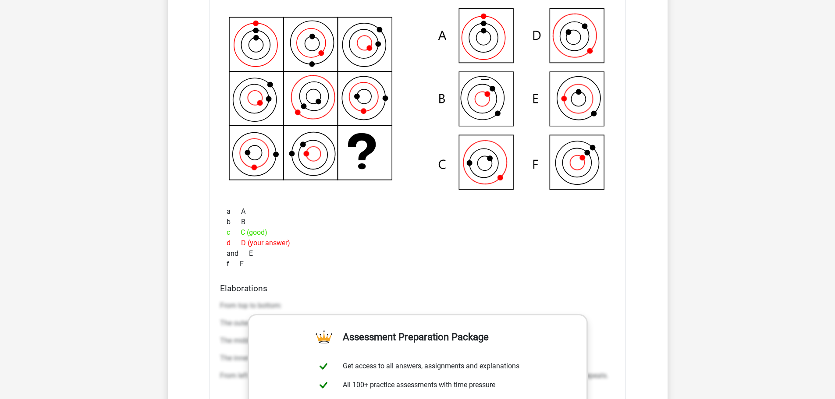
scroll to position [2265, 0]
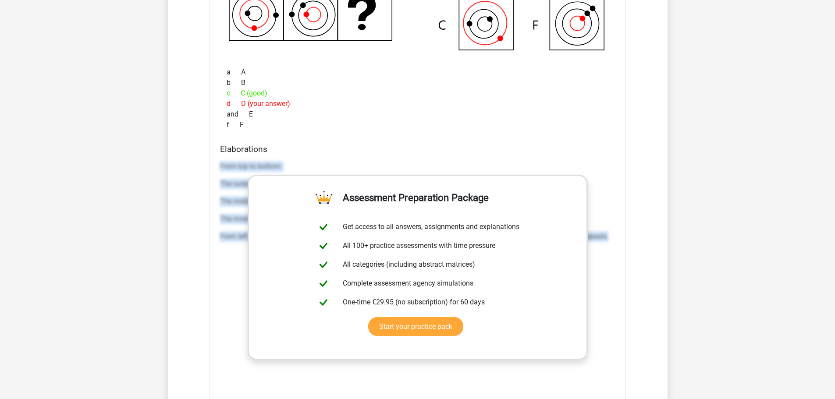
drag, startPoint x: 217, startPoint y: 163, endPoint x: 620, endPoint y: 239, distance: 409.8
click at [624, 239] on div "Which figure should replace the question [PERSON_NAME]?" at bounding box center [417, 154] width 416 height 614
copy div "From top to bottom: The outer ring rotates 45 degrees clockwise every time The …"
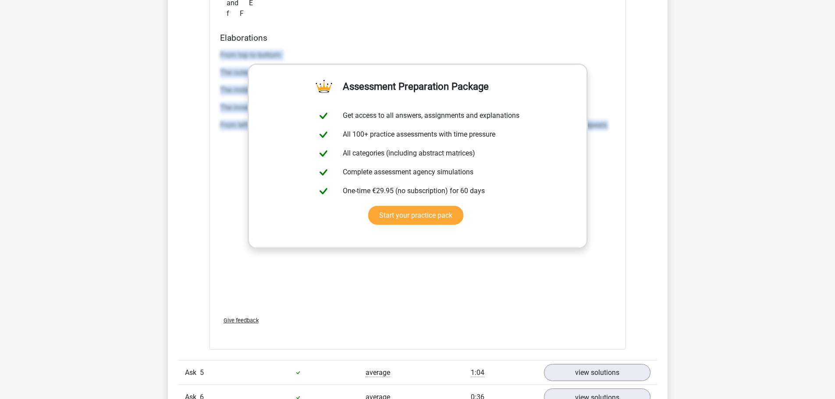
scroll to position [2572, 0]
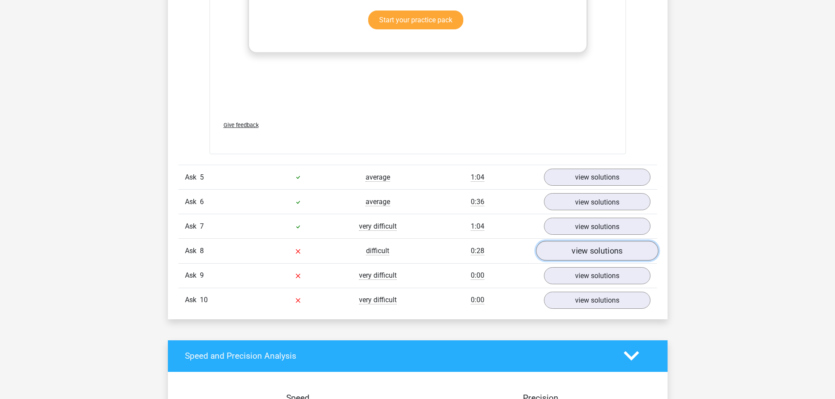
click at [592, 254] on font "view solutions" at bounding box center [596, 251] width 51 height 10
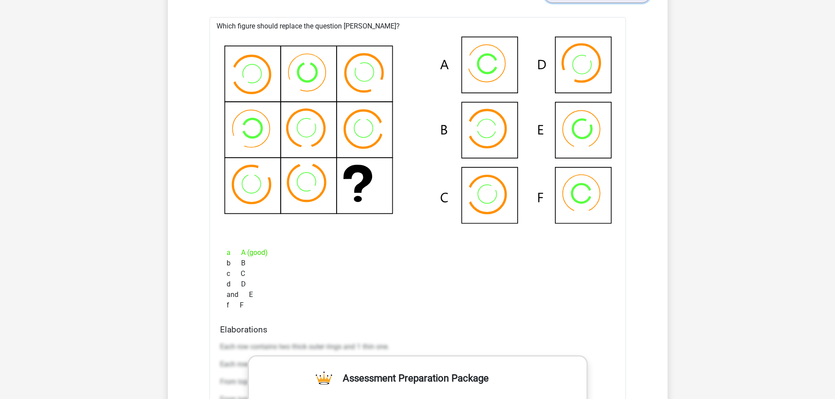
scroll to position [2878, 0]
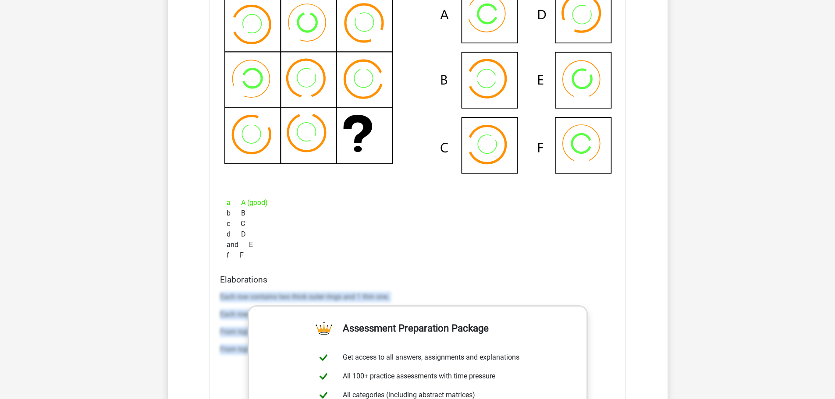
drag, startPoint x: 218, startPoint y: 294, endPoint x: 606, endPoint y: 343, distance: 390.8
copy div "Each row contains two thick outer rings and 1 thin one. Each row contains two t…"
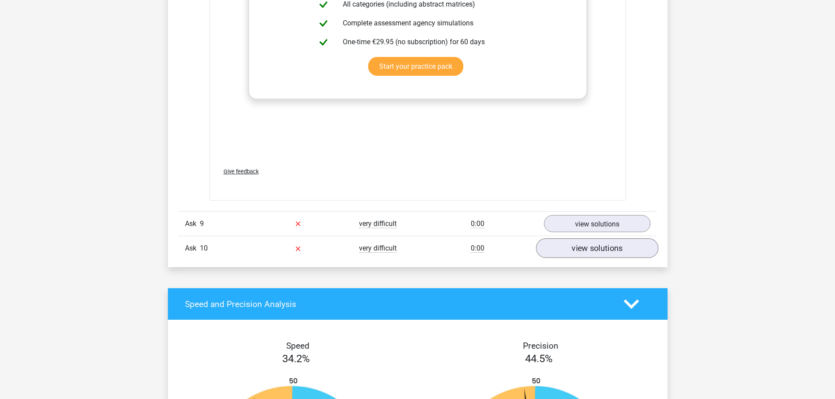
scroll to position [3316, 0]
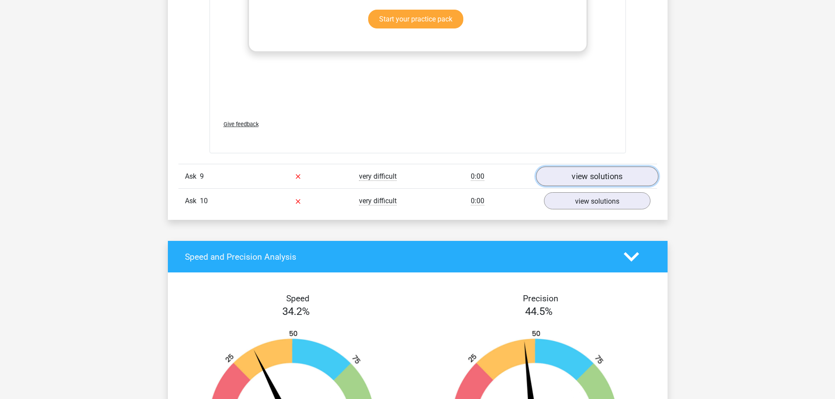
click at [562, 171] on link "view solutions" at bounding box center [596, 176] width 122 height 20
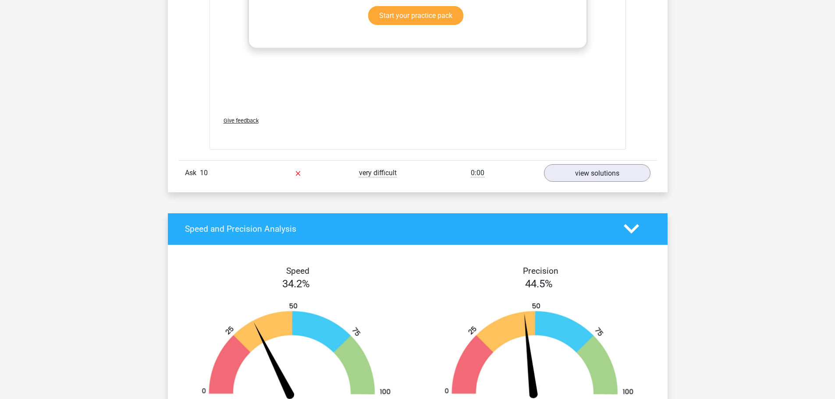
scroll to position [4017, 0]
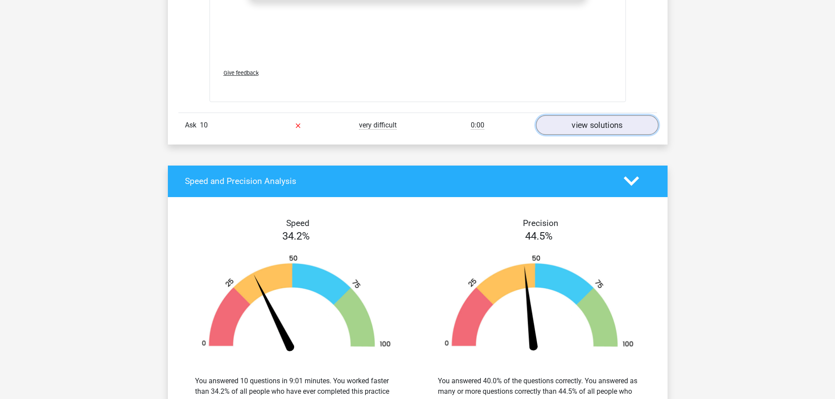
click at [584, 127] on font "view solutions" at bounding box center [596, 125] width 51 height 10
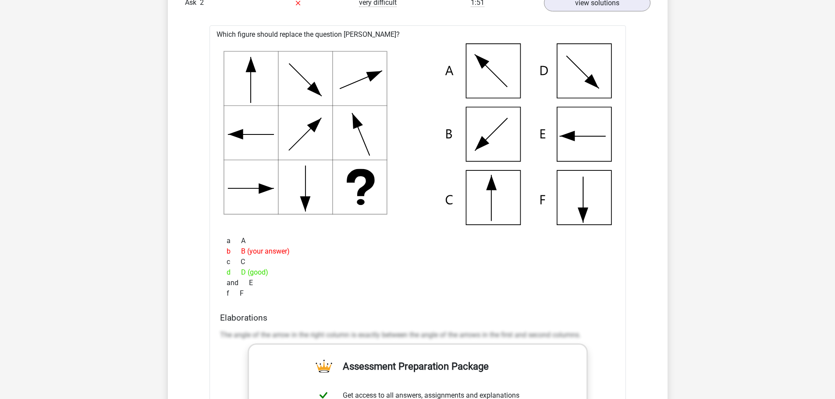
scroll to position [745, 0]
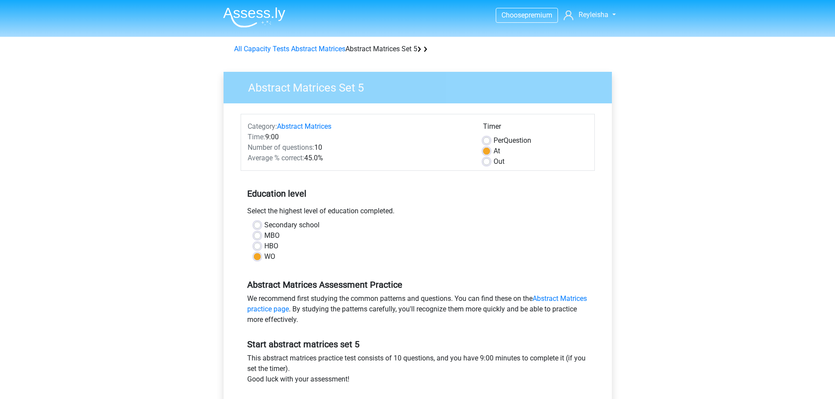
scroll to position [219, 0]
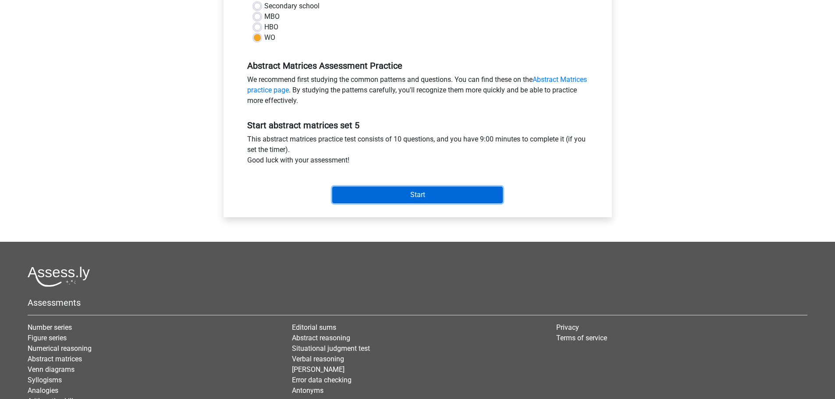
click at [398, 194] on input "Start" at bounding box center [417, 195] width 170 height 17
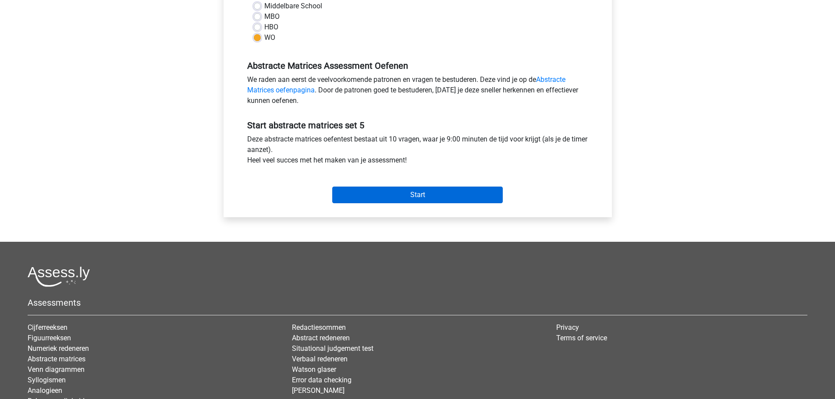
scroll to position [894, 0]
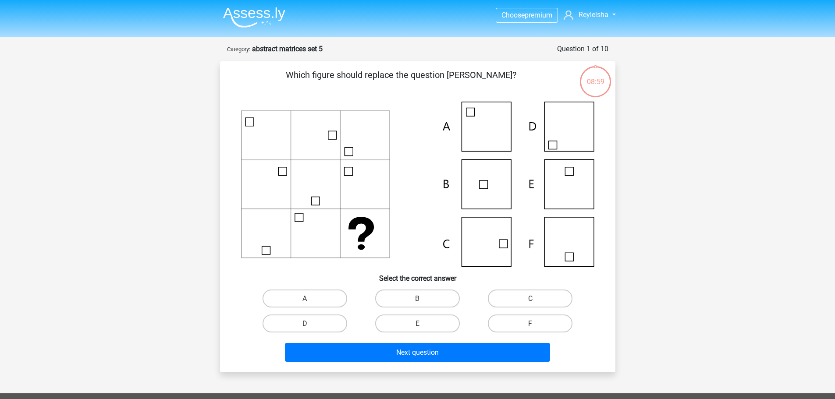
scroll to position [894, 0]
click at [401, 322] on label "E" at bounding box center [417, 324] width 85 height 18
click at [417, 323] on input "E" at bounding box center [420, 326] width 6 height 6
radio input "true"
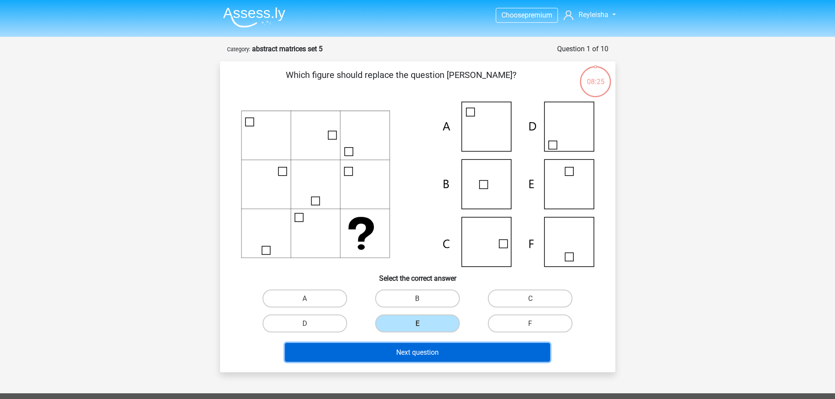
click at [440, 359] on button "Next question" at bounding box center [417, 352] width 265 height 19
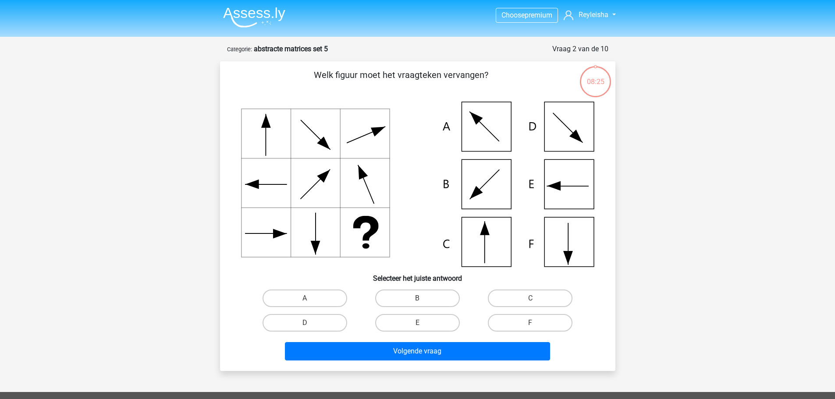
scroll to position [44, 0]
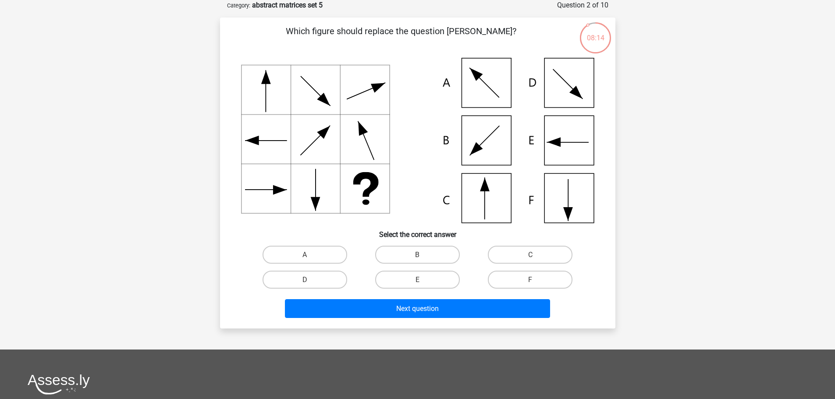
click at [307, 281] on input "D" at bounding box center [307, 283] width 6 height 6
radio input "true"
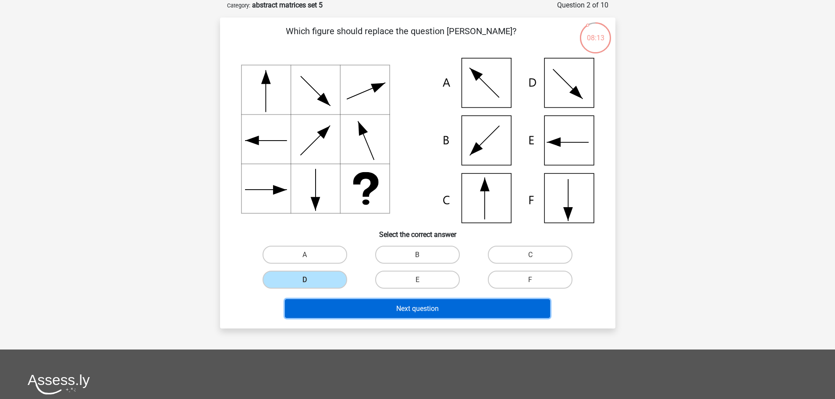
click at [327, 309] on button "Next question" at bounding box center [417, 308] width 265 height 19
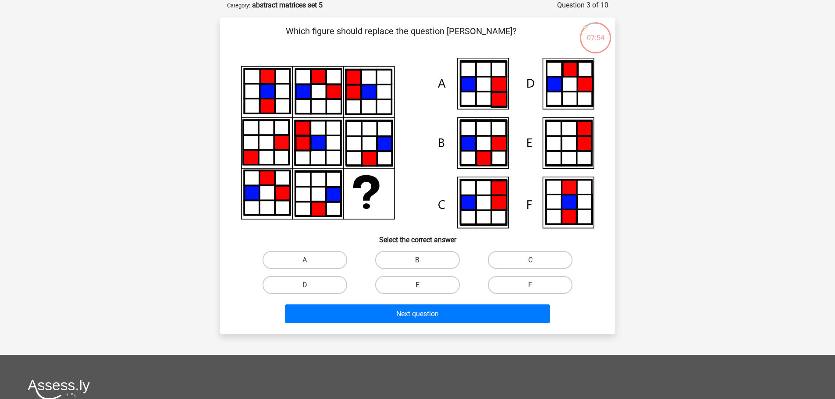
click at [526, 260] on label "C" at bounding box center [530, 260] width 85 height 18
click at [530, 260] on input "C" at bounding box center [533, 263] width 6 height 6
radio input "true"
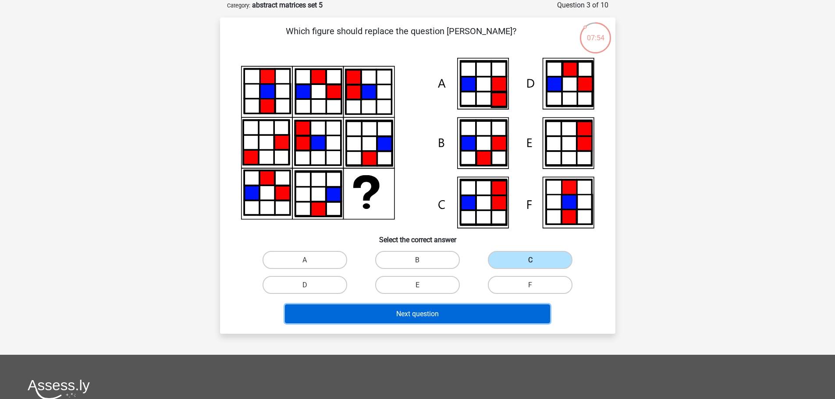
click at [461, 314] on button "Next question" at bounding box center [417, 313] width 265 height 19
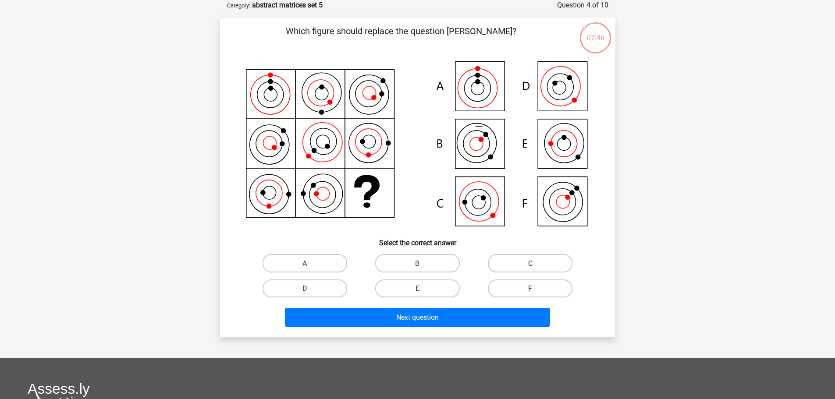
click at [512, 256] on label "C" at bounding box center [530, 263] width 85 height 18
click at [530, 263] on input "C" at bounding box center [533, 266] width 6 height 6
radio input "true"
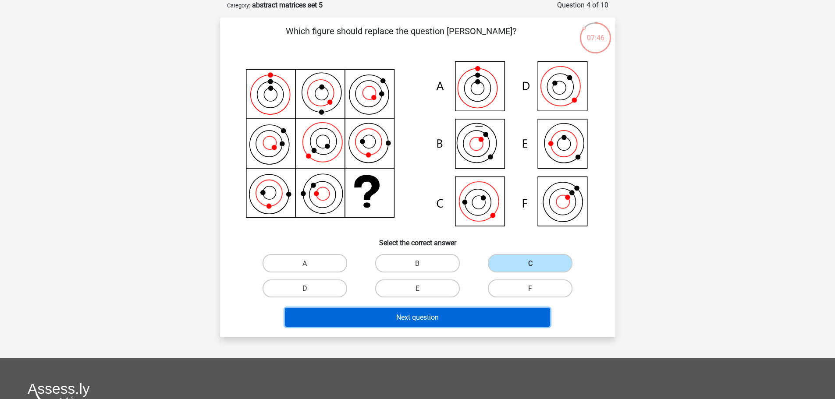
click at [415, 313] on font "Next question" at bounding box center [417, 317] width 42 height 8
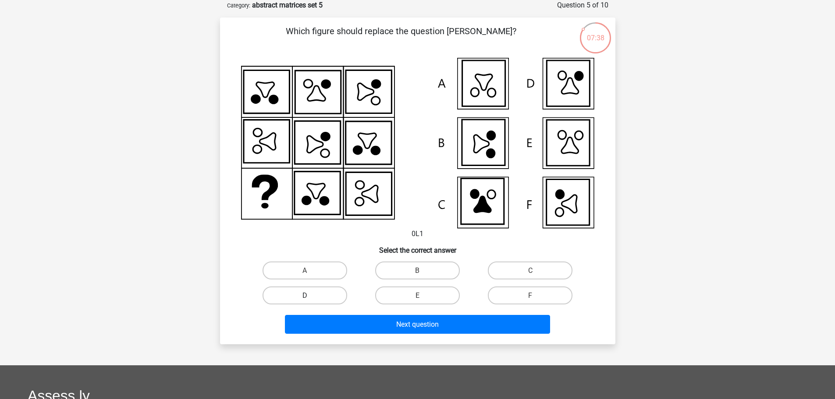
click at [309, 287] on label "D" at bounding box center [304, 296] width 85 height 18
click at [309, 295] on input "D" at bounding box center [307, 298] width 6 height 6
radio input "true"
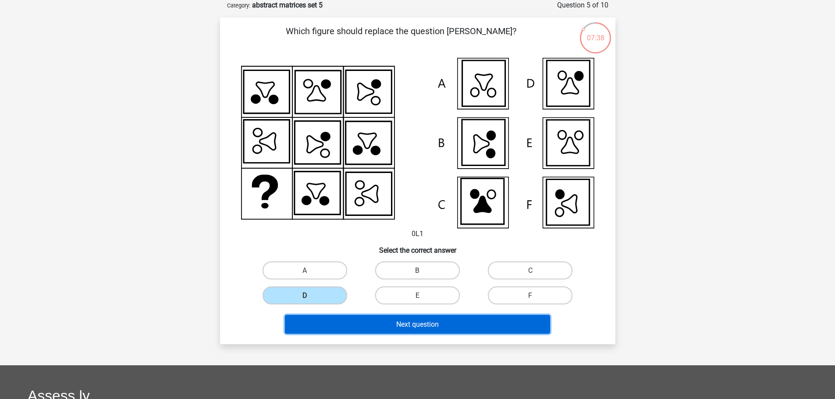
click at [336, 318] on button "Next question" at bounding box center [417, 324] width 265 height 19
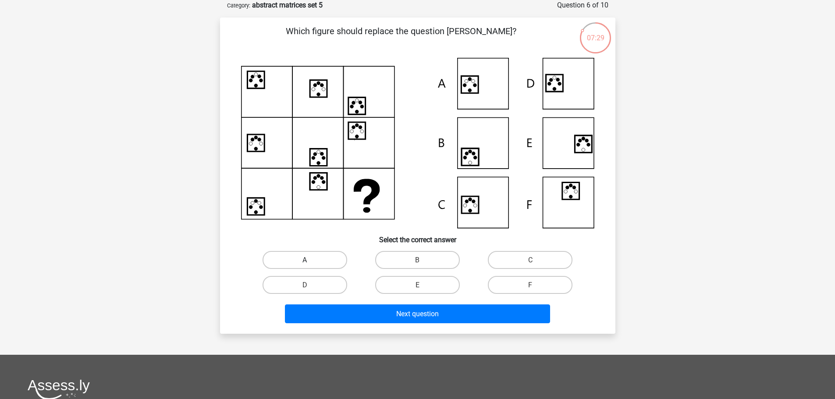
click at [312, 265] on label "A" at bounding box center [304, 260] width 85 height 18
click at [310, 265] on input "A" at bounding box center [307, 263] width 6 height 6
radio input "true"
click at [315, 304] on div "Next question" at bounding box center [417, 311] width 367 height 29
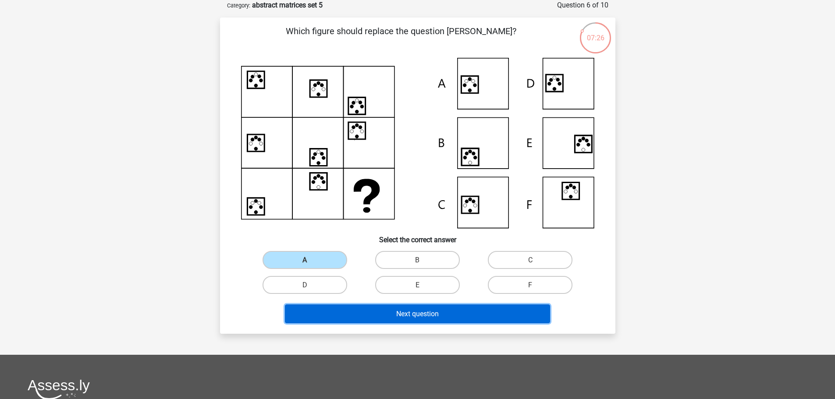
click at [314, 313] on button "Next question" at bounding box center [417, 313] width 265 height 19
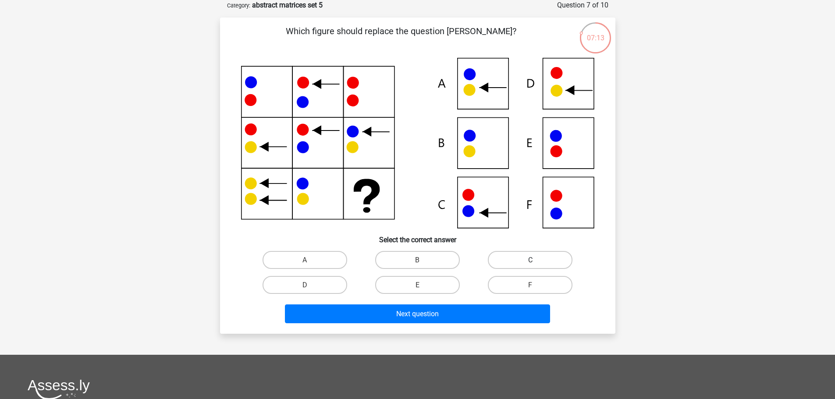
click at [510, 262] on label "C" at bounding box center [530, 260] width 85 height 18
click at [530, 262] on input "C" at bounding box center [533, 263] width 6 height 6
radio input "true"
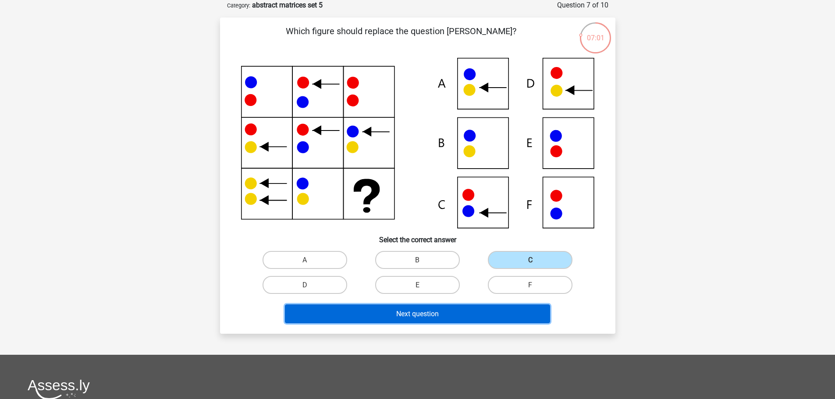
click at [447, 307] on button "Next question" at bounding box center [417, 313] width 265 height 19
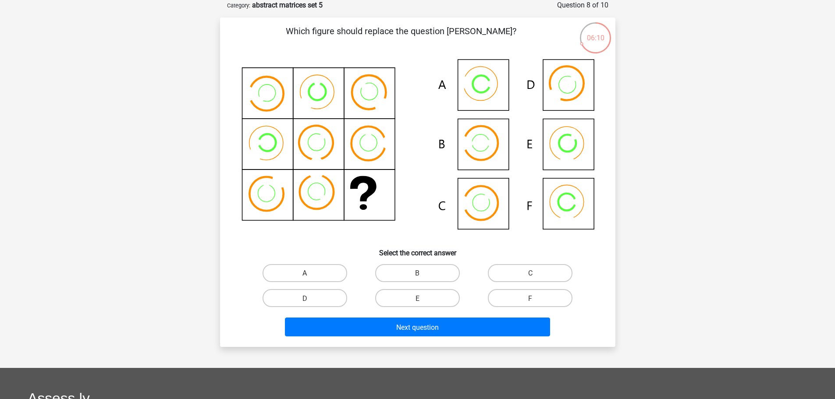
click at [308, 272] on label "A" at bounding box center [304, 273] width 85 height 18
click at [308, 273] on input "A" at bounding box center [307, 276] width 6 height 6
radio input "true"
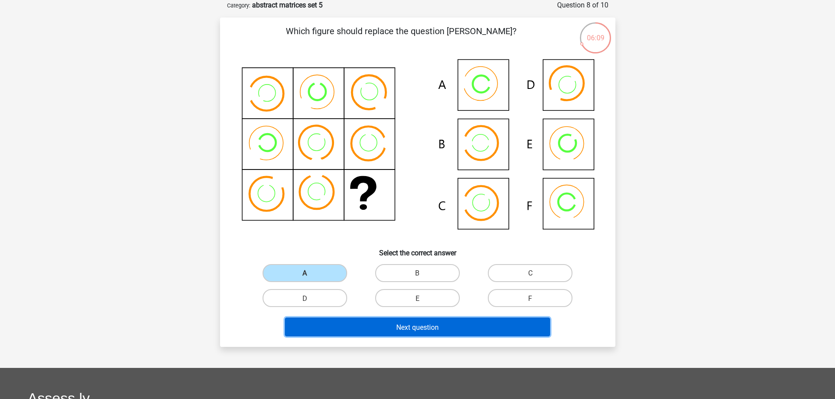
click at [319, 326] on button "Next question" at bounding box center [417, 327] width 265 height 19
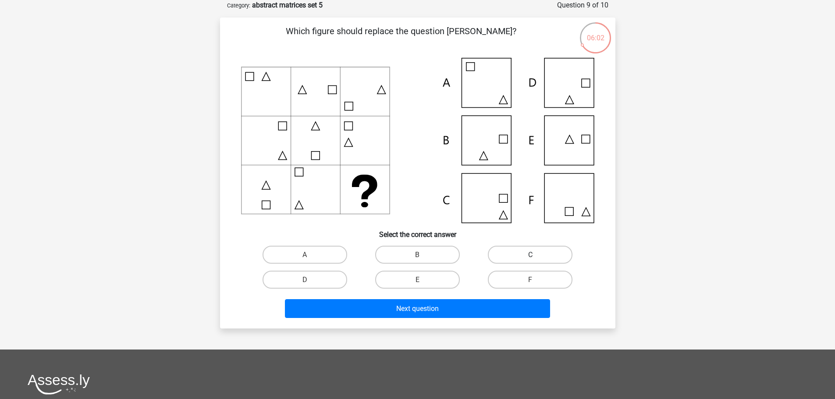
click at [539, 256] on label "C" at bounding box center [530, 255] width 85 height 18
click at [536, 256] on input "C" at bounding box center [533, 258] width 6 height 6
radio input "true"
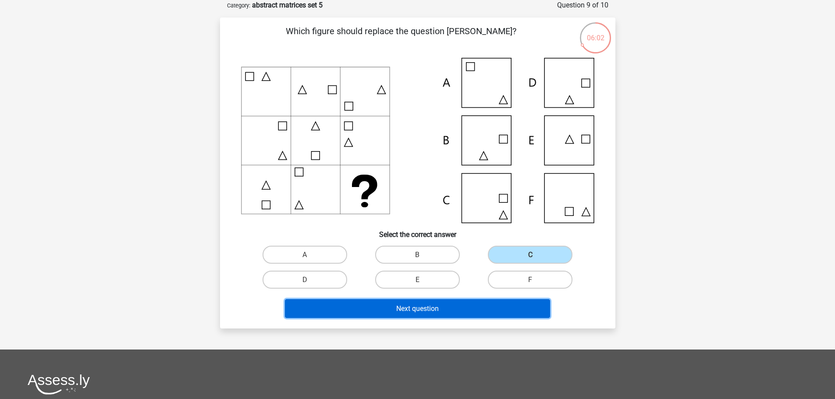
click at [464, 300] on button "Next question" at bounding box center [417, 308] width 265 height 19
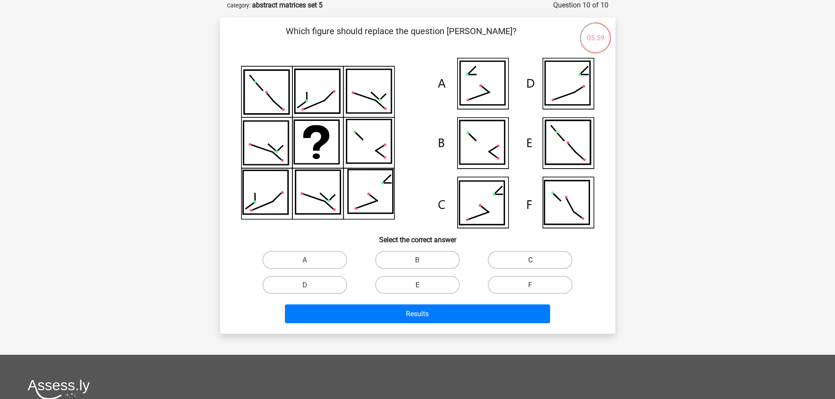
click at [525, 259] on label "C" at bounding box center [530, 260] width 85 height 18
click at [530, 260] on input "C" at bounding box center [533, 263] width 6 height 6
radio input "true"
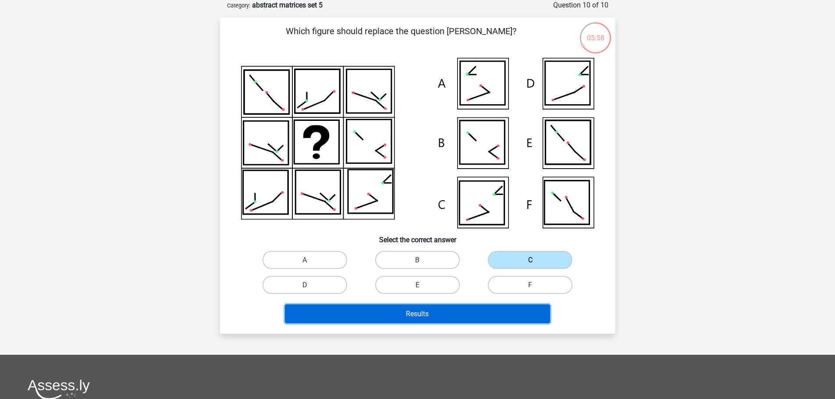
click at [481, 311] on button "Results" at bounding box center [417, 313] width 265 height 19
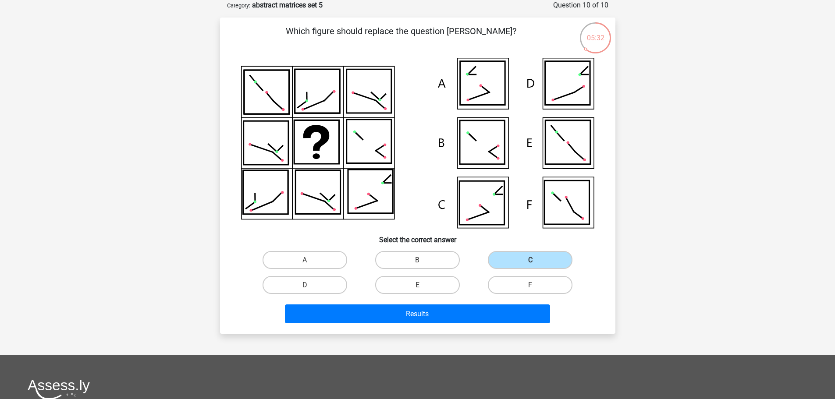
scroll to position [894, 0]
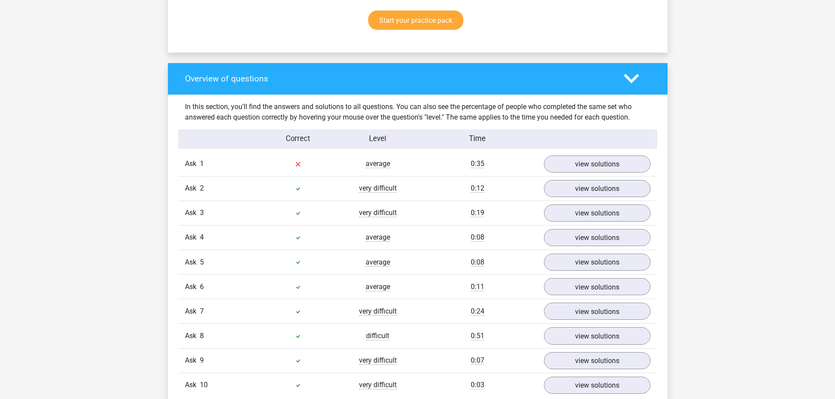
scroll to position [613, 0]
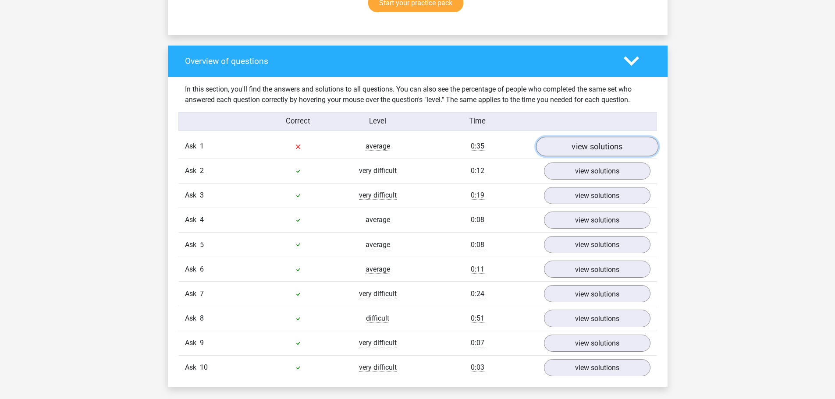
click at [605, 147] on font "view solutions" at bounding box center [596, 147] width 51 height 10
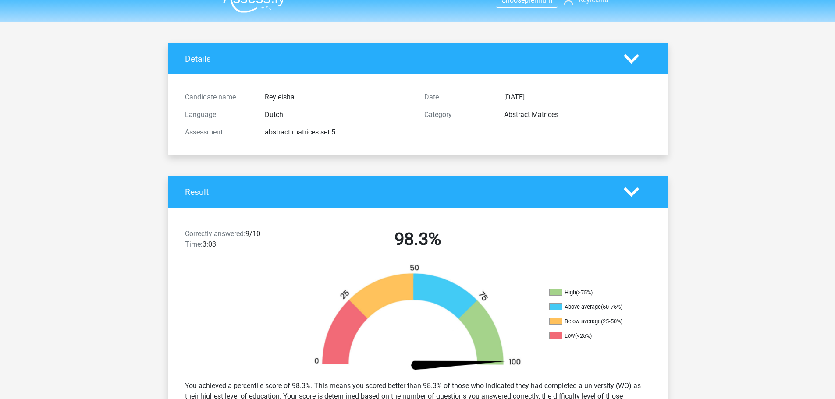
scroll to position [0, 0]
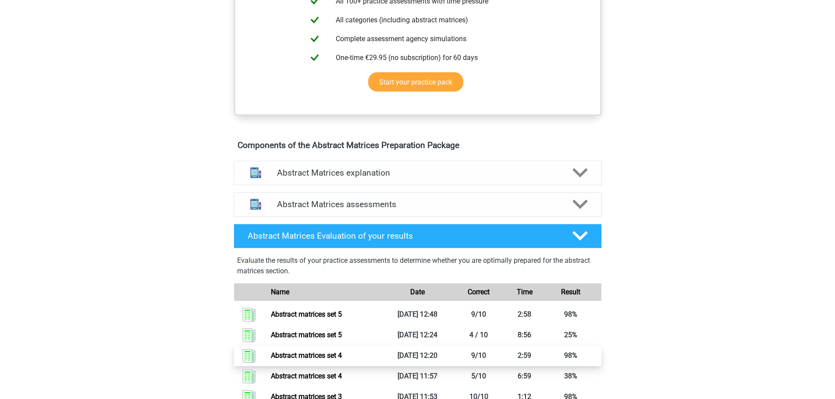
scroll to position [350, 0]
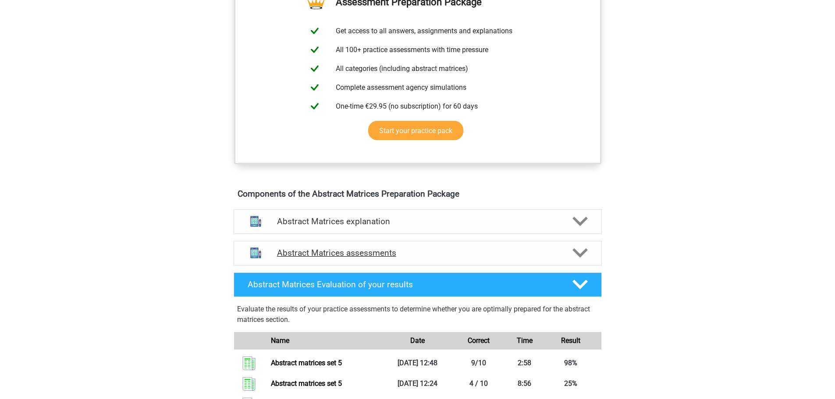
click at [527, 258] on h4 "Abstract Matrices assessments" at bounding box center [417, 253] width 281 height 10
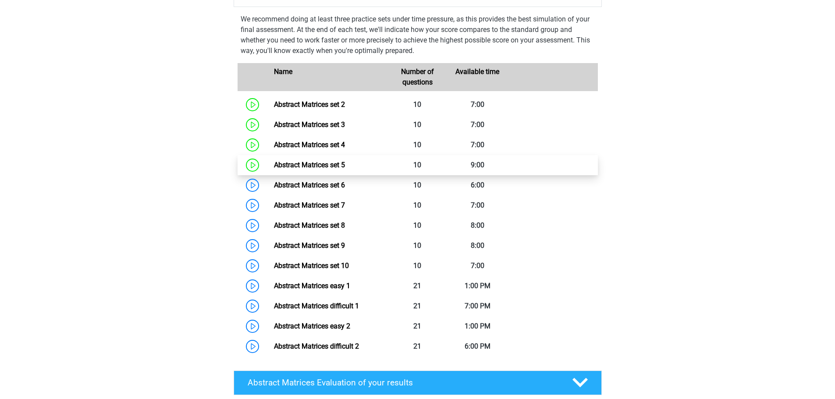
scroll to position [657, 0]
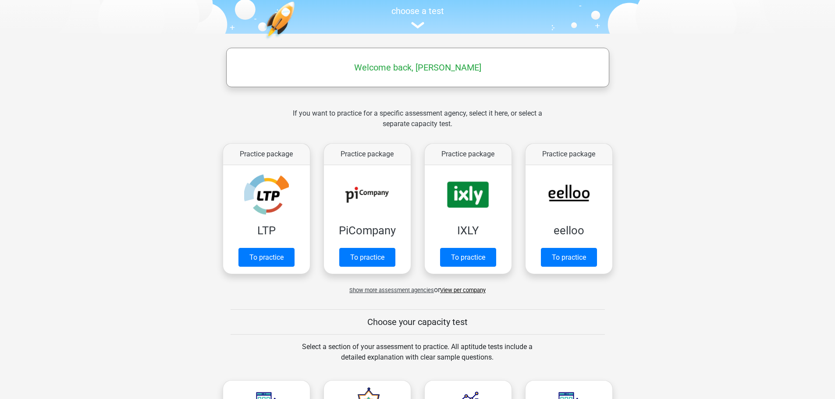
scroll to position [131, 0]
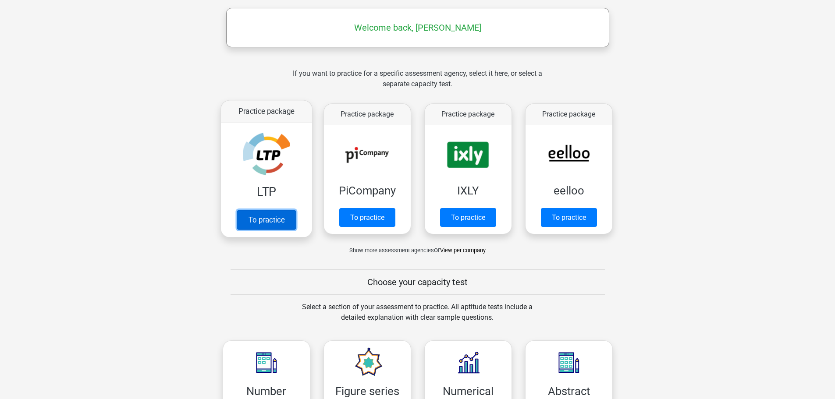
click at [272, 222] on link "To practice" at bounding box center [266, 220] width 59 height 20
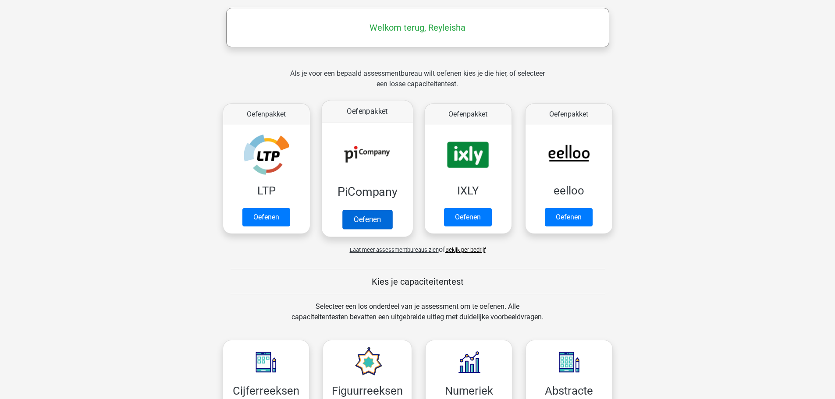
scroll to position [894, 0]
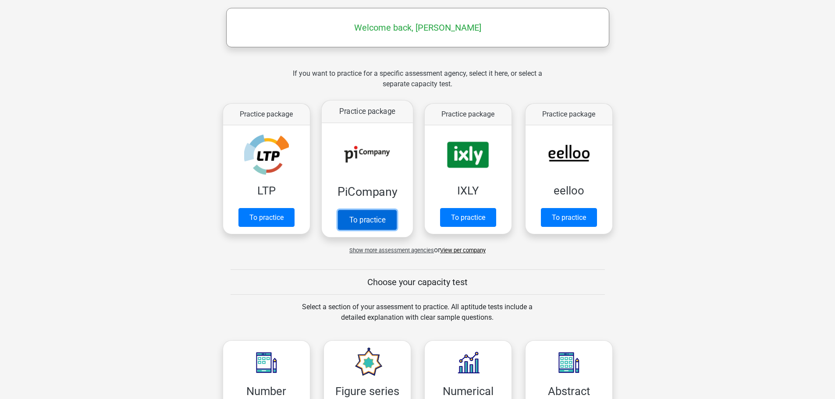
click at [361, 220] on link "To practice" at bounding box center [366, 220] width 59 height 20
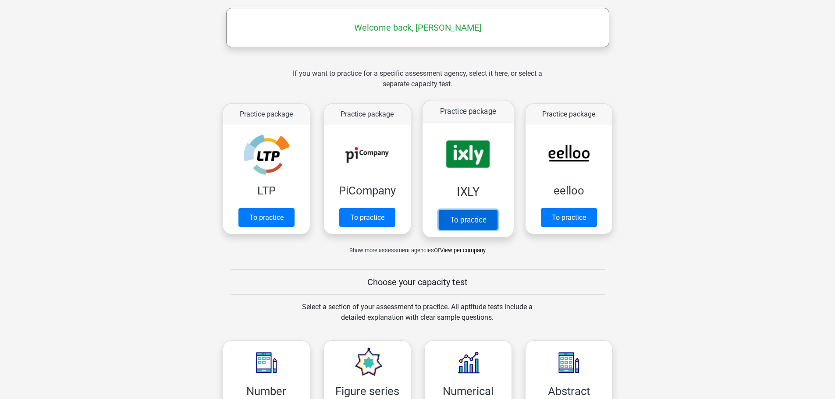
click at [461, 214] on link "To practice" at bounding box center [467, 220] width 59 height 20
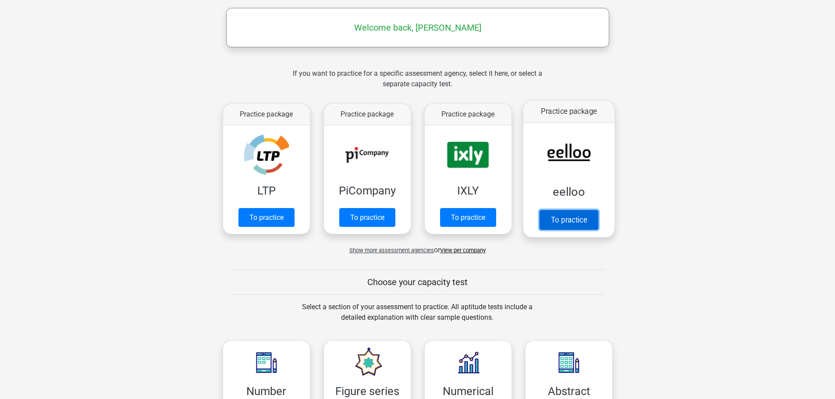
click at [581, 213] on link "To practice" at bounding box center [568, 220] width 59 height 20
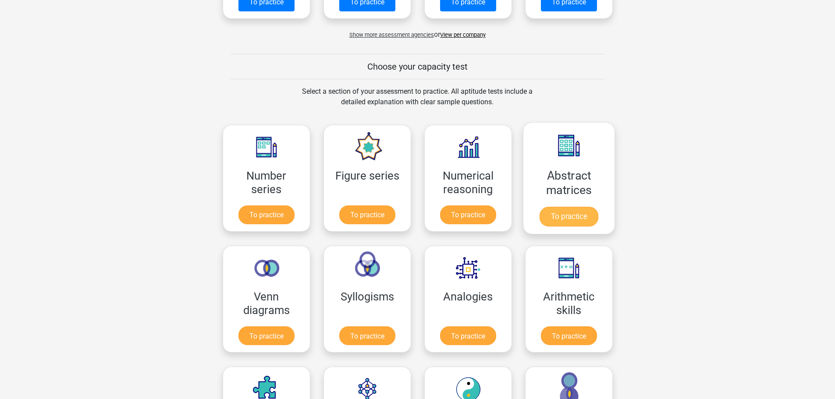
scroll to position [350, 0]
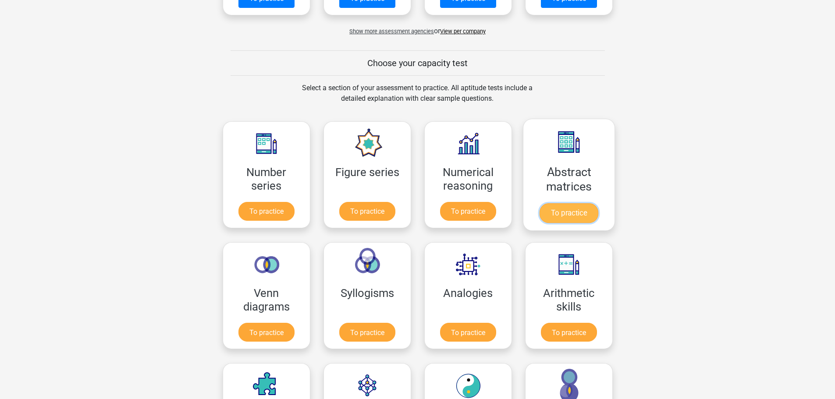
click at [564, 216] on link "To practice" at bounding box center [568, 213] width 59 height 20
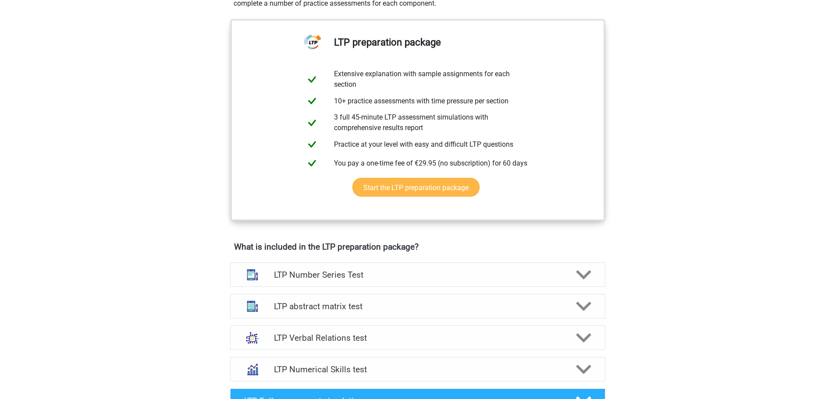
scroll to position [307, 0]
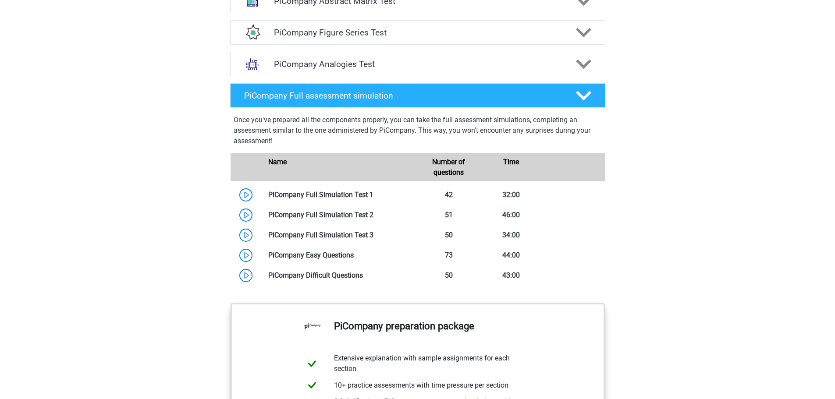
scroll to position [657, 0]
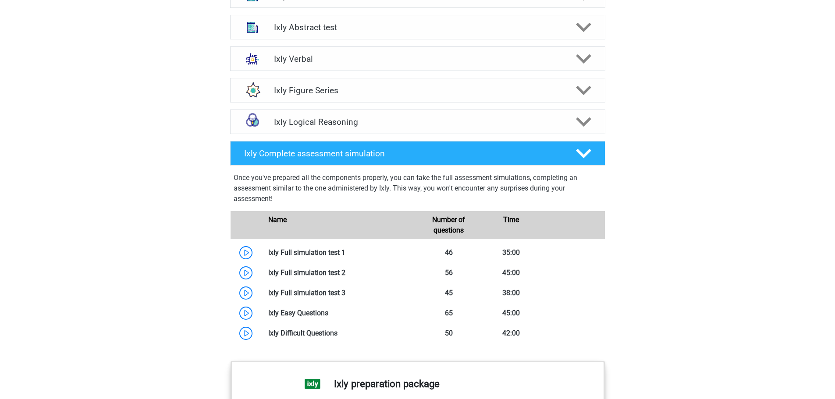
scroll to position [701, 0]
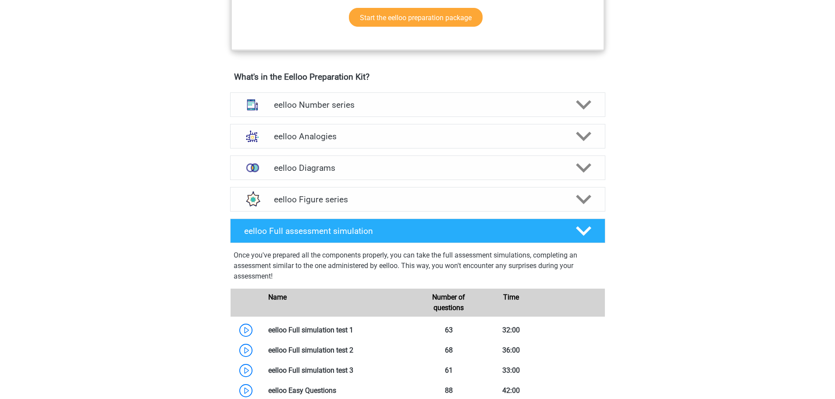
scroll to position [526, 0]
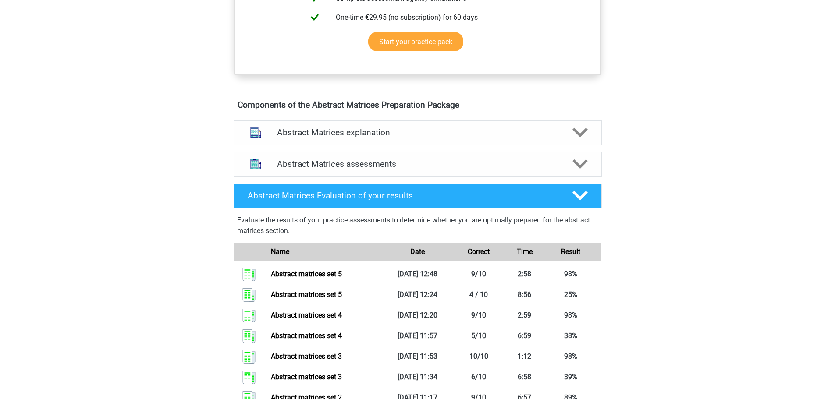
scroll to position [438, 0]
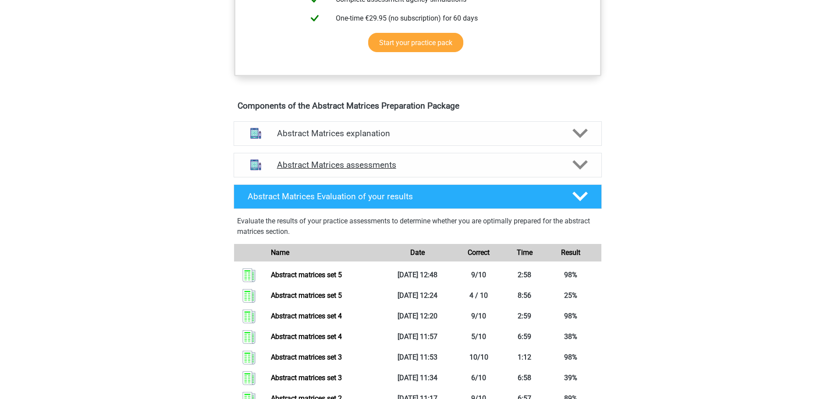
click at [322, 169] on div "Abstract Matrices assessments" at bounding box center [418, 165] width 368 height 25
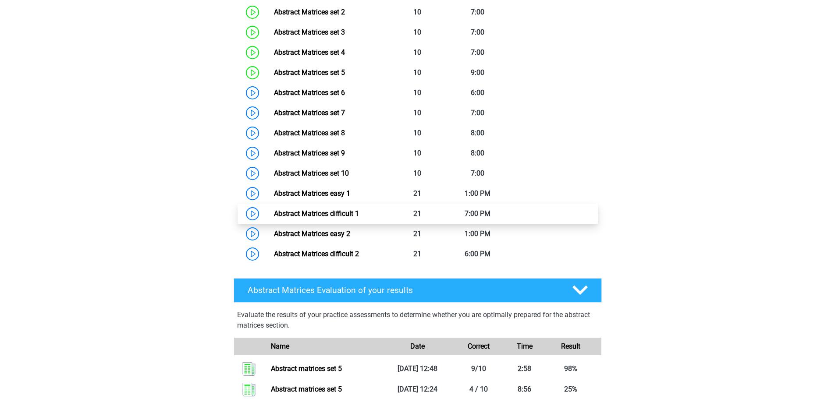
scroll to position [745, 0]
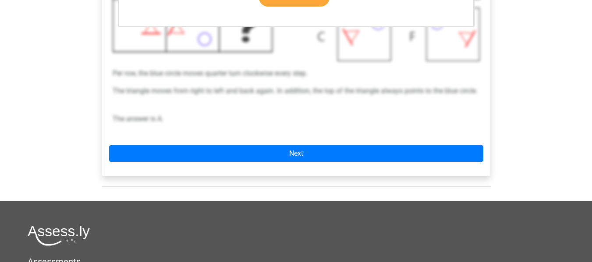
scroll to position [263, 0]
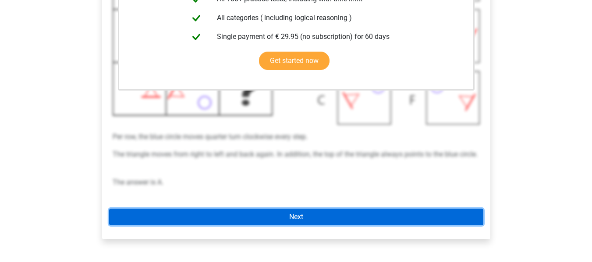
click at [277, 218] on link "Next" at bounding box center [296, 217] width 374 height 17
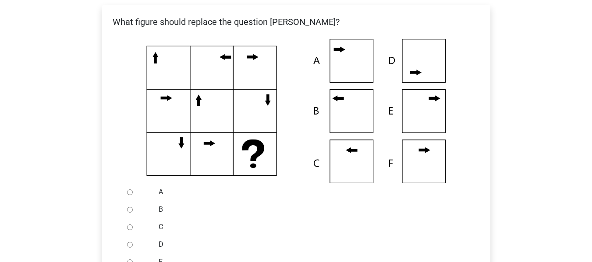
scroll to position [175, 0]
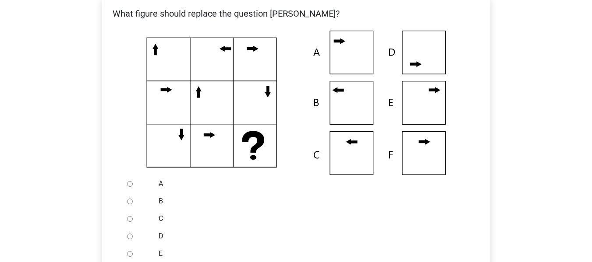
click at [130, 202] on input "B" at bounding box center [130, 202] width 6 height 6
radio input "true"
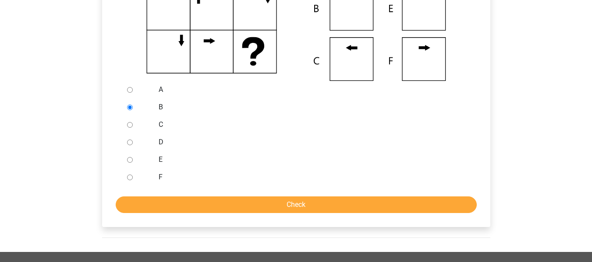
scroll to position [307, 0]
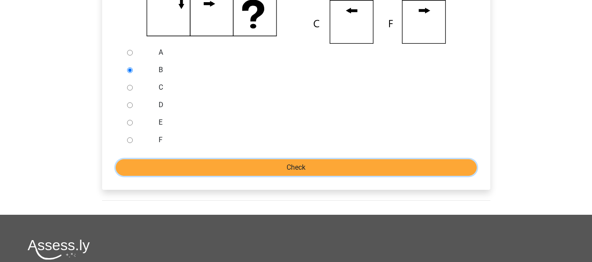
click at [173, 171] on input "Check" at bounding box center [296, 167] width 361 height 17
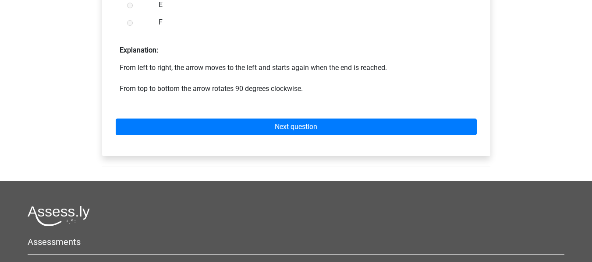
scroll to position [438, 0]
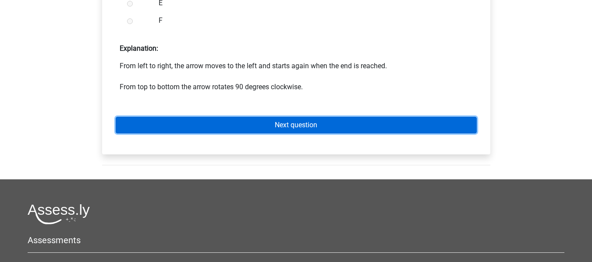
click at [191, 124] on link "Next question" at bounding box center [296, 125] width 361 height 17
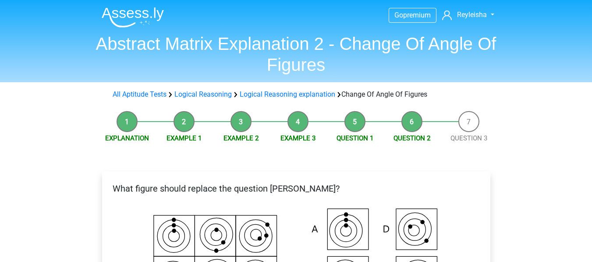
scroll to position [1068, 0]
click at [200, 96] on link "Logical Reasoning" at bounding box center [202, 94] width 57 height 8
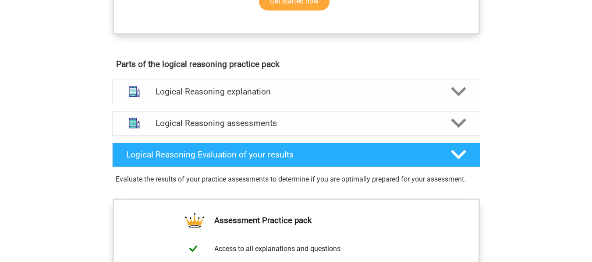
scroll to position [438, 0]
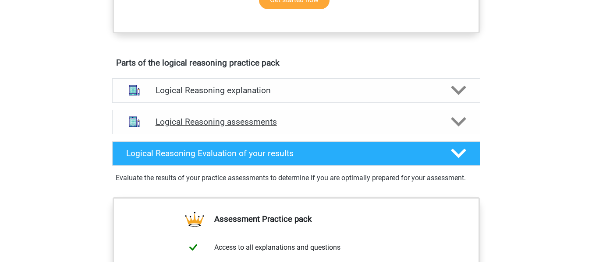
click at [462, 130] on icon at bounding box center [458, 121] width 15 height 15
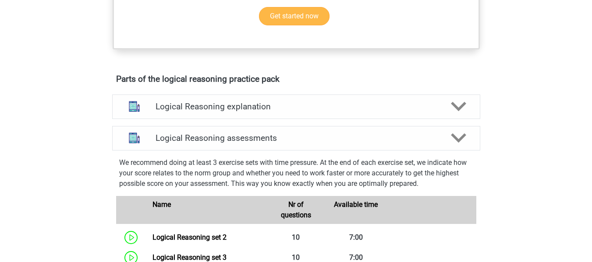
scroll to position [482, 0]
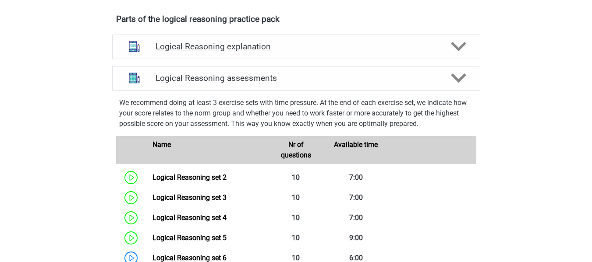
click at [456, 59] on div "Logical Reasoning explanation" at bounding box center [296, 47] width 368 height 25
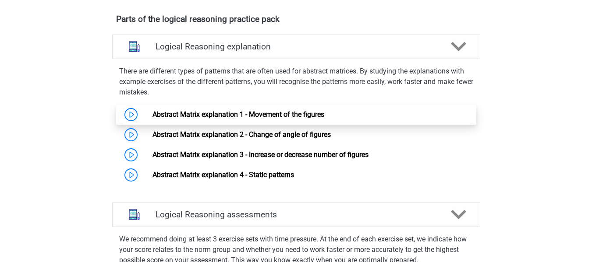
click at [251, 119] on link "Abstract Matrix explanation 1 - Movement of the figures" at bounding box center [238, 114] width 172 height 8
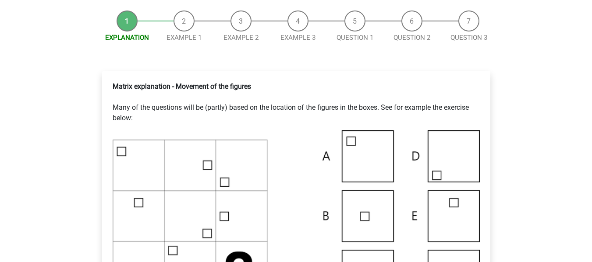
scroll to position [44, 0]
